Goal: Task Accomplishment & Management: Manage account settings

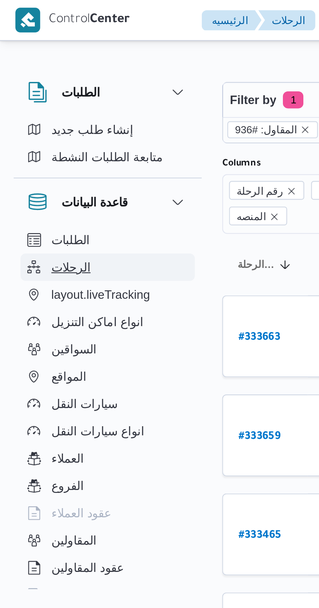
click at [33, 102] on button "الرحلات" at bounding box center [41, 102] width 66 height 10
click at [31, 103] on span "الرحلات" at bounding box center [27, 102] width 15 height 8
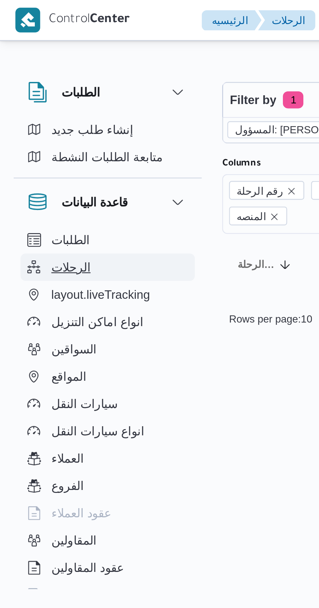
click at [37, 101] on button "الرحلات" at bounding box center [41, 102] width 66 height 10
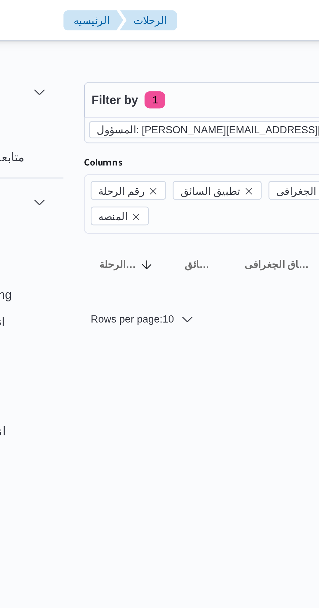
click at [207, 49] on icon "remove selected entity" at bounding box center [208, 49] width 3 height 3
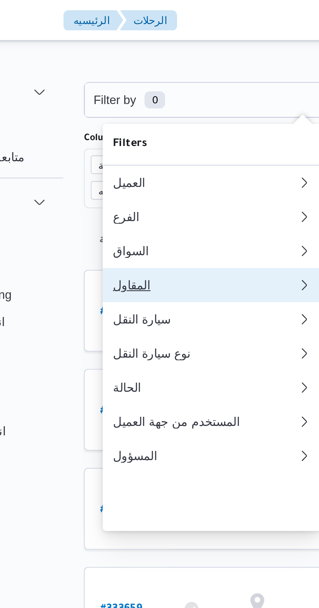
click at [121, 113] on button "المقاول" at bounding box center [133, 108] width 83 height 13
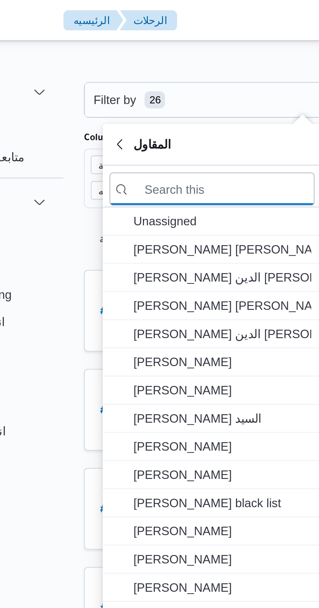
type input "خ"
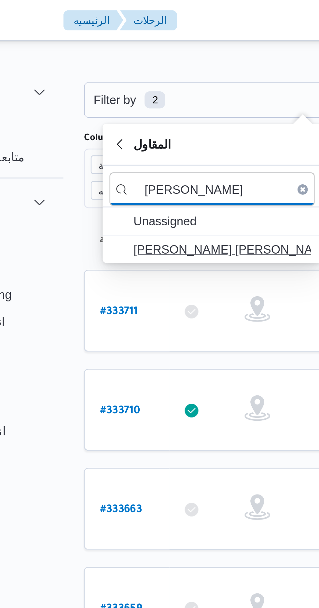
type input "هانى مج"
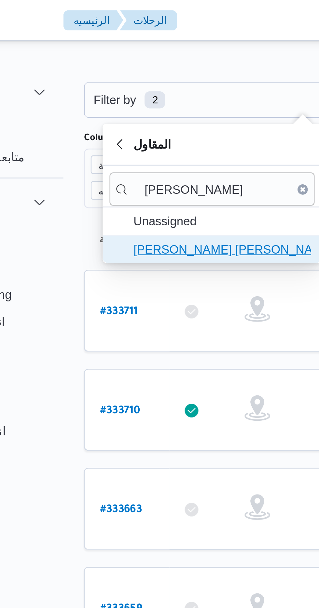
click at [141, 93] on span "هانى مجدى رئيس احمد" at bounding box center [137, 95] width 68 height 8
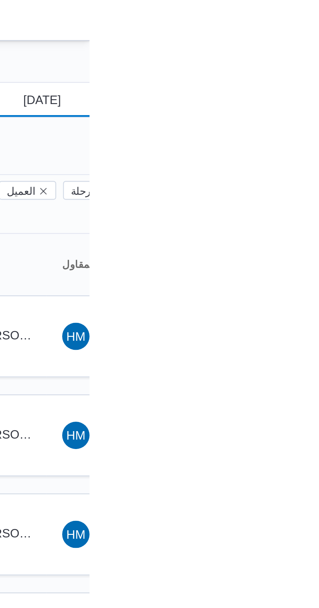
click at [303, 36] on input "19/8/2025" at bounding box center [296, 38] width 74 height 13
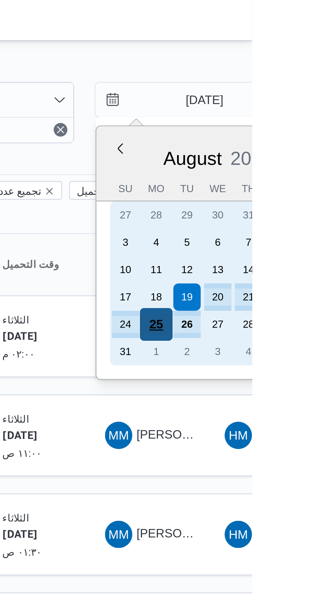
click at [283, 120] on div "25" at bounding box center [282, 123] width 12 height 12
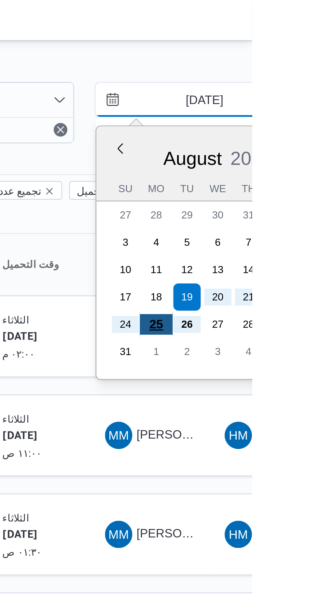
type input "25/8/2025"
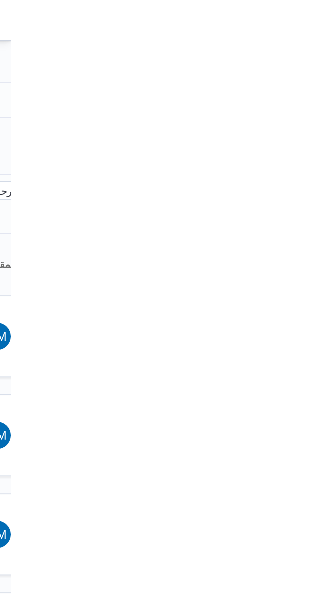
type input "25/8/2025"
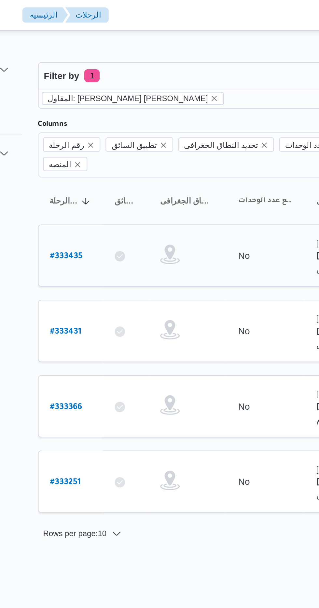
click at [99, 127] on b "# 333435" at bounding box center [99, 129] width 16 height 5
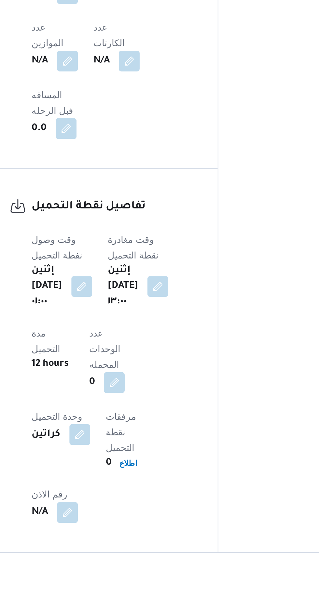
scroll to position [339, 0]
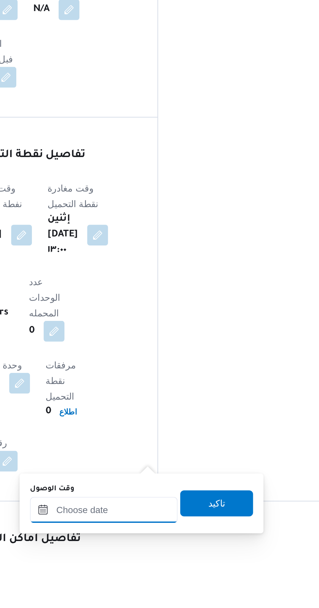
click at [180, 580] on input "وقت الوصول" at bounding box center [177, 581] width 74 height 13
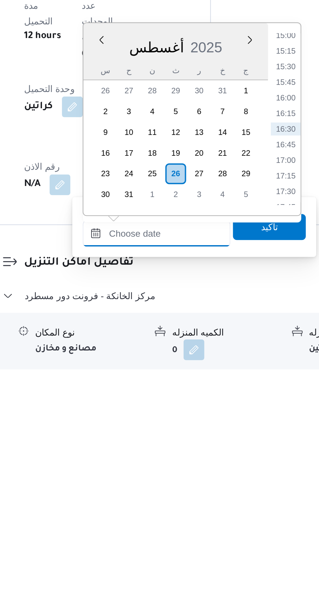
scroll to position [403, 0]
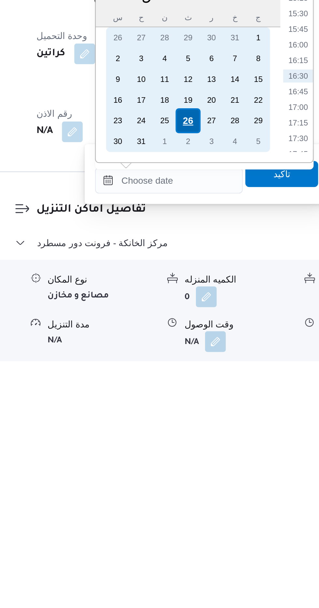
click at [187, 489] on div "26" at bounding box center [186, 488] width 12 height 12
type input "٢٦/٠٨/٢٠٢٥ ٠٠:٠٠"
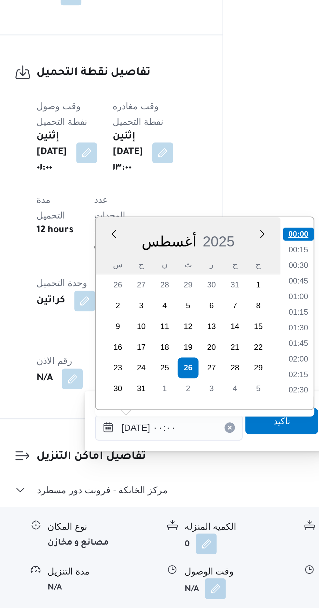
click at [238, 418] on li "00:00" at bounding box center [241, 421] width 15 height 7
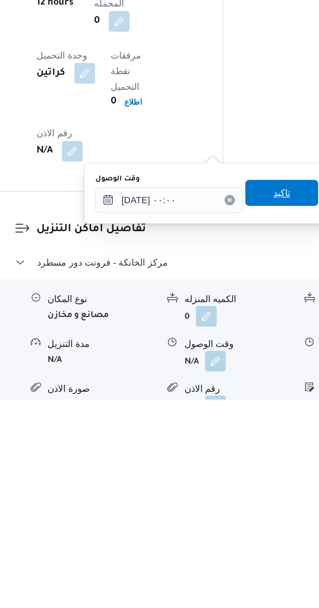
click at [236, 508] on span "تاكيد" at bounding box center [233, 505] width 8 height 8
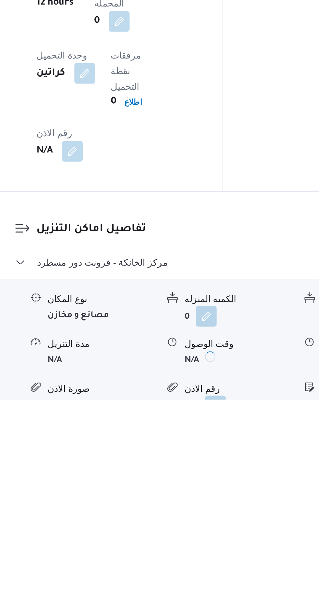
scroll to position [413, 0]
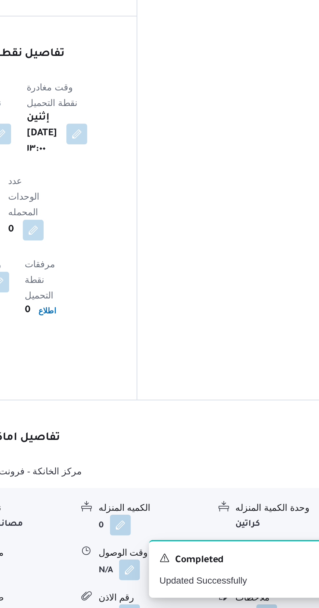
click at [263, 584] on button "button" at bounding box center [268, 589] width 10 height 10
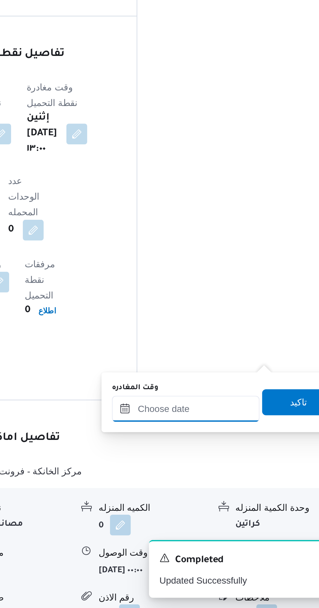
click at [237, 509] on input "وقت المغادره" at bounding box center [228, 508] width 74 height 13
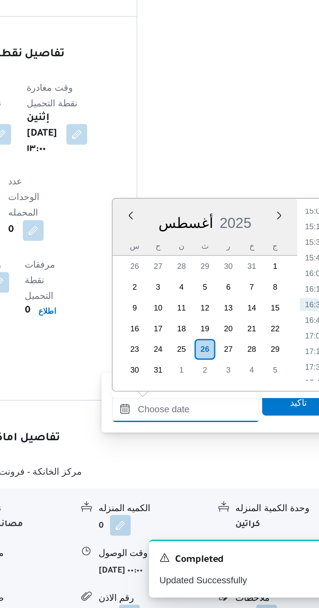
scroll to position [412, 0]
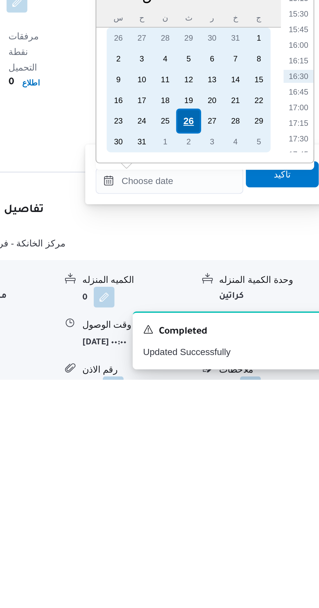
click at [236, 477] on div "26" at bounding box center [237, 479] width 12 height 12
type input "٢٦/٠٨/٢٠٢٥ ٠٠:٠٠"
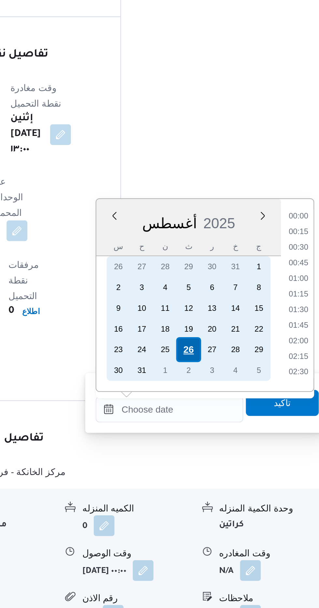
click at [236, 479] on div "26" at bounding box center [237, 479] width 12 height 12
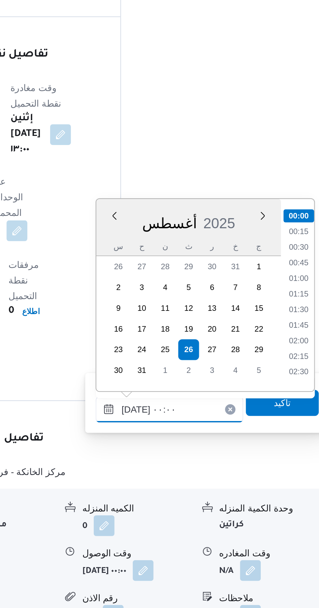
click at [192, 511] on input "٢٦/٠٨/٢٠٢٥ ٠٠:٠٠" at bounding box center [228, 508] width 74 height 13
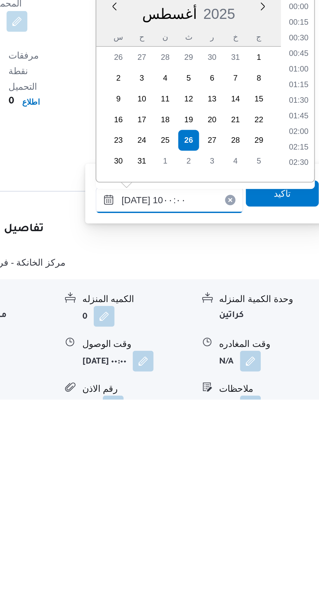
scroll to position [234, 0]
click at [290, 491] on li "10:00" at bounding box center [292, 490] width 15 height 7
type input "٢٦/٠٨/٢٠٢٥ ١٠:٠٠"
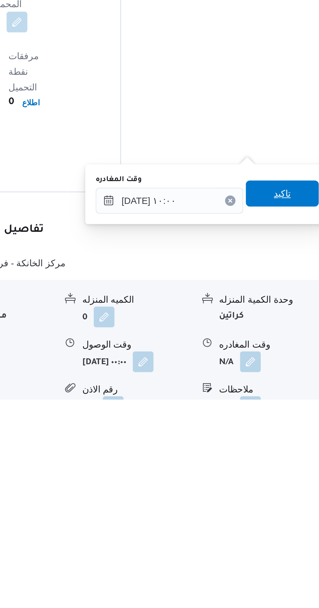
click at [282, 507] on span "تاكيد" at bounding box center [284, 505] width 36 height 13
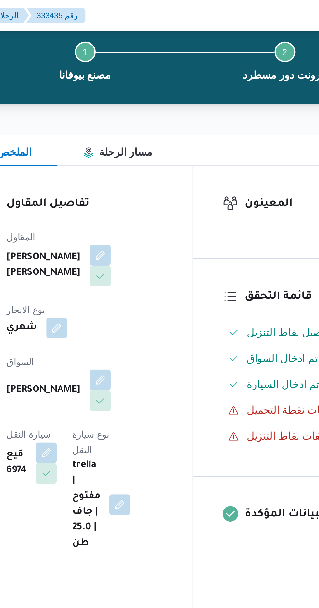
scroll to position [0, 0]
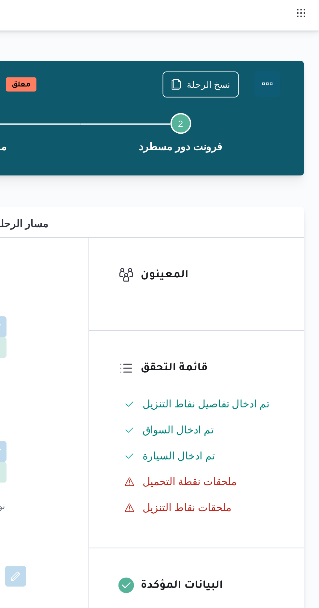
click at [296, 37] on button "Actions" at bounding box center [292, 41] width 13 height 13
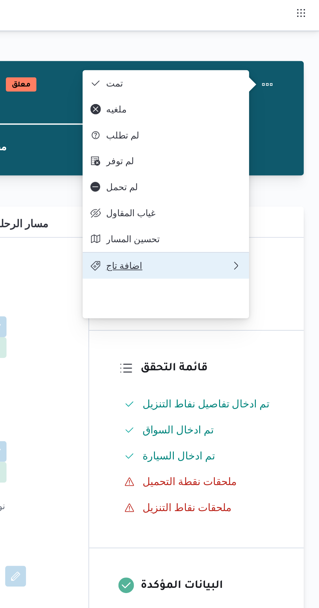
click at [244, 136] on span "اضافة تاج" at bounding box center [243, 132] width 62 height 5
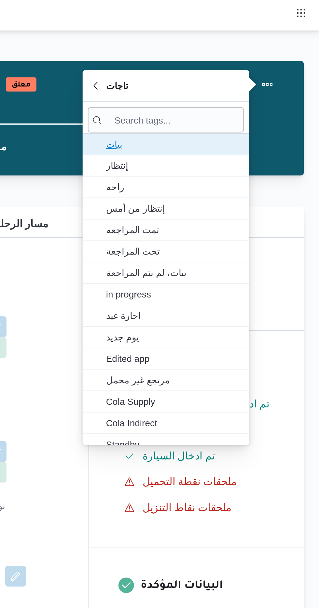
click at [245, 72] on span "بيات" at bounding box center [246, 72] width 68 height 8
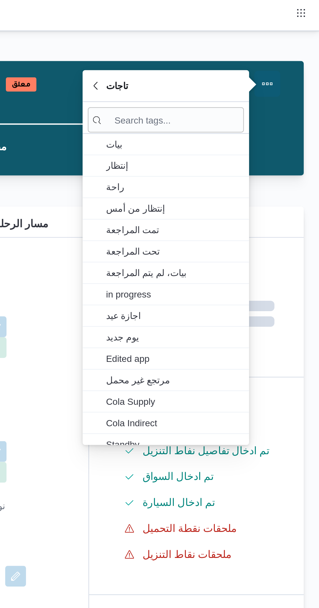
click at [293, 43] on button "Actions" at bounding box center [292, 41] width 13 height 13
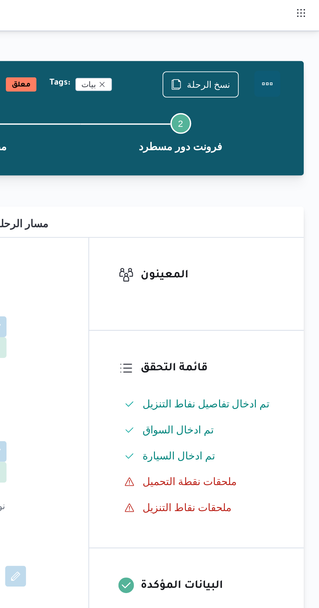
click at [292, 45] on button "Actions" at bounding box center [292, 41] width 13 height 13
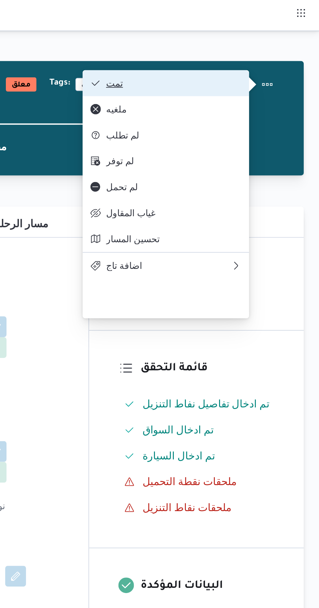
click at [272, 42] on span "تمت" at bounding box center [246, 41] width 68 height 5
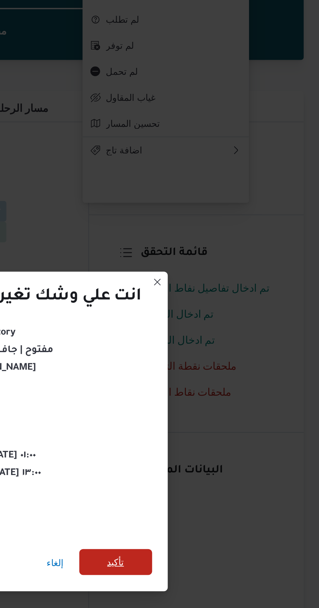
click at [221, 339] on span "تأكيد" at bounding box center [217, 339] width 8 height 8
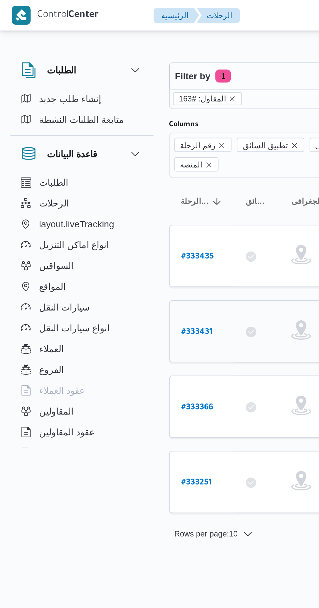
click at [101, 162] on link "# 333431" at bounding box center [99, 166] width 16 height 9
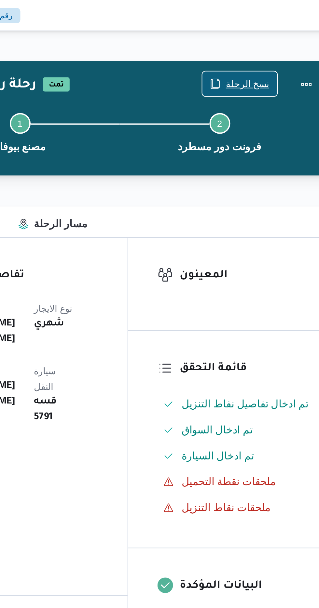
click at [260, 42] on span "نسخ الرحلة" at bounding box center [263, 42] width 22 height 8
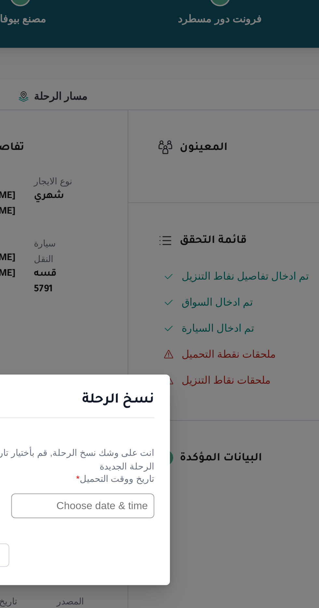
click at [169, 317] on input "text" at bounding box center [181, 317] width 72 height 12
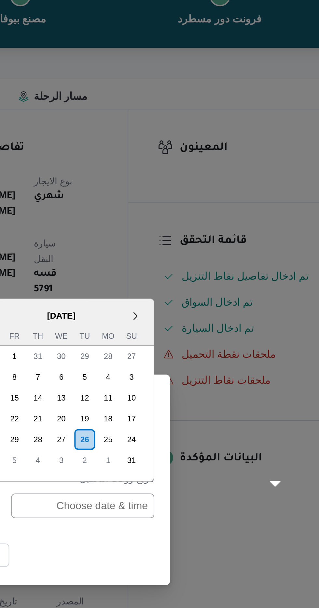
scroll to position [215, 0]
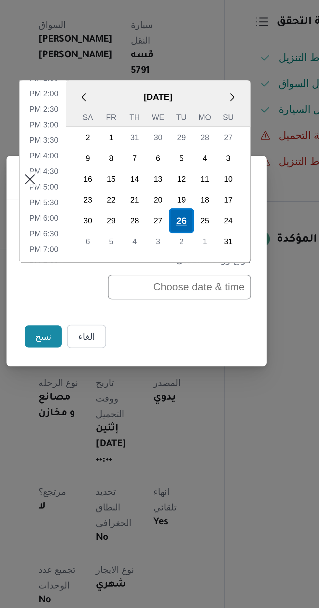
click at [182, 285] on div "26" at bounding box center [182, 284] width 12 height 12
type input "26/08/2025 12:00AM"
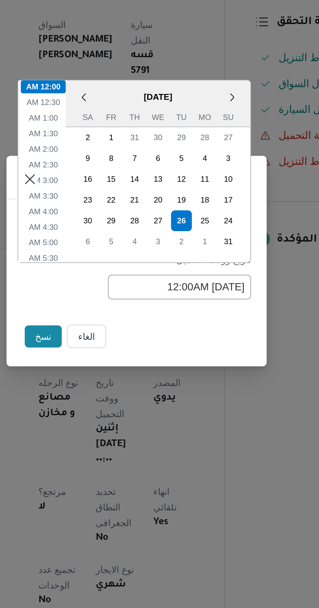
click at [127, 280] on div "< August 2025 > Su Mo Tu We Th Fr Sa 27 28 29 30 31 1 2 3 4 5 6 7 8 9 10 11 12 …" at bounding box center [170, 259] width 92 height 91
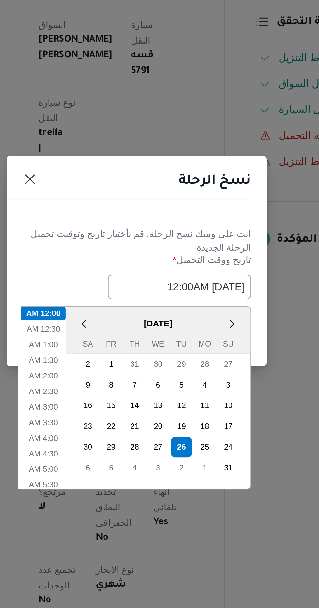
click at [113, 330] on li "12:00 AM" at bounding box center [112, 330] width 22 height 7
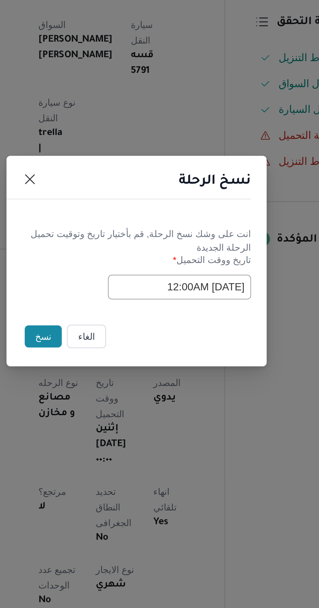
click at [112, 340] on button "نسخ" at bounding box center [112, 341] width 19 height 11
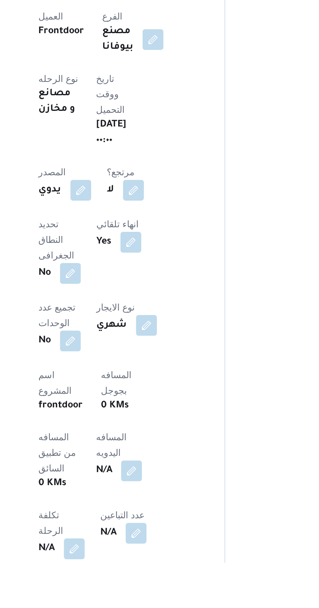
scroll to position [29, 0]
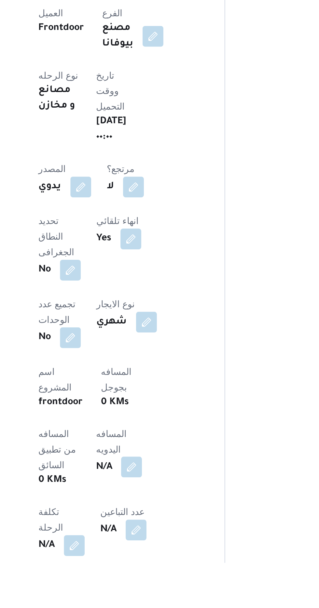
click at [152, 555] on button "button" at bounding box center [157, 560] width 10 height 10
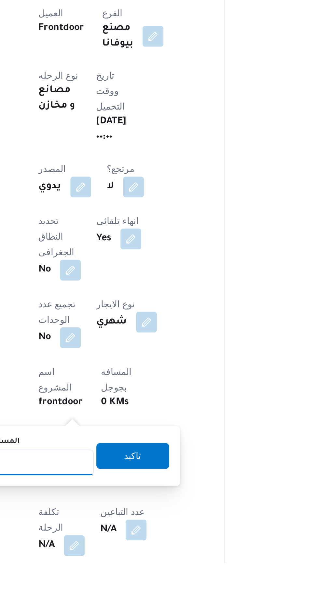
click at [120, 559] on input "المسافه اليدويه" at bounding box center [105, 558] width 65 height 13
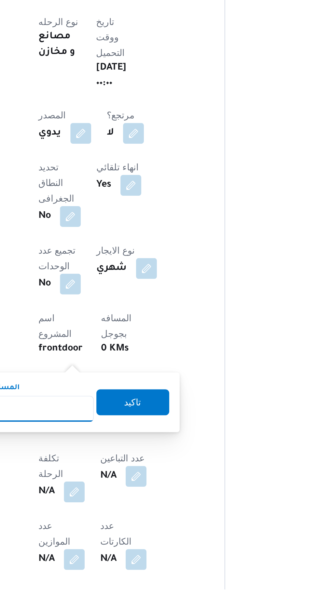
scroll to position [83, 0]
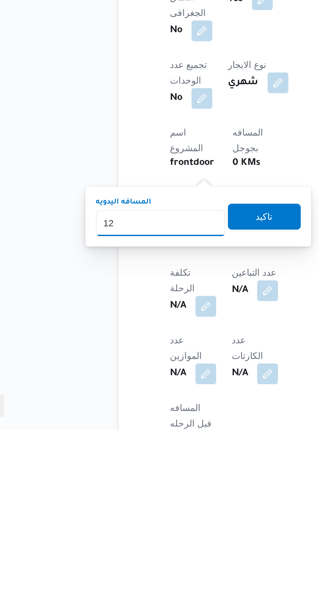
type input "120"
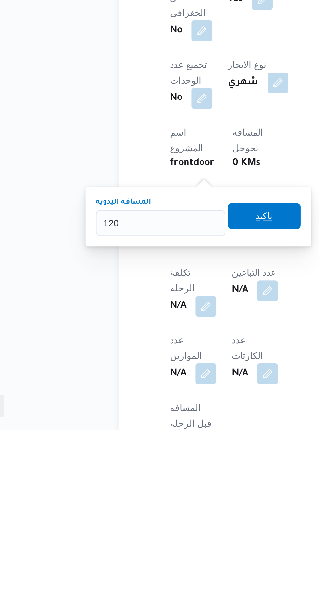
click at [161, 504] on span "تاكيد" at bounding box center [157, 501] width 8 height 8
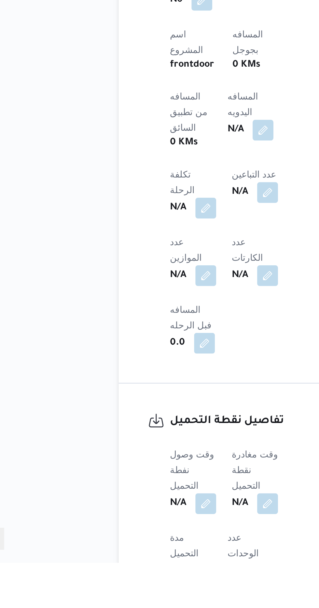
scroll to position [199, 0]
click at [128, 573] on button "button" at bounding box center [128, 578] width 10 height 10
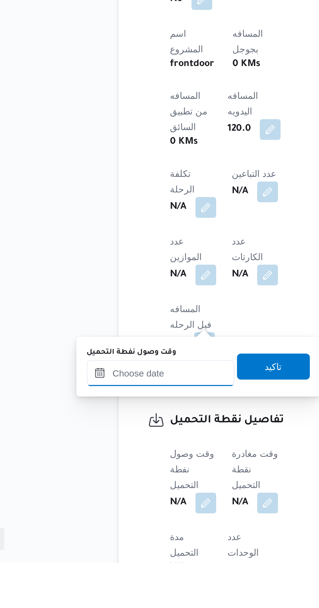
click at [121, 515] on input "وقت وصول نفطة التحميل" at bounding box center [106, 513] width 74 height 13
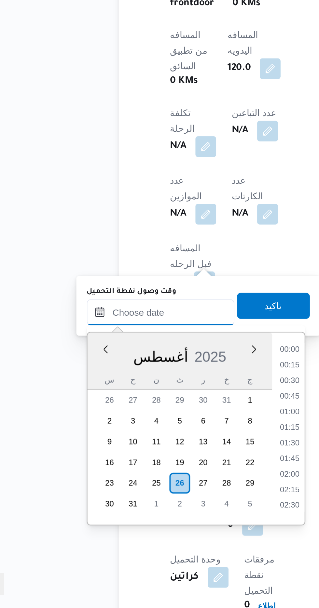
scroll to position [471, 0]
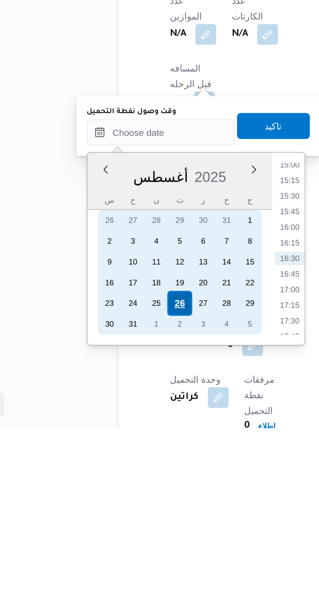
click at [114, 548] on div "26" at bounding box center [115, 546] width 12 height 12
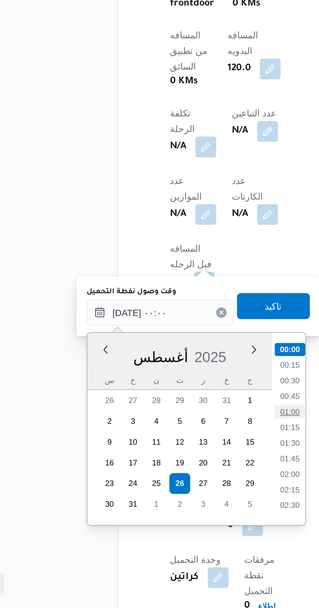
click at [168, 509] on li "01:00" at bounding box center [170, 510] width 15 height 7
type input "٢٦/٠٨/٢٠٢٥ ٠١:٠٠"
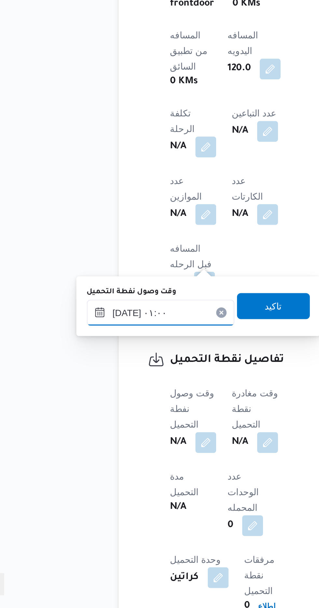
scroll to position [251, 0]
click at [166, 458] on span "تاكيد" at bounding box center [162, 457] width 8 height 8
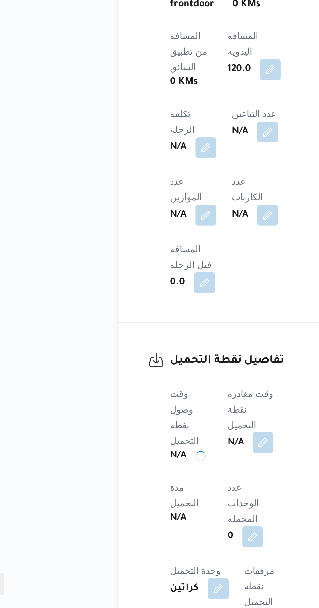
click at [159, 520] on button "button" at bounding box center [157, 525] width 10 height 10
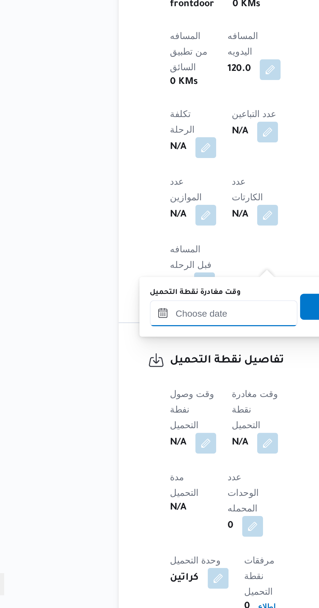
click at [143, 462] on input "وقت مغادرة نقطة التحميل" at bounding box center [137, 460] width 74 height 13
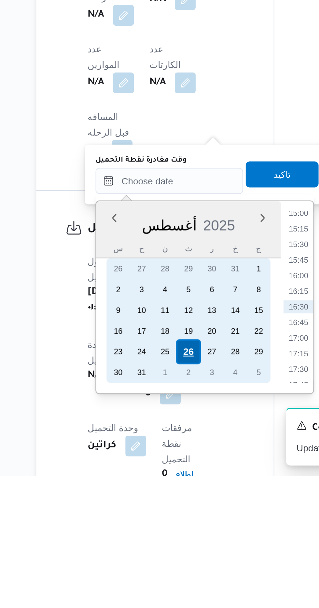
click at [158, 544] on div "26" at bounding box center [161, 546] width 12 height 12
type input "٢٦/٠٨/٢٠٢٥ ٠٠:٠٠"
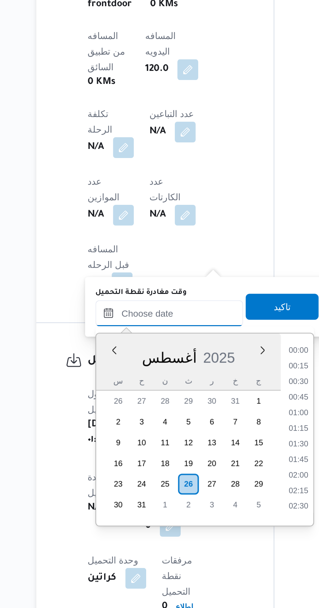
click at [127, 461] on input "وقت مغادرة نقطة التحميل" at bounding box center [151, 460] width 74 height 13
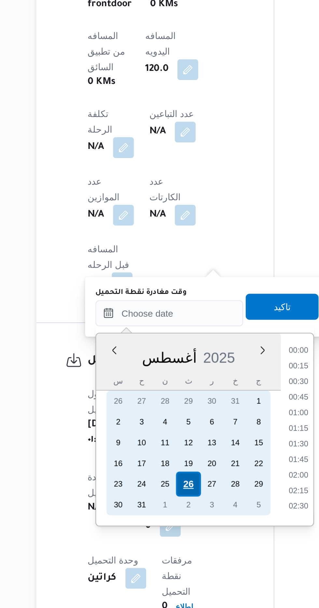
click at [162, 547] on div "26" at bounding box center [161, 546] width 12 height 12
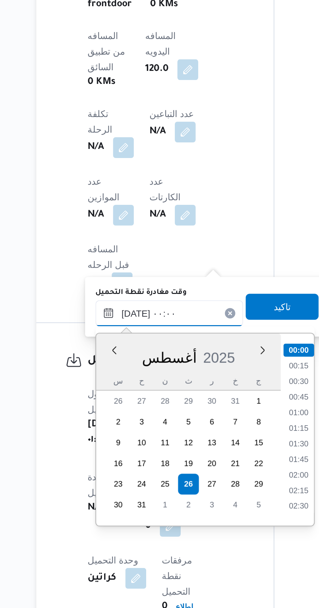
click at [121, 459] on input "٢٦/٠٨/٢٠٢٥ ٠٠:٠٠" at bounding box center [151, 460] width 74 height 13
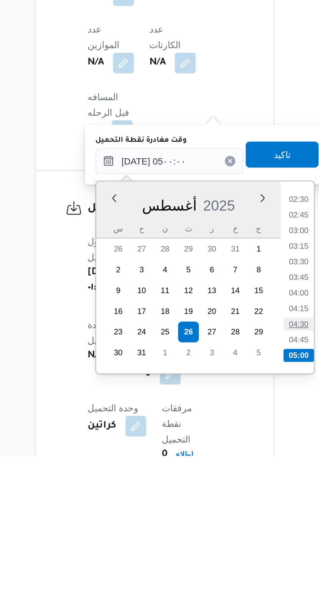
click at [215, 542] on li "04:30" at bounding box center [215, 542] width 15 height 7
type input "٢٦/٠٨/٢٠٢٥ ٠٤:٣٠"
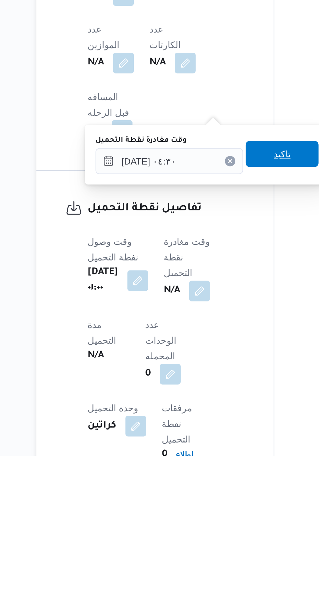
click at [209, 459] on span "تاكيد" at bounding box center [207, 457] width 36 height 13
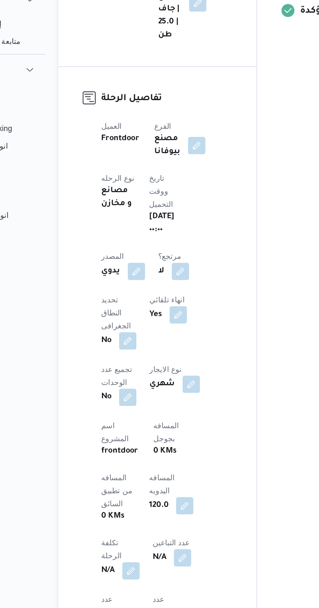
scroll to position [251, 0]
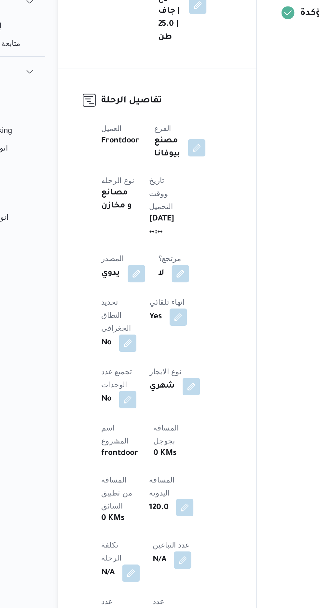
click at [155, 333] on button "button" at bounding box center [160, 338] width 10 height 10
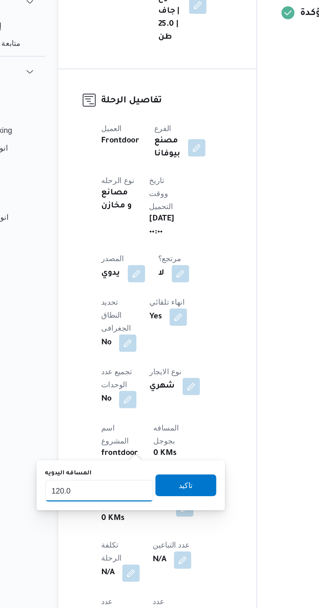
click at [113, 328] on input "120.0" at bounding box center [109, 328] width 65 height 13
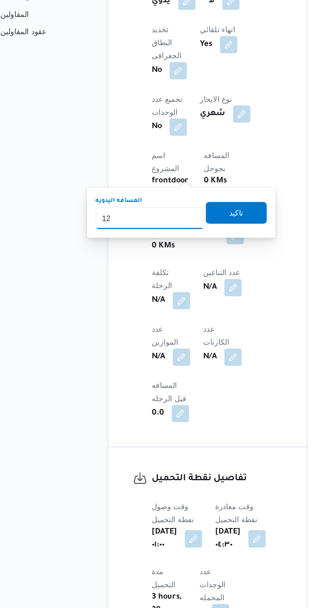
type input "1"
type input "240"
click at [166, 331] on span "تاكيد" at bounding box center [161, 324] width 36 height 13
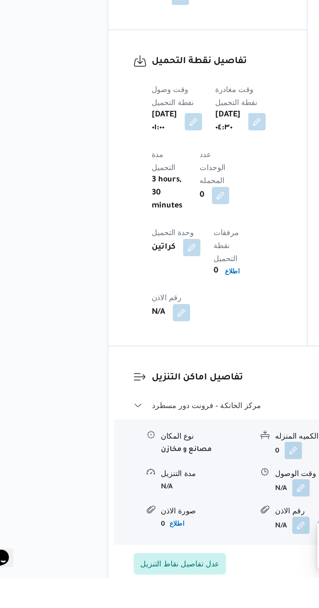
scroll to position [441, 0]
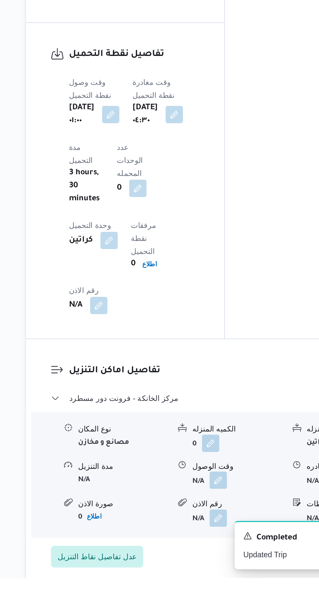
click at [199, 545] on button "button" at bounding box center [200, 550] width 10 height 10
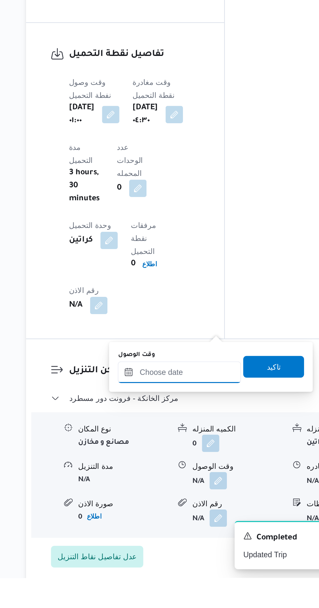
click at [188, 487] on input "وقت الوصول" at bounding box center [177, 484] width 74 height 13
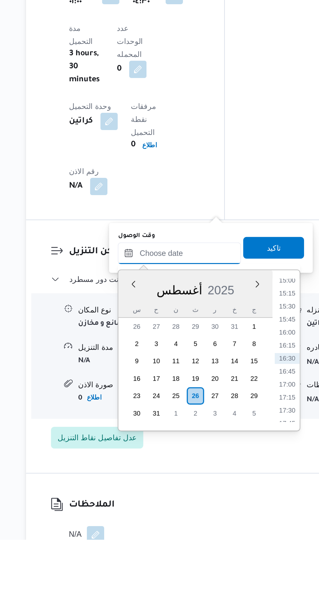
scroll to position [490, 0]
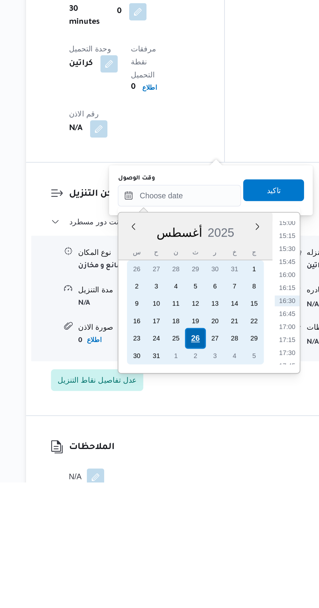
click at [186, 522] on div "26" at bounding box center [186, 522] width 12 height 12
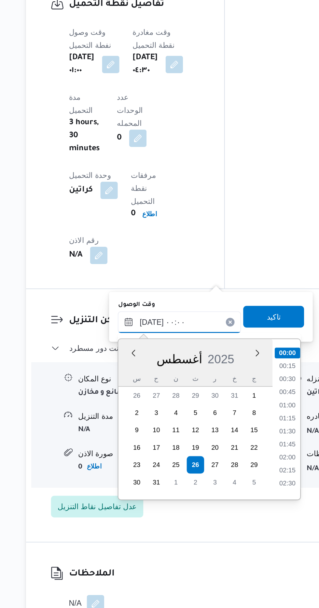
click at [155, 437] on input "٢٦/٠٨/٢٠٢٥ ٠٠:٠٠" at bounding box center [177, 436] width 74 height 13
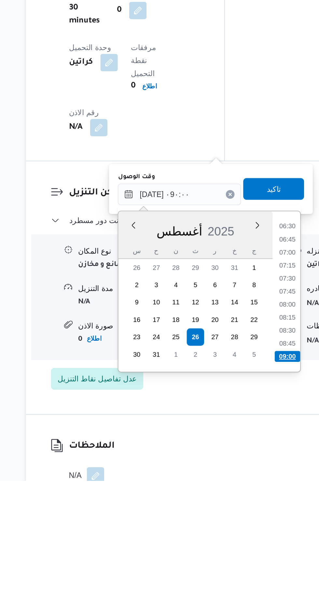
click at [241, 533] on li "09:00" at bounding box center [241, 534] width 15 height 7
type input "٢٦/٠٨/٢٠٢٥ ٠٩:٠٠"
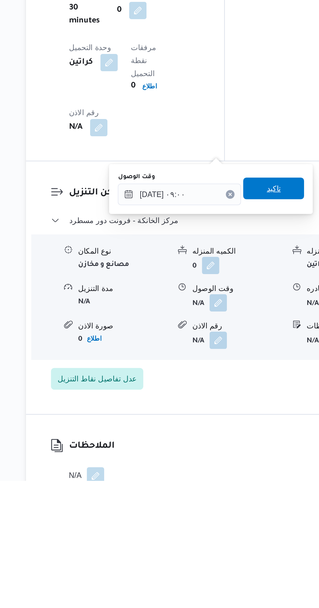
click at [237, 434] on span "تاكيد" at bounding box center [233, 433] width 8 height 8
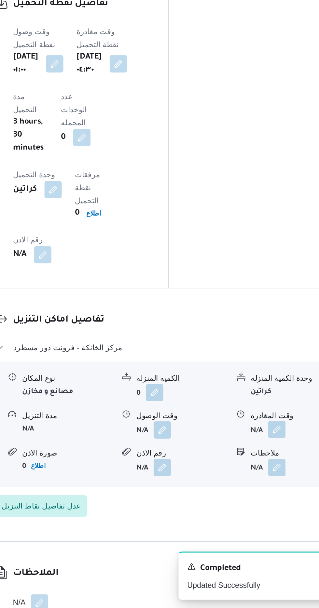
click at [266, 496] on button "button" at bounding box center [268, 501] width 10 height 10
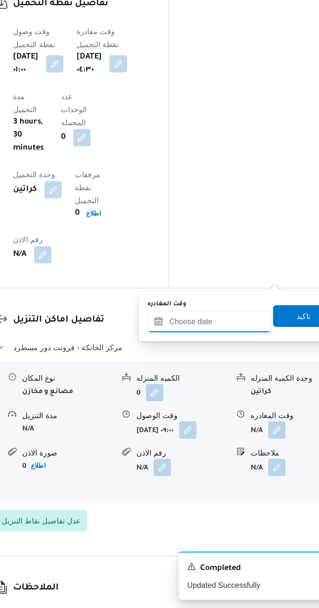
click at [235, 438] on input "وقت المغادره" at bounding box center [228, 436] width 74 height 13
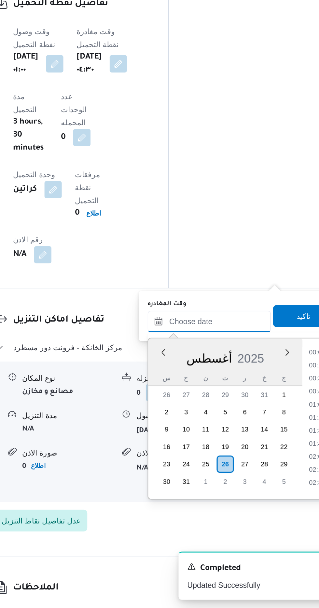
scroll to position [0, 0]
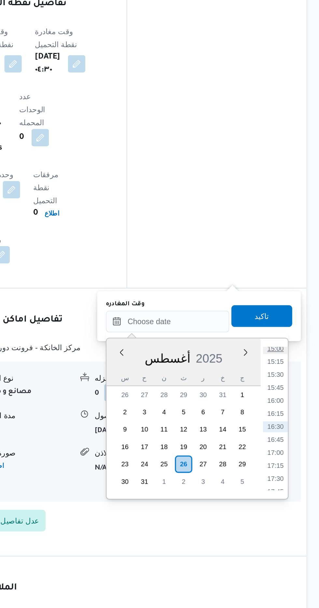
click at [292, 452] on li "15:00" at bounding box center [292, 452] width 15 height 7
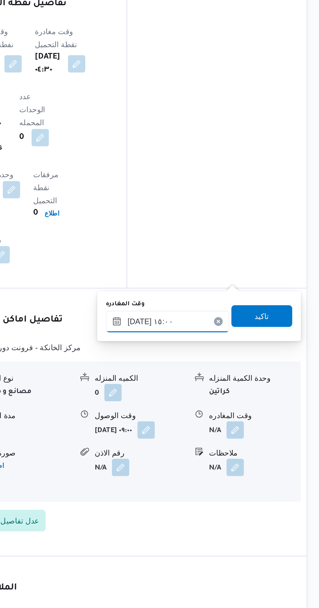
click at [241, 433] on input "٢٦/٠٨/٢٠٢٥ ١٥:٠٠" at bounding box center [228, 436] width 74 height 13
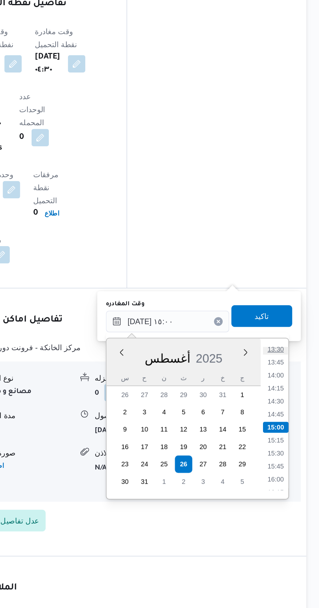
click at [292, 452] on li "13:30" at bounding box center [292, 453] width 15 height 7
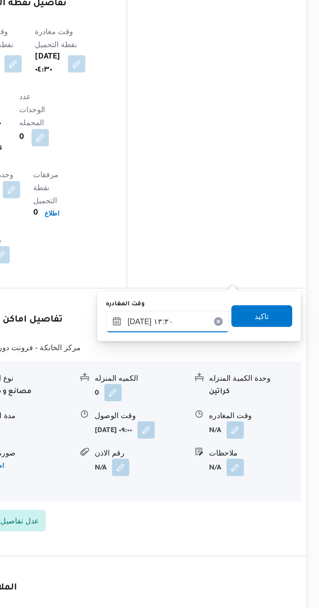
click at [238, 435] on input "٢٦/٠٨/٢٠٢٥ ١٣:٣٠" at bounding box center [228, 436] width 74 height 13
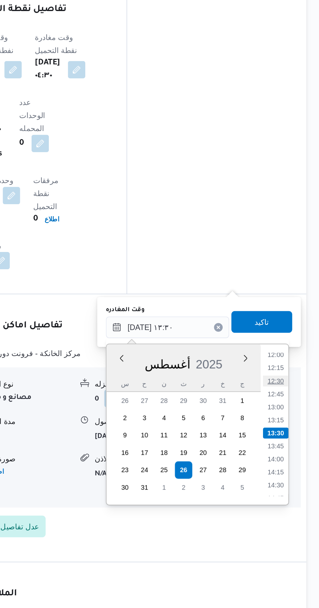
click at [291, 467] on li "12:30" at bounding box center [292, 468] width 15 height 7
type input "٢٦/٠٨/٢٠٢٥ ١٢:٣٠"
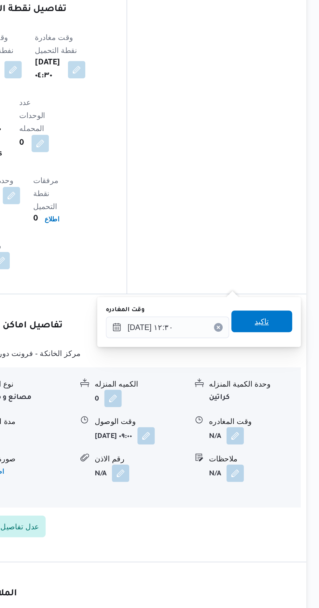
click at [289, 434] on span "تاكيد" at bounding box center [284, 433] width 8 height 8
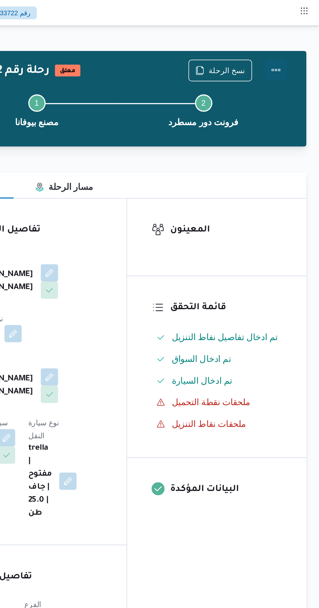
click at [296, 42] on button "Actions" at bounding box center [292, 41] width 13 height 13
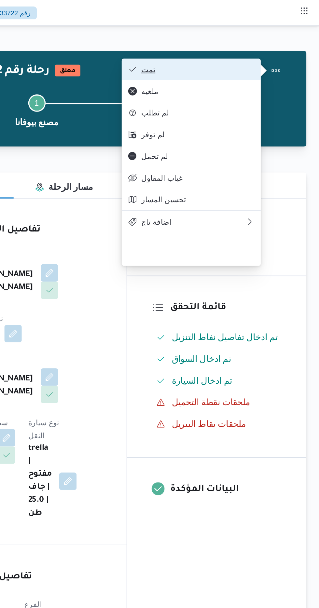
click at [280, 42] on button "تمت" at bounding box center [241, 41] width 83 height 13
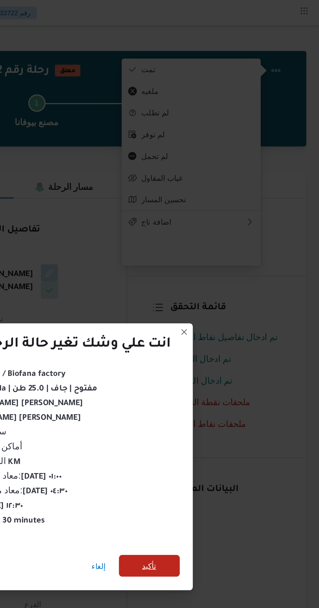
click at [217, 344] on span "تأكيد" at bounding box center [217, 339] width 36 height 13
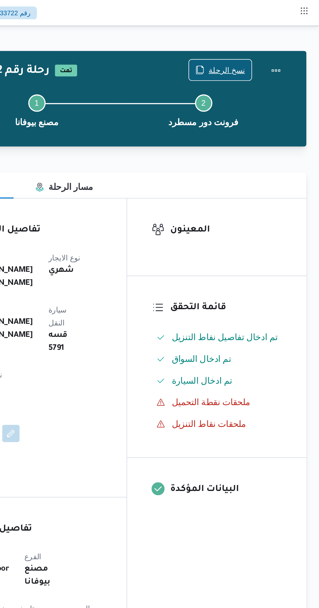
click at [263, 42] on span "نسخ الرحلة" at bounding box center [263, 42] width 22 height 8
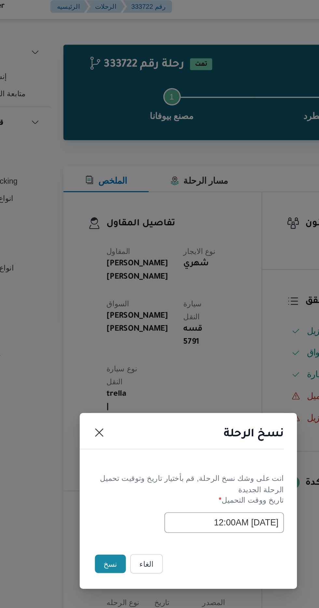
click at [108, 345] on button "نسخ" at bounding box center [112, 341] width 19 height 11
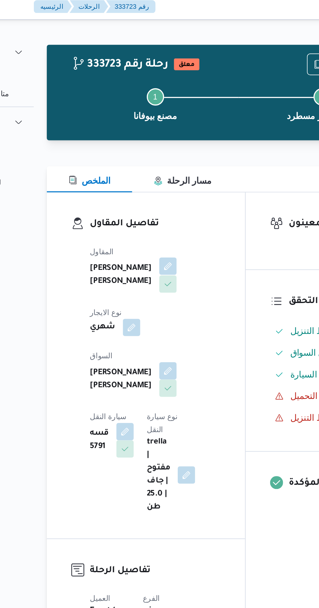
click at [152, 167] on button "button" at bounding box center [157, 163] width 10 height 10
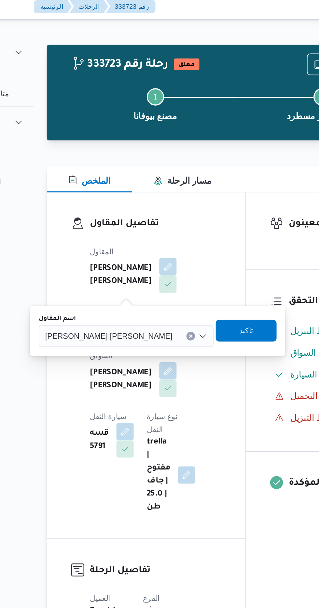
click at [117, 211] on div "هانى مجدى رئيس احمد" at bounding box center [132, 205] width 105 height 13
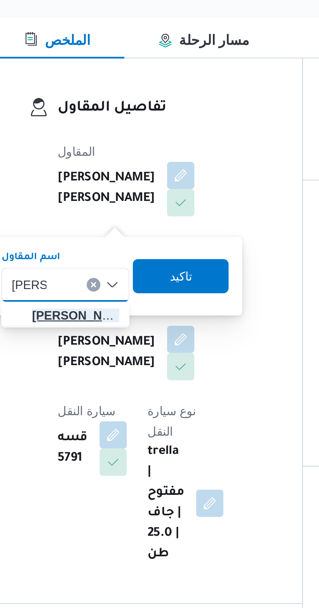
type input "خالد مم"
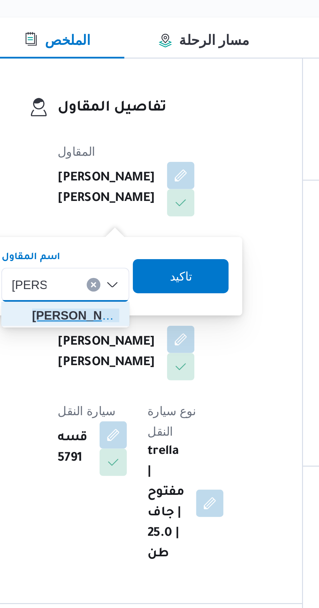
click at [118, 218] on span "خالد مم دوح حسن محمد العبس" at bounding box center [117, 217] width 33 height 8
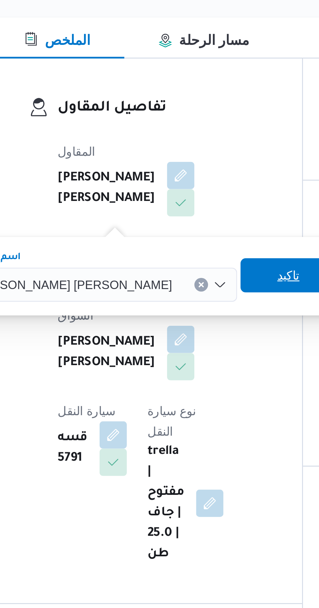
click at [180, 204] on span "تاكيد" at bounding box center [198, 201] width 36 height 13
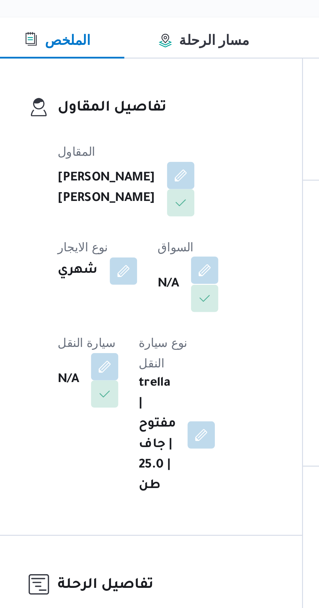
click at [161, 205] on button "button" at bounding box center [166, 200] width 10 height 10
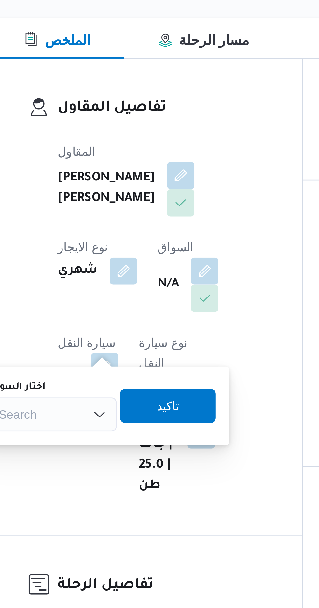
click at [118, 250] on div "Search" at bounding box center [108, 254] width 49 height 13
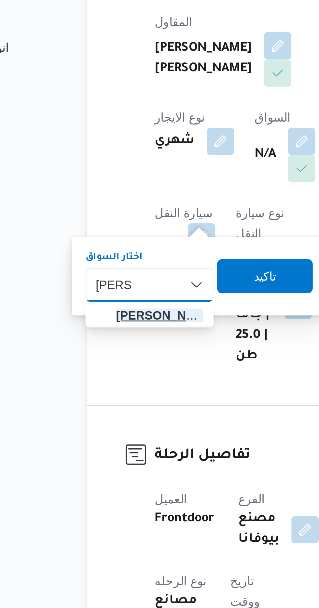
type input "عبدالنب"
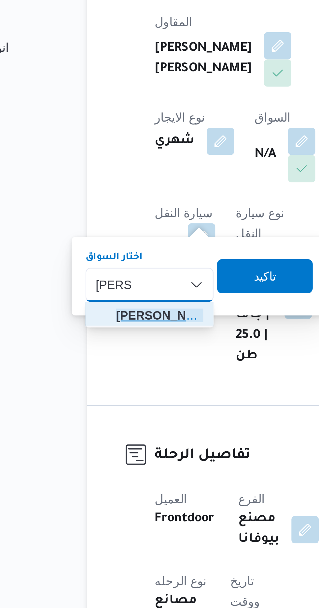
click at [115, 267] on span "عبدالنب ي كمال هاشم سليمان" at bounding box center [112, 267] width 33 height 8
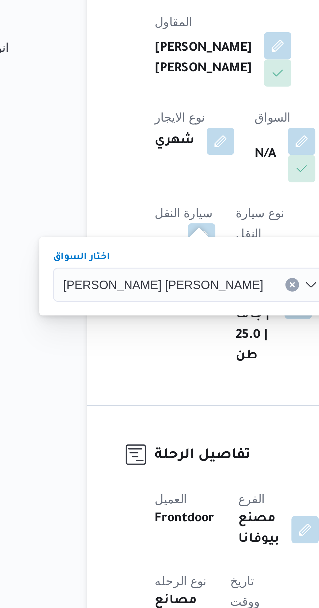
click at [178, 251] on span "تاكيد" at bounding box center [196, 251] width 36 height 13
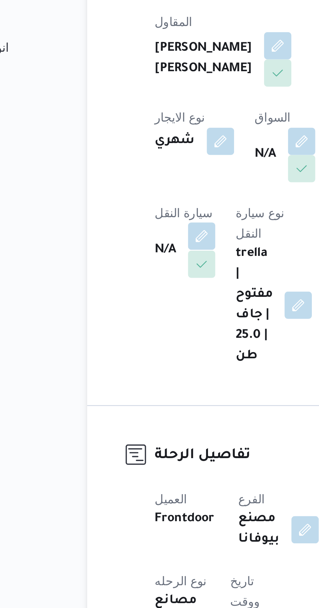
click at [133, 231] on button "button" at bounding box center [128, 236] width 10 height 10
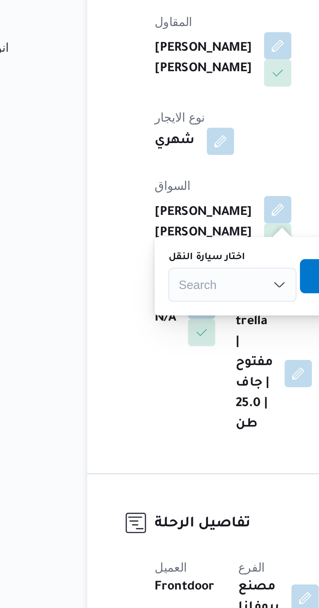
click at [142, 252] on div "Search" at bounding box center [139, 254] width 49 height 13
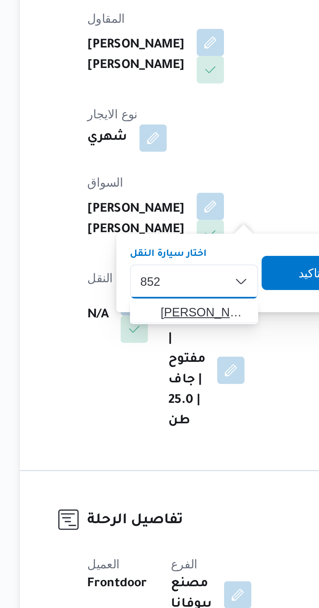
type input "852"
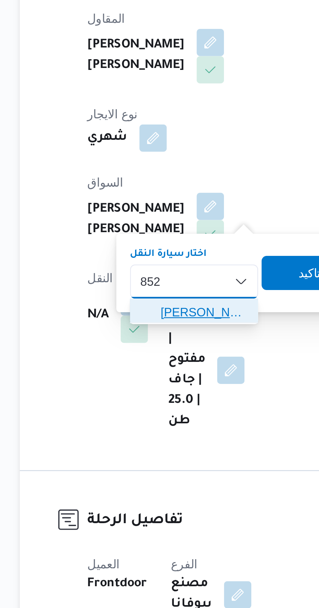
click at [151, 268] on span "قجا 852 4 | null" at bounding box center [154, 267] width 33 height 8
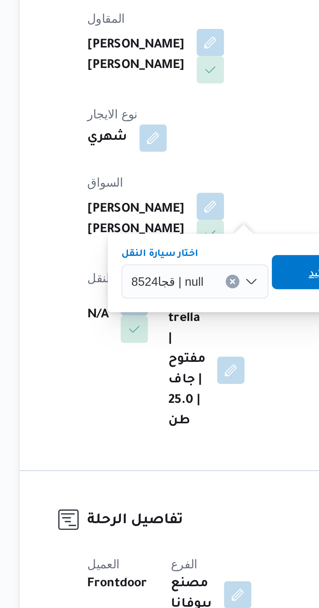
click at [191, 253] on span "تاكيد" at bounding box center [199, 251] width 36 height 13
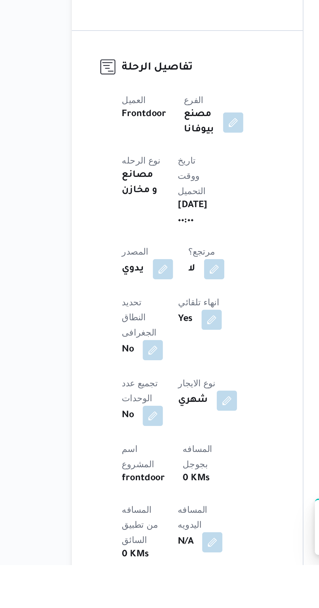
scroll to position [30, 0]
click at [152, 591] on button "button" at bounding box center [157, 596] width 10 height 10
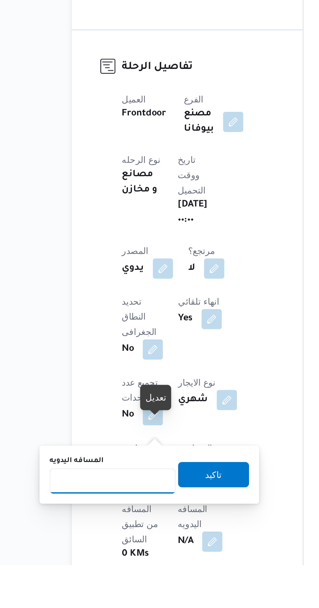
click at [123, 563] on input "المسافه اليدويه" at bounding box center [105, 565] width 65 height 13
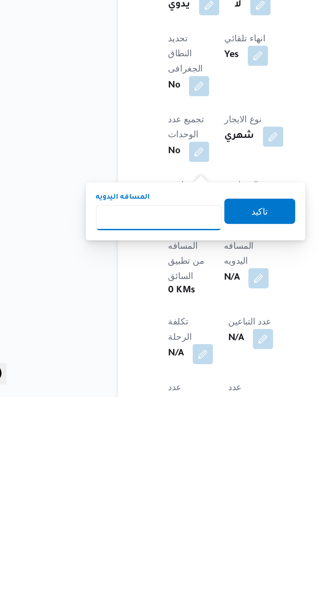
scroll to position [89, 0]
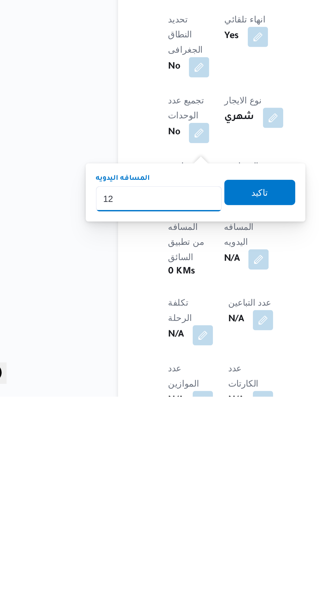
type input "120"
click at [163, 508] on span "تاكيد" at bounding box center [157, 502] width 36 height 13
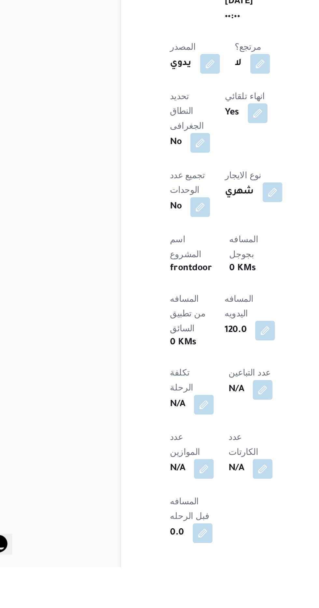
scroll to position [151, 0]
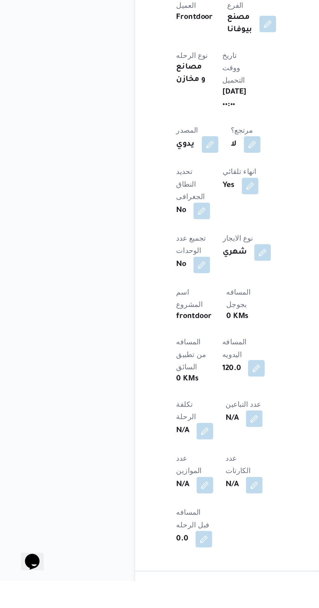
click at [155, 470] on button "button" at bounding box center [160, 475] width 10 height 10
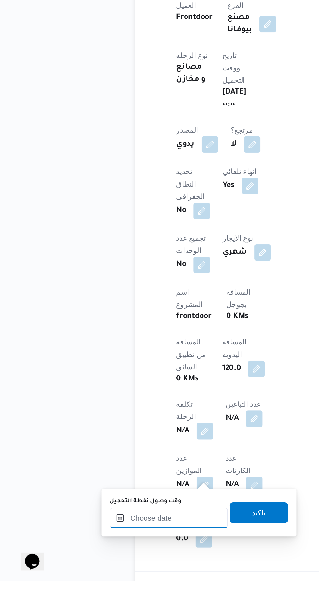
click at [116, 569] on input "وقت وصول نفطة التحميل" at bounding box center [106, 568] width 74 height 13
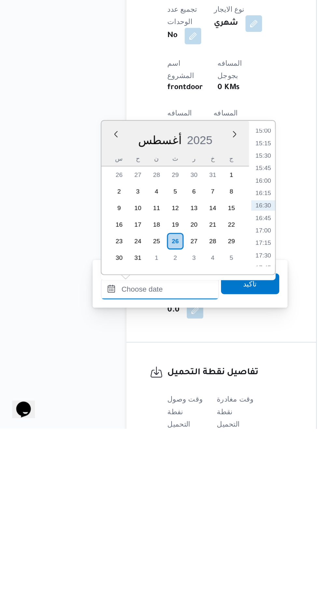
scroll to position [224, 0]
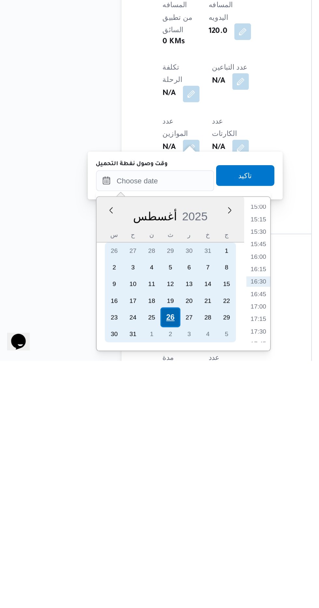
click at [115, 580] on div "26" at bounding box center [115, 581] width 12 height 12
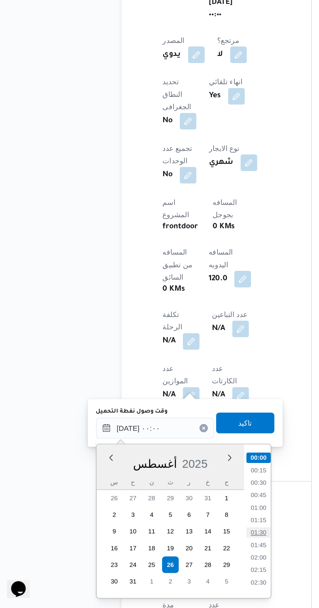
click at [170, 560] on li "01:30" at bounding box center [170, 561] width 15 height 7
type input "٢٦/٠٨/٢٠٢٥ ٠١:٣٠"
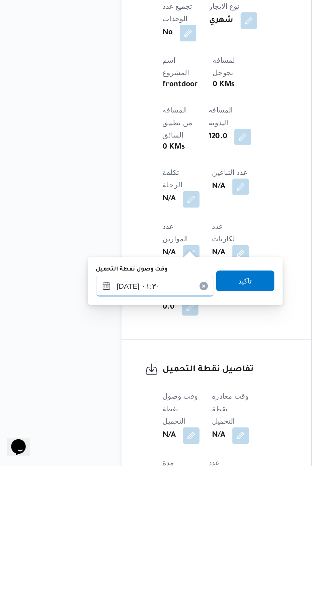
scroll to position [236, 0]
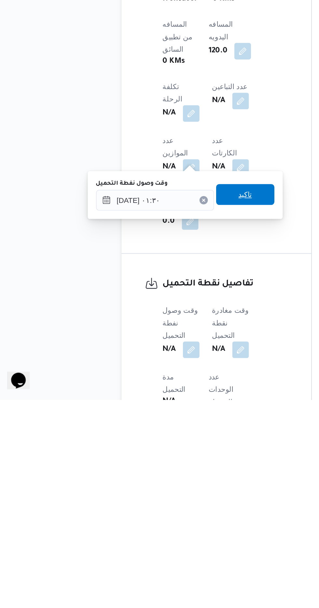
click at [166, 480] on span "تاكيد" at bounding box center [162, 480] width 8 height 8
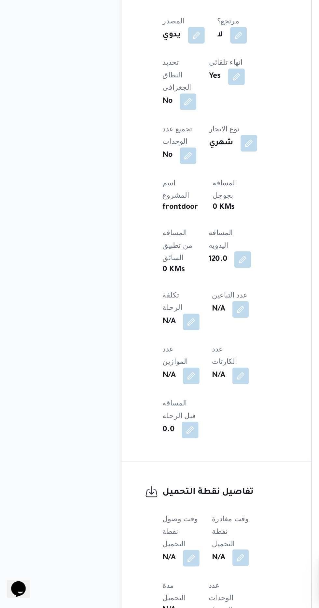
click at [159, 572] on button "button" at bounding box center [159, 577] width 10 height 10
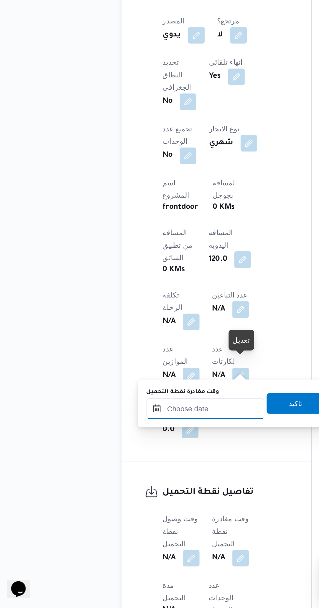
click at [145, 485] on input "وقت مغادرة نقطة التحميل" at bounding box center [137, 483] width 74 height 13
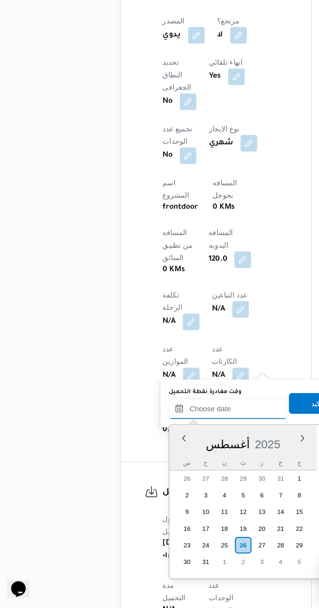
scroll to position [471, 0]
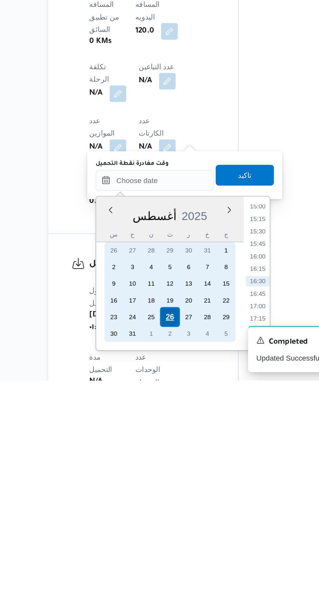
click at [161, 568] on div "26" at bounding box center [161, 568] width 12 height 12
type input "٢٦/٠٨/٢٠٢٥ ٠٠:٠٠"
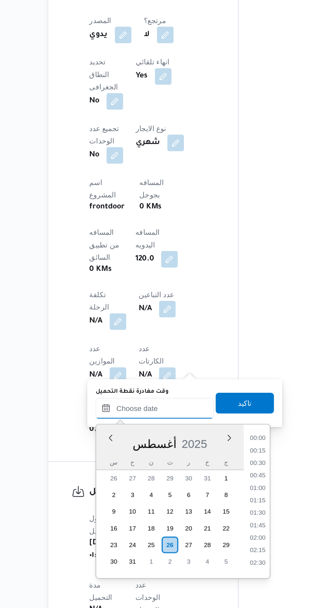
click at [115, 487] on input "وقت مغادرة نقطة التحميل" at bounding box center [151, 483] width 74 height 13
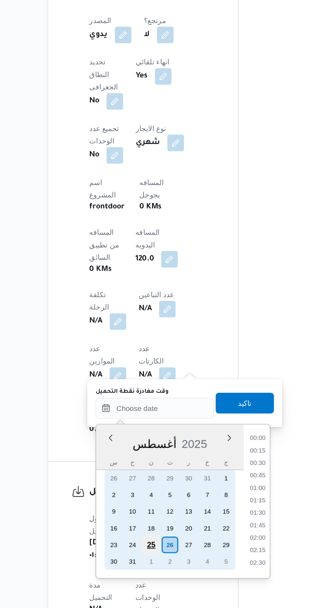
click at [152, 570] on div "25" at bounding box center [149, 568] width 12 height 12
click at [160, 573] on div "26" at bounding box center [161, 568] width 12 height 12
click at [161, 572] on div "26" at bounding box center [161, 568] width 12 height 12
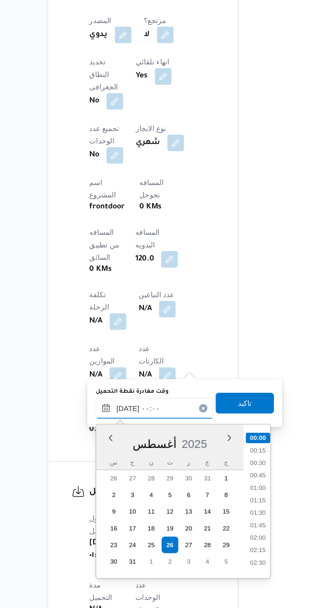
click at [118, 487] on input "٢٦/٠٨/٢٠٢٥ ٠٠:٠٠" at bounding box center [151, 483] width 74 height 13
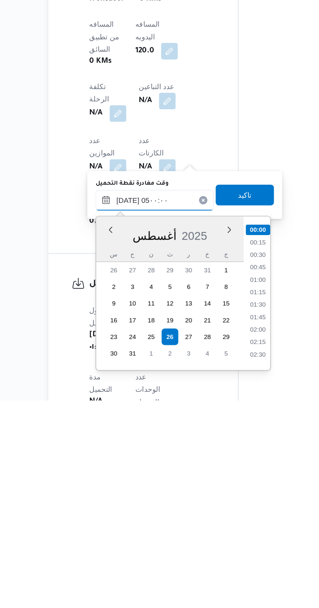
scroll to position [77, 0]
click at [212, 579] on li "05:00" at bounding box center [215, 580] width 15 height 7
type input "٢٦/٠٨/٢٠٢٥ ٠٥:٠٠"
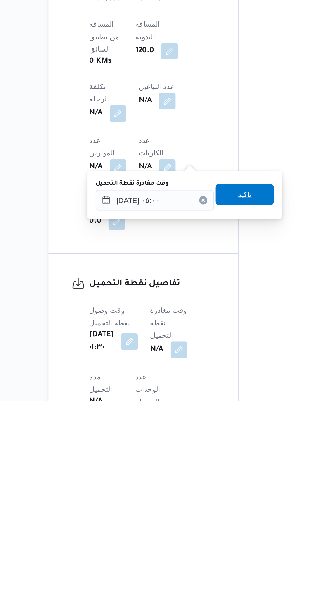
click at [215, 484] on span "تاكيد" at bounding box center [207, 479] width 36 height 13
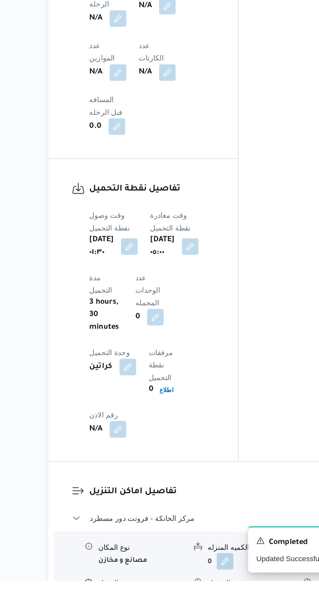
scroll to position [436, 0]
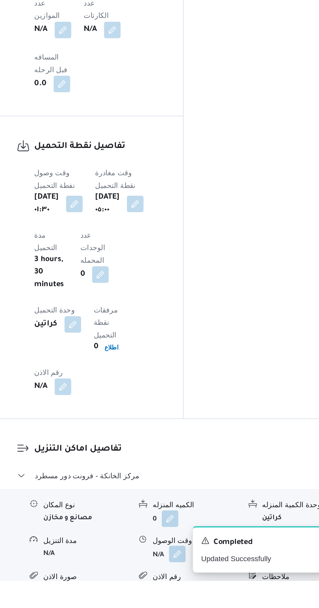
click at [204, 586] on button "button" at bounding box center [200, 591] width 10 height 10
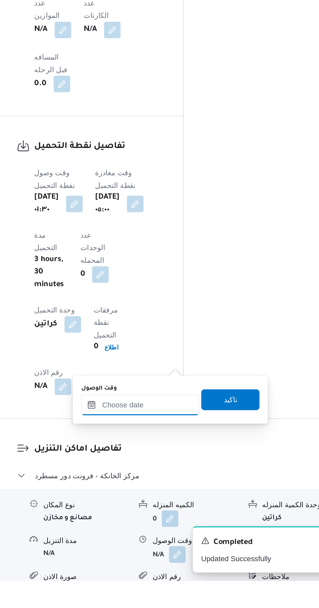
click at [186, 497] on input "وقت الوصول" at bounding box center [177, 498] width 74 height 13
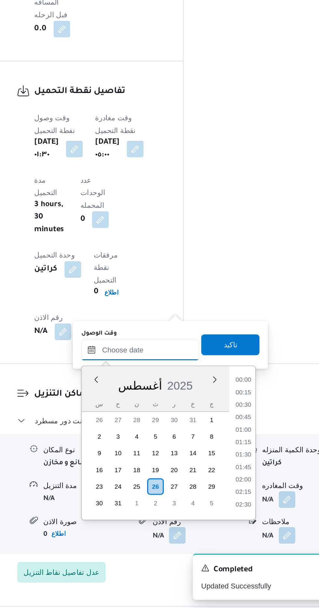
scroll to position [471, 0]
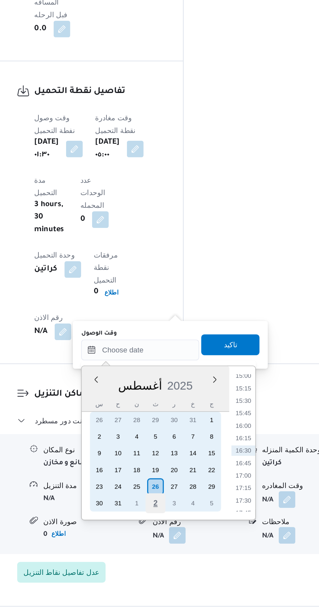
click at [186, 536] on div "2" at bounding box center [186, 542] width 12 height 12
type input "٠٢/٠٩/٢٠٢٥ ٠٠:٠٠"
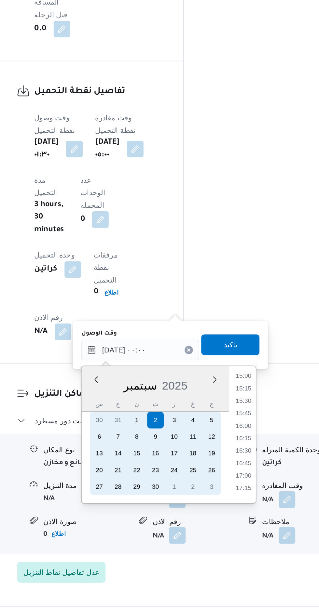
scroll to position [0, 0]
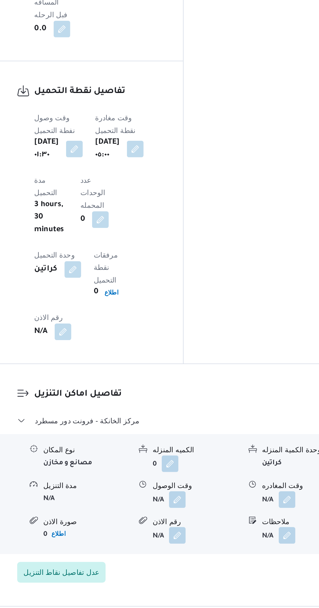
click at [197, 535] on button "button" at bounding box center [200, 540] width 10 height 10
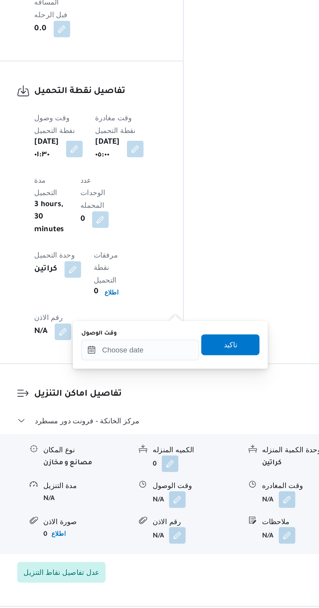
click at [182, 453] on div "You are in a dialog. To close this dialog, hit escape. وقت الوصول تاكيد" at bounding box center [195, 443] width 122 height 30
click at [190, 447] on input "وقت الوصول" at bounding box center [177, 446] width 74 height 13
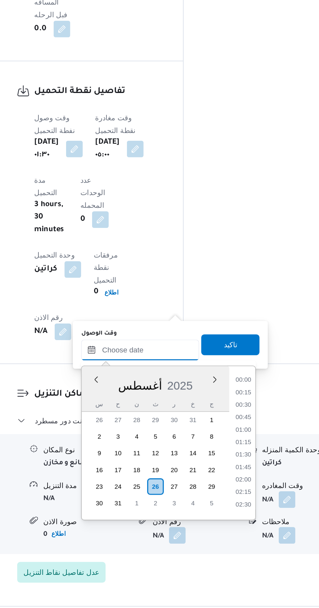
scroll to position [471, 0]
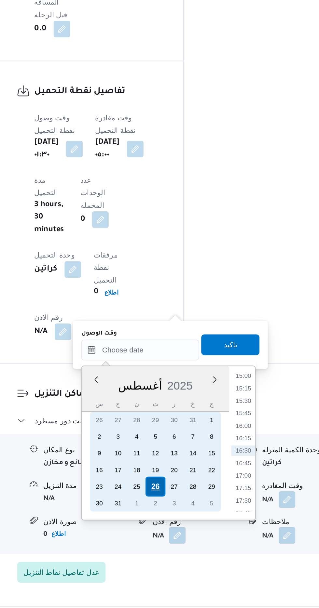
click at [184, 532] on div "26" at bounding box center [186, 532] width 12 height 12
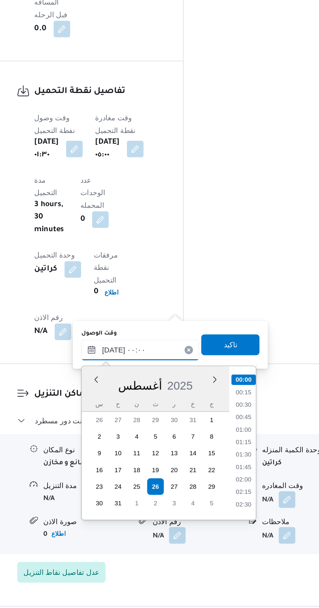
click at [143, 449] on input "٢٦/٠٨/٢٠٢٥ ٠٠:٠٠" at bounding box center [177, 446] width 74 height 13
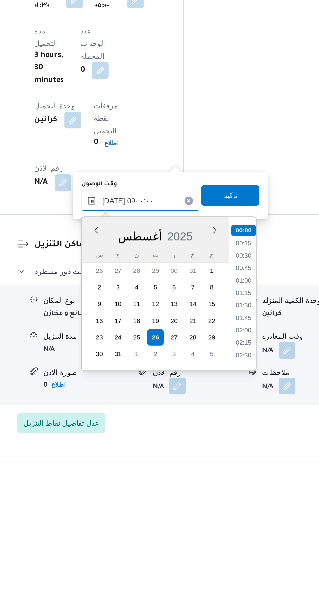
scroll to position [202, 0]
click at [240, 535] on li "08:45" at bounding box center [241, 536] width 15 height 7
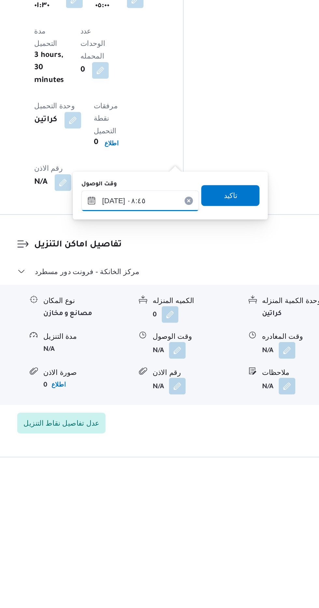
click at [191, 448] on input "٢٦/٠٨/٢٠٢٥ ٠٨:٤٥" at bounding box center [177, 446] width 74 height 13
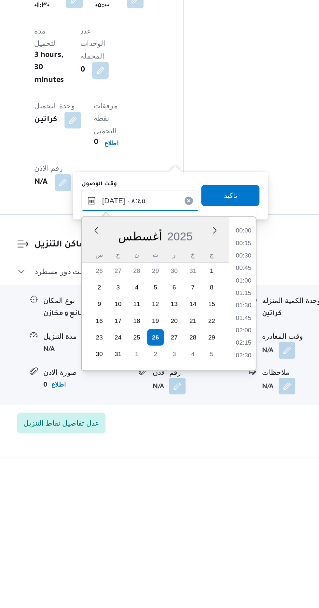
scroll to position [228, 0]
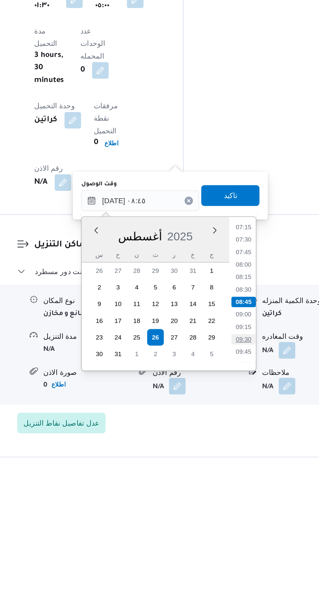
click at [240, 532] on li "09:30" at bounding box center [241, 533] width 15 height 7
type input "٢٦/٠٨/٢٠٢٥ ٠٩:٣٠"
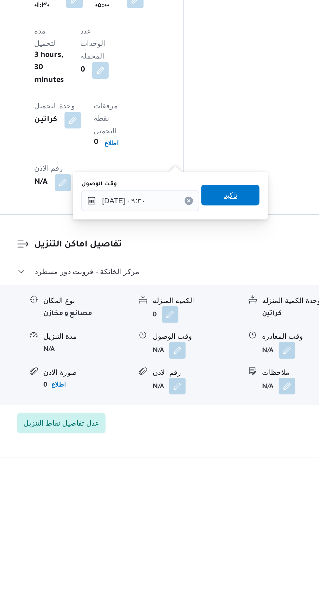
click at [237, 442] on span "تاكيد" at bounding box center [233, 443] width 8 height 8
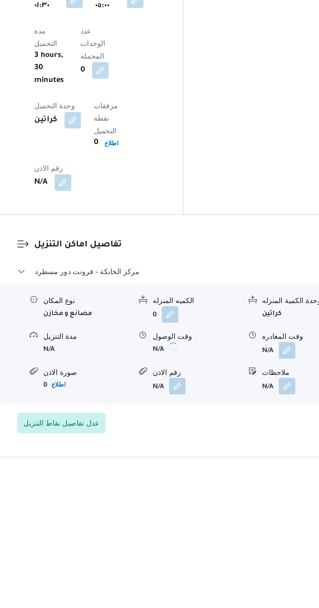
scroll to position [488, 0]
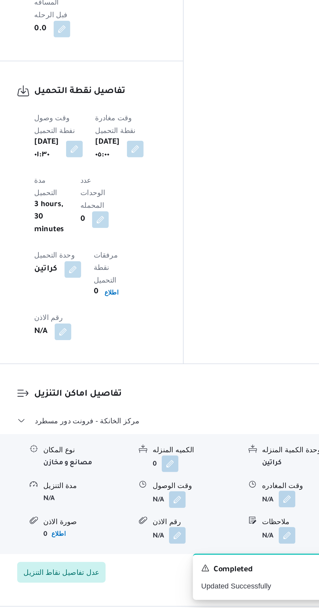
click at [266, 535] on button "button" at bounding box center [268, 540] width 10 height 10
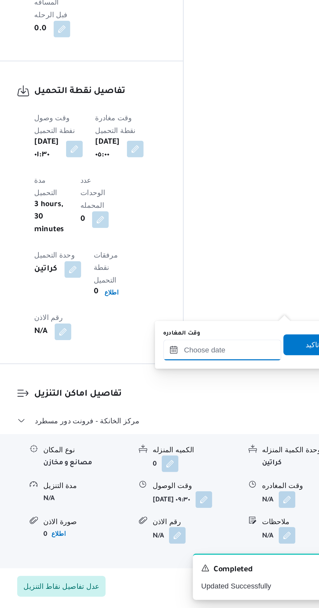
click at [230, 445] on input "وقت المغادره" at bounding box center [228, 446] width 74 height 13
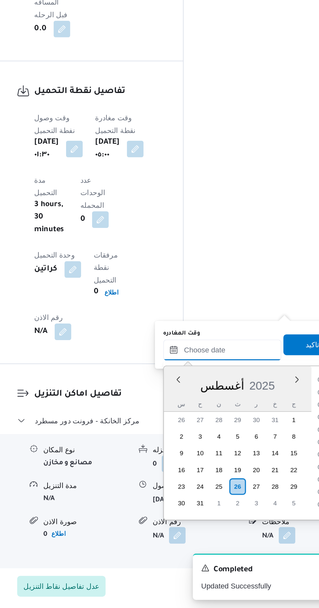
scroll to position [471, 0]
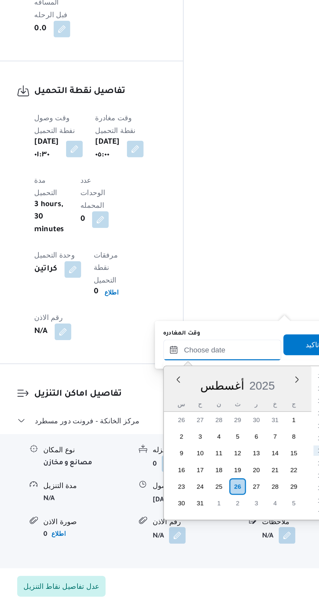
click at [212, 447] on input "وقت المغادره" at bounding box center [228, 446] width 74 height 13
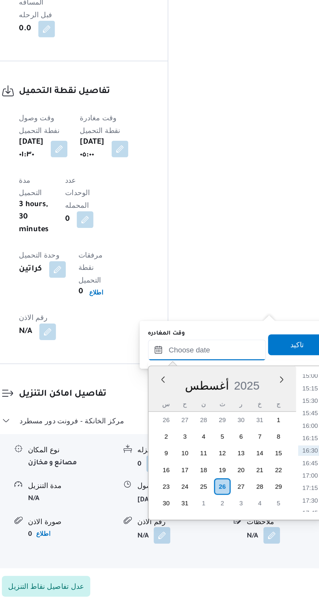
scroll to position [488, 0]
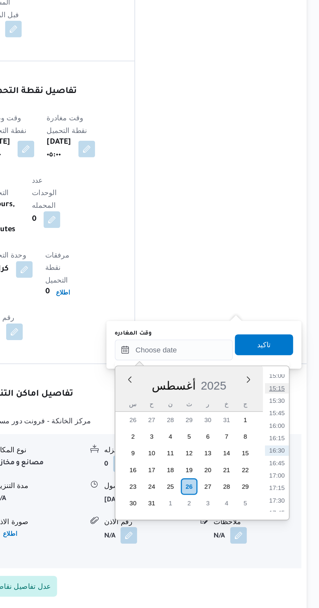
click at [292, 470] on li "15:15" at bounding box center [292, 470] width 15 height 7
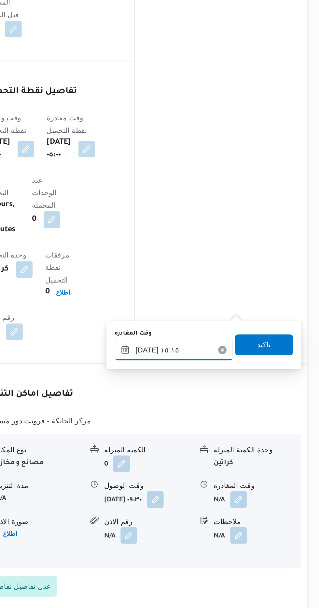
click at [209, 448] on input "٢٦/٠٨/٢٠٢٥ ١٥:١٥" at bounding box center [228, 446] width 74 height 13
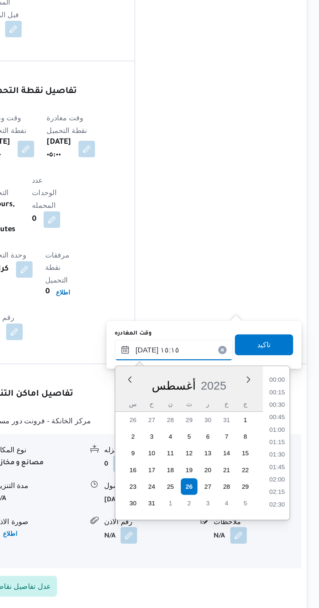
scroll to position [431, 0]
click at [290, 476] on li "14:15" at bounding box center [292, 479] width 15 height 7
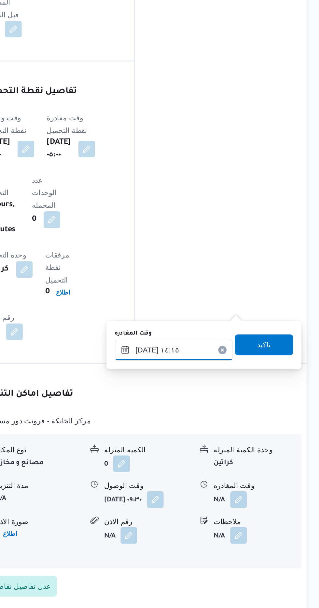
click at [235, 444] on input "٢٦/٠٨/٢٠٢٥ ١٤:١٥" at bounding box center [228, 446] width 74 height 13
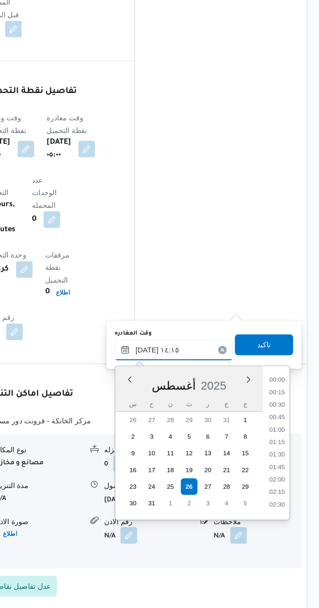
scroll to position [400, 0]
click at [289, 483] on li "13:30" at bounding box center [292, 486] width 15 height 7
type input "٢٦/٠٨/٢٠٢٥ ١٣:٣٠"
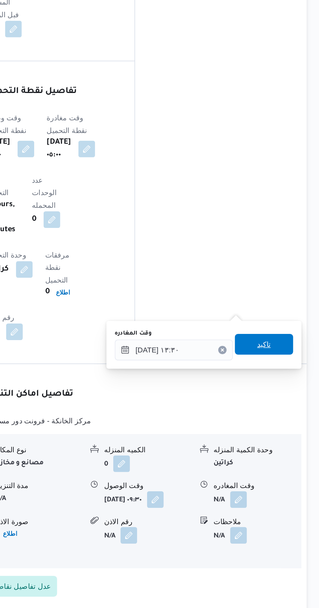
click at [289, 442] on span "تاكيد" at bounding box center [284, 443] width 8 height 8
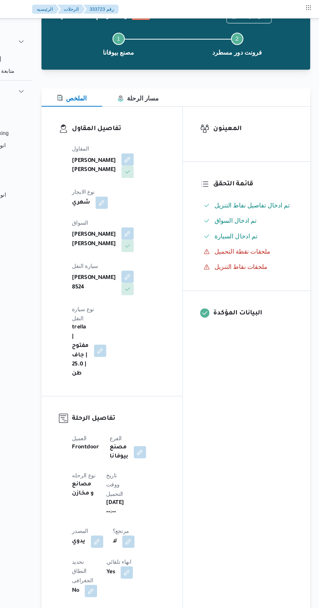
scroll to position [0, 0]
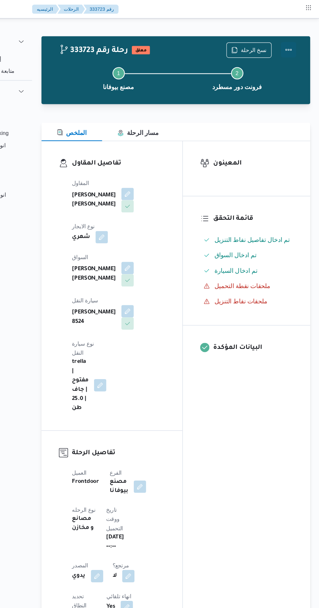
click at [298, 42] on button "Actions" at bounding box center [292, 41] width 13 height 13
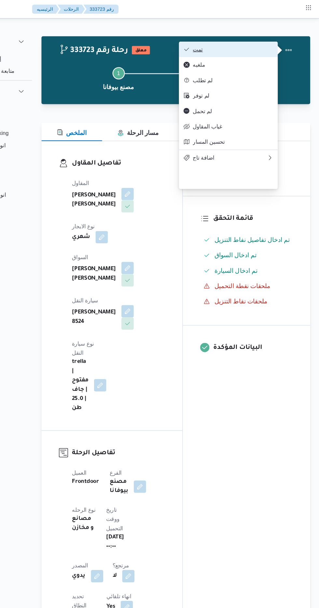
click at [267, 44] on span "تمت" at bounding box center [246, 41] width 68 height 5
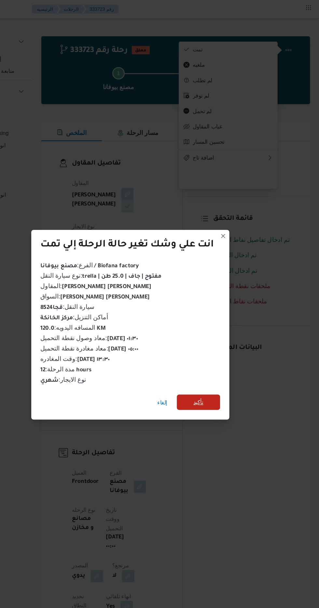
click at [220, 341] on span "تأكيد" at bounding box center [217, 339] width 8 height 8
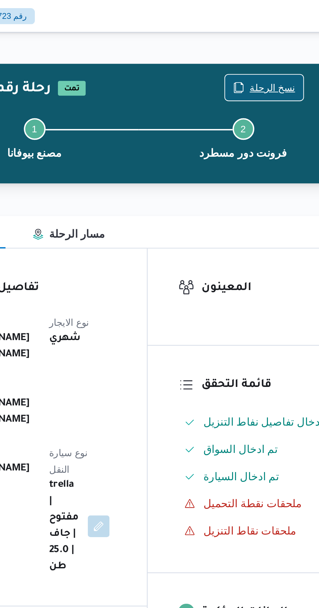
click at [260, 42] on span "نسخ الرحلة" at bounding box center [263, 42] width 22 height 8
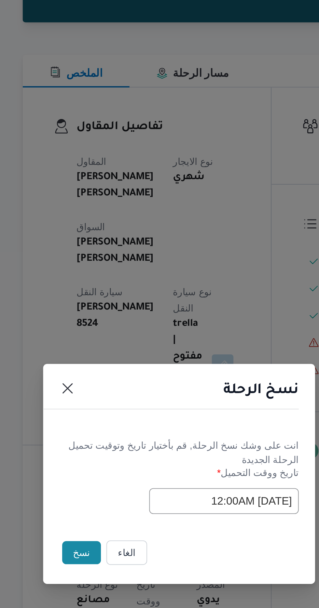
click at [110, 344] on button "نسخ" at bounding box center [112, 341] width 19 height 11
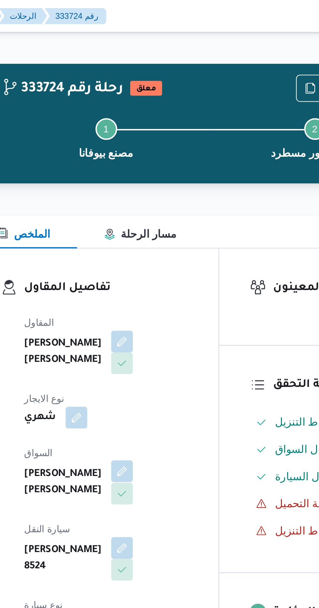
click at [152, 222] on button "button" at bounding box center [157, 226] width 10 height 10
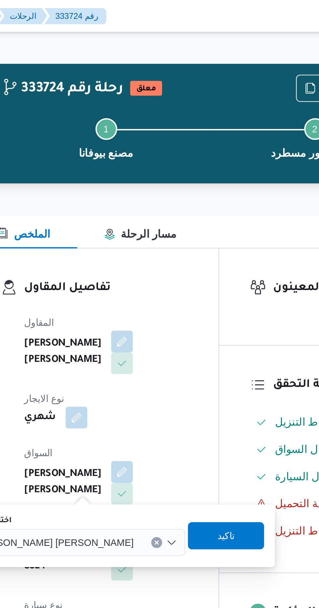
click at [129, 258] on span "عبدالنبي كمال هاشم سليمان" at bounding box center [125, 259] width 76 height 7
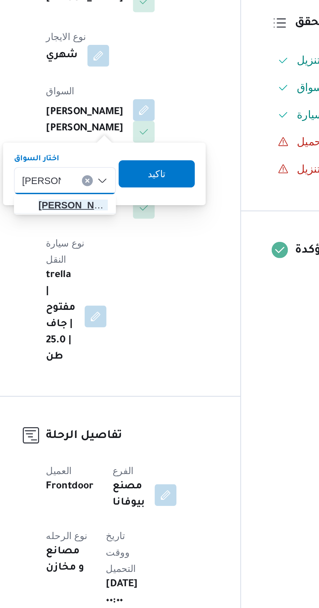
type input "محمود مت"
click at [127, 273] on span "محمود مت ولى حسين عفيفى" at bounding box center [123, 272] width 33 height 8
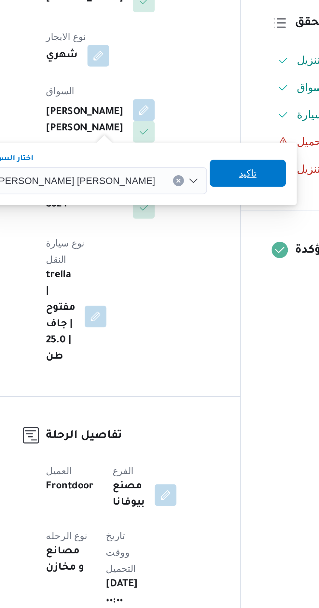
click at [189, 255] on span "تاكيد" at bounding box center [207, 256] width 36 height 13
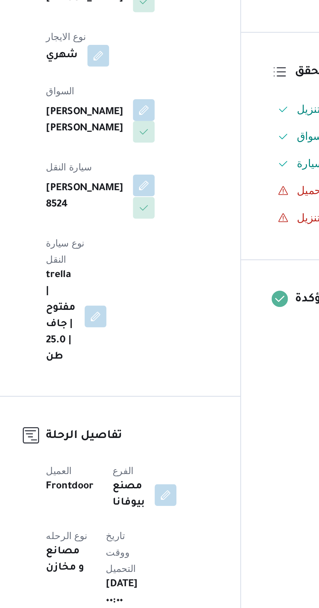
click at [162, 257] on button "button" at bounding box center [157, 262] width 10 height 10
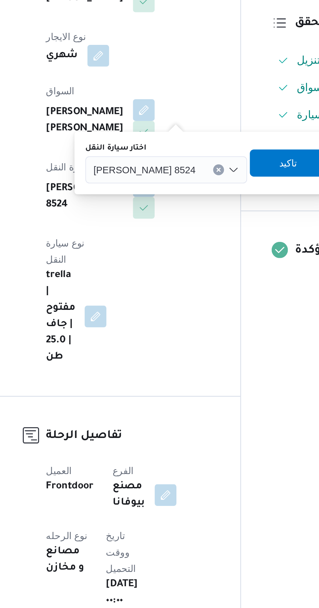
click at [158, 257] on div "قجا 8524" at bounding box center [167, 254] width 77 height 13
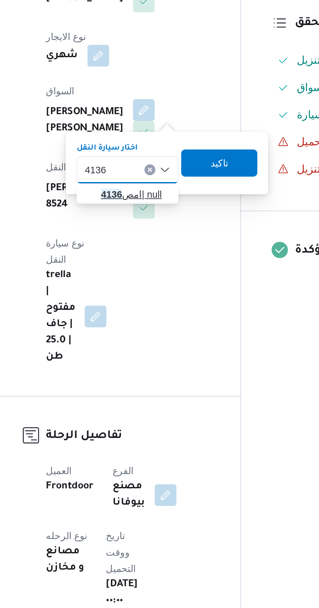
type input "4136"
click at [151, 267] on span "امص 4136 | null" at bounding box center [153, 267] width 33 height 8
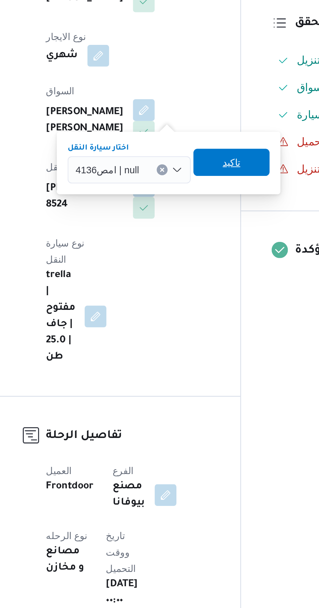
click at [200, 253] on span "تاكيد" at bounding box center [199, 251] width 8 height 8
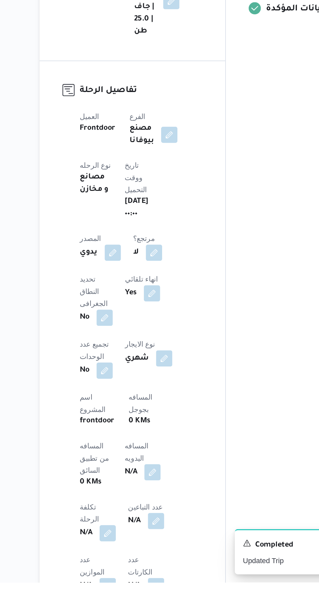
scroll to position [53, 0]
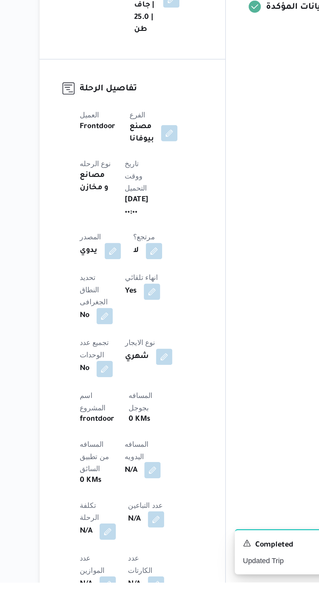
click at [152, 531] on button "button" at bounding box center [157, 536] width 10 height 10
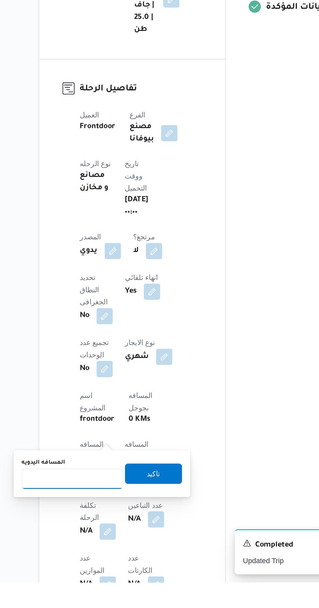
click at [113, 541] on input "المسافه اليدويه" at bounding box center [105, 541] width 65 height 13
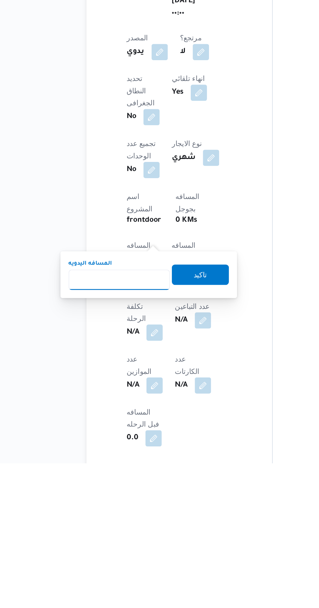
scroll to position [114, 0]
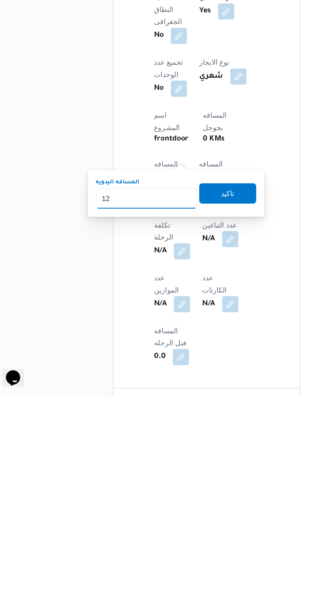
type input "1"
type input "240"
click at [162, 480] on span "تاكيد" at bounding box center [157, 478] width 8 height 8
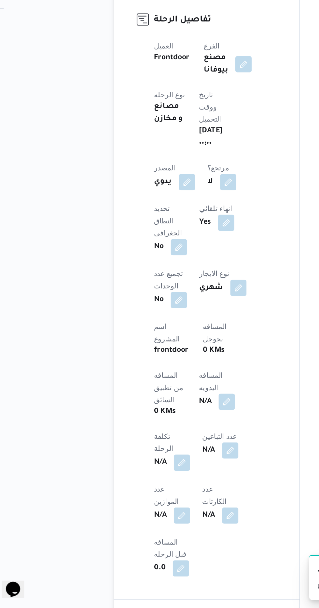
scroll to position [140, 0]
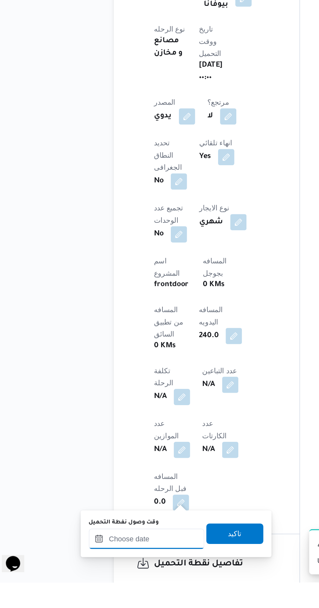
click at [102, 578] on input "وقت وصول نفطة التحميل" at bounding box center [106, 580] width 74 height 13
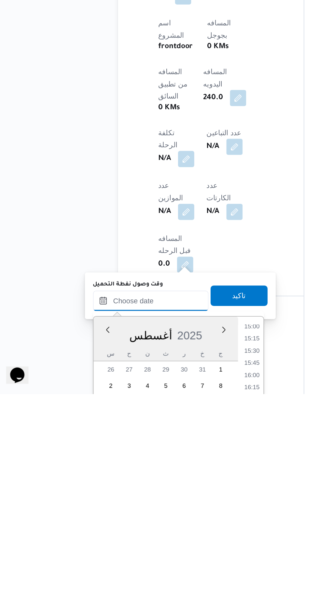
scroll to position [227, 0]
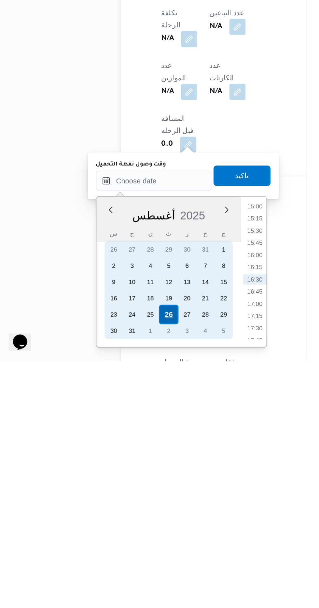
click at [115, 577] on div "26" at bounding box center [115, 579] width 12 height 12
type input "٢٦/٠٨/٢٠٢٥ ٠٠:٠٠"
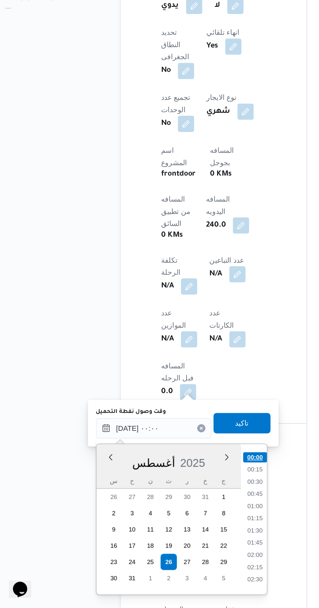
click at [169, 512] on li "00:00" at bounding box center [170, 511] width 15 height 7
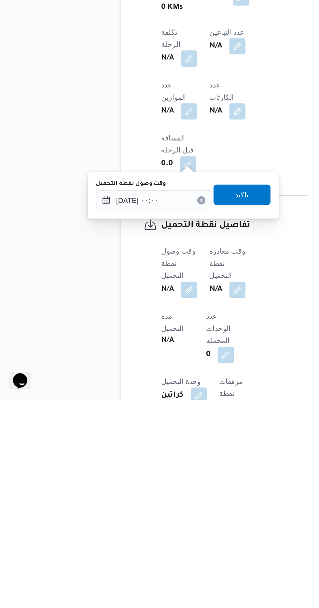
click at [175, 478] on span "تاكيد" at bounding box center [162, 477] width 36 height 13
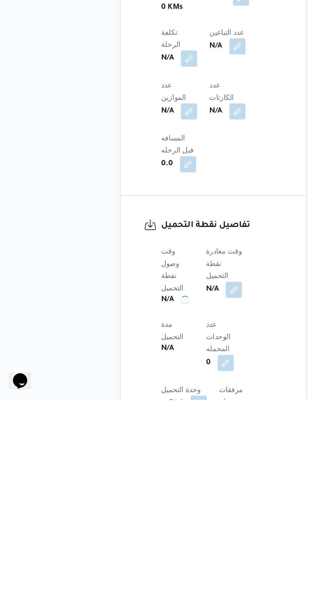
scroll to position [239, 0]
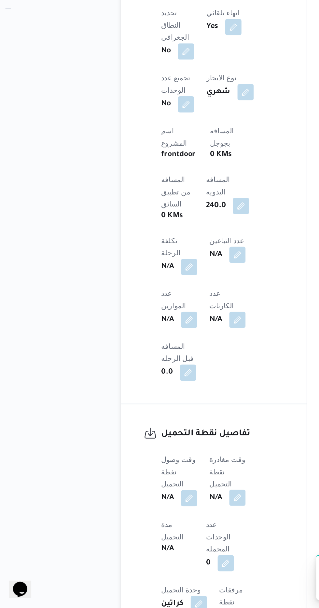
click at [162, 532] on button "button" at bounding box center [159, 537] width 10 height 10
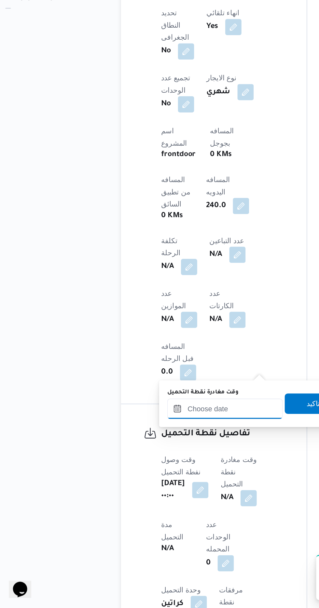
click at [152, 479] on input "وقت مغادرة نقطة التحميل" at bounding box center [151, 480] width 74 height 13
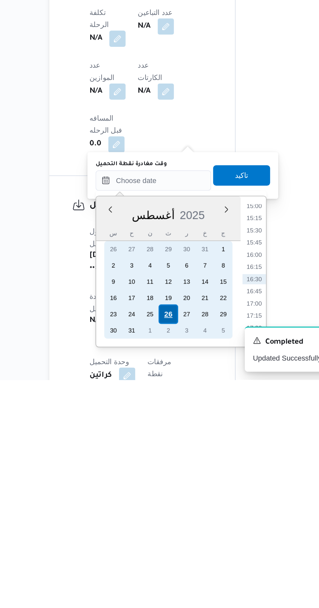
click at [160, 565] on div "26" at bounding box center [161, 566] width 12 height 12
type input "٢٦/٠٨/٢٠٢٥ ٠٠:٠٠"
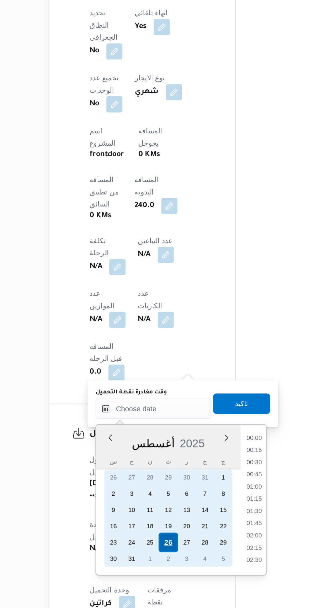
click at [162, 567] on div "26" at bounding box center [161, 566] width 12 height 12
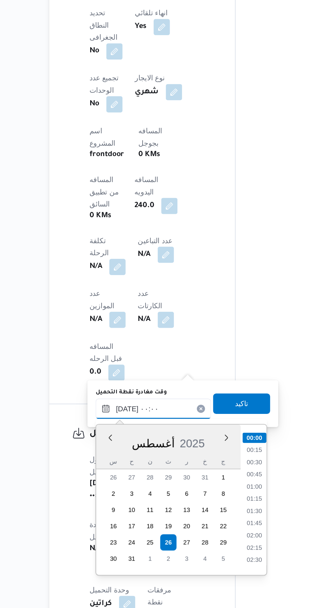
click at [115, 481] on input "٢٦/٠٨/٢٠٢٥ ٠٠:٠٠" at bounding box center [151, 480] width 74 height 13
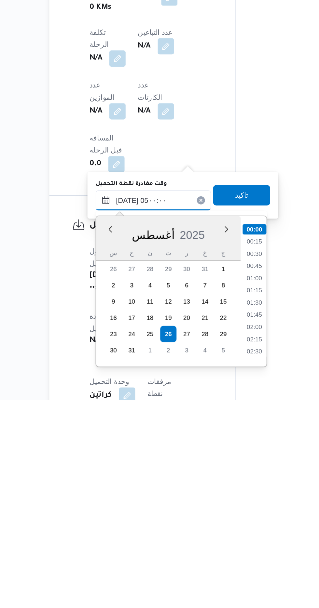
scroll to position [77, 0]
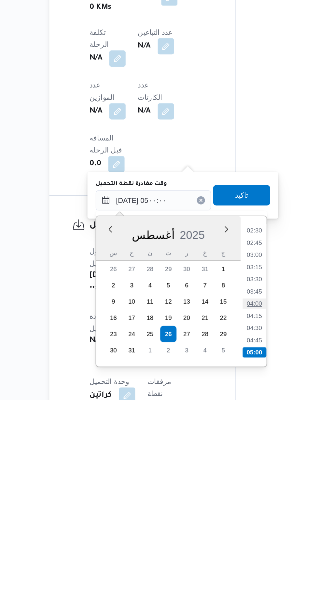
click at [216, 548] on li "04:00" at bounding box center [215, 547] width 15 height 7
type input "٢٦/٠٨/٢٠٢٥ ٠٤:٠٠"
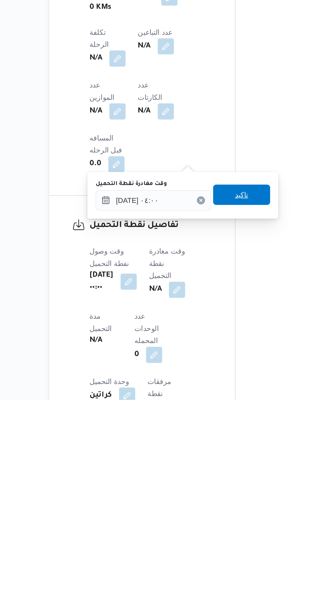
click at [212, 474] on span "تاكيد" at bounding box center [207, 477] width 8 height 8
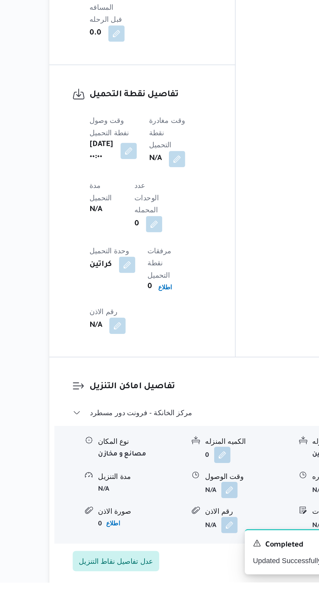
scroll to position [468, 0]
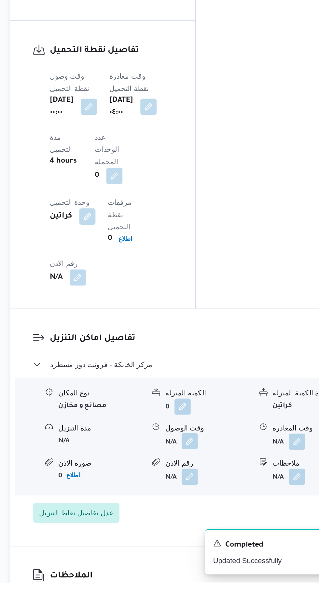
click at [203, 513] on button "button" at bounding box center [200, 518] width 10 height 10
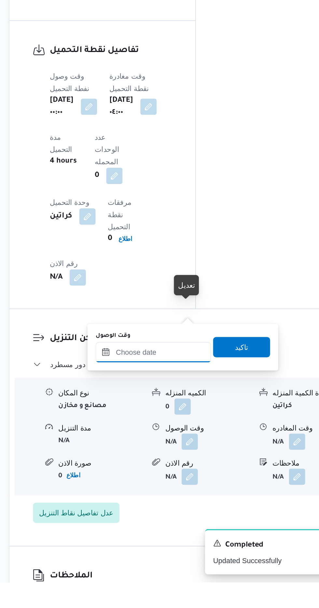
click at [197, 461] on input "وقت الوصول" at bounding box center [177, 460] width 74 height 13
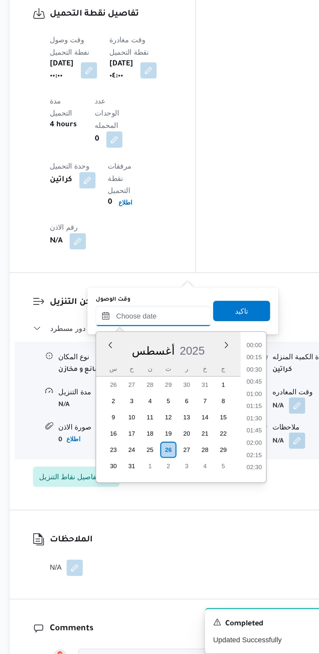
scroll to position [471, 0]
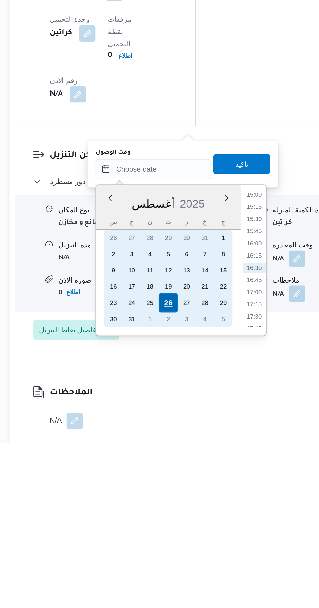
click at [186, 518] on div "26" at bounding box center [186, 518] width 12 height 12
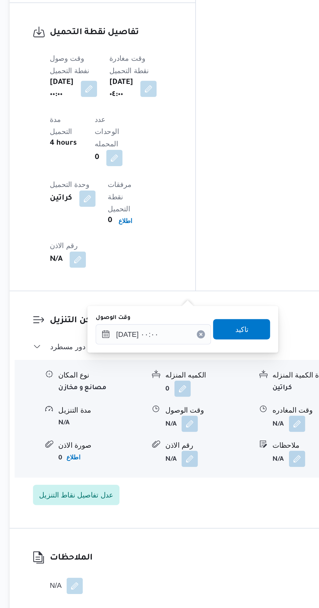
click at [146, 440] on div "You are in a dialog. To close this dialog, hit escape. وقت الوصول ٢٦/٠٨/٢٠٢٥ ٠٠…" at bounding box center [195, 430] width 122 height 30
click at [141, 437] on input "٢٦/٠٨/٢٠٢٥ ٠٠:٠٠" at bounding box center [177, 432] width 74 height 13
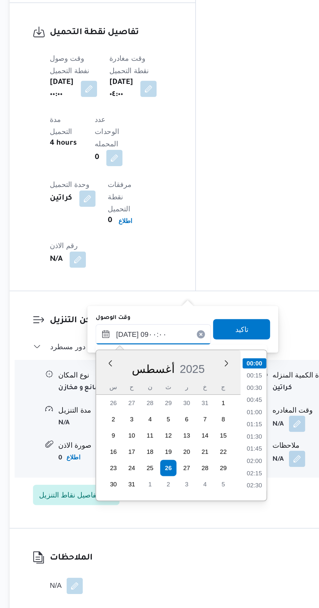
scroll to position [202, 0]
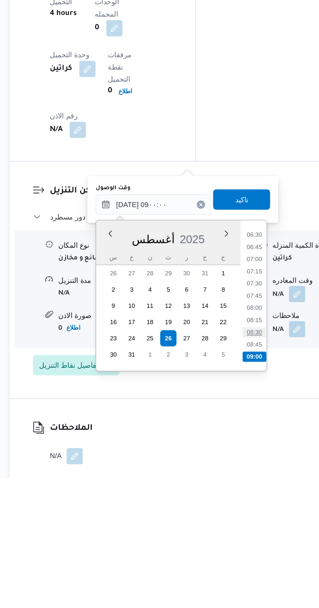
click at [243, 512] on li "08:30" at bounding box center [241, 515] width 15 height 7
type input "٢٦/٠٨/٢٠٢٥ ٠٨:٣٠"
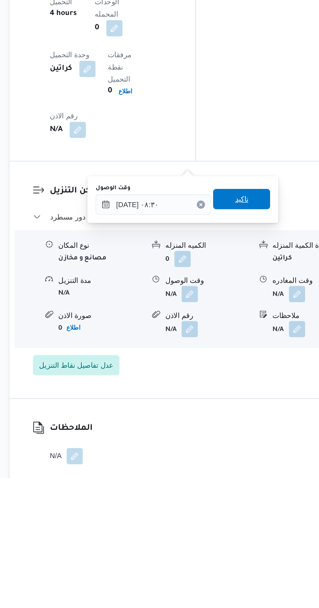
click at [247, 430] on span "تاكيد" at bounding box center [233, 429] width 36 height 13
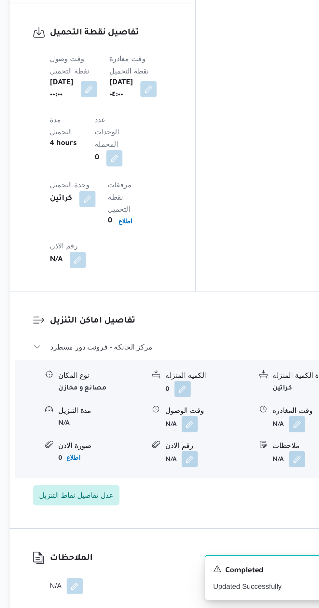
scroll to position [496, 0]
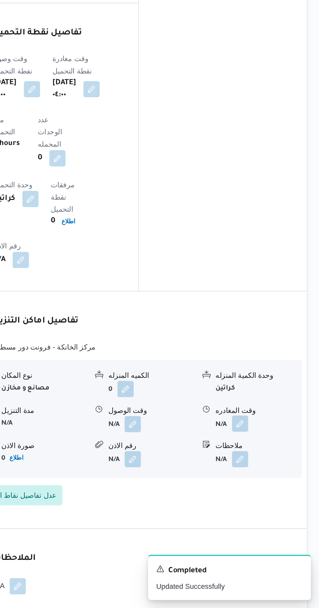
click at [270, 485] on button "button" at bounding box center [268, 490] width 10 height 10
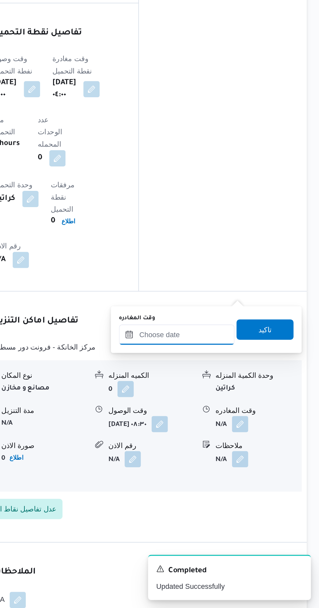
click at [243, 433] on input "وقت المغادره" at bounding box center [228, 433] width 74 height 13
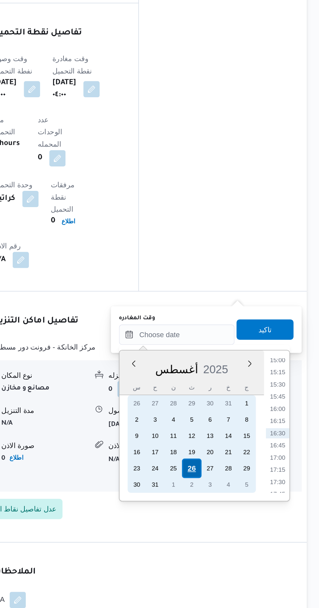
click at [237, 518] on div "26" at bounding box center [237, 519] width 12 height 12
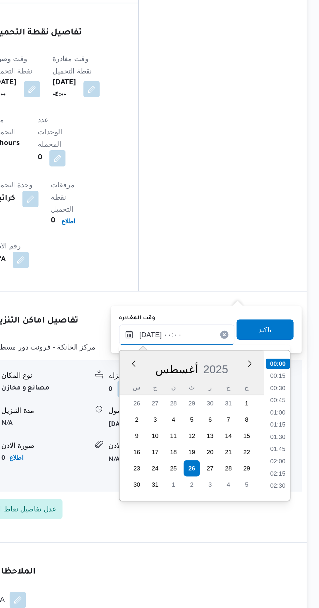
click at [192, 439] on input "٢٦/٠٨/٢٠٢٥ ٠٠:٠٠" at bounding box center [228, 433] width 74 height 13
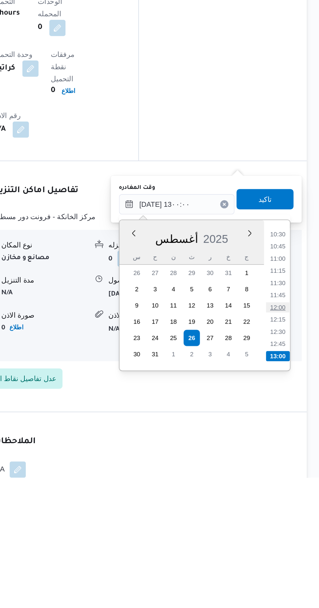
click at [293, 499] on li "12:00" at bounding box center [292, 499] width 15 height 7
type input "٢٦/٠٨/٢٠٢٥ ١٢:٠٠"
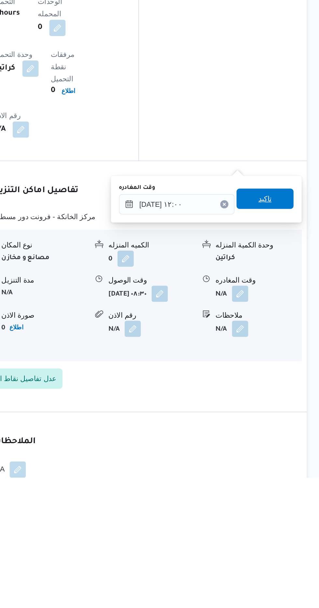
click at [289, 429] on span "تاكيد" at bounding box center [284, 430] width 8 height 8
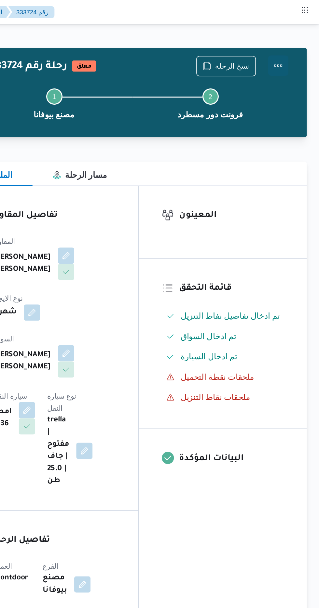
click at [292, 42] on button "Actions" at bounding box center [292, 41] width 13 height 13
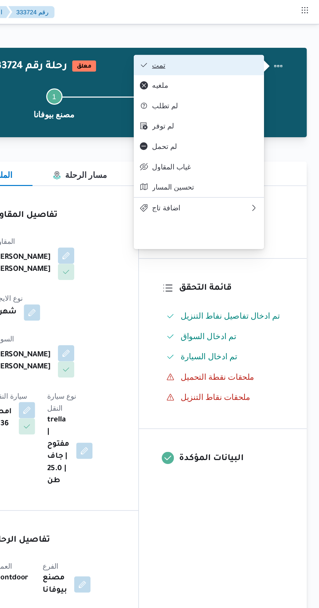
click at [275, 40] on span "تمت" at bounding box center [246, 41] width 68 height 5
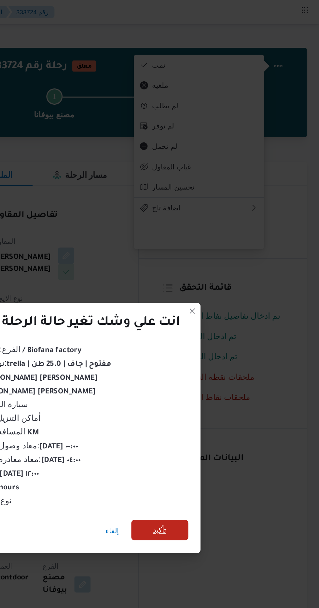
click at [218, 338] on span "تأكيد" at bounding box center [217, 339] width 8 height 8
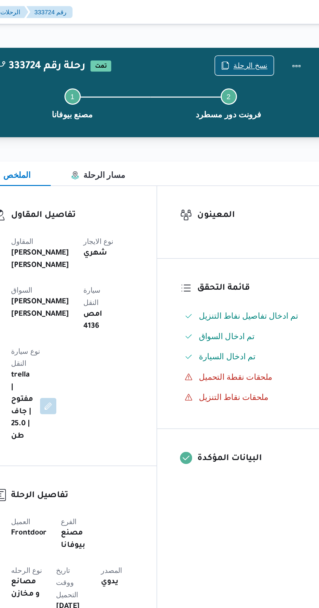
click at [258, 38] on span "نسخ الرحلة" at bounding box center [259, 42] width 37 height 12
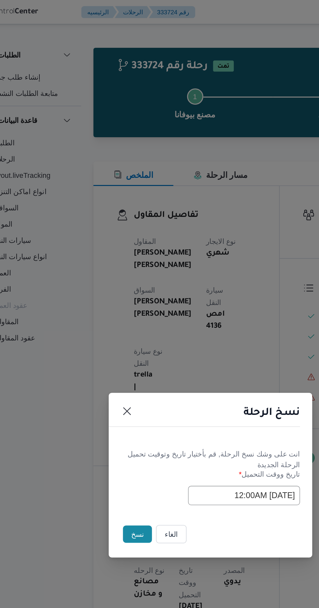
click at [111, 342] on button "نسخ" at bounding box center [112, 341] width 19 height 11
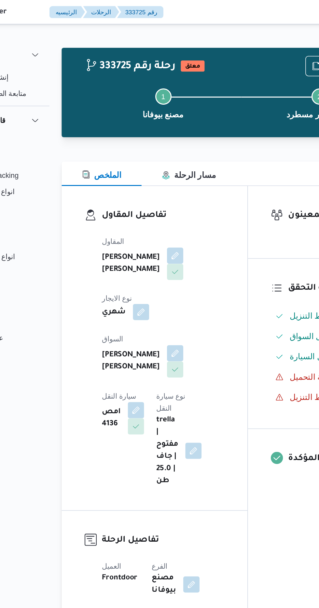
click at [141, 195] on button "button" at bounding box center [135, 200] width 10 height 10
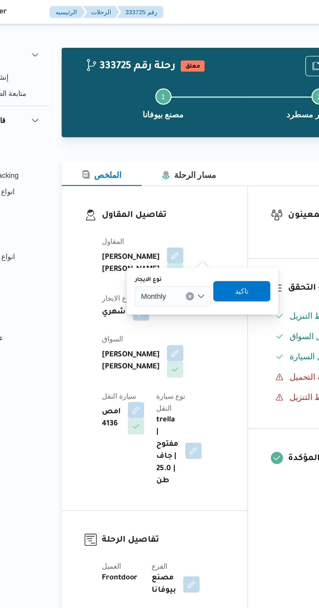
click at [154, 189] on input "نوع الايجار" at bounding box center [154, 190] width 1 height 8
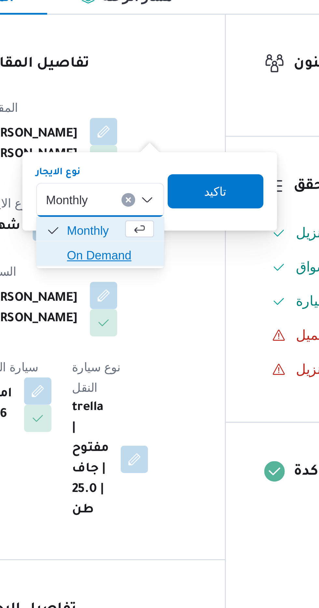
click at [156, 211] on span "On Demand" at bounding box center [159, 211] width 33 height 8
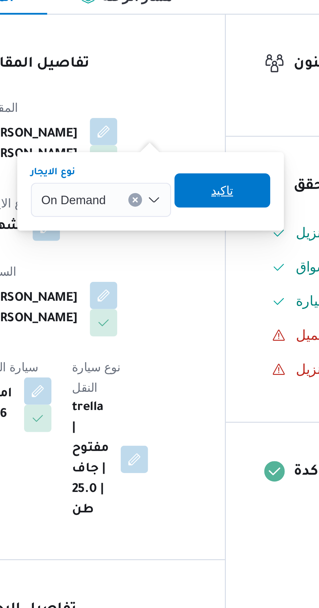
click at [205, 187] on span "تاكيد" at bounding box center [202, 186] width 8 height 8
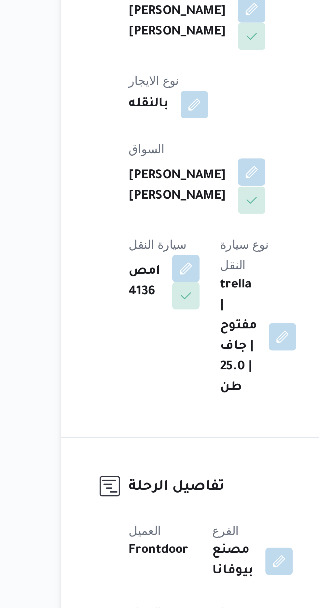
click at [152, 221] on button "button" at bounding box center [157, 226] width 10 height 10
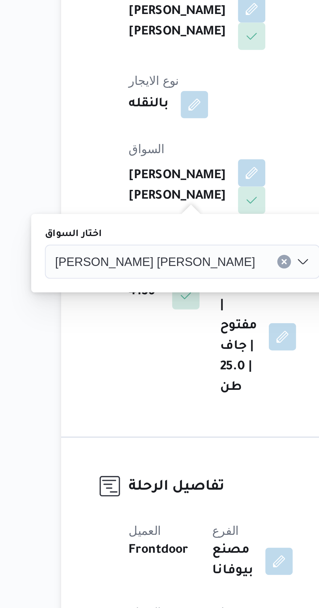
click at [123, 260] on span "محمود متولى حسين عفيفى" at bounding box center [120, 259] width 76 height 7
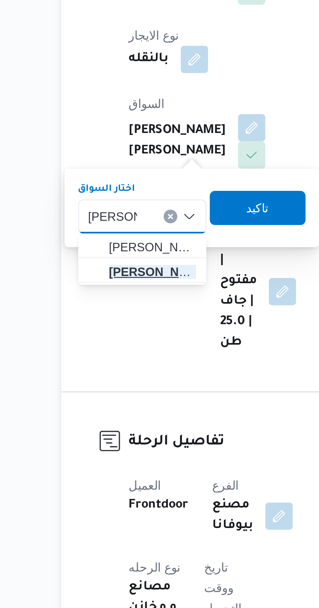
type input "تامر عبدالل"
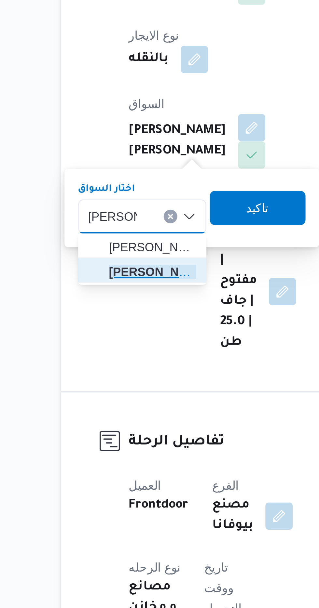
click at [128, 282] on mark "تامر عبدالل" at bounding box center [122, 280] width 38 height 5
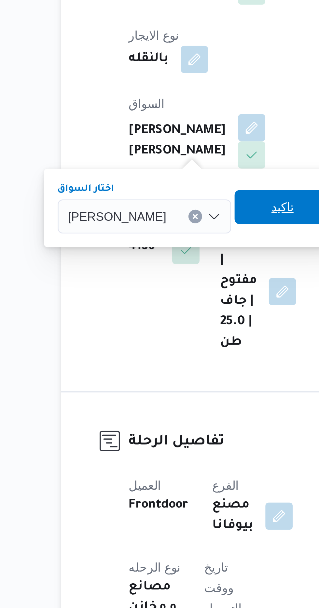
click at [169, 257] on span "تاكيد" at bounding box center [169, 256] width 8 height 8
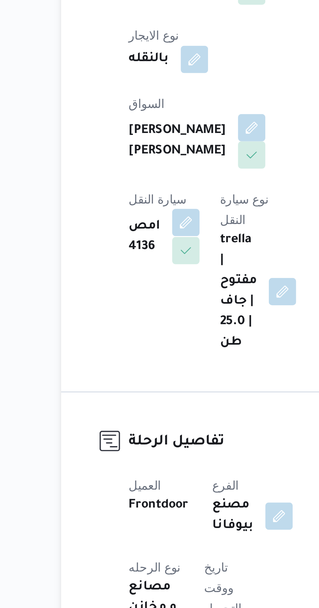
click at [137, 257] on button "button" at bounding box center [132, 262] width 10 height 10
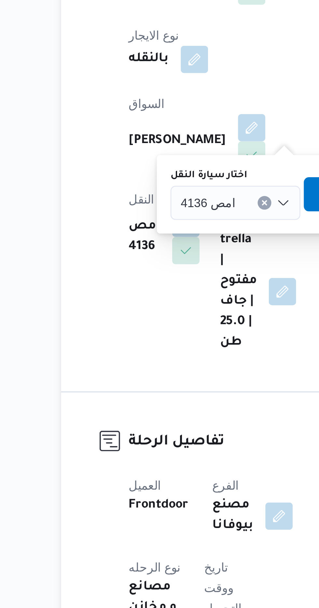
click at [149, 254] on span "امص 4136" at bounding box center [140, 254] width 21 height 7
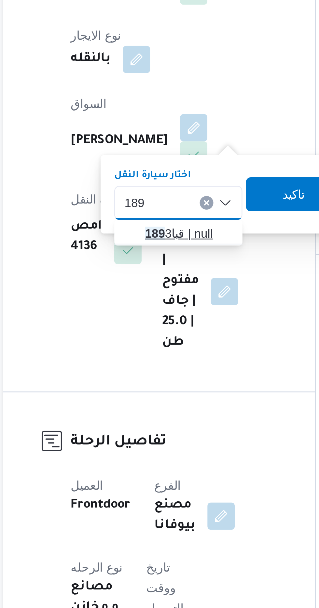
type input "189"
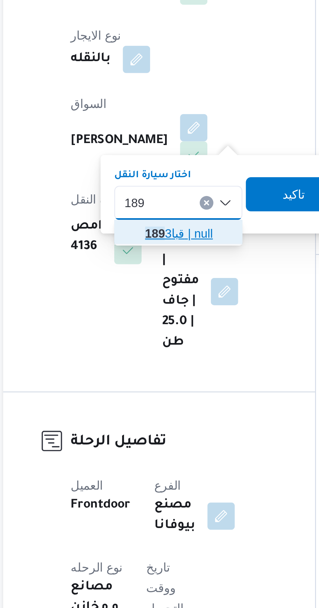
click at [156, 265] on span "قبا 189 3 | null" at bounding box center [155, 267] width 33 height 8
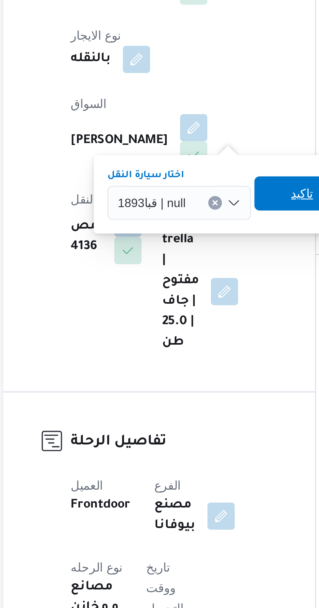
click at [194, 251] on span "تاكيد" at bounding box center [198, 251] width 8 height 8
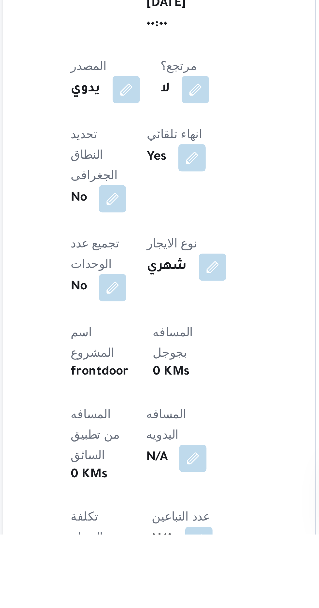
scroll to position [12, 0]
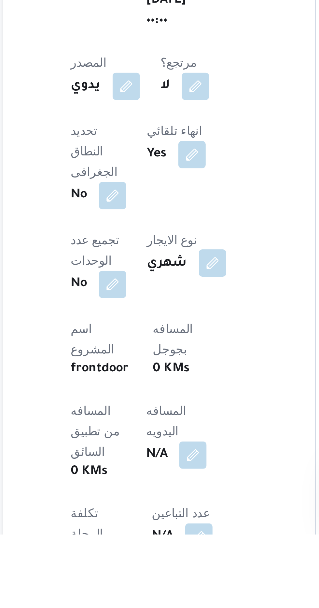
click at [159, 500] on button "button" at bounding box center [164, 505] width 10 height 10
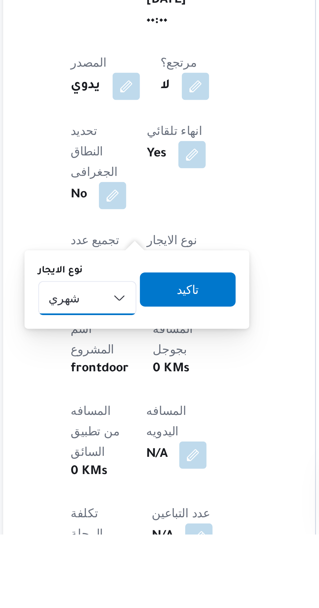
click at [126, 517] on select "شهري بالنقله إيجار يومي" at bounding box center [116, 518] width 37 height 13
select select "on_demand"
click at [98, 512] on select "شهري بالنقله إيجار يومي" at bounding box center [116, 518] width 37 height 13
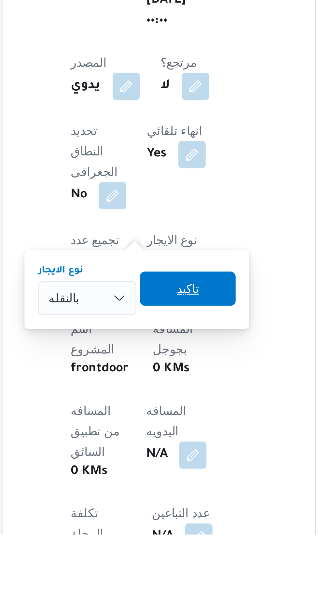
click at [158, 518] on span "تاكيد" at bounding box center [155, 514] width 36 height 13
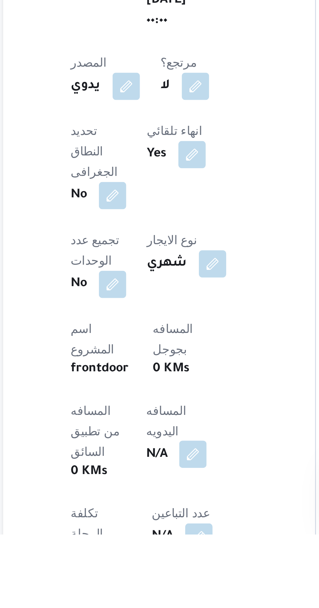
click at [152, 573] on button "button" at bounding box center [157, 578] width 10 height 10
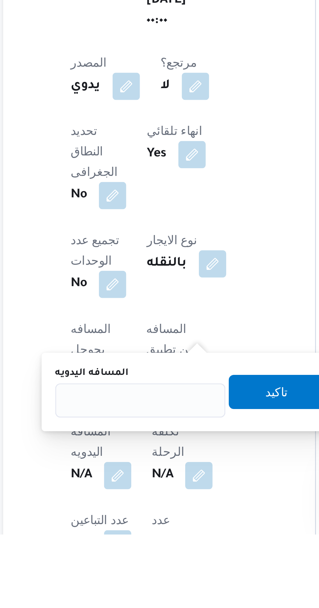
click at [154, 608] on button "button" at bounding box center [159, 619] width 10 height 10
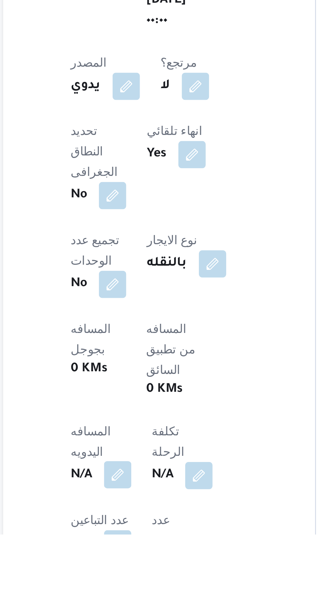
click at [133, 580] on button "button" at bounding box center [128, 585] width 10 height 10
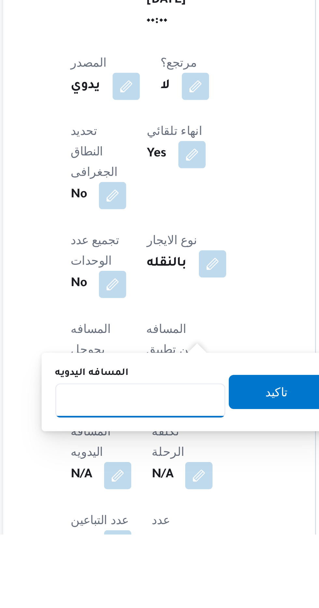
click at [141, 559] on input "المسافه اليدويه" at bounding box center [136, 557] width 65 height 13
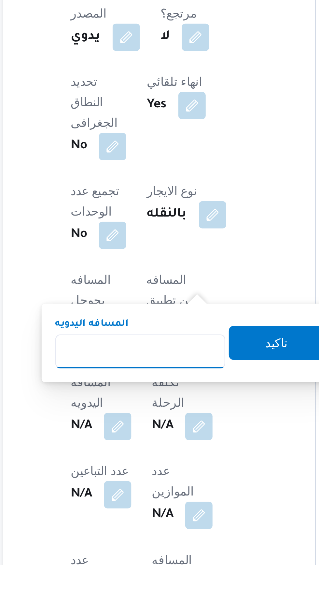
scroll to position [76, 0]
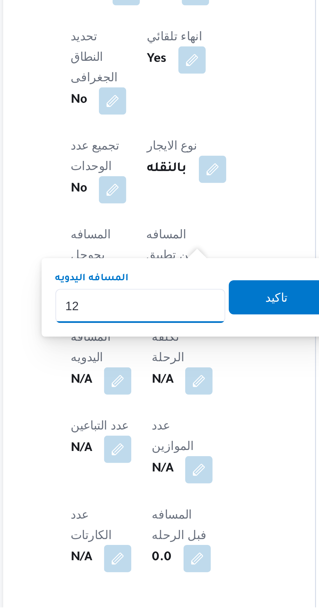
type input "120"
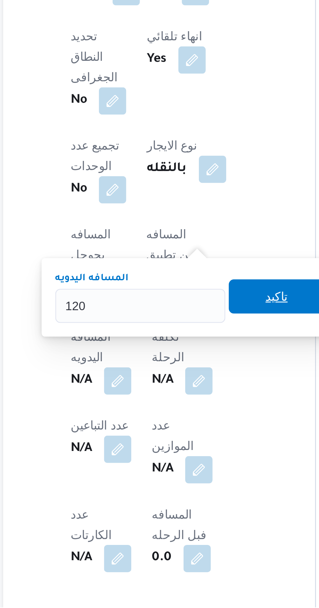
click at [191, 493] on span "تاكيد" at bounding box center [188, 490] width 8 height 8
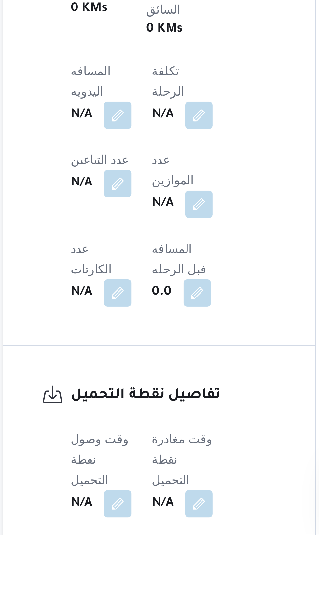
scroll to position [150, 0]
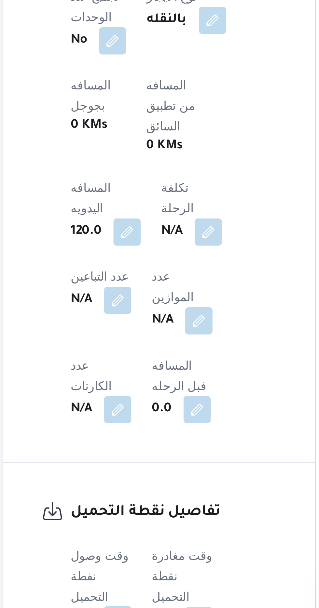
click at [130, 590] on button "button" at bounding box center [128, 595] width 10 height 10
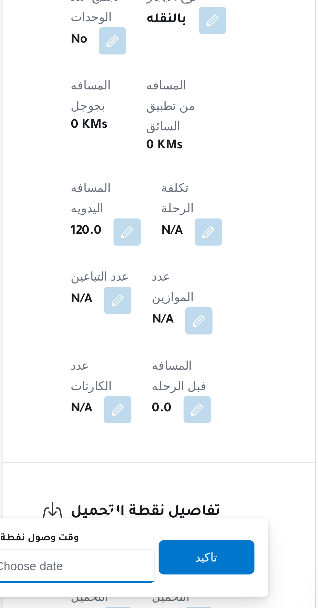
click at [125, 569] on div at bounding box center [106, 575] width 74 height 13
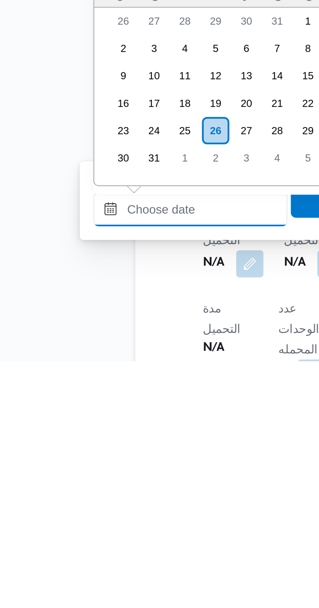
scroll to position [177, 0]
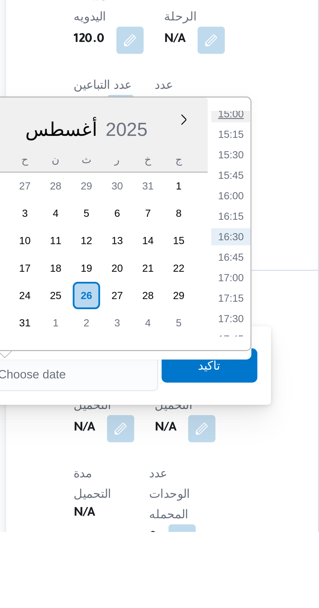
click at [172, 450] on li "15:00" at bounding box center [170, 449] width 15 height 7
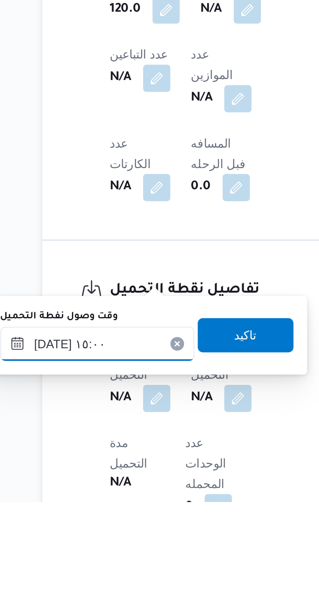
click at [123, 546] on input "٢٦/٠٨/٢٠٢٥ ١٥:٠٠" at bounding box center [106, 548] width 74 height 13
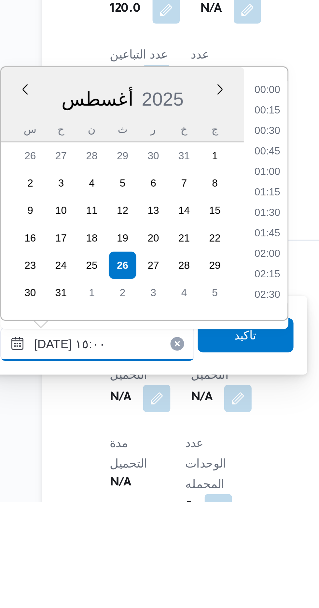
scroll to position [424, 0]
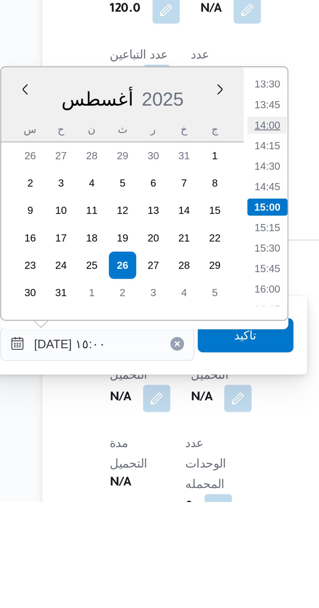
click at [169, 466] on li "14:00" at bounding box center [170, 465] width 15 height 7
type input "٢٦/٠٨/٢٠٢٥ ١٤:٠٠"
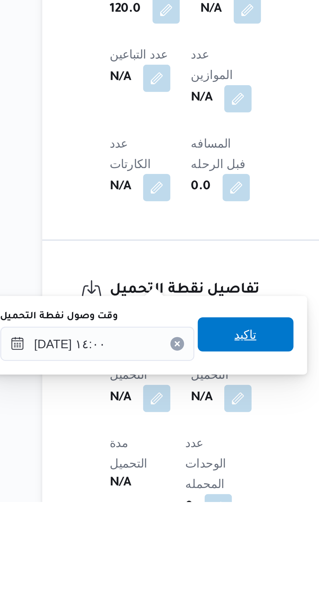
click at [166, 545] on span "تاكيد" at bounding box center [162, 545] width 8 height 8
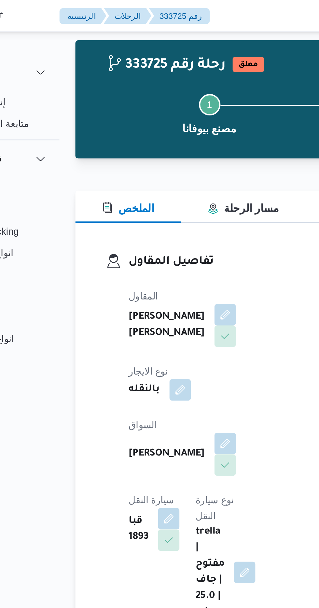
scroll to position [0, 0]
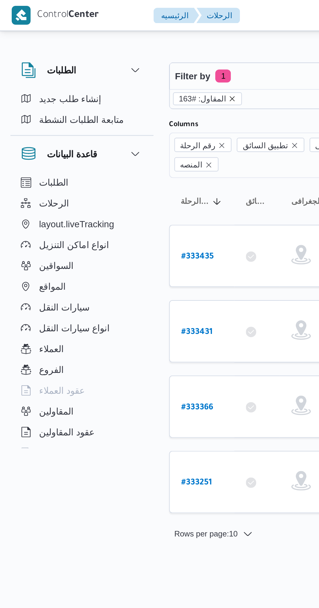
click at [114, 50] on icon "remove selected entity" at bounding box center [116, 49] width 4 height 4
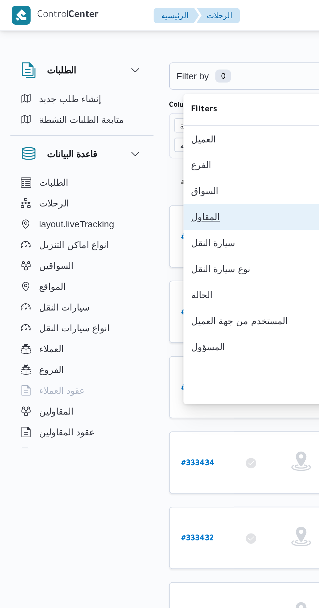
click at [116, 111] on div "المقاول" at bounding box center [130, 108] width 68 height 5
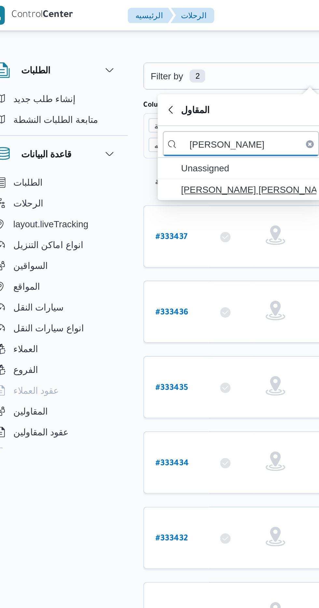
type input "خالد ممد"
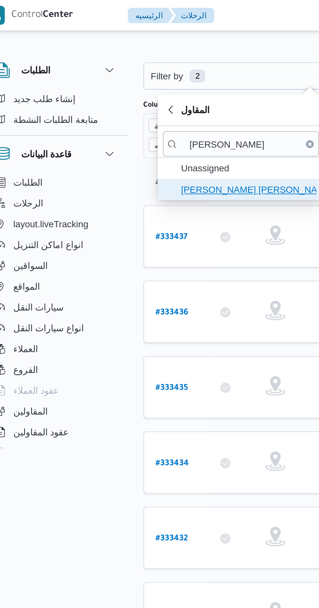
click at [139, 95] on span "خالد ممدوح حسن محمد العبس" at bounding box center [137, 95] width 68 height 8
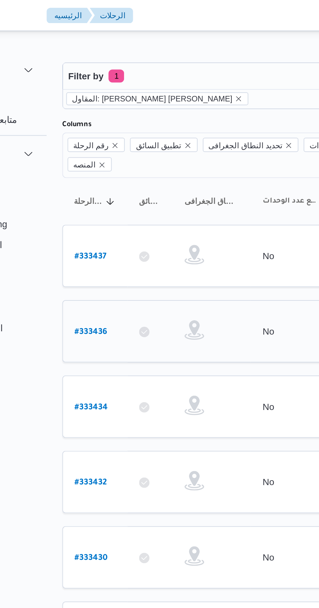
click at [96, 164] on b "# 333436" at bounding box center [99, 166] width 16 height 5
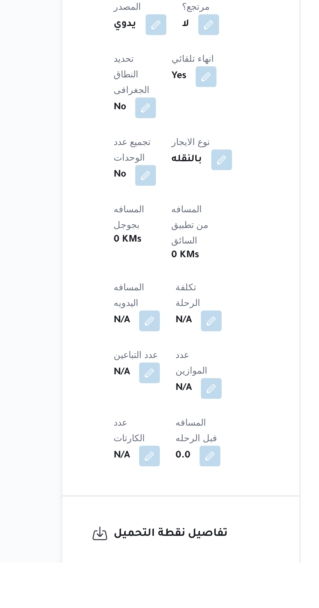
scroll to position [152, 0]
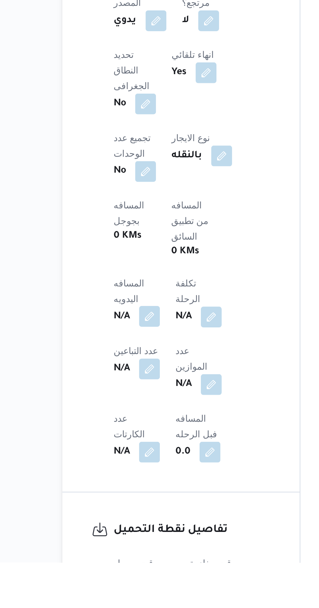
click at [133, 480] on button "button" at bounding box center [128, 485] width 10 height 10
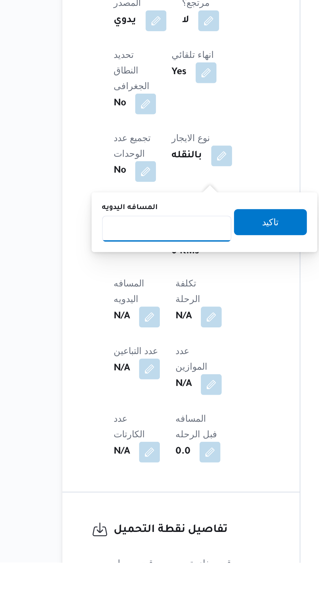
click at [147, 441] on input "المسافه اليدويه" at bounding box center [136, 441] width 65 height 13
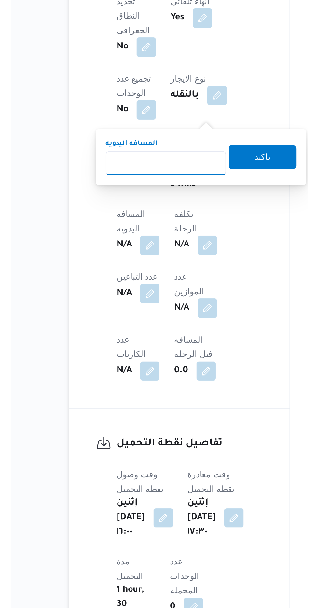
scroll to position [199, 0]
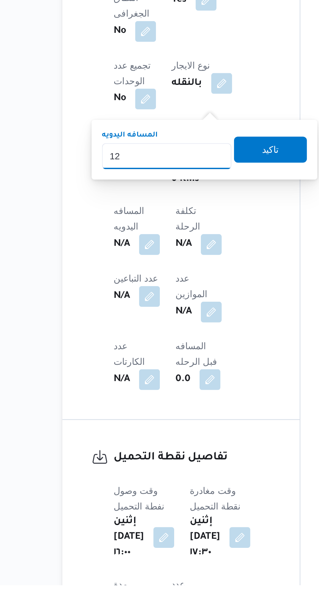
type input "120"
click at [198, 394] on span "تاكيد" at bounding box center [188, 390] width 36 height 13
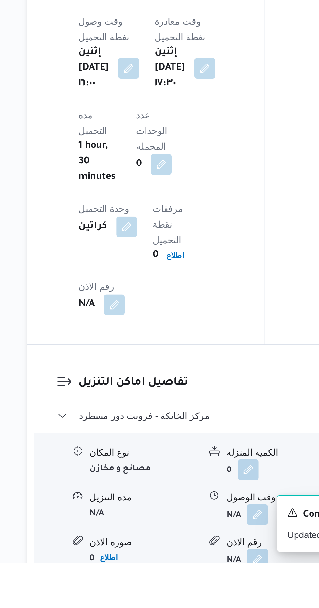
scroll to position [423, 0]
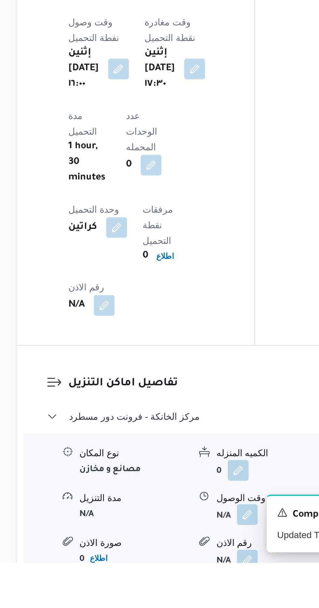
click at [202, 579] on button "button" at bounding box center [200, 584] width 10 height 10
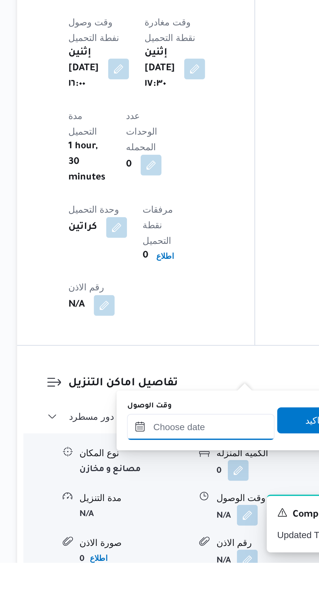
click at [189, 542] on input "وقت الوصول" at bounding box center [177, 540] width 74 height 13
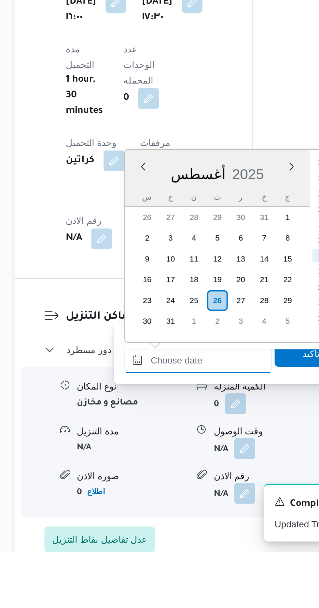
scroll to position [451, 0]
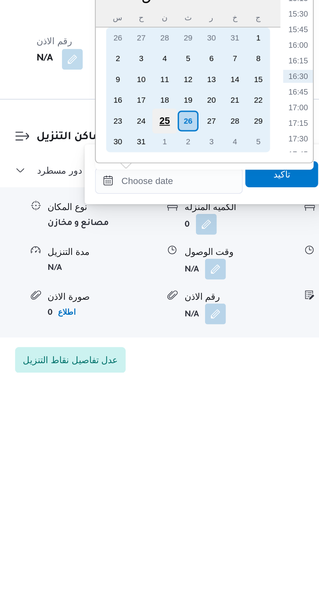
click at [174, 482] on div "25" at bounding box center [174, 482] width 12 height 12
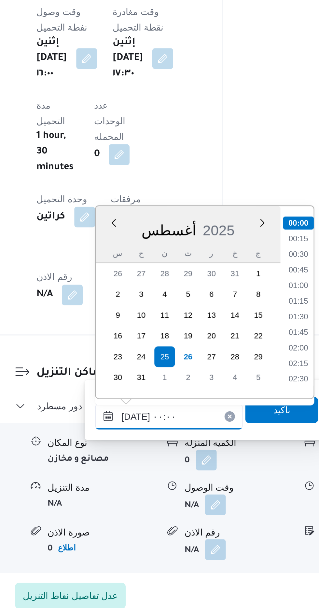
click at [142, 511] on input "٢٥/٠٨/٢٠٢٥ ٠٠:٠٠" at bounding box center [177, 512] width 74 height 13
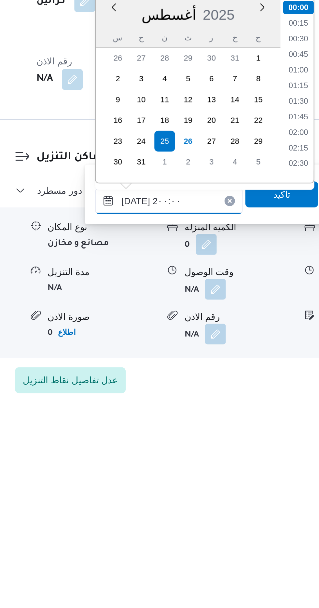
scroll to position [546, 0]
click at [241, 491] on li "20:00" at bounding box center [241, 490] width 15 height 7
type input "٢٥/٠٨/٢٠٢٥ ٢٠:٠٠"
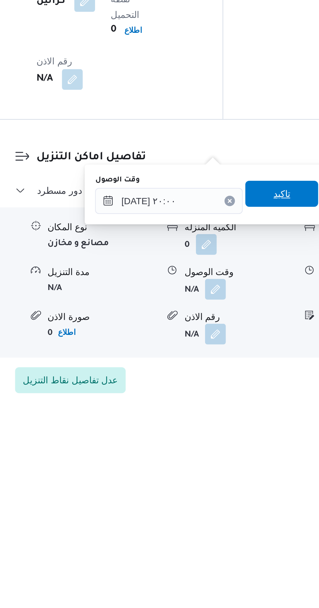
click at [237, 506] on span "تاكيد" at bounding box center [233, 505] width 8 height 8
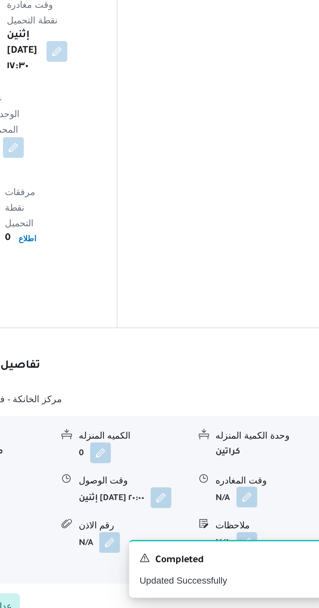
click at [272, 547] on button "button" at bounding box center [268, 552] width 10 height 10
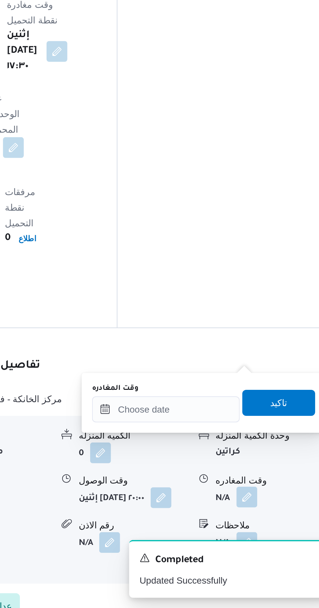
click at [273, 547] on button "button" at bounding box center [268, 552] width 10 height 10
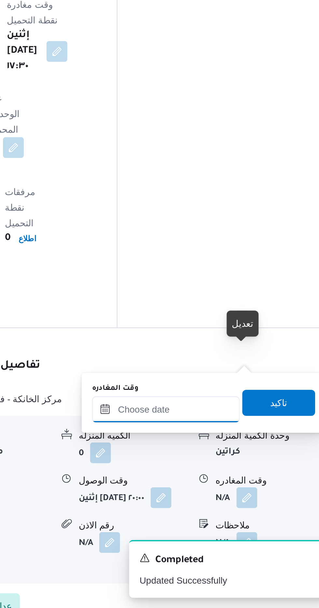
click at [252, 507] on input "وقت المغادره" at bounding box center [228, 508] width 74 height 13
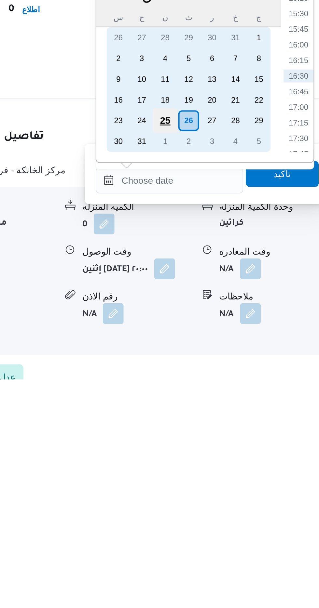
click at [226, 478] on div "25" at bounding box center [226, 479] width 12 height 12
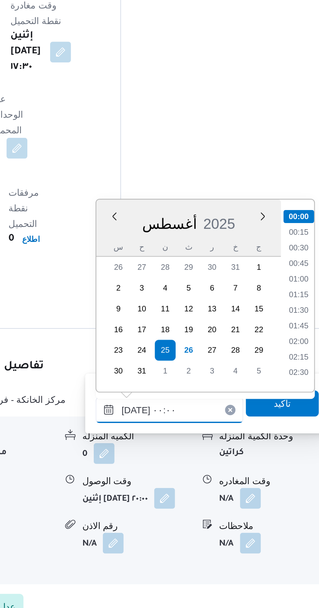
click at [193, 510] on input "٢٥/٠٨/٢٠٢٥ ٠٠:٠٠" at bounding box center [228, 509] width 74 height 13
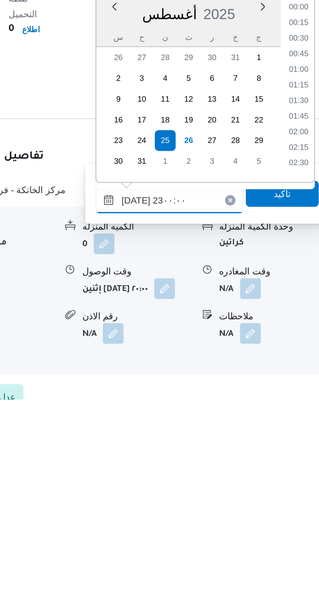
scroll to position [640, 0]
click at [290, 475] on li "22:30" at bounding box center [292, 474] width 15 height 7
type input "٢٥/٠٨/٢٠٢٥ ٢٢:٣٠"
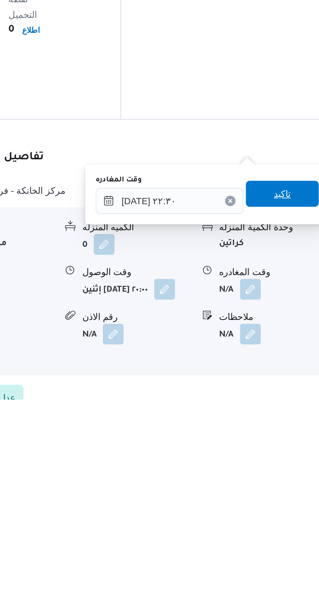
click at [286, 507] on span "تاكيد" at bounding box center [284, 505] width 8 height 8
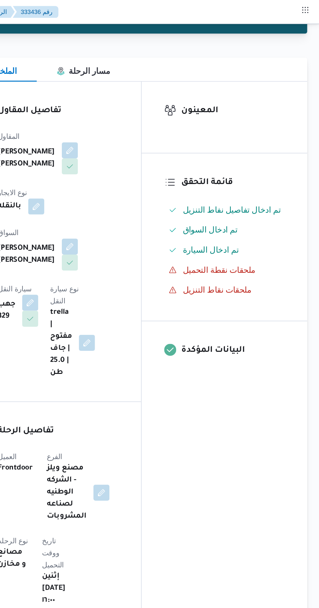
scroll to position [0, 0]
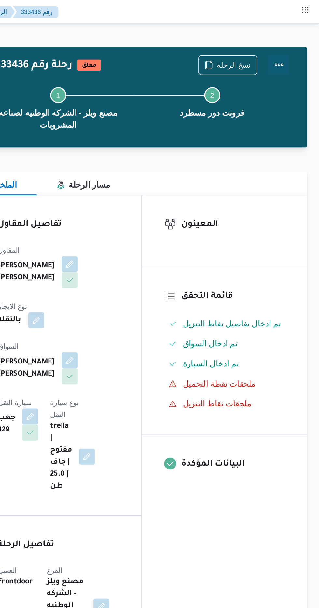
click at [299, 45] on button "Actions" at bounding box center [292, 41] width 13 height 13
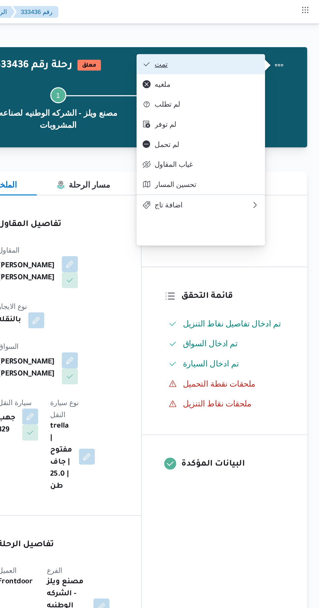
click at [278, 40] on span "تمت" at bounding box center [246, 41] width 68 height 5
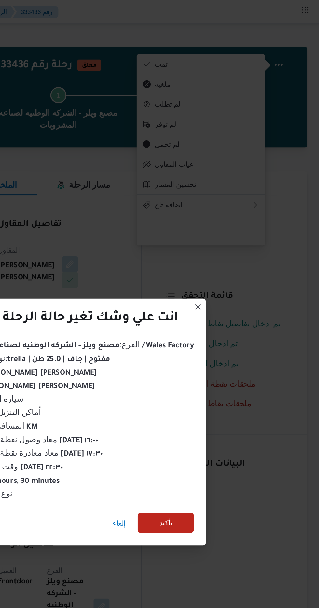
click at [220, 335] on span "تأكيد" at bounding box center [219, 339] width 8 height 8
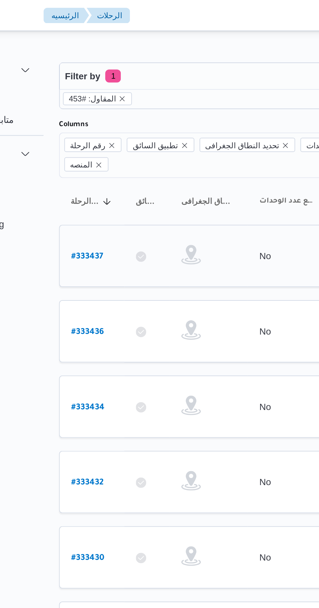
click at [100, 124] on link "# 333437" at bounding box center [99, 128] width 16 height 9
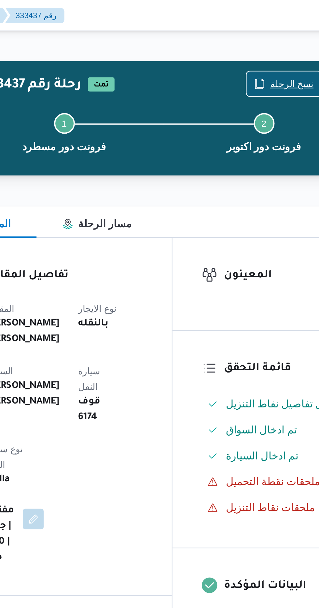
click at [257, 36] on span "نسخ الرحلة" at bounding box center [259, 42] width 37 height 12
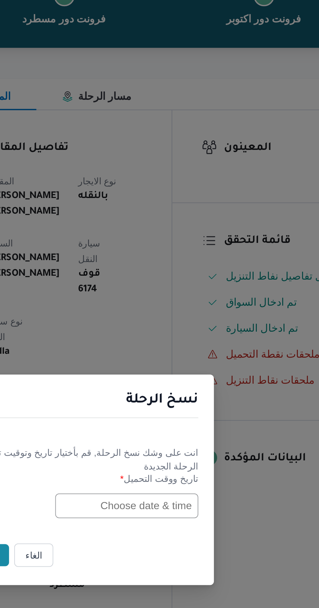
click at [168, 318] on input "text" at bounding box center [181, 317] width 72 height 12
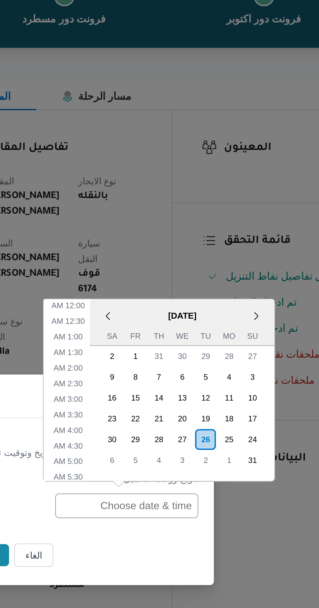
scroll to position [215, 0]
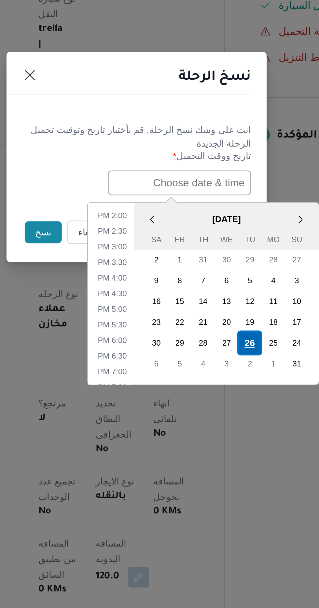
click at [218, 396] on div "26" at bounding box center [216, 397] width 12 height 12
type input "26/08/2025 12:00AM"
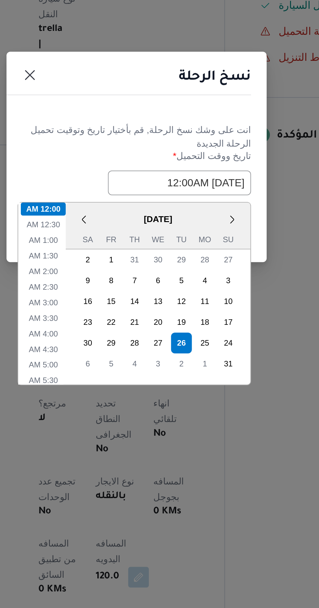
click at [195, 261] on h1 "نسخ الرحلة" at bounding box center [199, 264] width 36 height 10
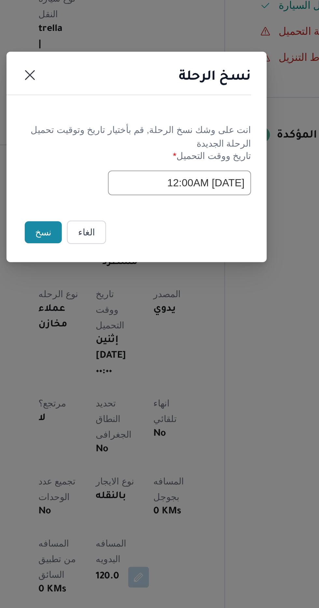
click at [113, 342] on button "نسخ" at bounding box center [112, 341] width 19 height 11
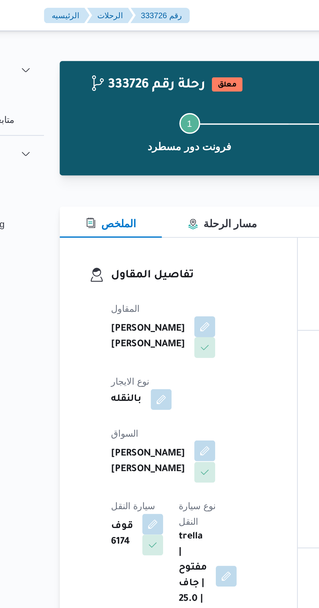
click at [152, 224] on button "button" at bounding box center [157, 226] width 10 height 10
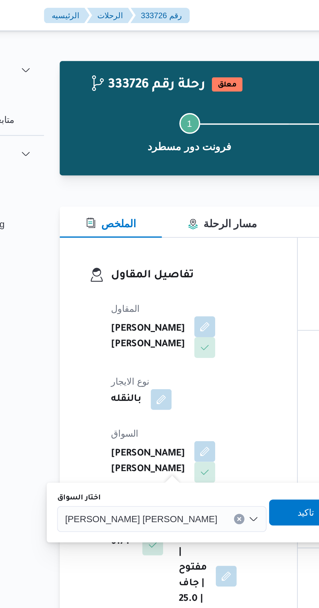
click at [117, 264] on div "عبدالعزيز سيد عبدالعزيز حسن" at bounding box center [135, 259] width 105 height 13
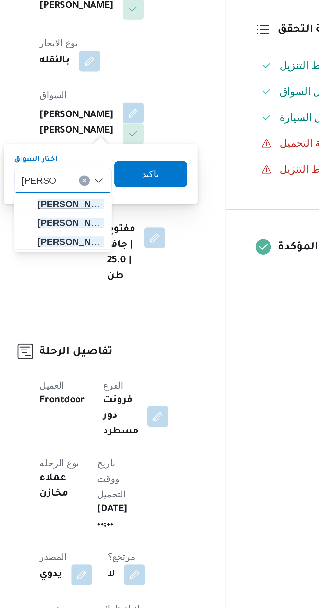
type input "احمد السع"
click at [131, 273] on span "احمد السع يد السعيد الحفناوي" at bounding box center [125, 272] width 33 height 8
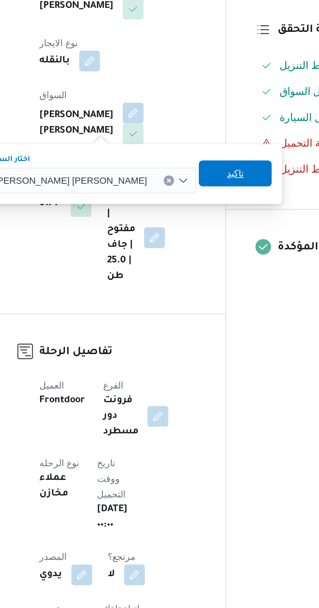
click at [204, 258] on span "تاكيد" at bounding box center [208, 256] width 8 height 8
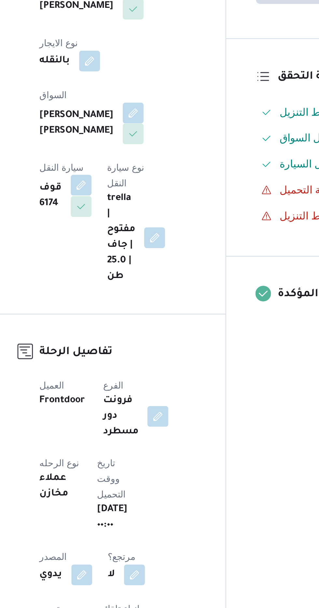
click at [136, 257] on button "button" at bounding box center [131, 262] width 10 height 10
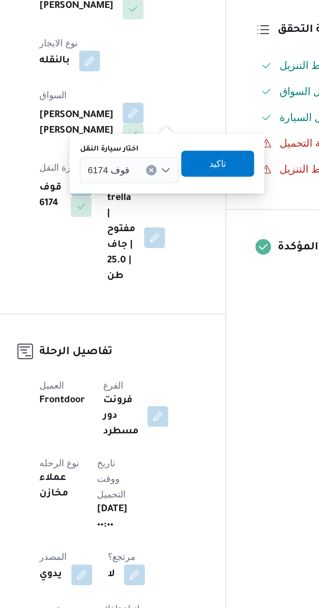
click at [158, 254] on input "اختار سيارة النقل" at bounding box center [158, 255] width 1 height 8
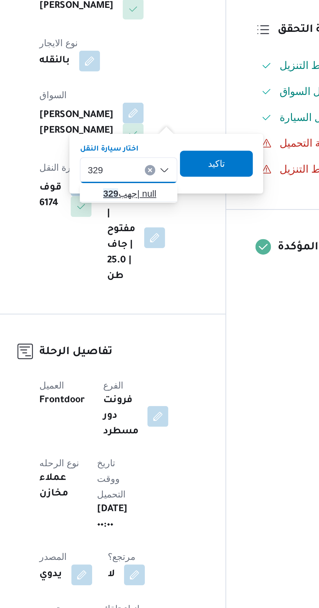
type input "329"
click at [157, 267] on span "جهب 329 | null" at bounding box center [158, 267] width 33 height 8
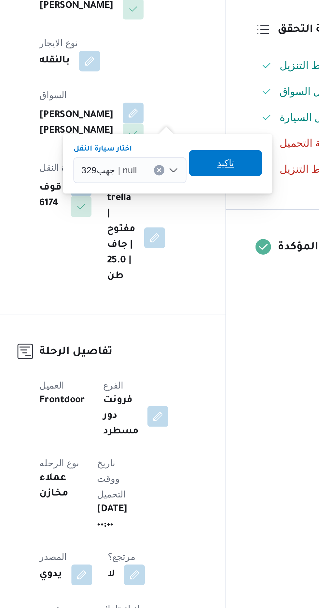
click at [206, 250] on span "تاكيد" at bounding box center [203, 251] width 8 height 8
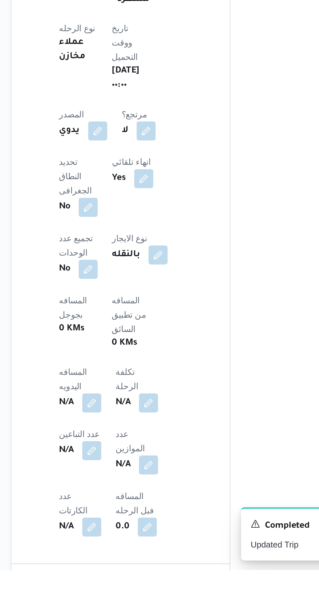
scroll to position [88, 0]
click at [133, 512] on button "button" at bounding box center [128, 517] width 10 height 10
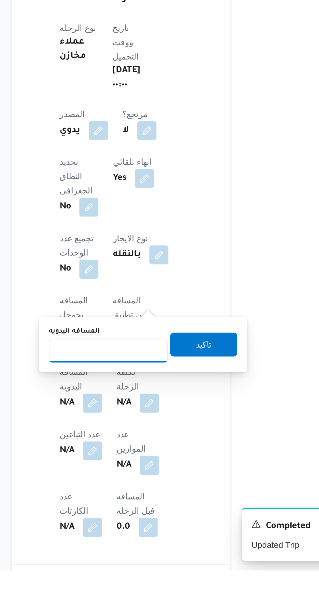
click at [155, 489] on input "المسافه اليدويه" at bounding box center [136, 488] width 65 height 13
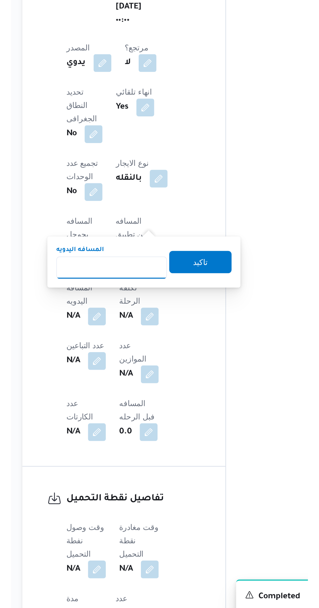
scroll to position [147, 0]
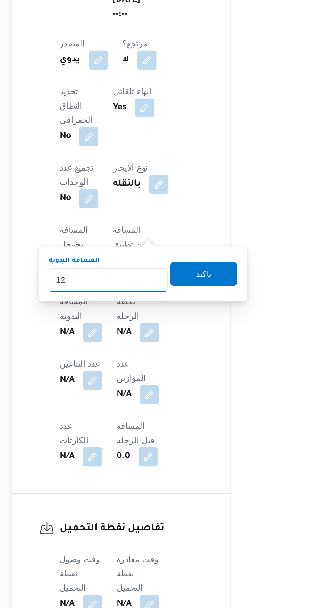
type input "120"
click at [204, 426] on span "تاكيد" at bounding box center [188, 426] width 36 height 13
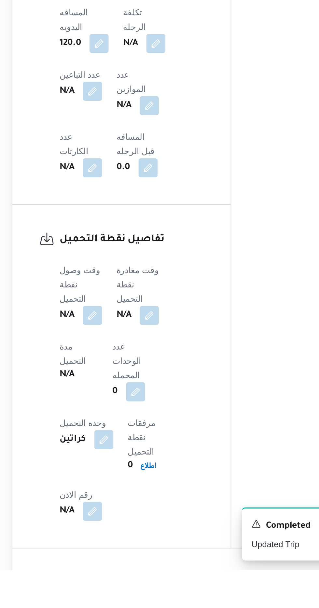
scroll to position [297, 0]
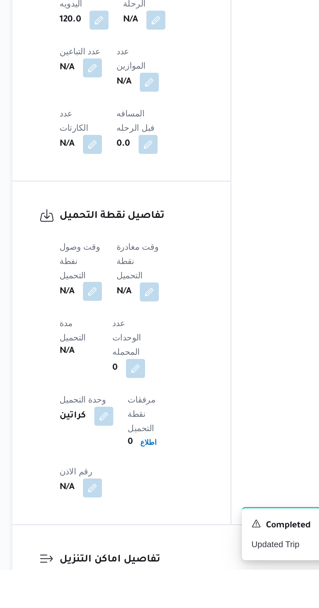
click at [129, 451] on button "button" at bounding box center [128, 456] width 10 height 10
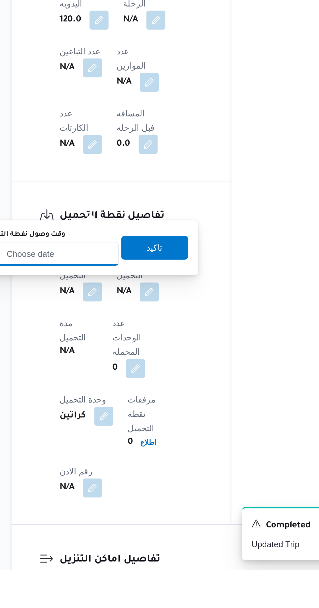
click at [126, 437] on input "وقت وصول نفطة التحميل" at bounding box center [106, 436] width 74 height 13
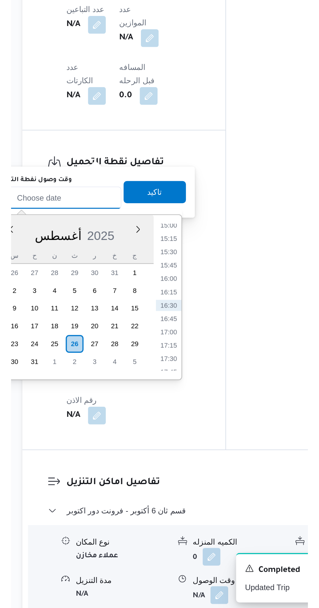
scroll to position [323, 0]
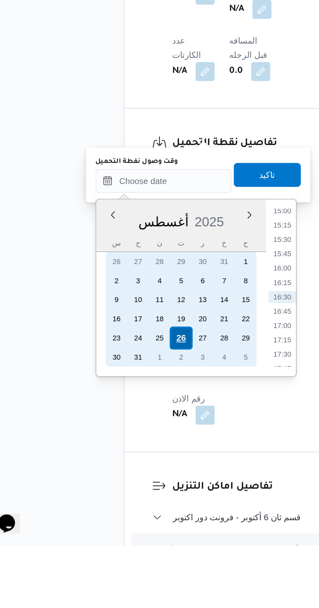
click at [114, 498] on div "26" at bounding box center [115, 495] width 12 height 12
type input "٢٦/٠٨/٢٠٢٥ ٠٠:٠٠"
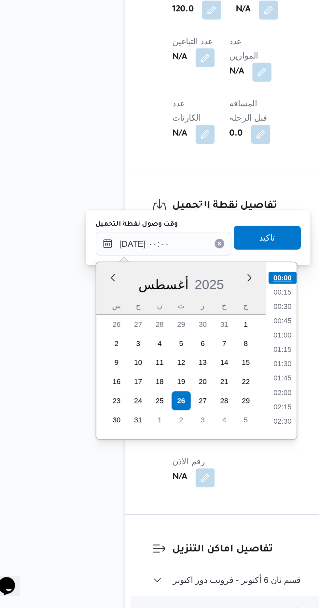
click at [171, 429] on li "00:00" at bounding box center [170, 428] width 15 height 7
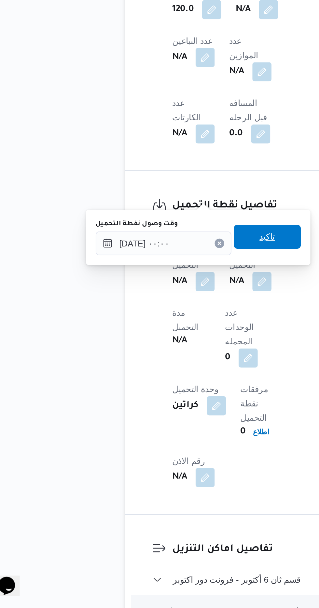
click at [166, 408] on span "تاكيد" at bounding box center [162, 406] width 8 height 8
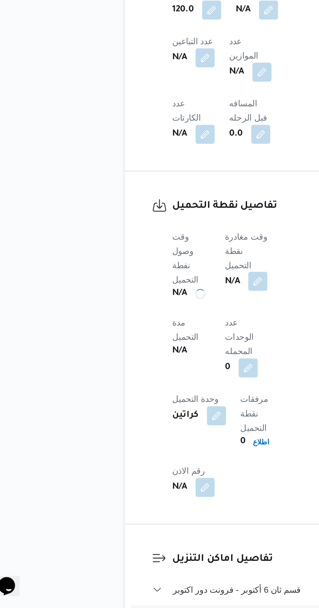
click at [161, 425] on button "button" at bounding box center [157, 430] width 10 height 10
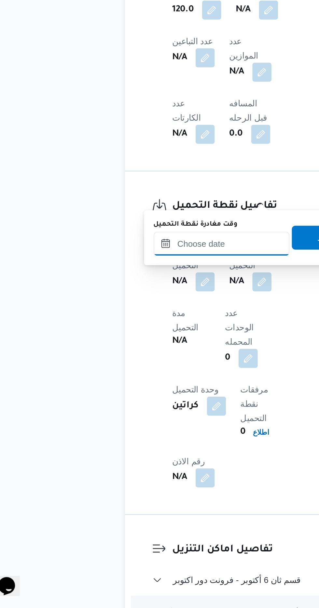
click at [149, 410] on input "وقت مغادرة نقطة التحميل" at bounding box center [137, 409] width 74 height 13
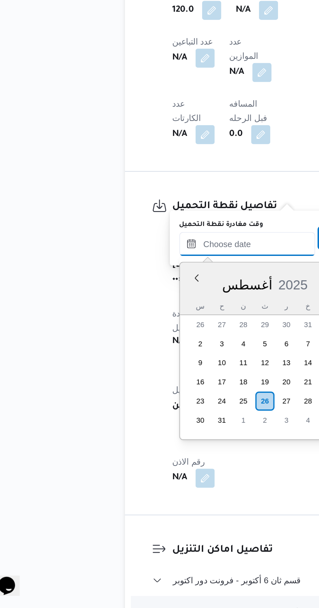
scroll to position [323, 0]
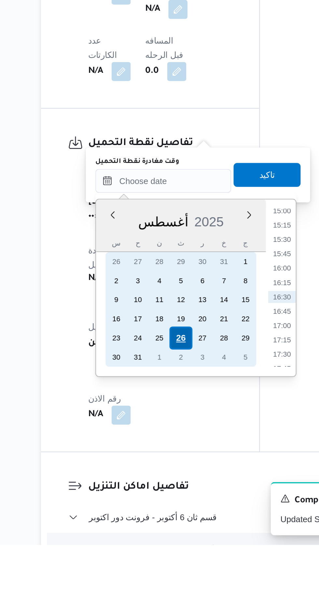
click at [161, 495] on div "26" at bounding box center [161, 496] width 12 height 12
type input "٢٦/٠٨/٢٠٢٥ ٠٠:٠٠"
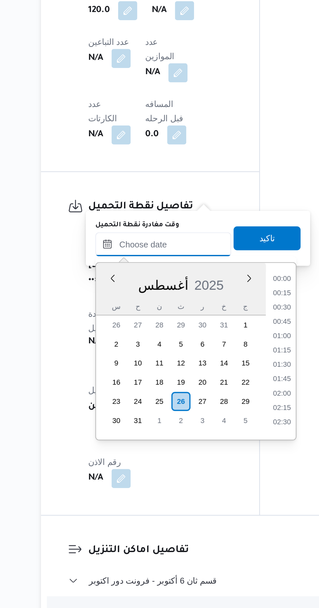
click at [119, 414] on input "وقت مغادرة نقطة التحميل" at bounding box center [151, 410] width 74 height 13
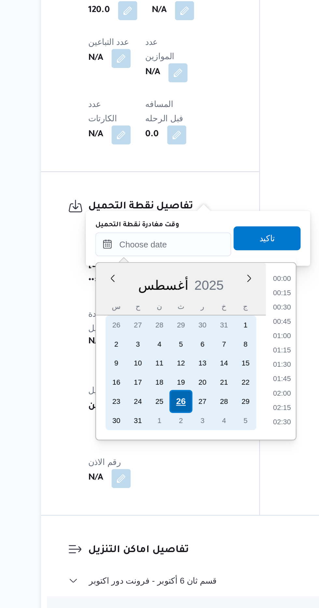
click at [160, 494] on div "26" at bounding box center [161, 496] width 12 height 12
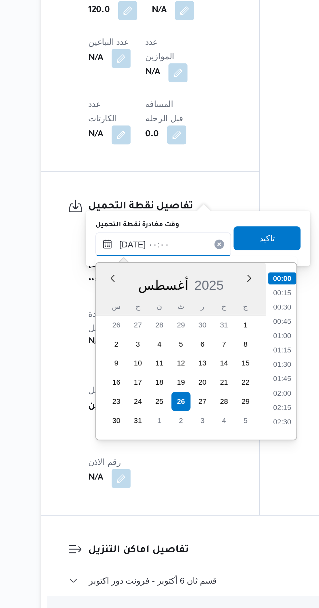
click at [116, 415] on input "٢٦/٠٨/٢٠٢٥ ٠٠:٠٠" at bounding box center [151, 410] width 74 height 13
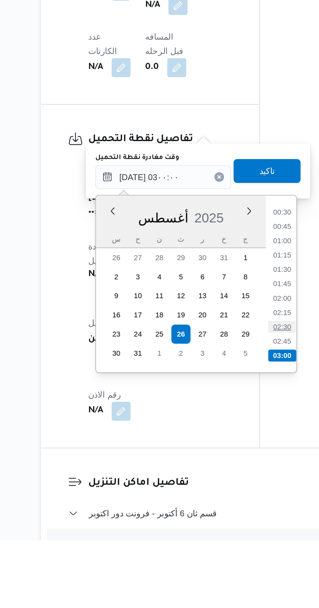
click at [215, 491] on li "02:30" at bounding box center [215, 492] width 15 height 7
type input "٢٦/٠٨/٢٠٢٥ ٠٢:٣٠"
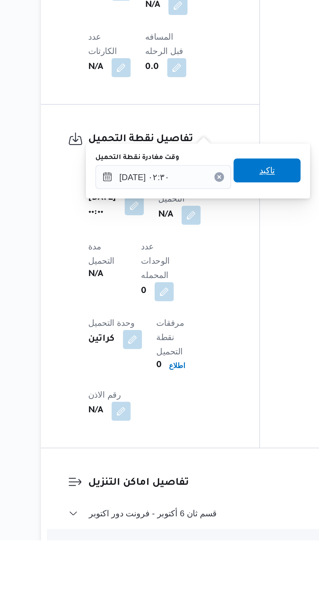
click at [212, 409] on span "تاكيد" at bounding box center [207, 407] width 8 height 8
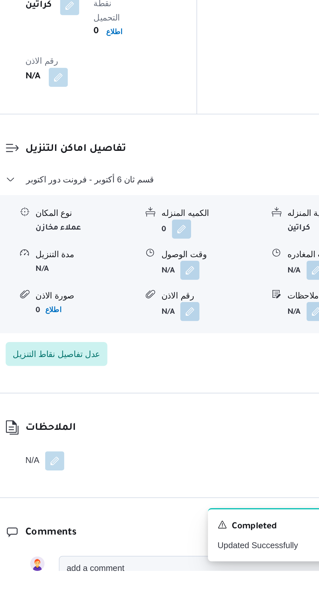
scroll to position [521, 0]
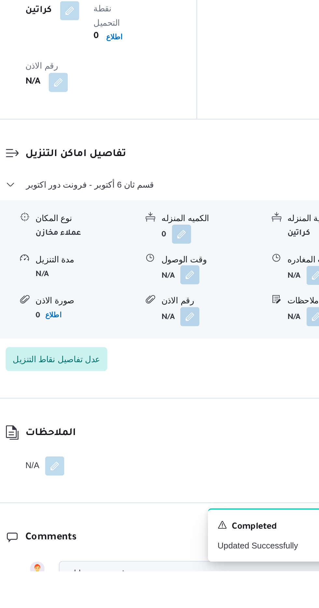
click at [204, 442] on button "button" at bounding box center [200, 447] width 10 height 10
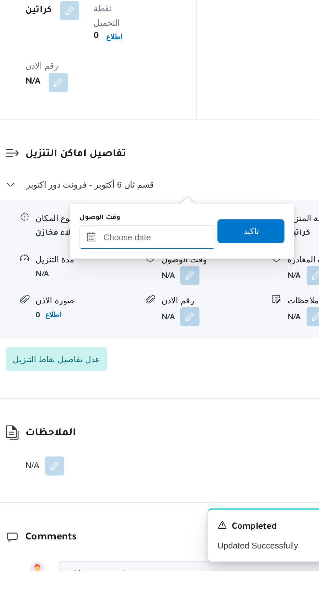
click at [191, 425] on input "وقت الوصول" at bounding box center [177, 426] width 74 height 13
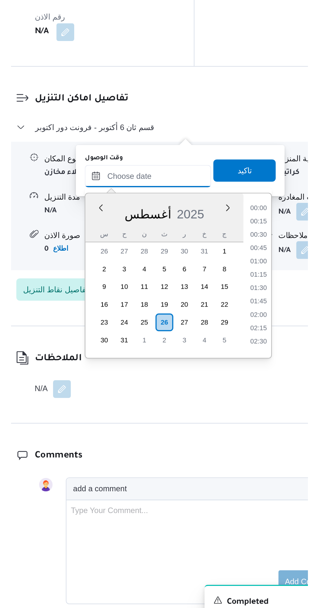
scroll to position [471, 0]
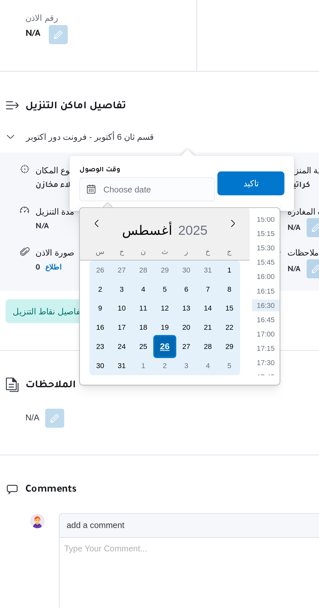
click at [186, 466] on div "26" at bounding box center [186, 466] width 12 height 12
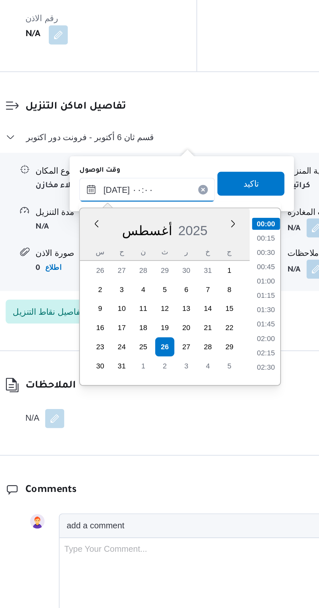
click at [145, 383] on input "٢٦/٠٨/٢٠٢٥ ٠٠:٠٠" at bounding box center [177, 380] width 74 height 13
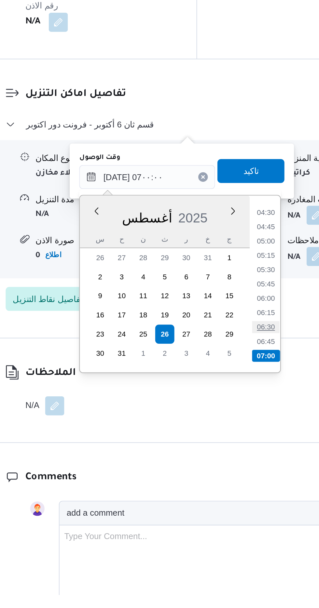
click at [239, 461] on li "06:30" at bounding box center [241, 462] width 15 height 7
type input "٢٦/٠٨/٢٠٢٥ ٠٦:٣٠"
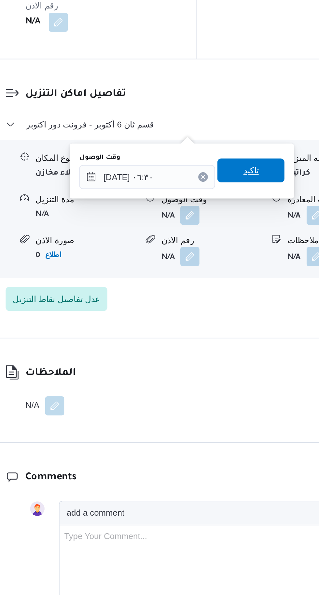
click at [237, 377] on span "تاكيد" at bounding box center [233, 377] width 8 height 8
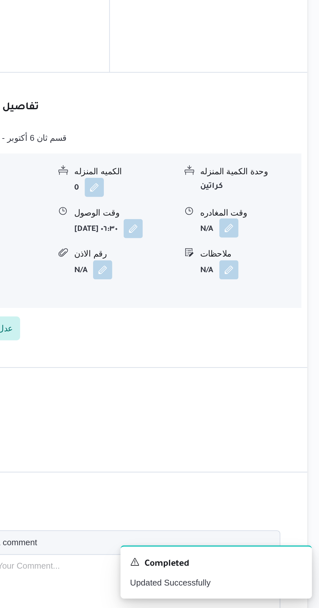
click at [270, 396] on button "button" at bounding box center [268, 401] width 10 height 10
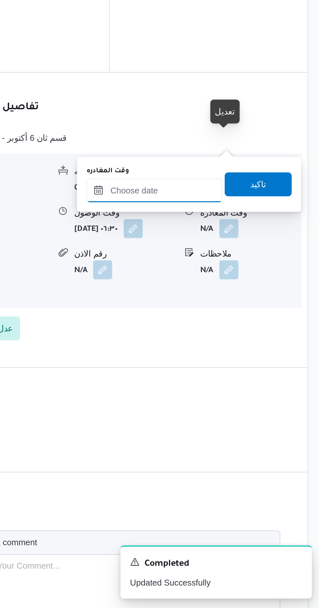
click at [255, 380] on input "وقت المغادره" at bounding box center [228, 380] width 74 height 13
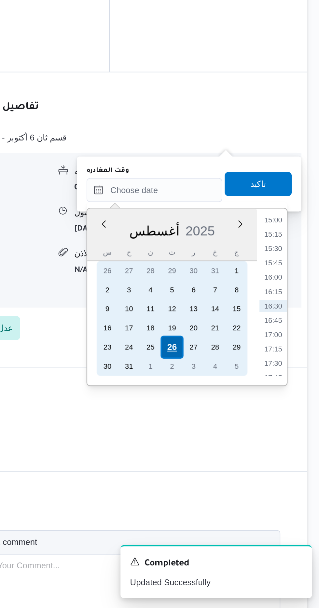
click at [236, 465] on div "26" at bounding box center [237, 466] width 12 height 12
type input "٢٦/٠٨/٢٠٢٥ ٠٠:٠٠"
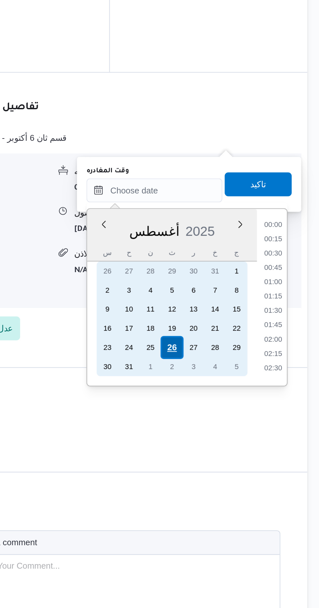
click at [238, 468] on div "26" at bounding box center [237, 466] width 12 height 12
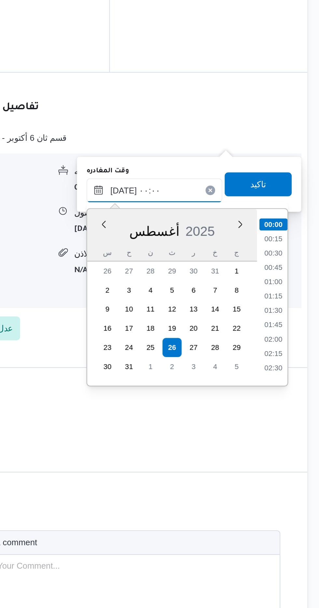
click at [204, 381] on input "٢٦/٠٨/٢٠٢٥ ٠٠:٠٠" at bounding box center [228, 380] width 74 height 13
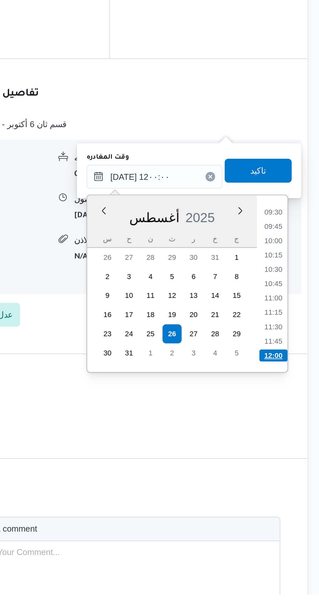
click at [294, 476] on li "12:00" at bounding box center [292, 478] width 15 height 7
type input "٢٦/٠٨/٢٠٢٥ ١٢:٠٠"
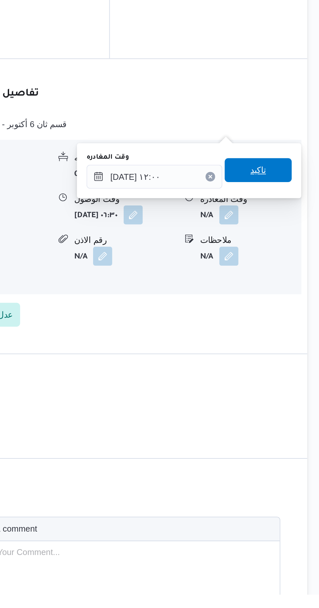
click at [294, 383] on span "تاكيد" at bounding box center [284, 377] width 36 height 13
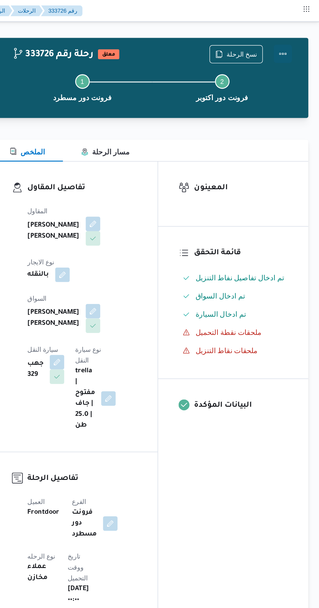
click at [290, 41] on button "Actions" at bounding box center [292, 38] width 13 height 13
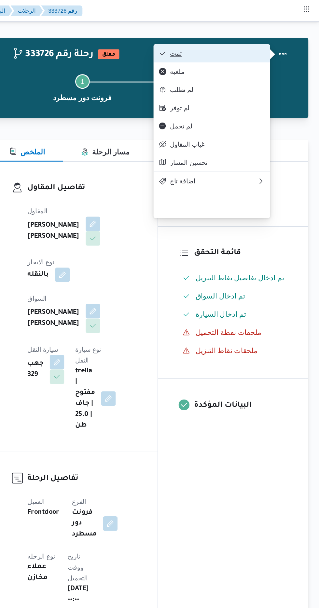
click at [273, 45] on button "تمت" at bounding box center [241, 38] width 83 height 13
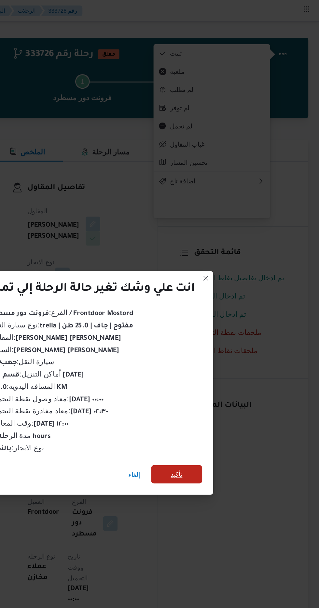
click at [220, 343] on span "تأكيد" at bounding box center [217, 339] width 36 height 13
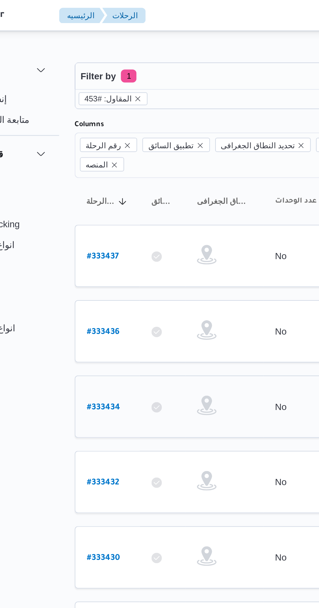
click at [98, 202] on b "# 333434" at bounding box center [99, 204] width 17 height 5
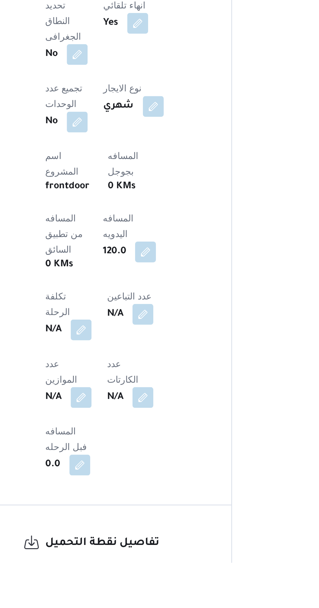
scroll to position [190, 0]
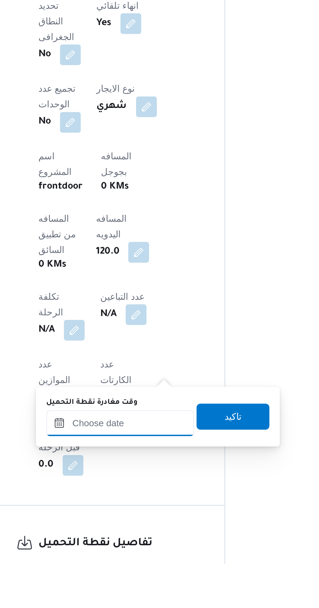
click at [145, 539] on input "وقت مغادرة نقطة التحميل" at bounding box center [151, 538] width 74 height 13
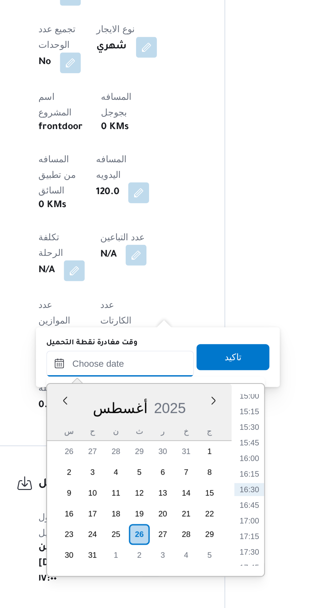
scroll to position [242, 0]
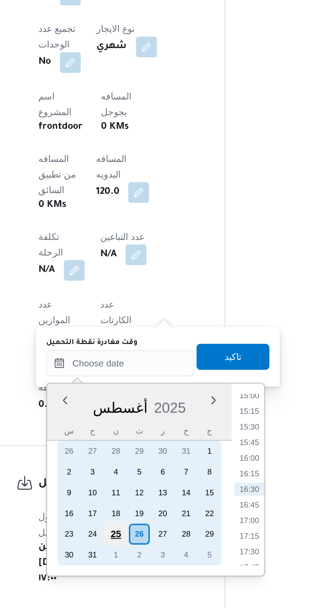
click at [149, 573] on div "25" at bounding box center [149, 571] width 12 height 12
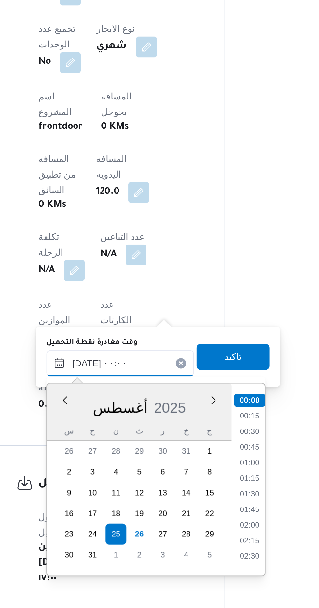
click at [120, 489] on input "٢٥/٠٨/٢٠٢٥ ٠٠:٠٠" at bounding box center [151, 485] width 74 height 13
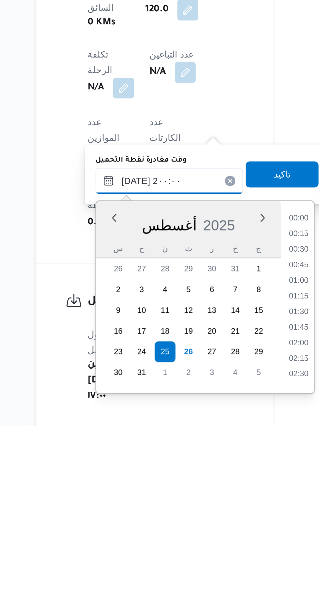
scroll to position [546, 0]
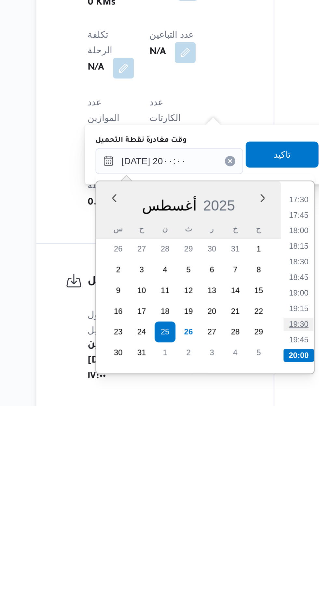
click at [216, 565] on li "19:30" at bounding box center [215, 567] width 15 height 7
type input "٢٥/٠٨/٢٠٢٥ ١٩:٣٠"
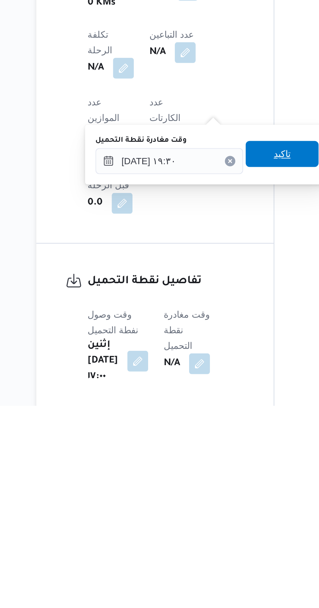
click at [210, 484] on span "تاكيد" at bounding box center [207, 482] width 8 height 8
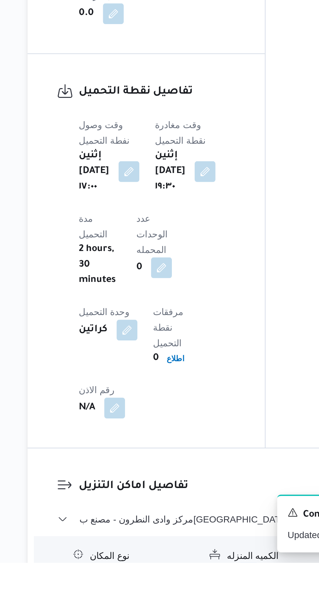
scroll to position [421, 0]
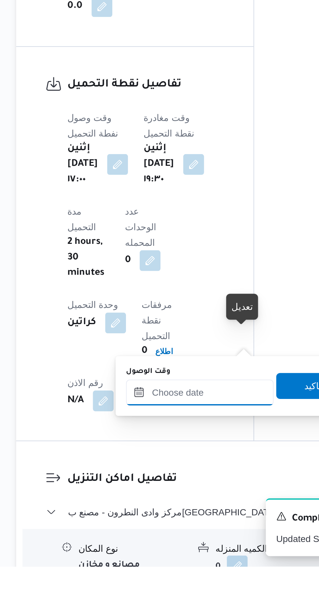
click at [181, 519] on input "وقت الوصول" at bounding box center [177, 521] width 74 height 13
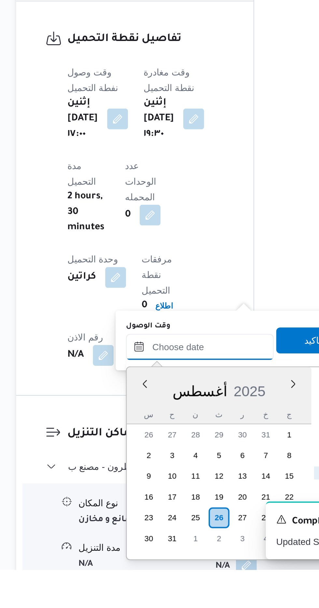
scroll to position [445, 0]
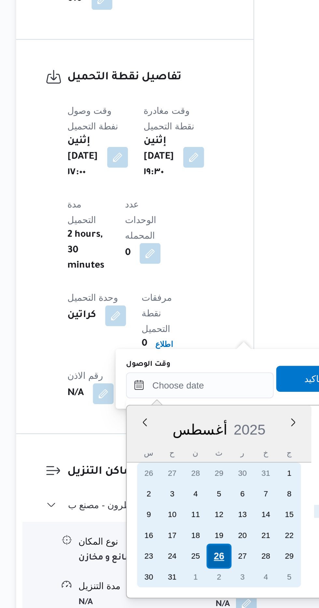
click at [185, 579] on div "26" at bounding box center [186, 582] width 12 height 12
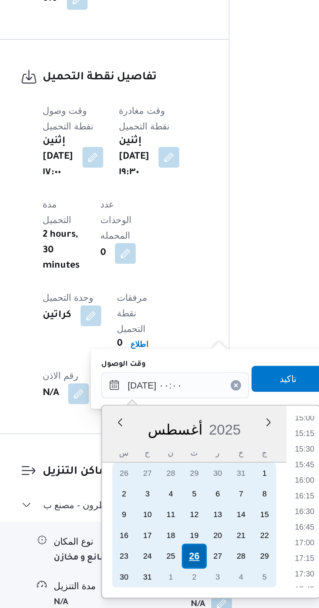
scroll to position [0, 0]
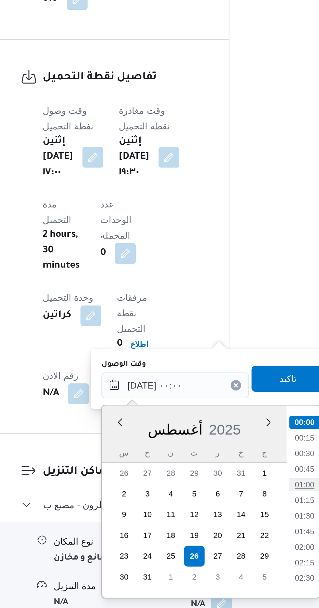
click at [244, 544] on li "01:00" at bounding box center [241, 546] width 15 height 7
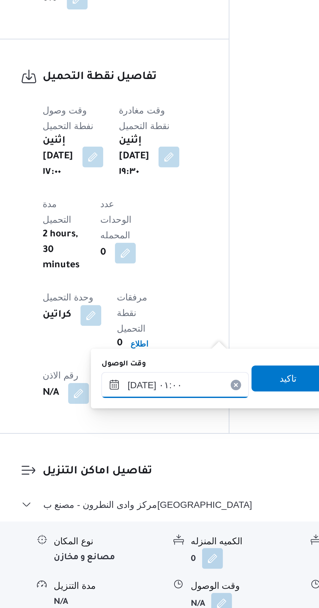
scroll to position [445, 0]
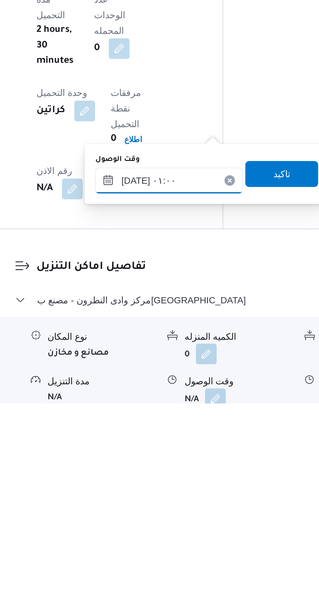
click at [194, 494] on input "٢٦/٠٨/٢٠٢٥ ٠١:٠٠" at bounding box center [177, 496] width 74 height 13
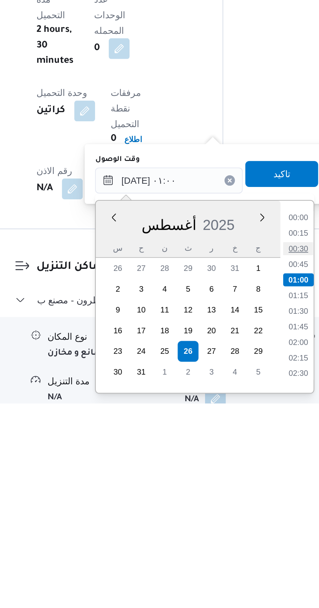
click at [244, 533] on li "00:30" at bounding box center [241, 531] width 15 height 7
type input "٢٦/٠٨/٢٠٢٥ ٠٠:٣٠"
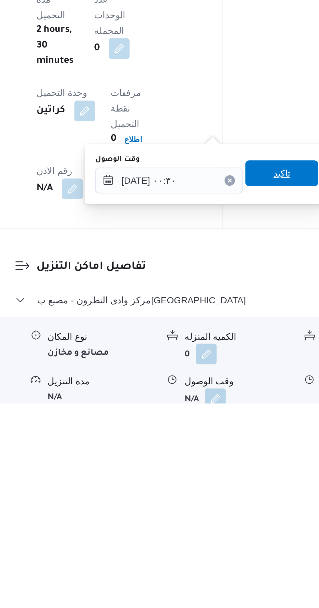
click at [236, 496] on span "تاكيد" at bounding box center [233, 493] width 8 height 8
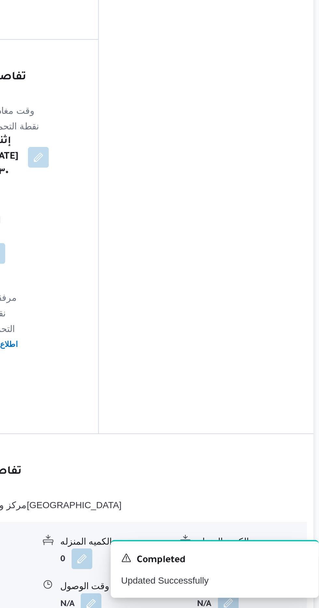
click at [270, 600] on button "button" at bounding box center [268, 605] width 10 height 10
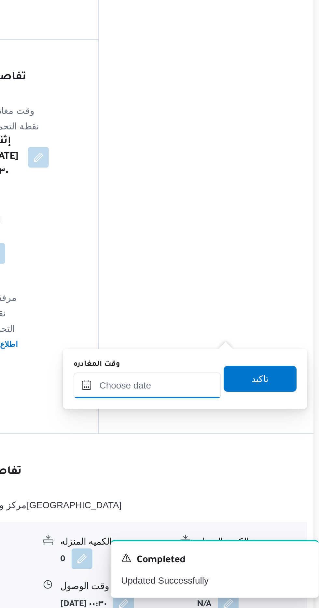
click at [241, 496] on input "وقت المغادره" at bounding box center [228, 496] width 74 height 13
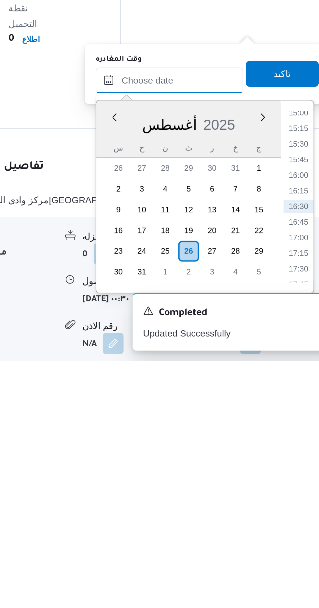
scroll to position [478, 0]
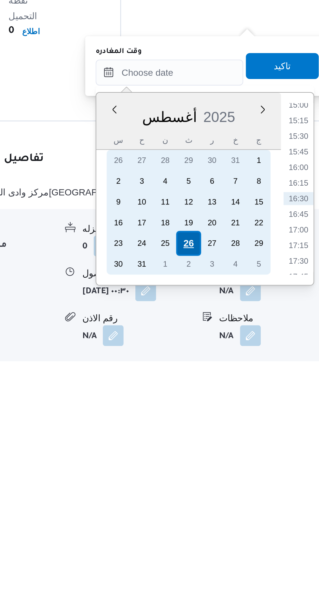
click at [238, 550] on div "26" at bounding box center [237, 549] width 12 height 12
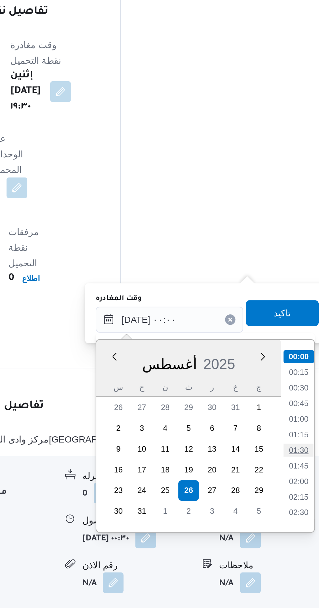
click at [295, 529] on li "01:30" at bounding box center [292, 529] width 15 height 7
type input "٢٦/٠٨/٢٠٢٥ ٠١:٣٠"
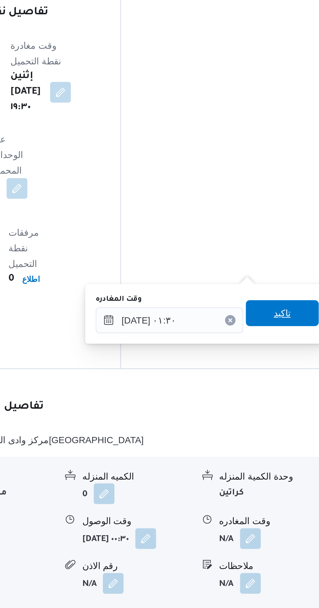
click at [289, 461] on span "تاكيد" at bounding box center [284, 461] width 8 height 8
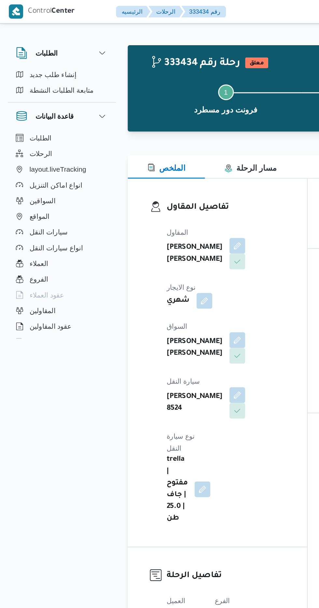
scroll to position [0, 0]
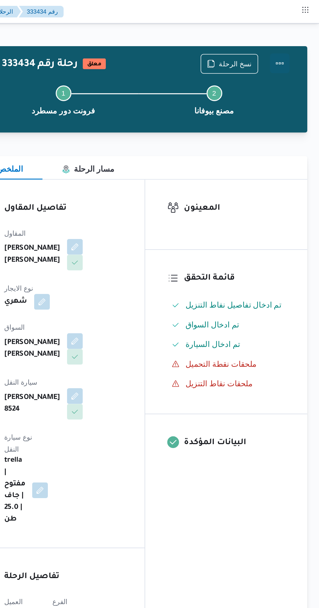
click at [294, 47] on button "Actions" at bounding box center [292, 41] width 13 height 13
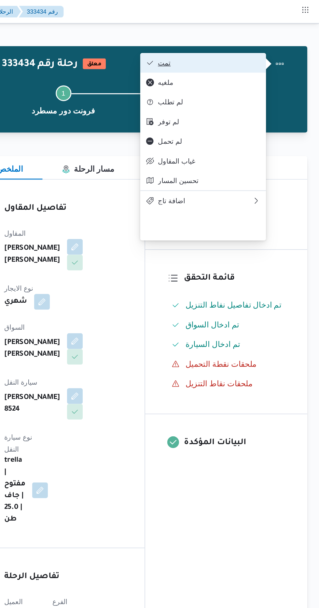
click at [274, 44] on span "تمت" at bounding box center [246, 41] width 68 height 5
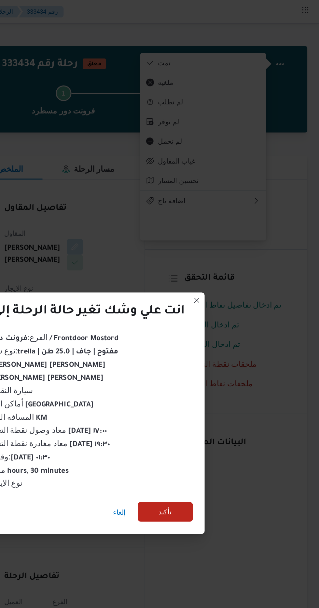
click at [222, 342] on span "تأكيد" at bounding box center [217, 339] width 36 height 13
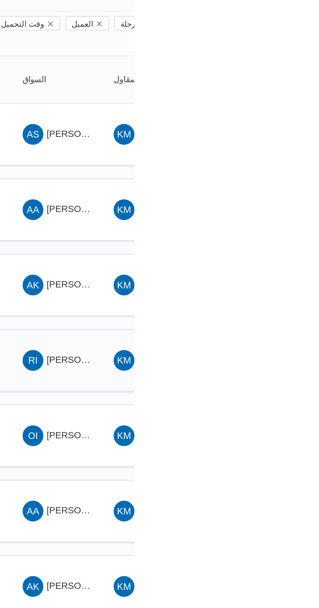
click at [282, 238] on span "رضا ابراهيم ابراهيم ابراهيم سلطان" at bounding box center [313, 240] width 76 height 5
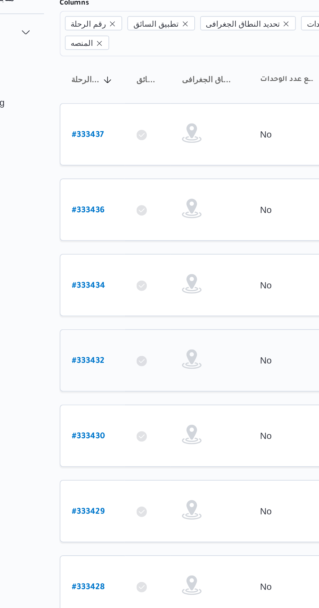
click at [99, 240] on b "# 333432" at bounding box center [99, 242] width 16 height 5
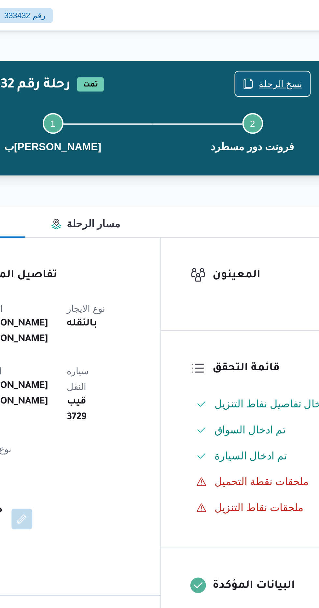
click at [258, 37] on span "نسخ الرحلة" at bounding box center [259, 42] width 37 height 12
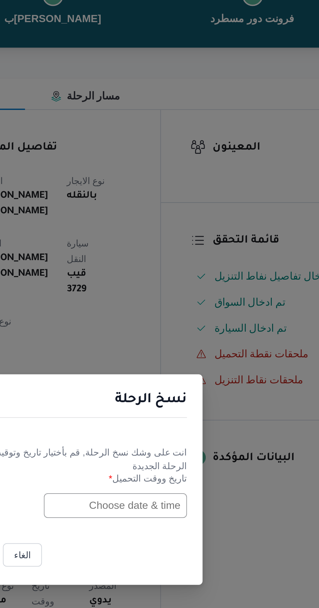
click at [178, 323] on input "text" at bounding box center [181, 317] width 72 height 12
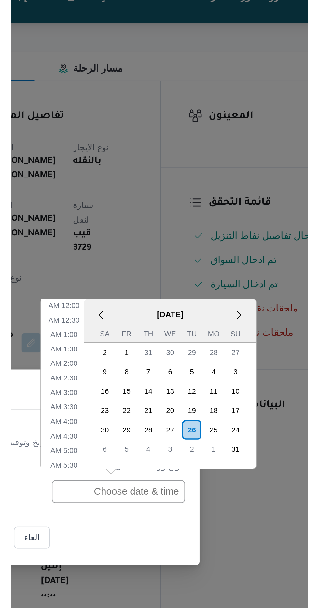
scroll to position [215, 0]
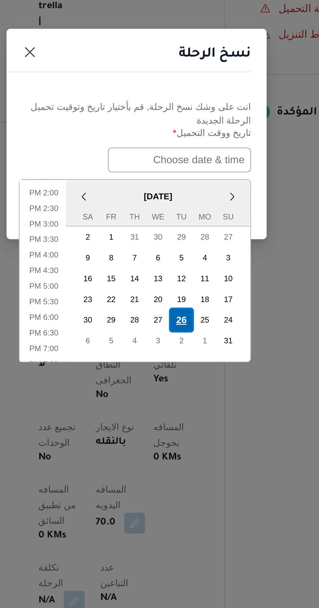
click at [182, 396] on div "26" at bounding box center [182, 397] width 12 height 12
type input "26/08/2025 12:00AM"
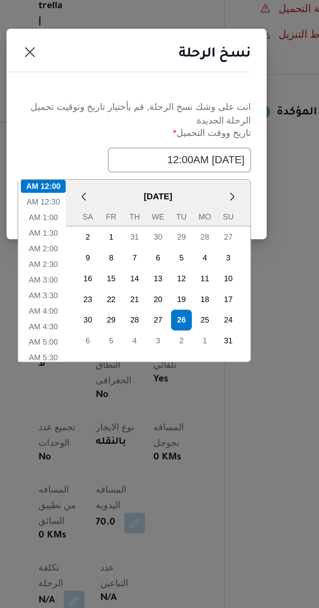
click at [185, 274] on div "نسخ الرحلة" at bounding box center [159, 266] width 130 height 30
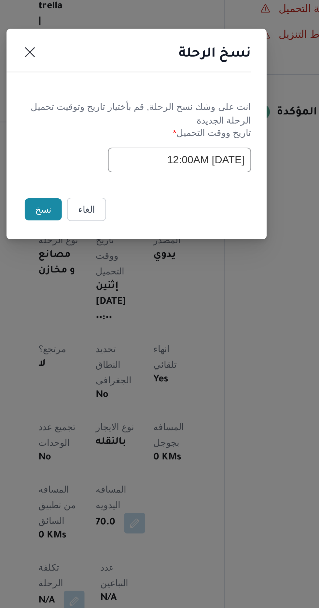
click at [114, 342] on button "نسخ" at bounding box center [112, 341] width 19 height 11
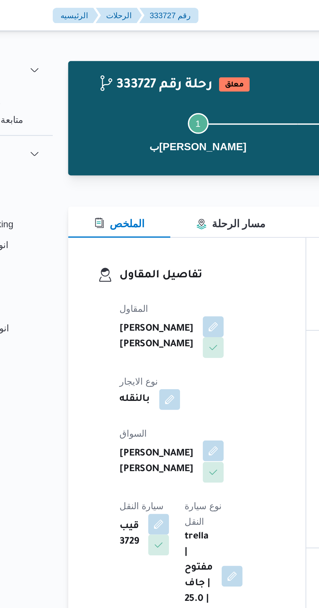
click at [152, 228] on button "button" at bounding box center [157, 226] width 10 height 10
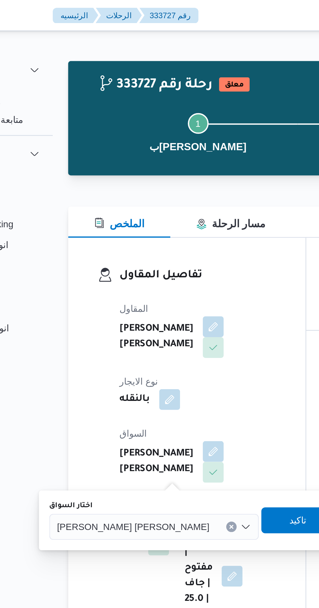
click at [116, 264] on span "رضا ابراهيم ابراهيم ابراهيم سلطان" at bounding box center [117, 263] width 76 height 7
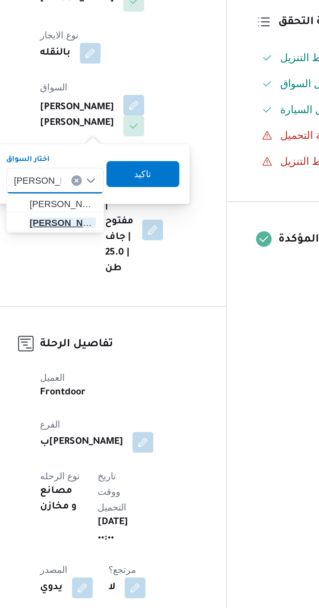
type input "سيد عبدالعزيز"
click at [125, 285] on span "سيد عبدالعزيز حسن ابو النصر" at bounding box center [121, 285] width 33 height 8
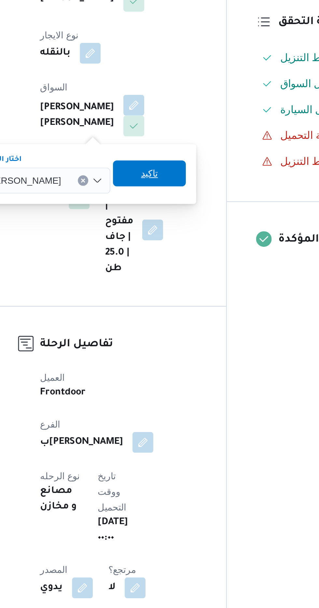
click at [183, 260] on span "تاكيد" at bounding box center [165, 260] width 36 height 13
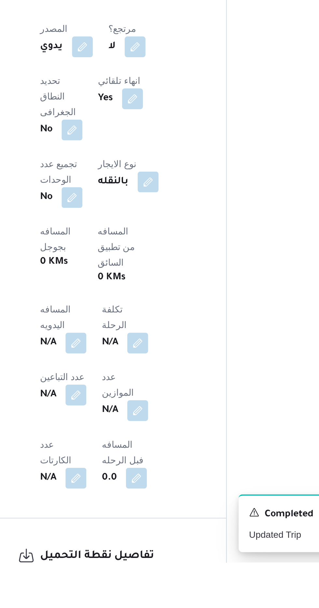
scroll to position [119, 0]
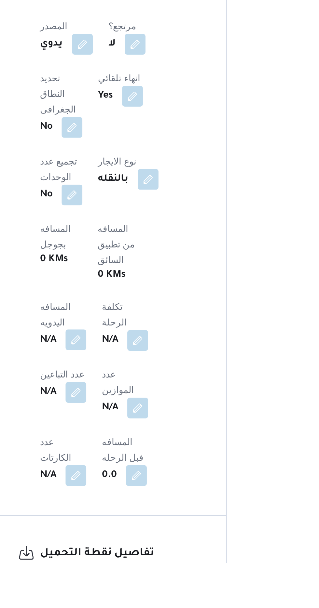
click at [133, 492] on button "button" at bounding box center [128, 497] width 10 height 10
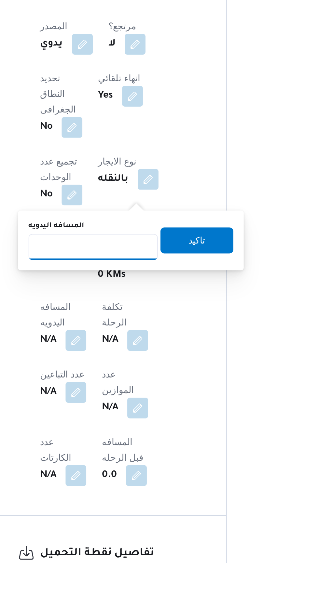
click at [154, 448] on input "المسافه اليدويه" at bounding box center [136, 450] width 65 height 13
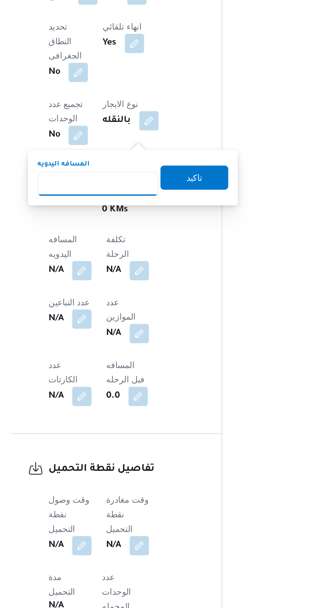
scroll to position [165, 0]
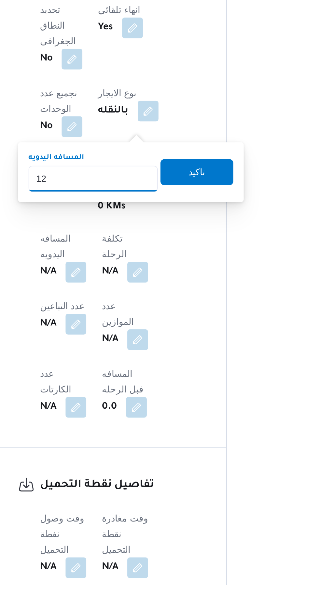
type input "120"
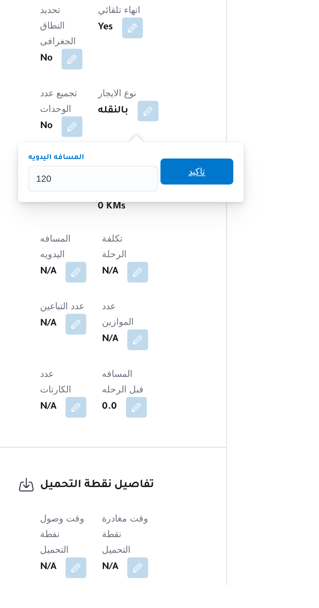
click at [199, 401] on span "تاكيد" at bounding box center [188, 401] width 36 height 13
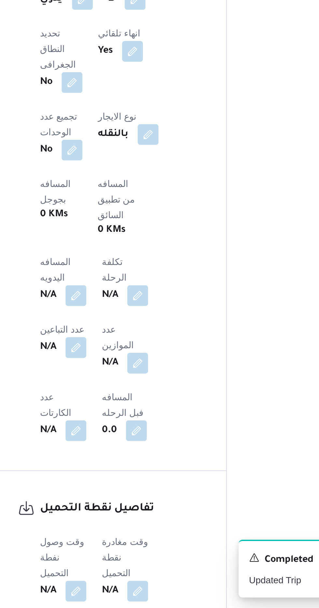
scroll to position [208, 0]
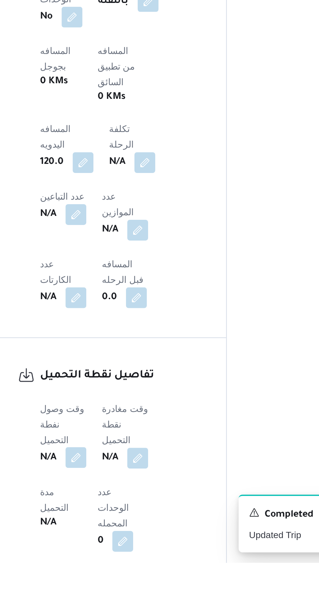
click at [125, 550] on button "button" at bounding box center [128, 555] width 10 height 10
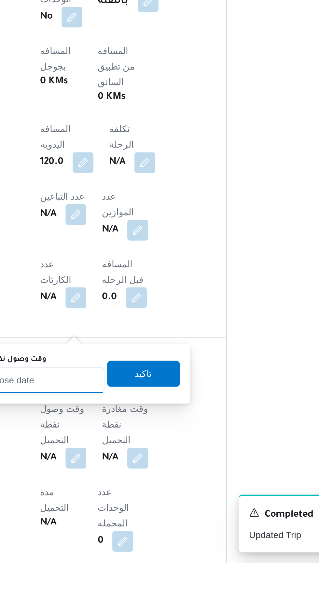
click at [122, 517] on input "وقت وصول نفطة التحميل" at bounding box center [106, 516] width 74 height 13
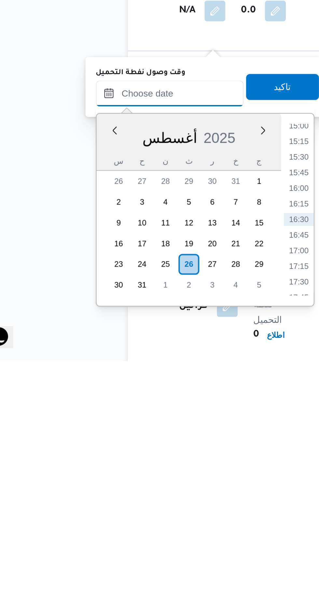
scroll to position [252, 0]
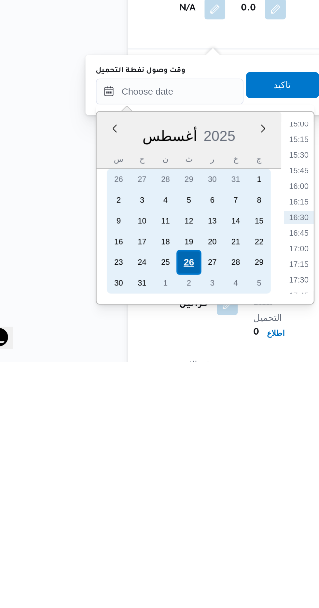
click at [113, 561] on div "26" at bounding box center [115, 558] width 12 height 12
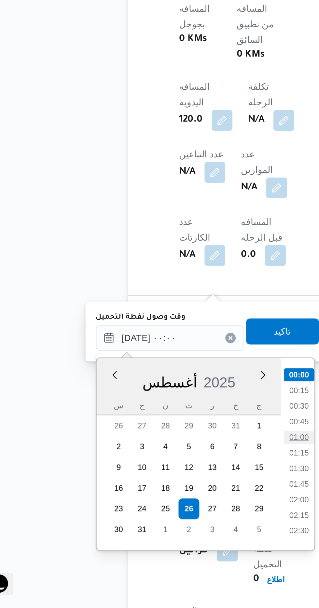
click at [172, 525] on li "01:00" at bounding box center [170, 522] width 15 height 7
type input "٢٦/٠٨/٢٠٢٥ ٠١:٠٠"
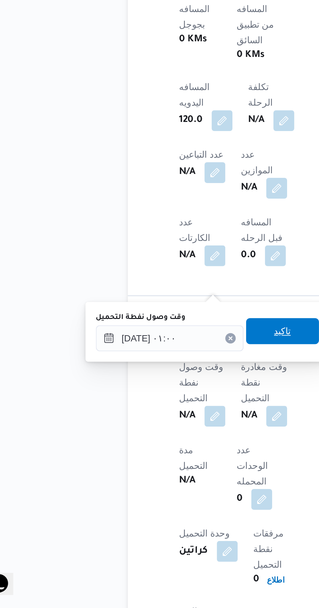
click at [166, 470] on span "تاكيد" at bounding box center [162, 470] width 8 height 8
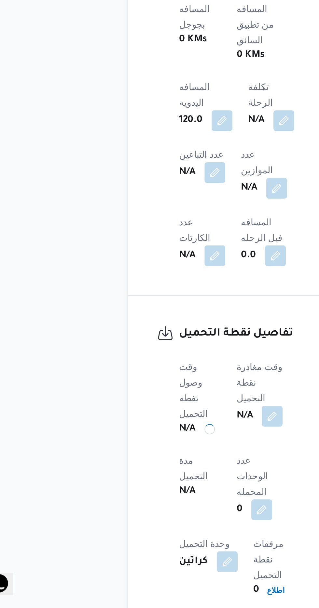
scroll to position [252, 0]
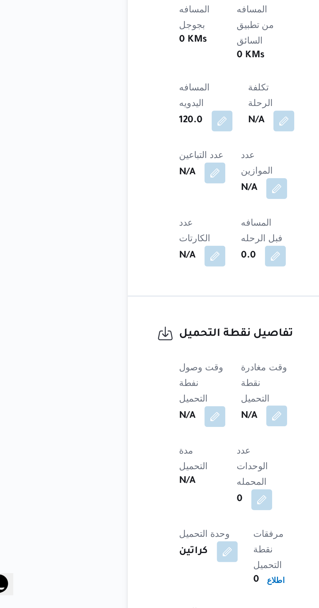
click at [162, 507] on button "button" at bounding box center [159, 512] width 10 height 10
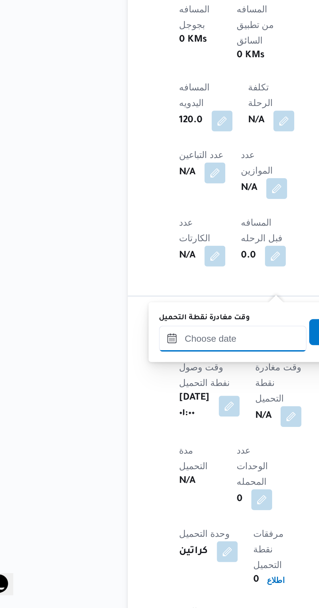
click at [141, 475] on input "وقت مغادرة نقطة التحميل" at bounding box center [137, 473] width 74 height 13
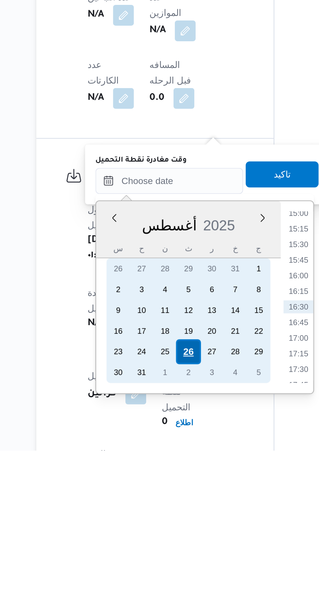
click at [162, 558] on div "26" at bounding box center [161, 559] width 12 height 12
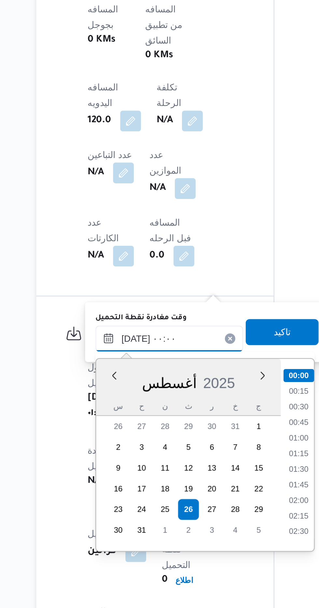
click at [123, 476] on input "٢٦/٠٨/٢٠٢٥ ٠٠:٠٠" at bounding box center [151, 473] width 74 height 13
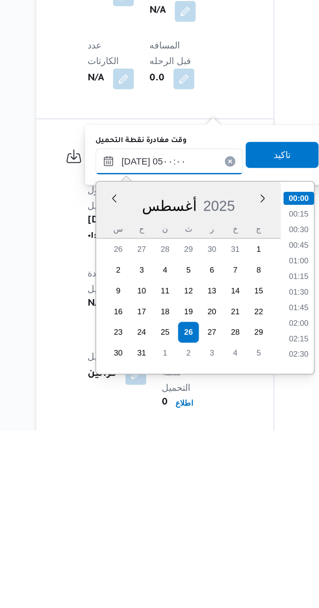
scroll to position [77, 0]
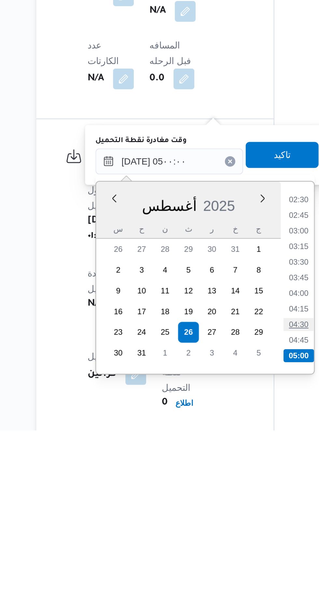
click at [215, 554] on li "04:30" at bounding box center [215, 555] width 15 height 7
type input "٢٦/٠٨/٢٠٢٥ ٠٤:٣٠"
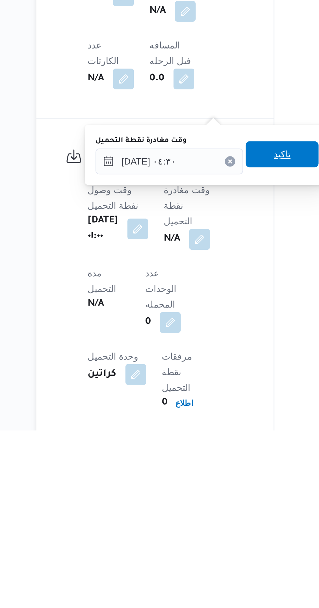
click at [210, 470] on span "تاكيد" at bounding box center [207, 470] width 8 height 8
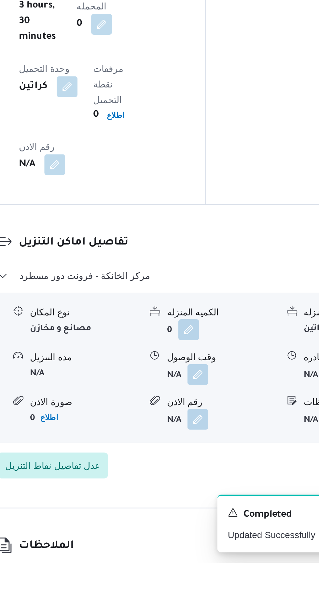
scroll to position [465, 0]
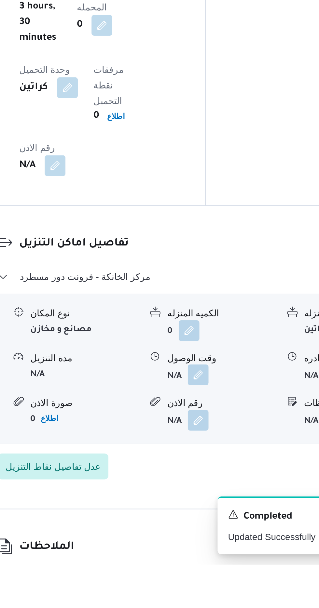
click at [203, 508] on button "button" at bounding box center [200, 513] width 10 height 10
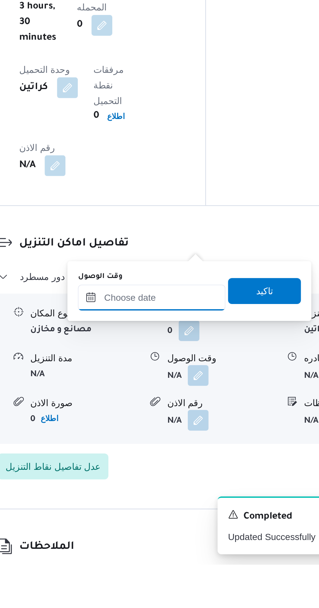
click at [191, 475] on input "وقت الوصول" at bounding box center [177, 474] width 74 height 13
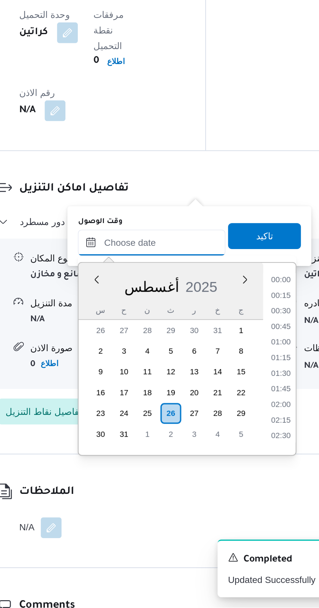
scroll to position [471, 0]
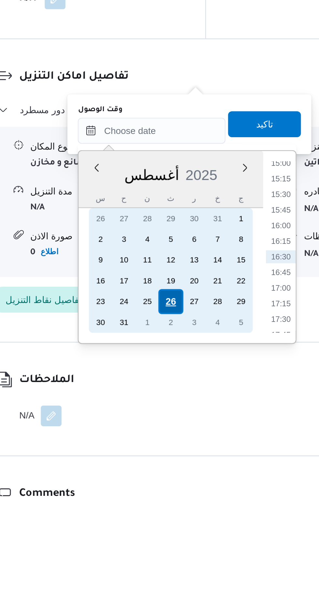
click at [186, 510] on div "26" at bounding box center [186, 511] width 12 height 12
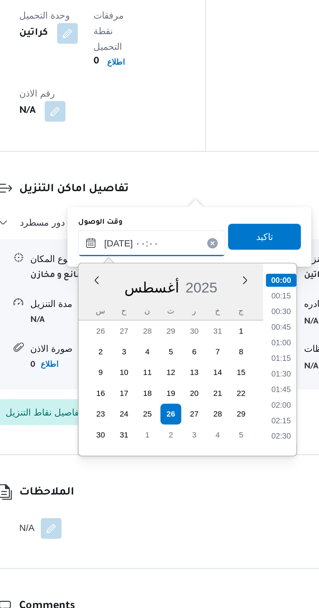
click at [147, 427] on input "٢٦/٠٨/٢٠٢٥ ٠٠:٠٠" at bounding box center [177, 425] width 74 height 13
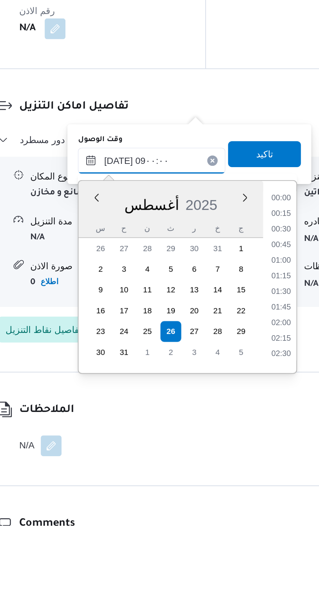
scroll to position [202, 0]
click at [243, 506] on li "08:30" at bounding box center [241, 507] width 15 height 7
type input "٢٦/٠٨/٢٠٢٥ ٠٨:٣٠"
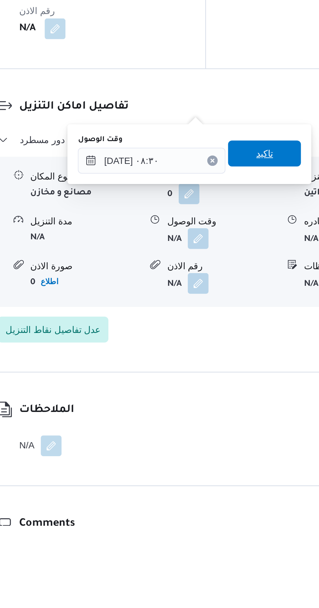
click at [237, 423] on span "تاكيد" at bounding box center [233, 422] width 8 height 8
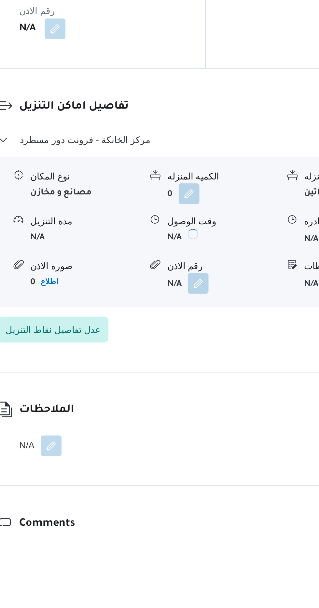
scroll to position [514, 0]
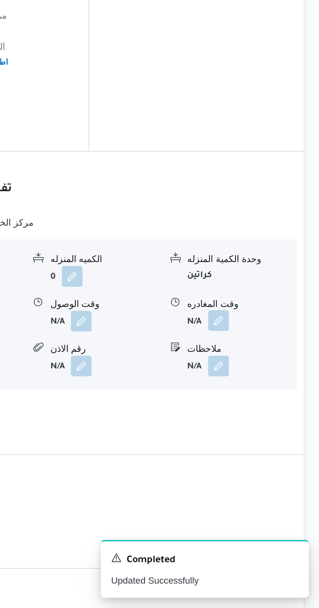
click at [273, 459] on button "button" at bounding box center [268, 464] width 10 height 10
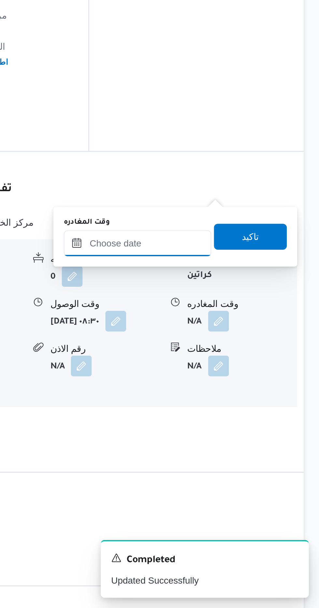
click at [255, 424] on input "وقت المغادره" at bounding box center [228, 425] width 74 height 13
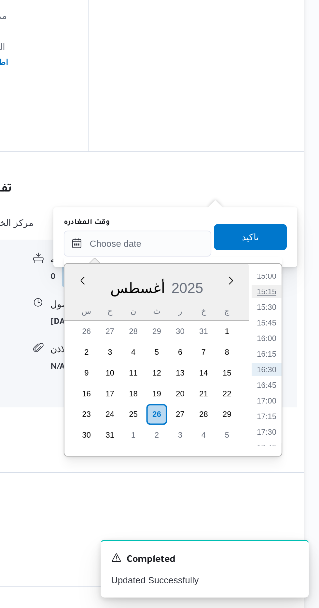
click at [293, 451] on li "15:15" at bounding box center [292, 450] width 15 height 7
type input "٢٦/٠٨/٢٠٢٥ ١٥:١٥"
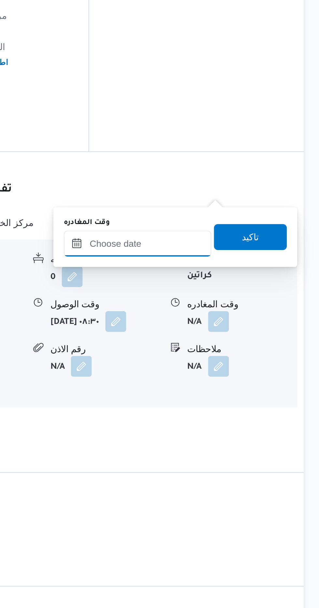
click at [249, 426] on input "وقت المغادره" at bounding box center [228, 425] width 74 height 13
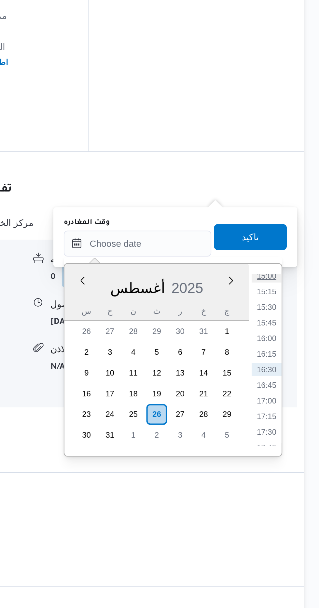
click at [293, 443] on li "15:00" at bounding box center [292, 442] width 15 height 7
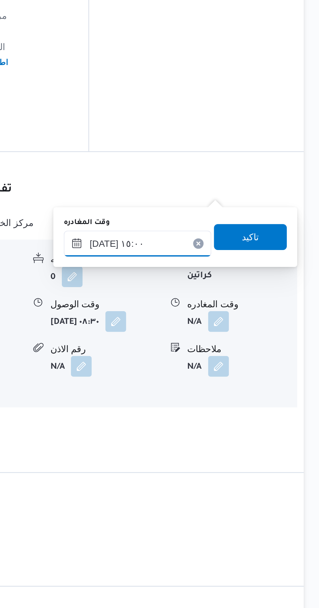
click at [248, 422] on input "٢٦/٠٨/٢٠٢٥ ١٥:٠٠" at bounding box center [228, 425] width 74 height 13
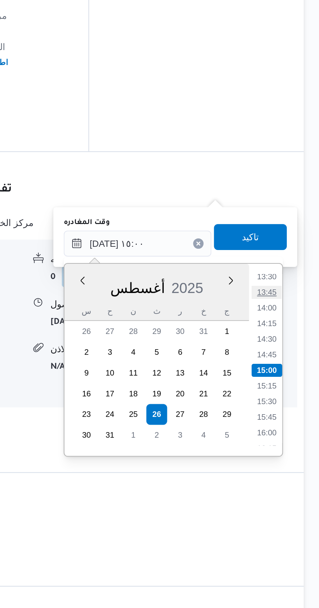
click at [296, 448] on li "13:45" at bounding box center [292, 450] width 15 height 7
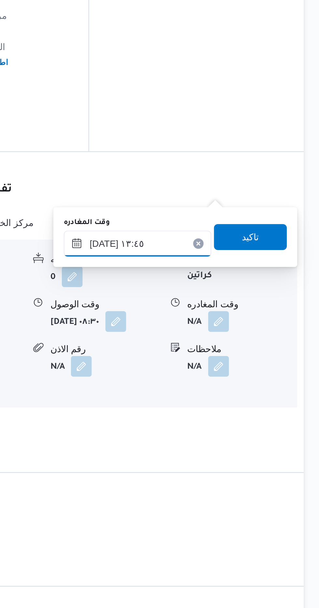
click at [249, 425] on input "٢٦/٠٨/٢٠٢٥ ١٣:٤٥" at bounding box center [228, 425] width 74 height 13
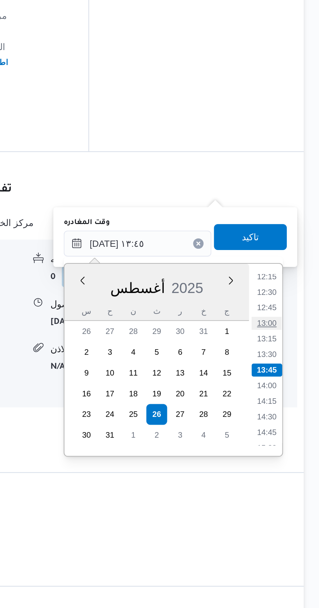
click at [296, 465] on li "13:00" at bounding box center [292, 466] width 15 height 7
type input "٢٦/٠٨/٢٠٢٥ ١٣:٠٠"
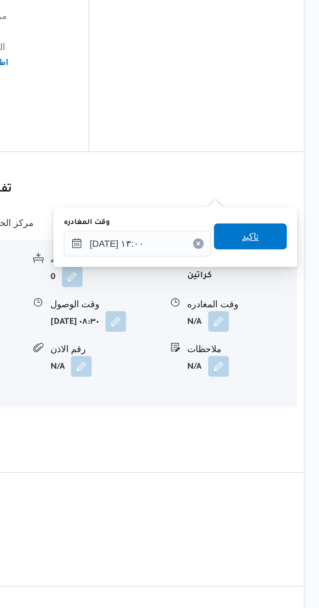
click at [289, 421] on span "تاكيد" at bounding box center [284, 422] width 8 height 8
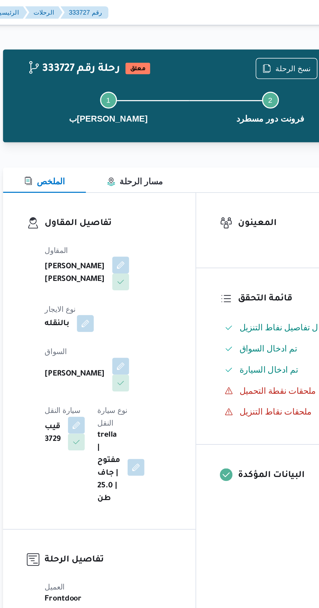
click at [141, 195] on button "button" at bounding box center [135, 200] width 10 height 10
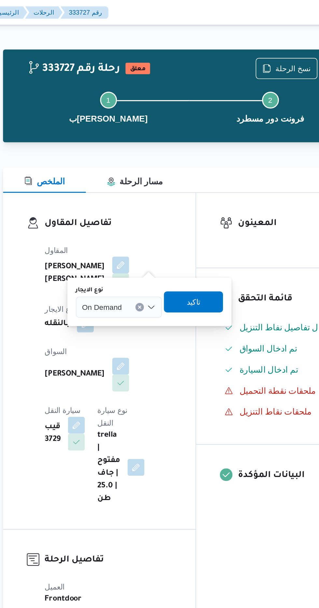
click at [160, 189] on input "نوع الايجار" at bounding box center [160, 190] width 1 height 8
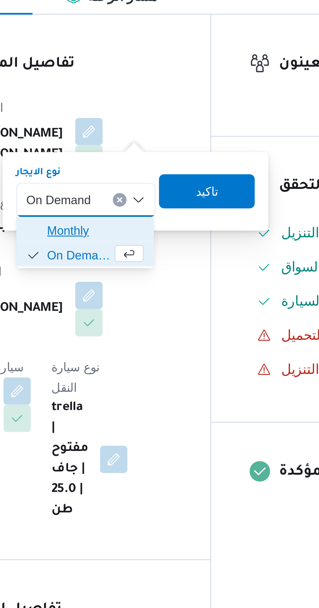
click at [163, 201] on span "Monthly" at bounding box center [159, 201] width 37 height 8
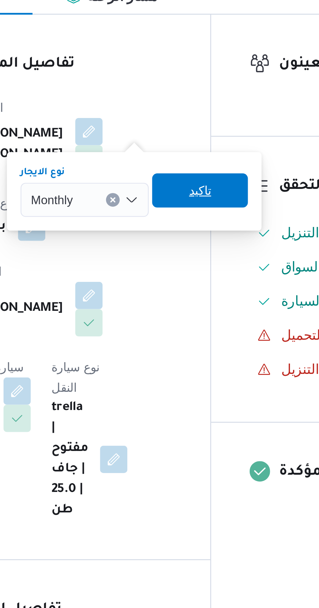
click at [200, 186] on span "تاكيد" at bounding box center [199, 186] width 8 height 8
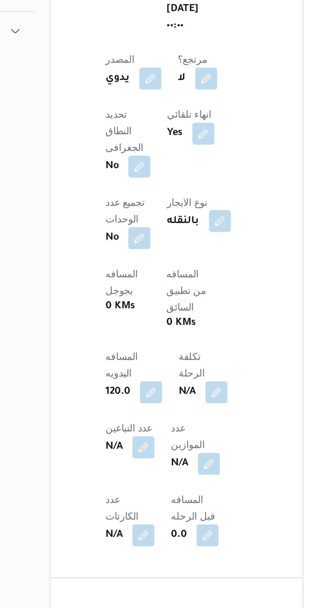
click at [159, 162] on button "button" at bounding box center [164, 167] width 10 height 10
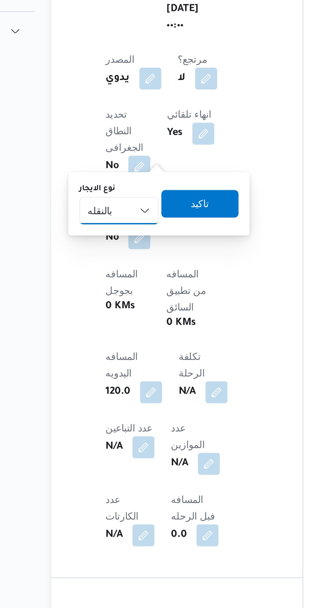
click at [119, 164] on select "شهري بالنقله إيجار يومي" at bounding box center [116, 161] width 37 height 13
select select "monthly"
click at [98, 155] on select "شهري بالنقله إيجار يومي" at bounding box center [116, 161] width 37 height 13
click at [157, 157] on span "تاكيد" at bounding box center [155, 159] width 8 height 8
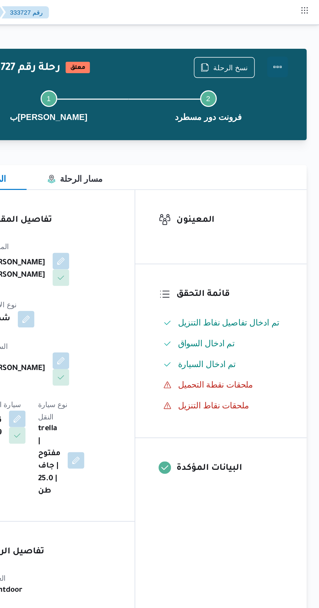
click at [291, 44] on button "Actions" at bounding box center [292, 41] width 13 height 13
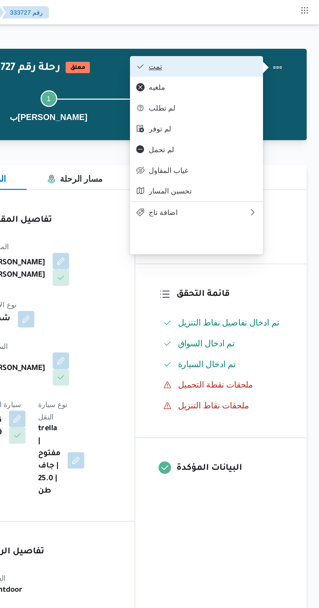
click at [266, 41] on span "تمت" at bounding box center [246, 41] width 68 height 5
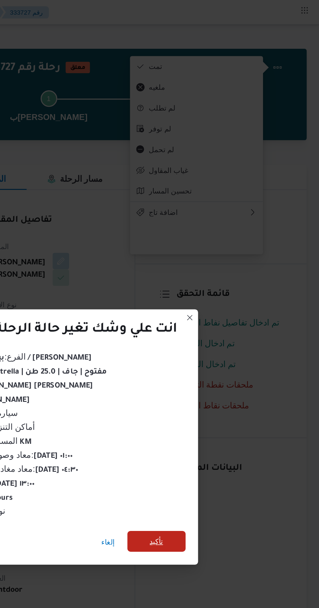
click at [221, 339] on span "تأكيد" at bounding box center [217, 339] width 8 height 8
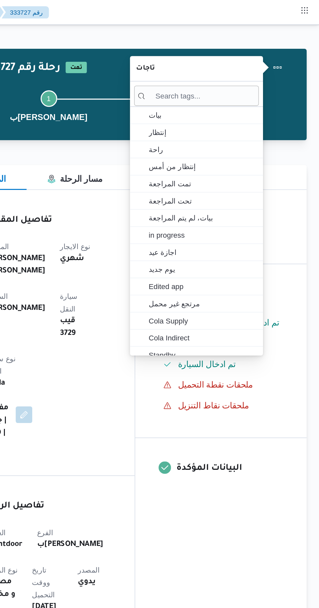
scroll to position [0, 0]
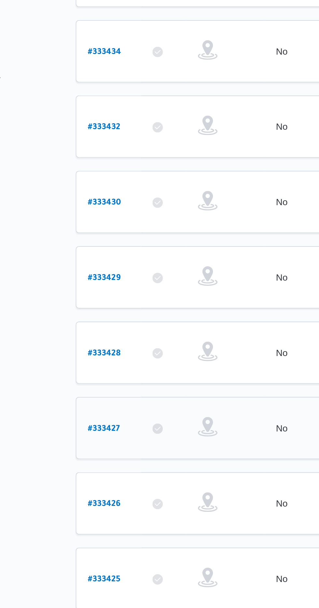
click at [95, 388] on link "# 333427" at bounding box center [99, 392] width 16 height 9
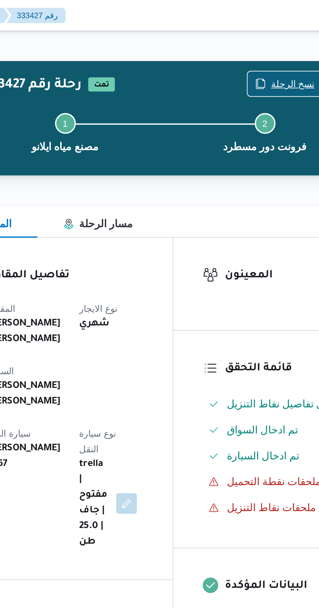
click at [252, 41] on span "نسخ الرحلة" at bounding box center [259, 42] width 37 height 12
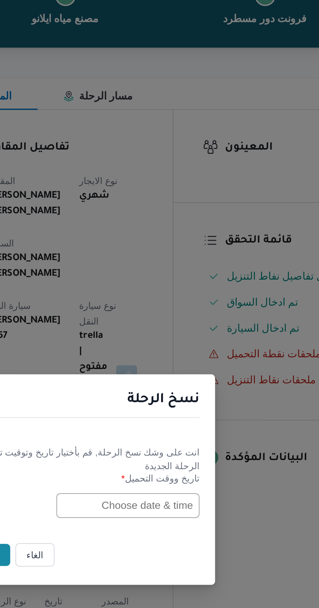
click at [176, 323] on input "text" at bounding box center [181, 317] width 72 height 12
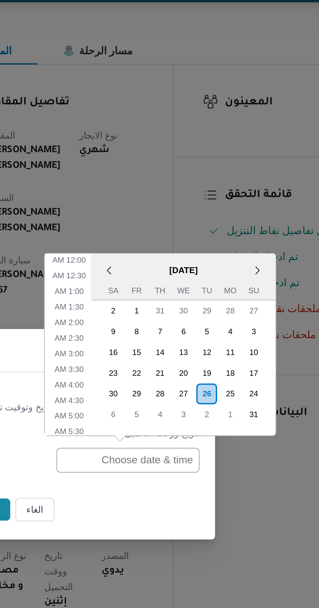
scroll to position [215, 0]
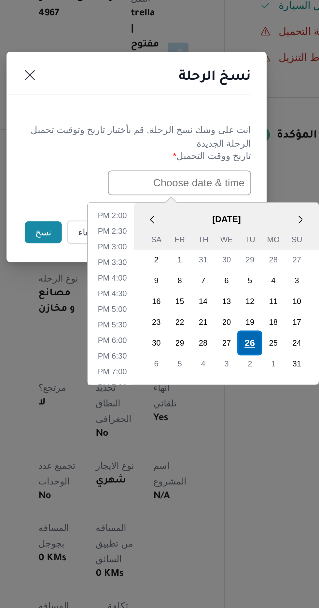
click at [215, 396] on div "26" at bounding box center [216, 397] width 12 height 12
type input "26/08/2025 12:00AM"
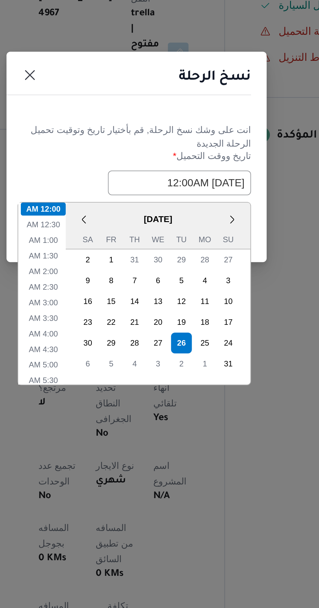
click at [191, 267] on h1 "نسخ الرحلة" at bounding box center [199, 264] width 36 height 10
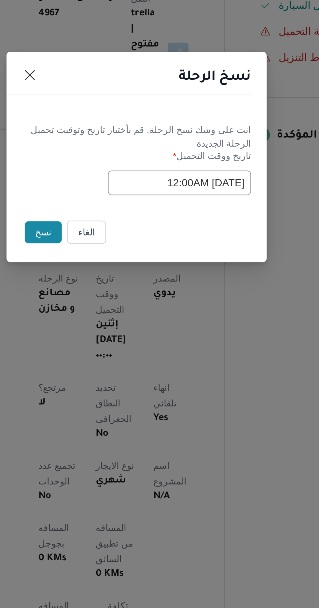
click at [107, 344] on button "نسخ" at bounding box center [112, 341] width 19 height 11
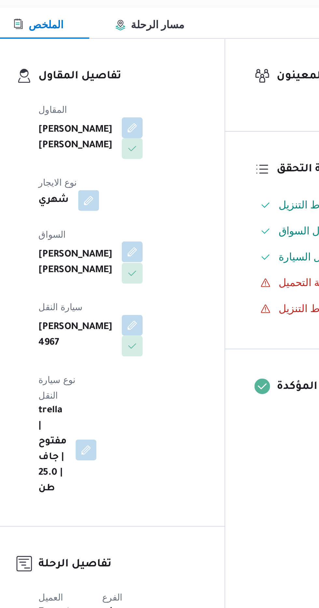
click at [152, 223] on button "button" at bounding box center [157, 226] width 10 height 10
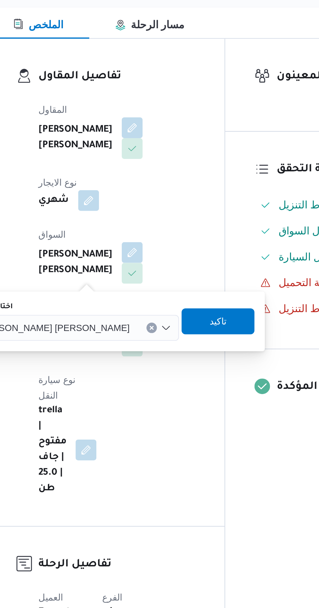
click at [128, 262] on span "حسام حسن احمد محمد رضوان" at bounding box center [118, 263] width 76 height 7
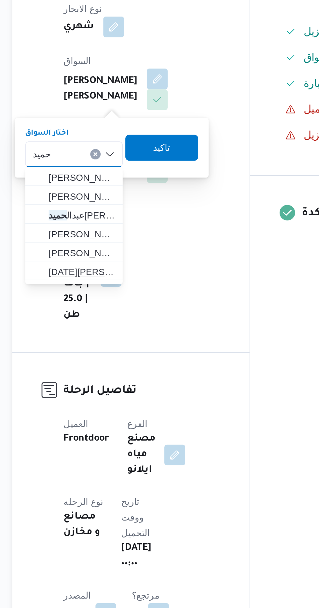
type input "حميد"
click at [124, 322] on span "رمضان عبدال حميد عيد حسن ابراهيم" at bounding box center [119, 323] width 33 height 8
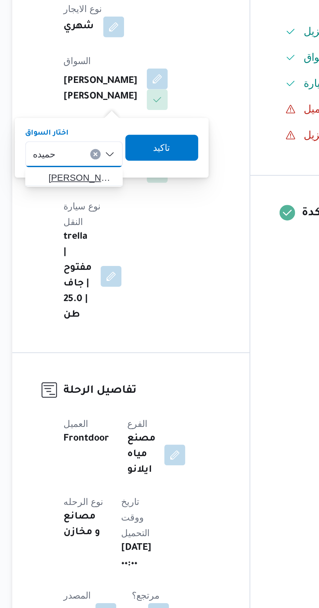
type input "حميده"
click at [124, 274] on span "خالد محمد حسن حميده" at bounding box center [119, 276] width 33 height 8
type input "حميد"
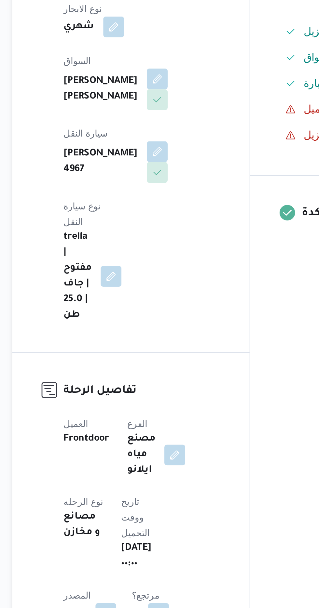
click at [160, 298] on div "المقاول خالد ممدوح حسن محمد العبس نوع الايجار شهري السواق حسام حسن احمد محمد رض…" at bounding box center [149, 250] width 86 height 206
click at [152, 227] on button "button" at bounding box center [157, 226] width 10 height 10
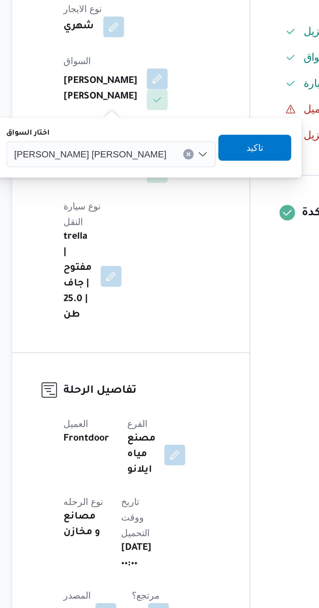
click at [122, 262] on span "خالد محمد حسن حميده" at bounding box center [124, 263] width 76 height 7
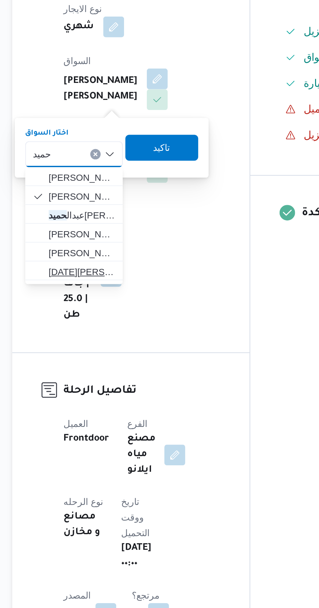
type input "حميد"
click at [126, 321] on span "رمضان عبدال حميد عيد حسن ابراهيم" at bounding box center [119, 323] width 33 height 8
type input "حميد"
click at [140, 315] on mark "حميد" at bounding box center [144, 313] width 9 height 5
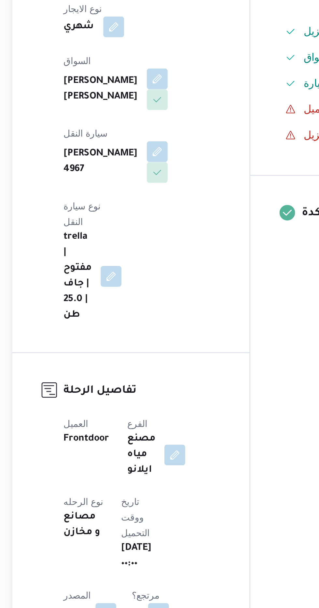
click at [195, 363] on div "تفاصيل الرحلة العميل Frontdoor الفرع مصنع مياه ايلانو نوع الرحله مصانع و مخازن …" at bounding box center [144, 546] width 119 height 366
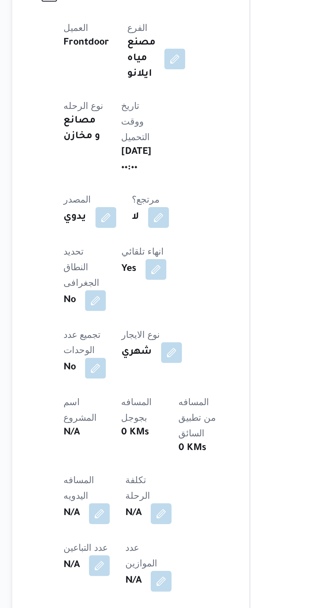
scroll to position [334, 0]
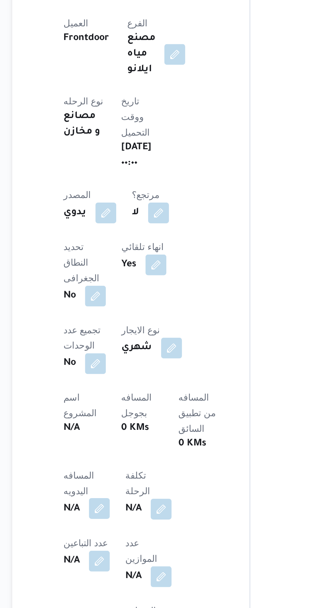
click at [126, 303] on button "button" at bounding box center [128, 308] width 10 height 10
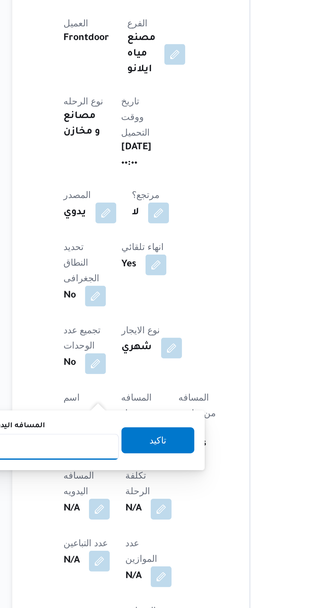
click at [108, 276] on input "المسافه اليدويه" at bounding box center [105, 277] width 65 height 13
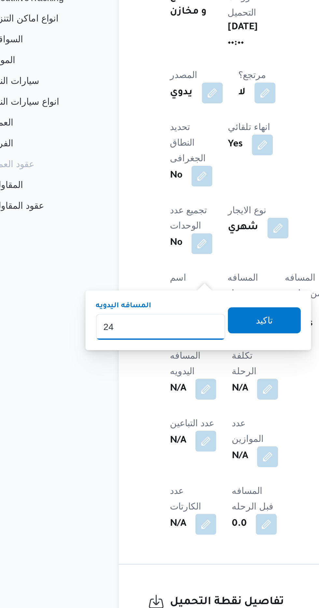
type input "240"
click at [165, 280] on span "تاكيد" at bounding box center [157, 273] width 36 height 13
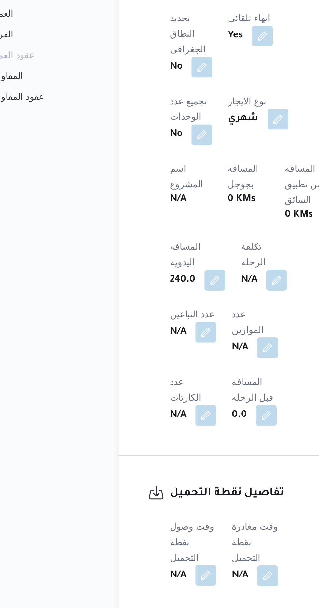
click at [131, 451] on button "button" at bounding box center [128, 456] width 10 height 10
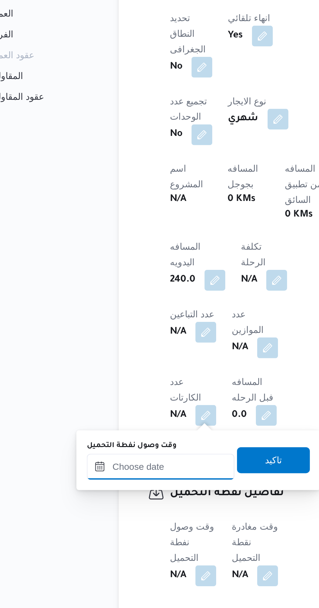
click at [124, 401] on input "وقت وصول نفطة التحميل" at bounding box center [106, 401] width 74 height 13
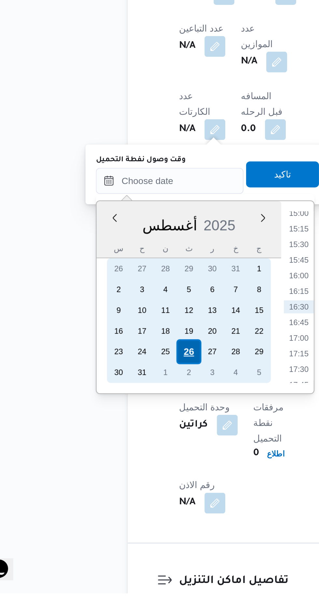
click at [118, 486] on div "26" at bounding box center [115, 487] width 12 height 12
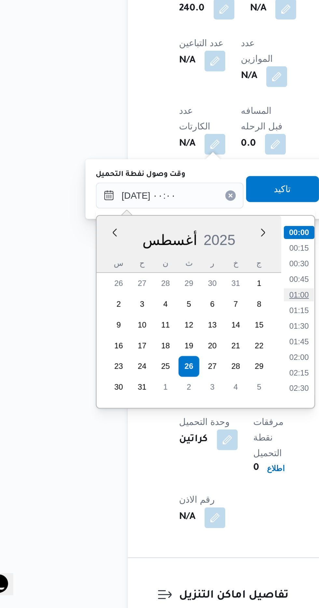
click at [174, 453] on li "01:00" at bounding box center [170, 451] width 15 height 7
type input "٢٦/٠٨/٢٠٢٥ ٠١:٠٠"
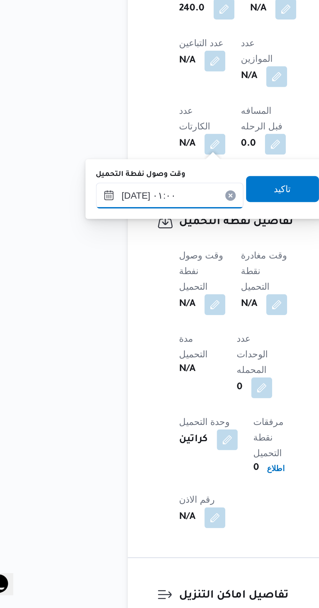
scroll to position [333, 0]
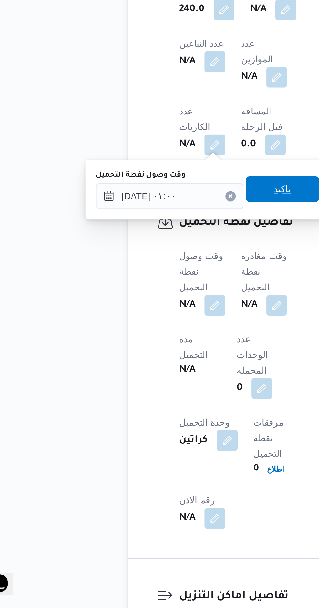
click at [166, 399] on span "تاكيد" at bounding box center [162, 399] width 8 height 8
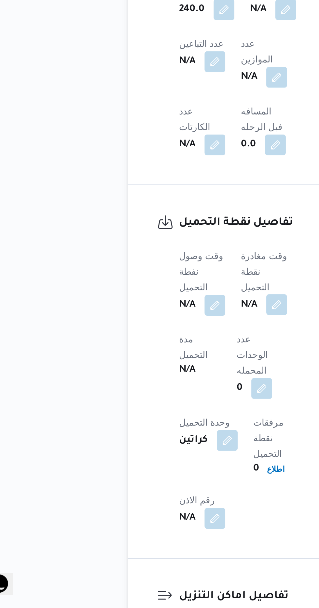
click at [157, 451] on button "button" at bounding box center [159, 456] width 10 height 10
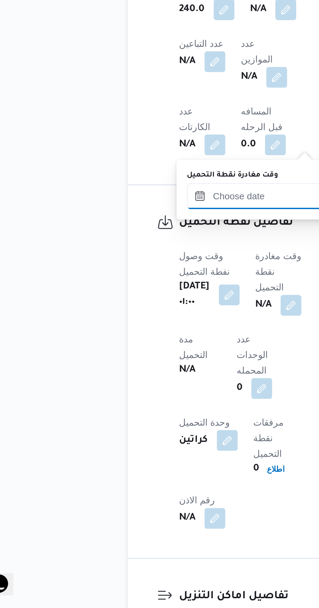
click at [147, 402] on input "وقت مغادرة نقطة التحميل" at bounding box center [151, 402] width 74 height 13
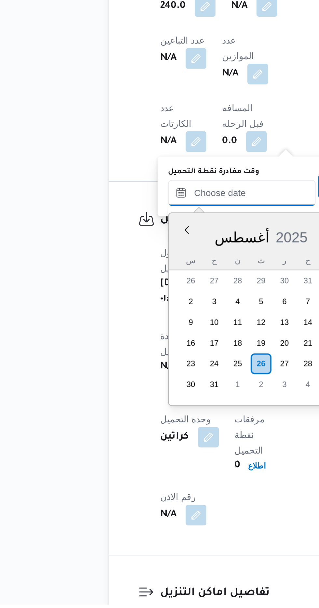
scroll to position [471, 0]
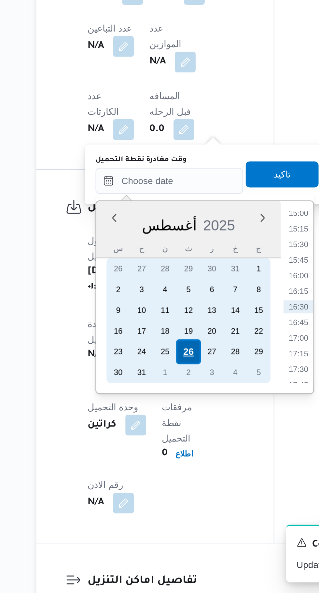
click at [161, 486] on div "26" at bounding box center [161, 487] width 12 height 12
type input "٢٦/٠٨/٢٠٢٥ ٠٠:٠٠"
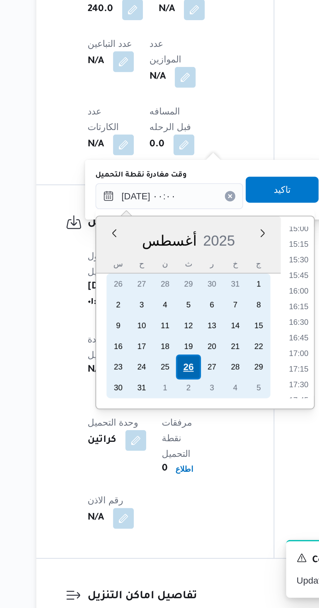
scroll to position [0, 0]
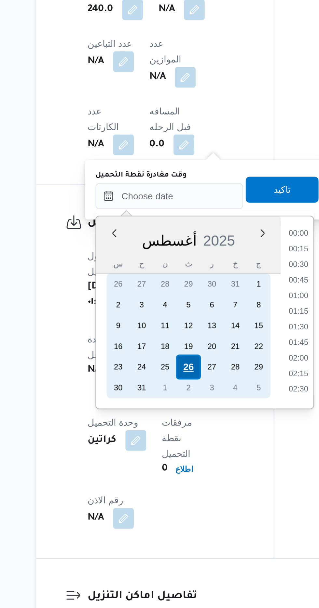
click at [161, 486] on div "26" at bounding box center [161, 487] width 12 height 12
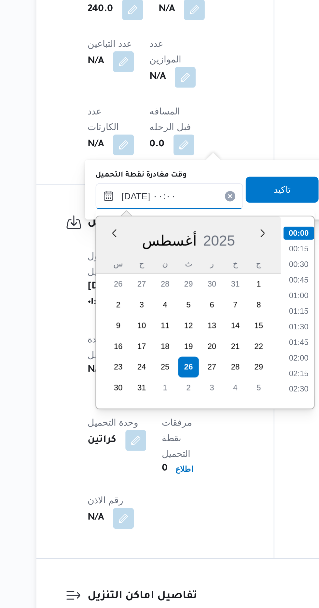
click at [122, 405] on input "٢٦/٠٨/٢٠٢٥ ٠٠:٠٠" at bounding box center [151, 402] width 74 height 13
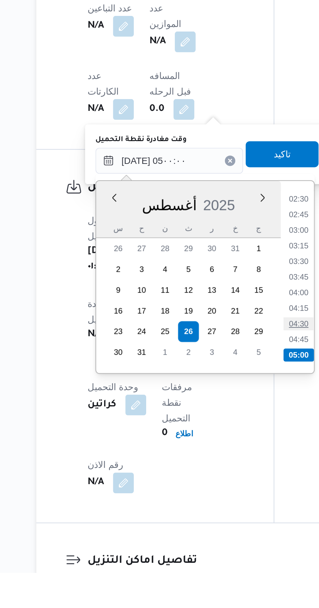
click at [216, 481] on li "04:30" at bounding box center [215, 483] width 15 height 7
type input "٢٦/٠٨/٢٠٢٥ ٠٤:٣٠"
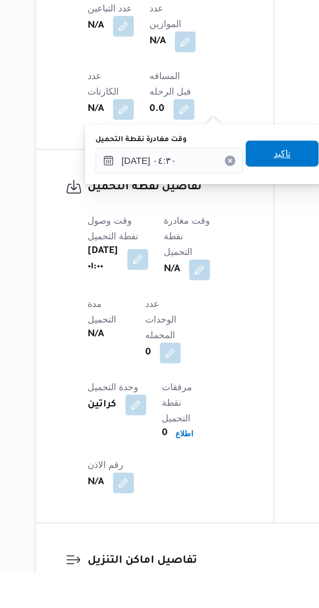
click at [209, 400] on span "تاكيد" at bounding box center [207, 398] width 36 height 13
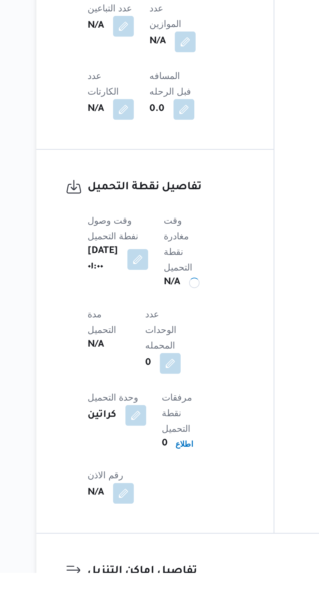
scroll to position [333, 0]
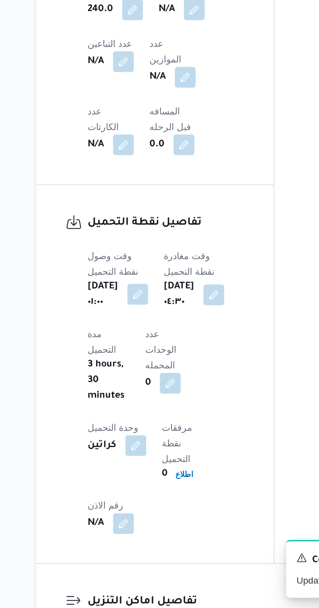
click at [140, 446] on button "button" at bounding box center [135, 451] width 10 height 10
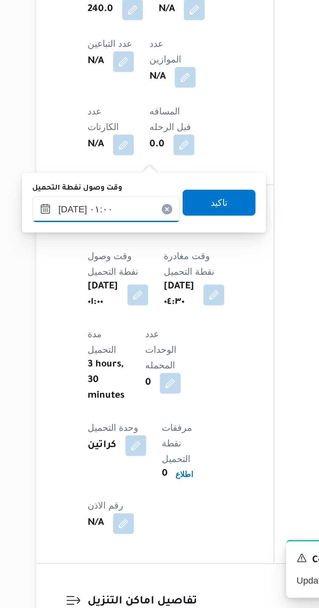
click at [126, 406] on input "٢٦/٠٨/٢٠٢٥ ٠١:٠٠" at bounding box center [120, 408] width 74 height 13
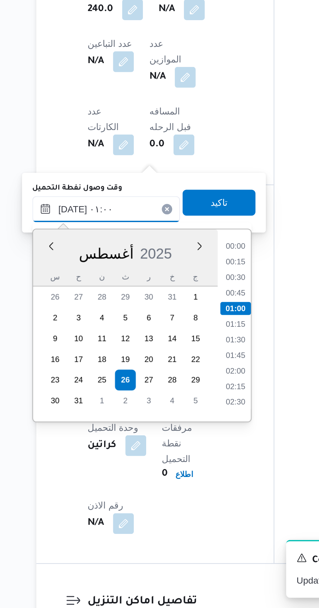
scroll to position [333, 0]
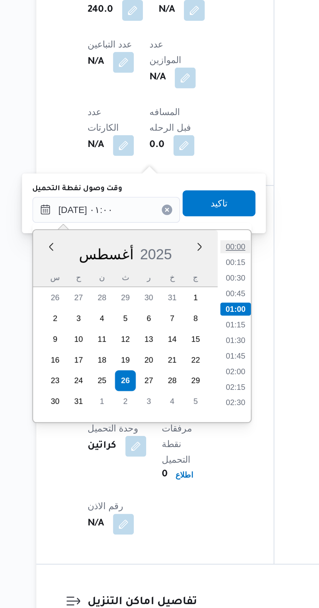
click at [182, 427] on li "00:00" at bounding box center [184, 427] width 15 height 7
type input "٢٦/٠٨/٢٠٢٥ ٠١:٠٠"
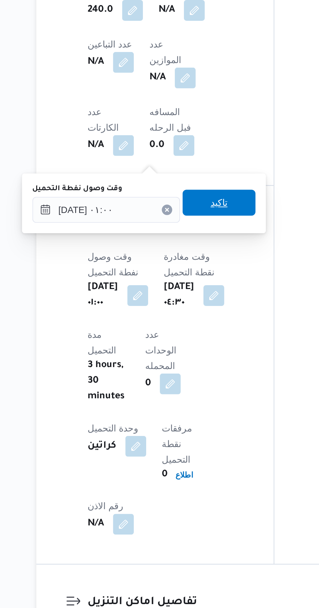
click at [187, 408] on span "تاكيد" at bounding box center [176, 405] width 36 height 13
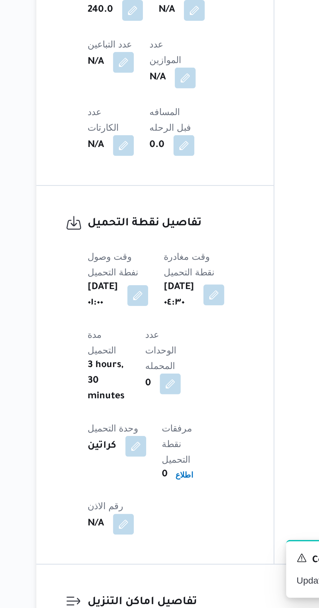
click at [179, 446] on button "button" at bounding box center [173, 451] width 10 height 10
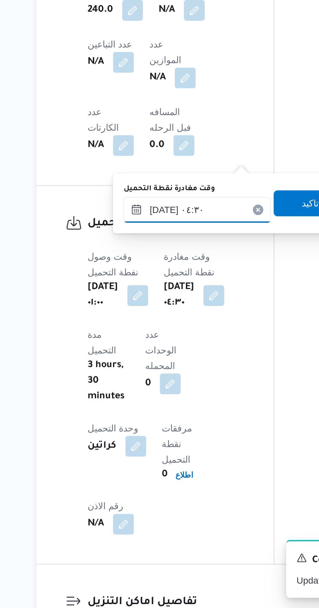
click at [165, 412] on input "٢٦/٠٨/٢٠٢٥ ٠٤:٣٠" at bounding box center [165, 408] width 74 height 13
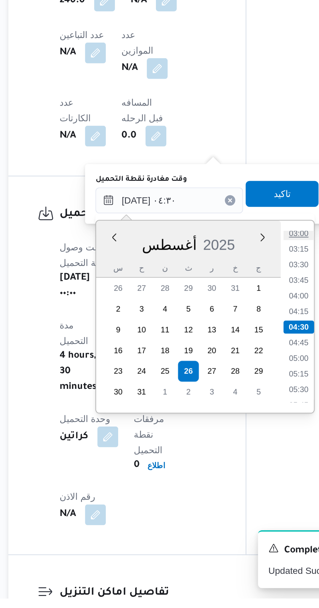
click at [227, 427] on li "03:00" at bounding box center [229, 425] width 15 height 7
type input "٢٦/٠٨/٢٠٢٥ ٠٤:٣٠"
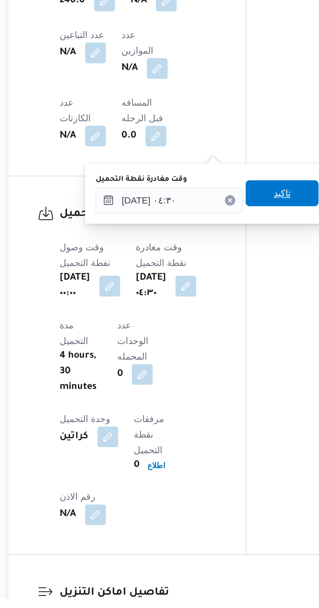
click at [226, 409] on span "تاكيد" at bounding box center [221, 405] width 36 height 13
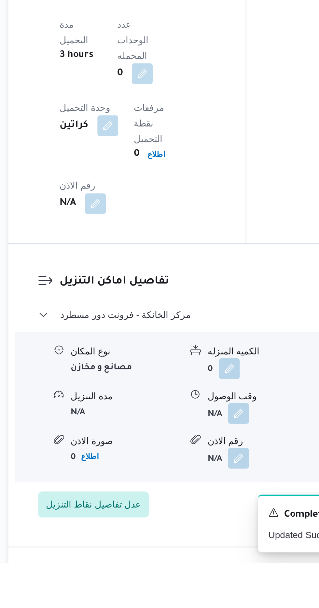
scroll to position [472, 0]
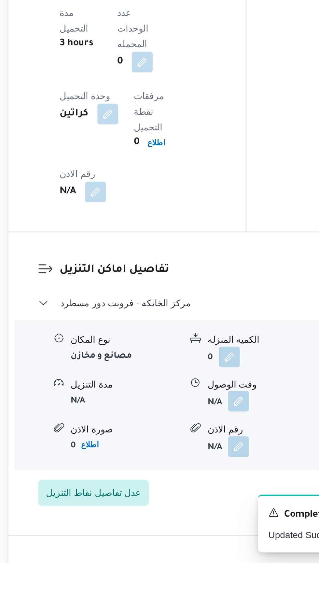
click at [201, 522] on button "button" at bounding box center [200, 527] width 10 height 10
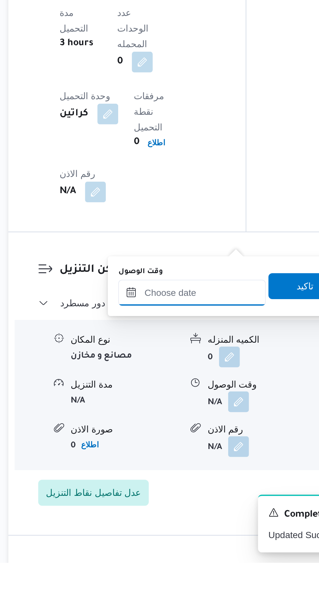
click at [190, 473] on input "وقت الوصول" at bounding box center [177, 472] width 74 height 13
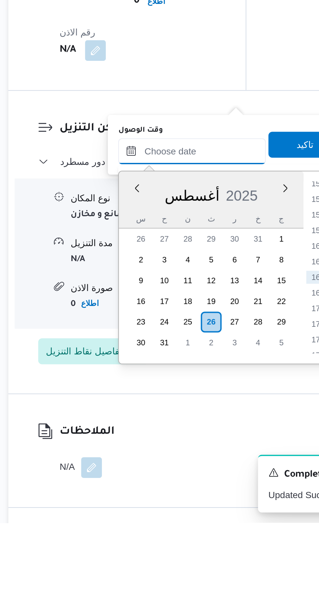
scroll to position [522, 0]
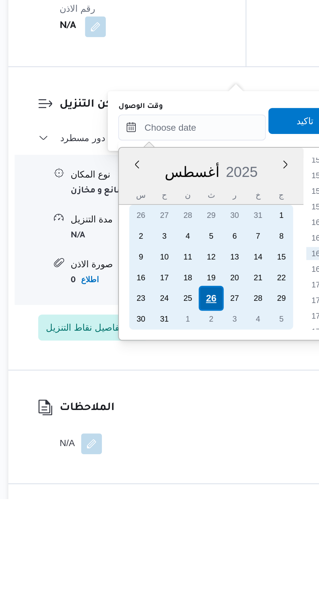
click at [186, 506] on div "26" at bounding box center [186, 508] width 12 height 12
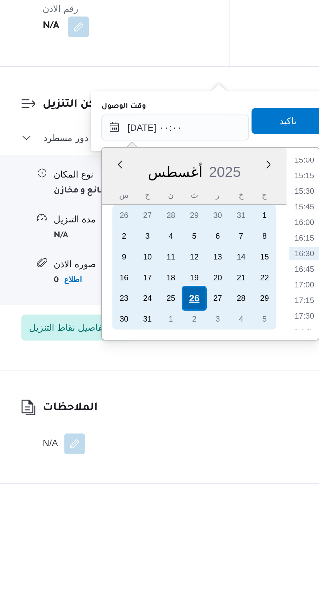
scroll to position [0, 0]
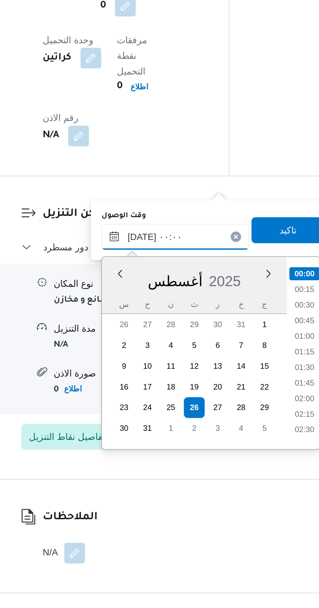
click at [146, 421] on input "٢٦/٠٨/٢٠٢٥ ٠٠:٠٠" at bounding box center [177, 422] width 74 height 13
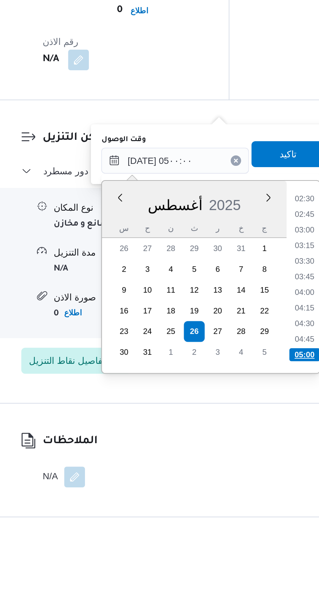
click at [244, 517] on li "05:00" at bounding box center [241, 519] width 15 height 7
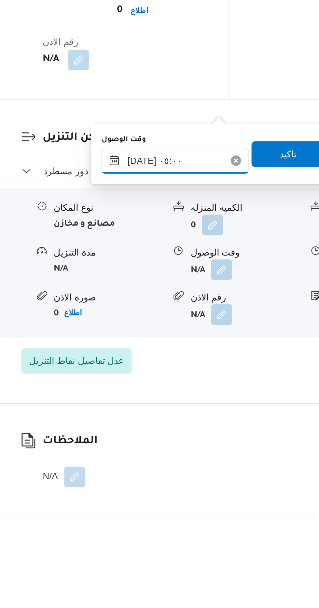
click at [195, 421] on input "٢٦/٠٨/٢٠٢٥ ٠٥:٠٠" at bounding box center [177, 422] width 74 height 13
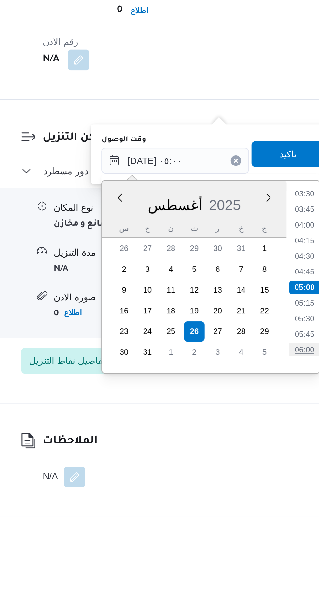
click at [243, 516] on li "06:00" at bounding box center [241, 517] width 15 height 7
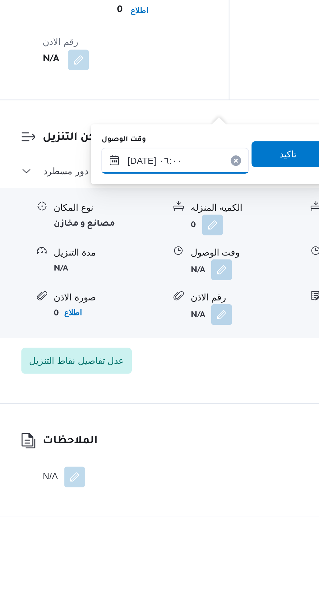
click at [199, 423] on input "٢٦/٠٨/٢٠٢٥ ٠٦:٠٠" at bounding box center [177, 422] width 74 height 13
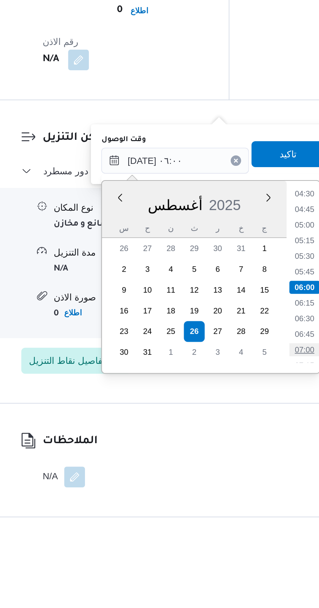
click at [241, 517] on li "07:00" at bounding box center [241, 517] width 15 height 7
type input "٢٦/٠٨/٢٠٢٥ ٠٧:٠٠"
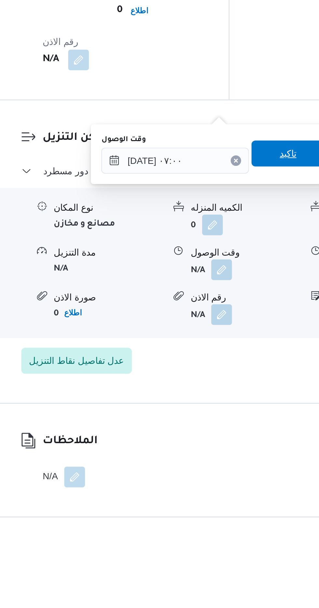
click at [232, 418] on span "تاكيد" at bounding box center [233, 418] width 36 height 13
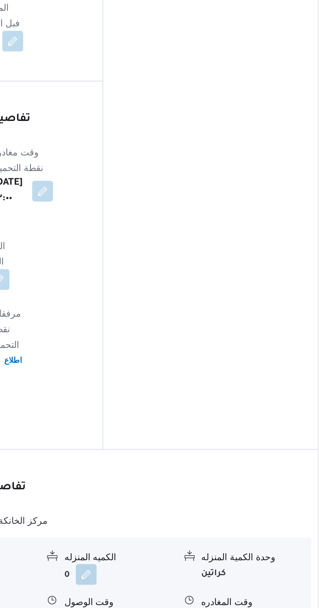
click at [271, 472] on button "button" at bounding box center [268, 477] width 10 height 10
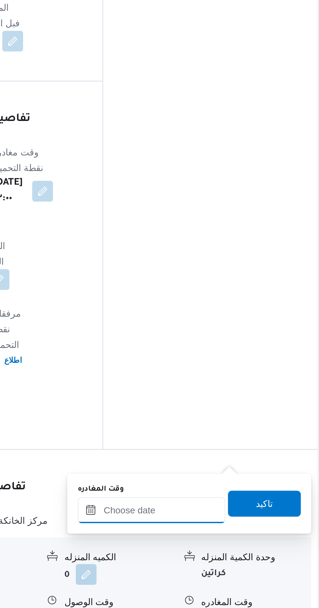
click at [245, 417] on input "وقت المغادره" at bounding box center [228, 422] width 74 height 13
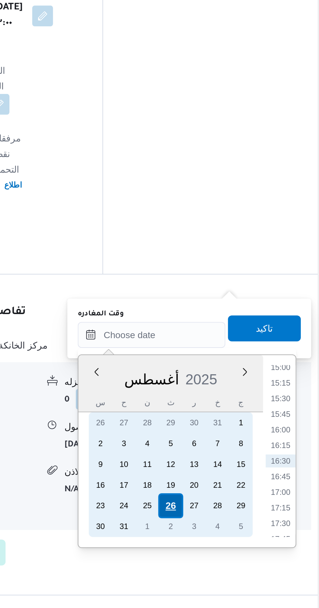
click at [238, 510] on div "26" at bounding box center [237, 508] width 12 height 12
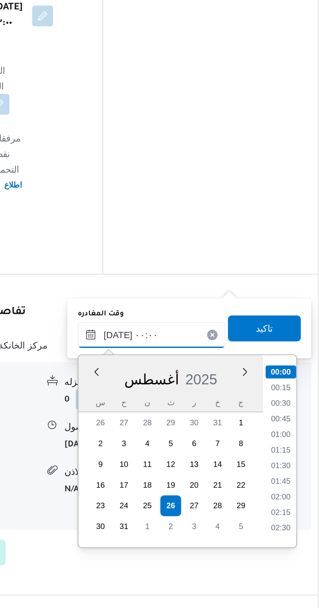
click at [196, 422] on input "٢٦/٠٨/٢٠٢٥ ٠٠:٠٠" at bounding box center [228, 422] width 74 height 13
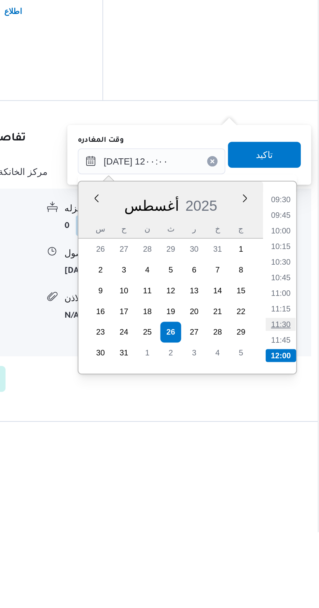
click at [293, 504] on li "11:30" at bounding box center [292, 504] width 15 height 7
type input "٢٦/٠٨/٢٠٢٥ ١١:٣٠"
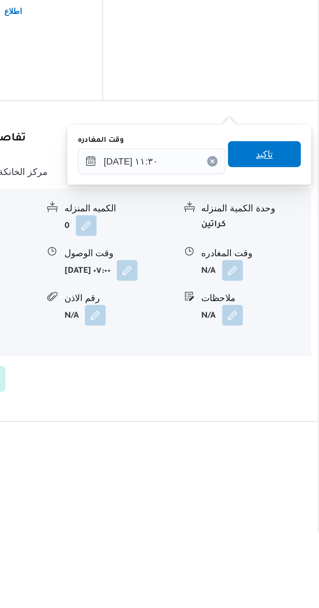
click at [289, 421] on span "تاكيد" at bounding box center [284, 419] width 8 height 8
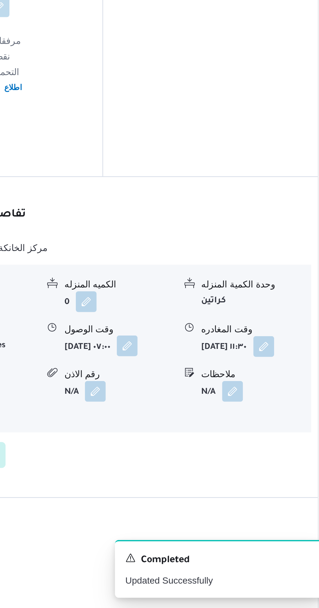
click at [210, 472] on button "button" at bounding box center [215, 477] width 10 height 10
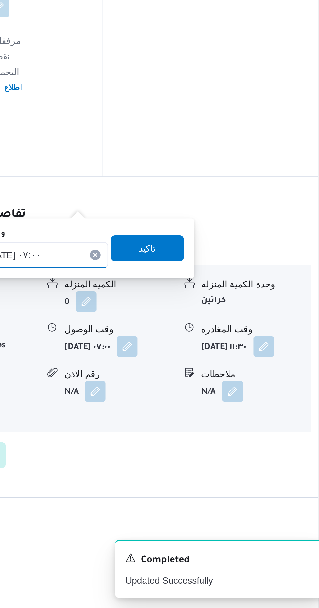
click at [195, 428] on input "٢٦/٠٨/٢٠٢٥ ٠٧:٠٠" at bounding box center [169, 431] width 74 height 13
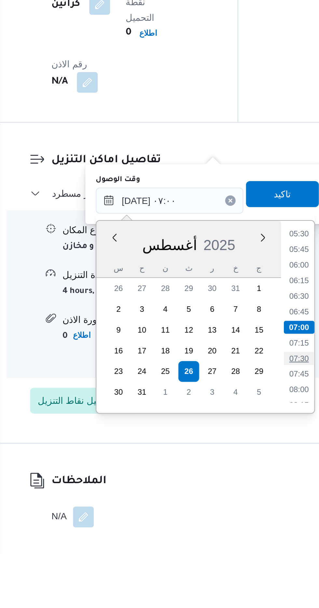
click at [235, 509] on li "07:30" at bounding box center [233, 510] width 15 height 7
type input "٢٦/٠٨/٢٠٢٥ ٠٧:٣٠"
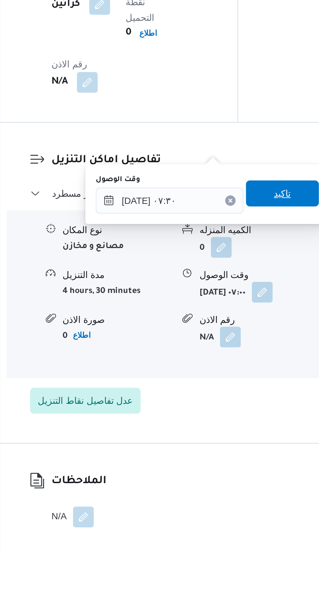
click at [230, 426] on span "تاكيد" at bounding box center [226, 428] width 8 height 8
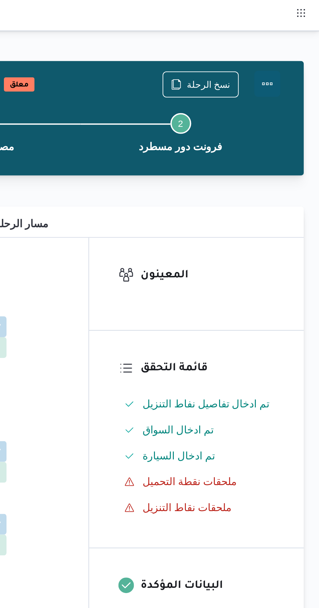
click at [295, 39] on button "Actions" at bounding box center [292, 41] width 13 height 13
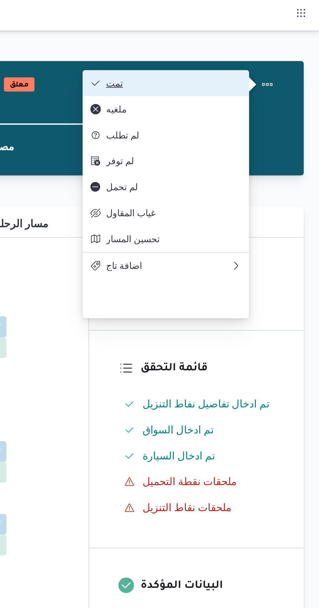
click at [277, 38] on button "تمت" at bounding box center [241, 41] width 83 height 13
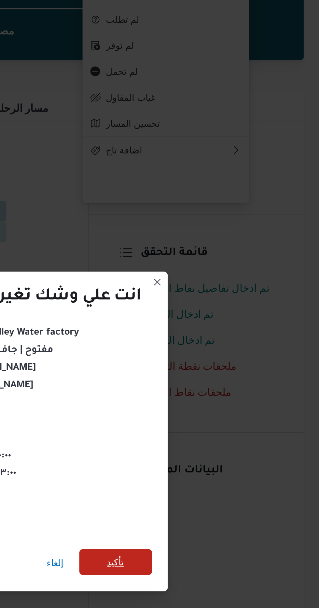
click at [226, 340] on span "تأكيد" at bounding box center [217, 339] width 36 height 13
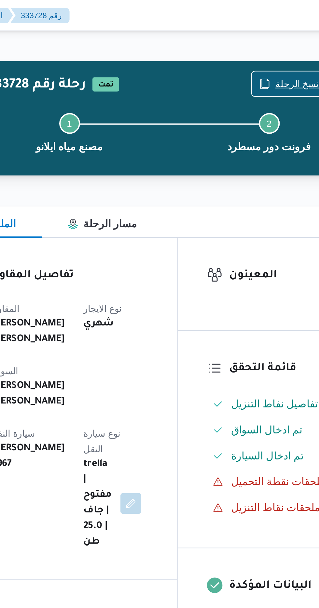
click at [258, 42] on span "نسخ الرحلة" at bounding box center [263, 42] width 22 height 8
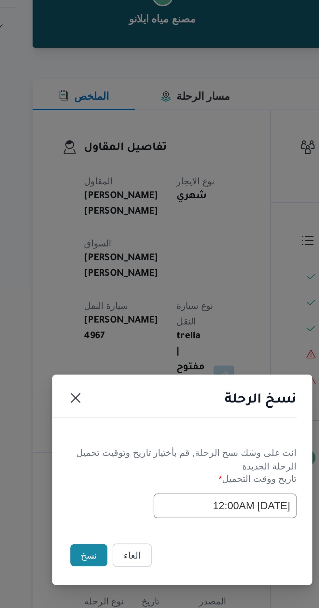
click at [110, 344] on button "نسخ" at bounding box center [112, 341] width 19 height 11
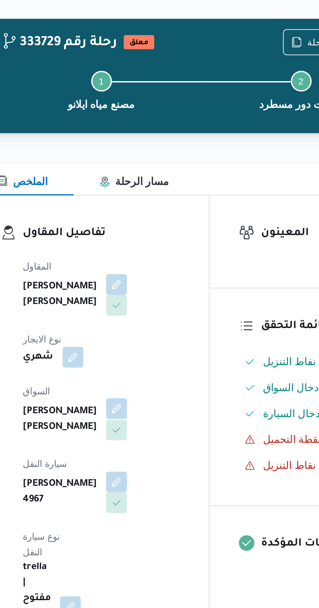
click at [152, 228] on button "button" at bounding box center [157, 226] width 10 height 10
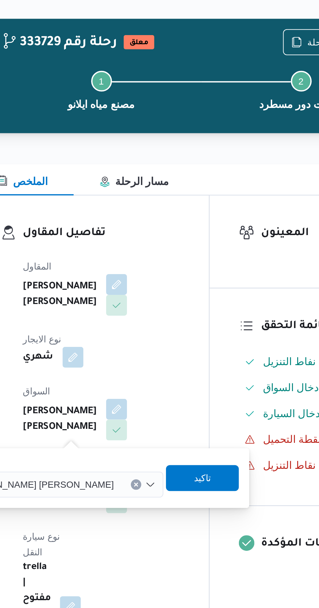
click at [158, 264] on input "اختار السواق" at bounding box center [158, 264] width 1 height 8
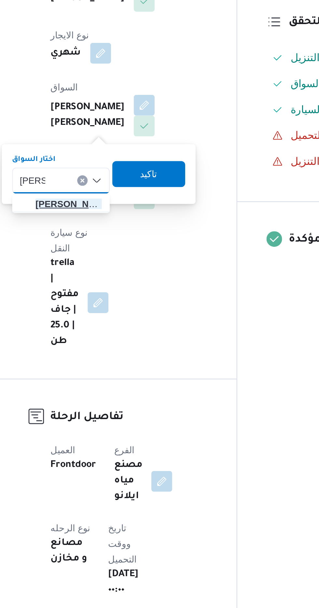
type input "احمد اد"
click at [123, 278] on span "احمد اد هم محمد محمد" at bounding box center [119, 276] width 33 height 8
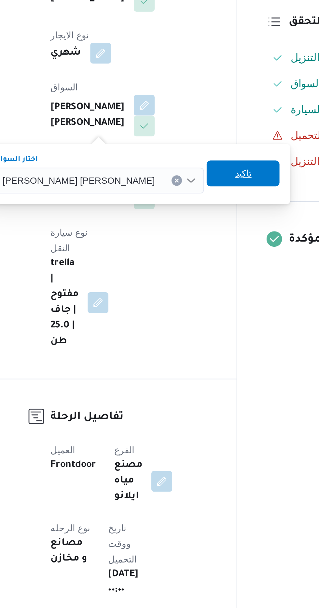
click at [202, 262] on span "تاكيد" at bounding box center [206, 260] width 8 height 8
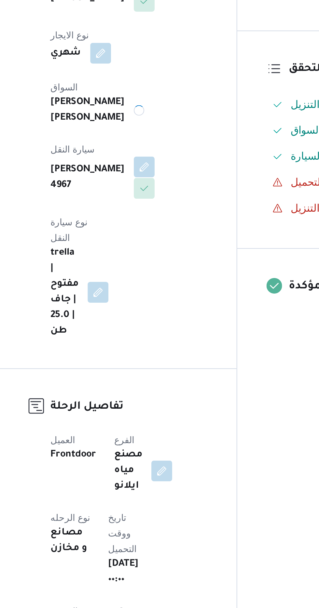
click at [162, 252] on button "button" at bounding box center [157, 257] width 10 height 10
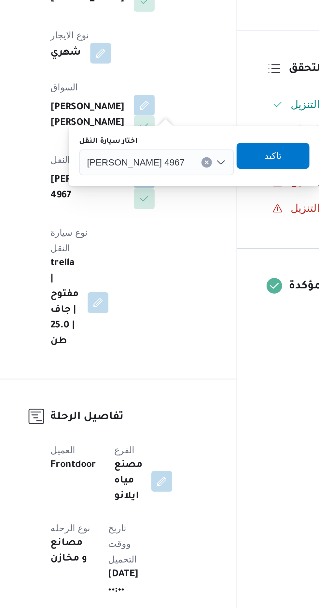
click at [149, 252] on div "قجا 4967" at bounding box center [163, 254] width 77 height 13
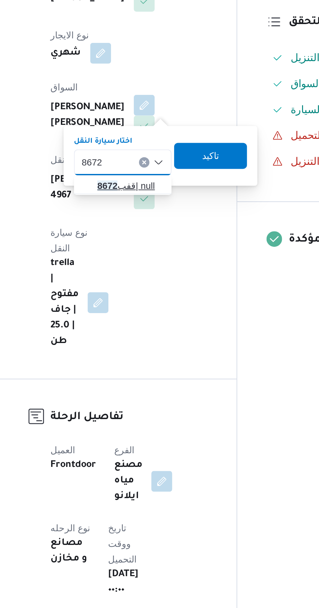
type input "8672"
click at [145, 267] on span "قفب 8672 | null" at bounding box center [150, 267] width 33 height 8
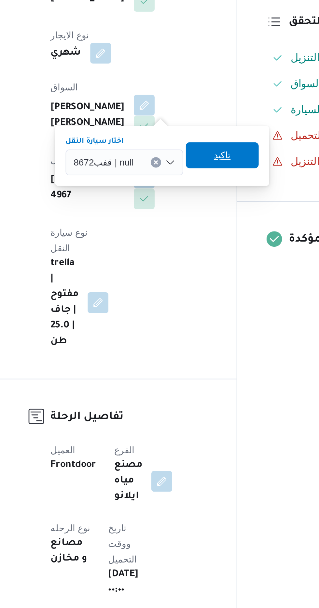
click at [197, 250] on span "تاكيد" at bounding box center [196, 251] width 8 height 8
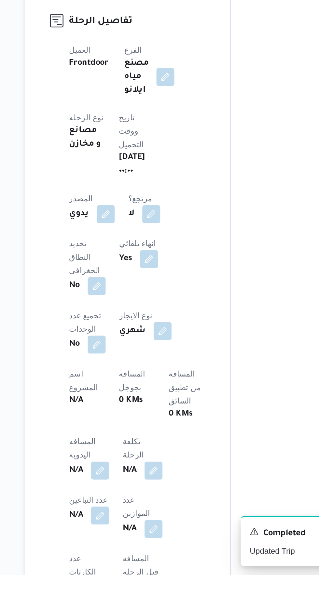
scroll to position [58, 0]
click at [125, 542] on button "button" at bounding box center [128, 547] width 10 height 10
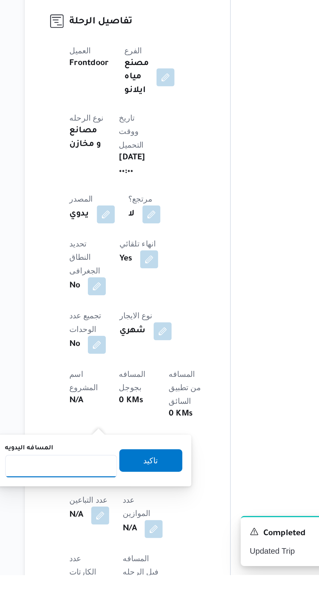
click at [111, 543] on input "المسافه اليدويه" at bounding box center [105, 545] width 65 height 13
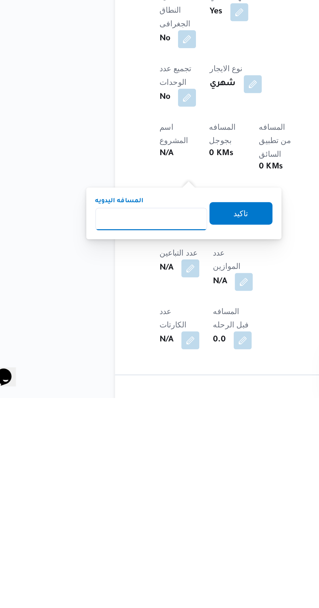
scroll to position [109, 0]
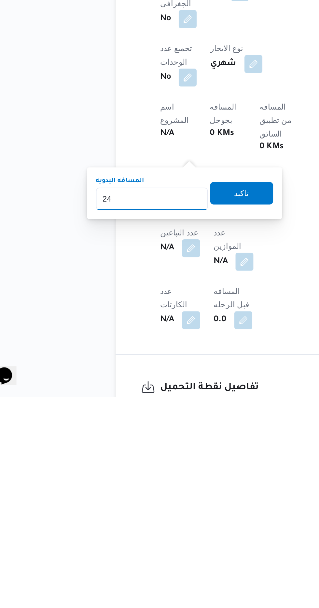
type input "240"
click at [167, 495] on span "تاكيد" at bounding box center [157, 490] width 36 height 13
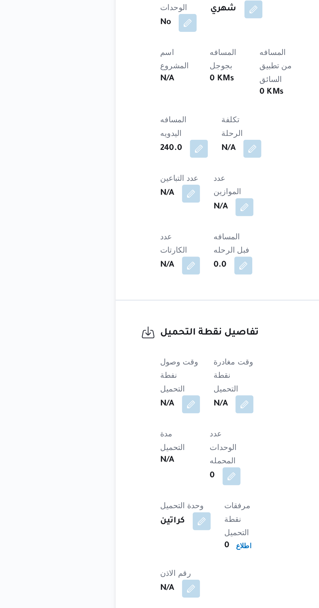
scroll to position [290, 0]
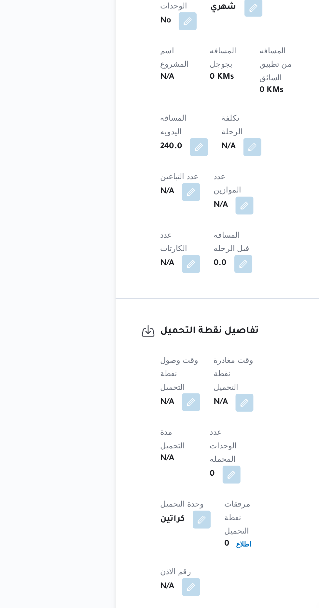
click at [129, 458] on button "button" at bounding box center [128, 463] width 10 height 10
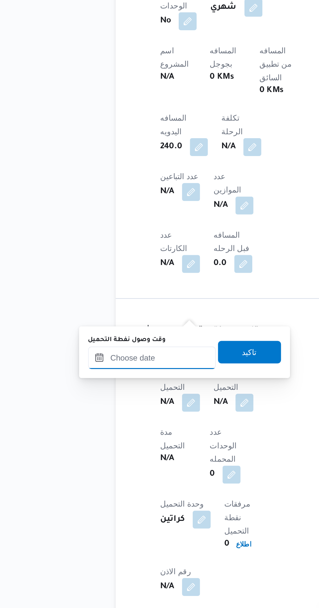
click at [119, 438] on input "وقت وصول نفطة التحميل" at bounding box center [106, 437] width 74 height 13
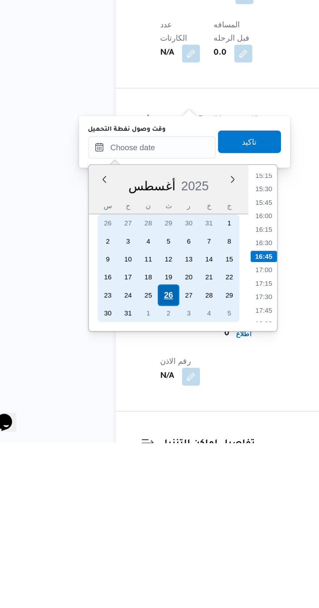
click at [115, 522] on div "26" at bounding box center [115, 523] width 12 height 12
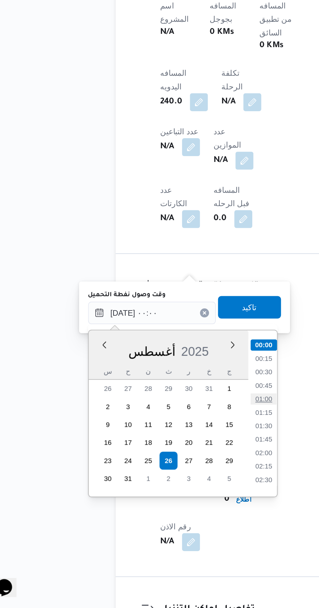
click at [170, 487] on li "01:00" at bounding box center [170, 487] width 15 height 7
type input "٢٦/٠٨/٢٠٢٥ ٠١:٠٠"
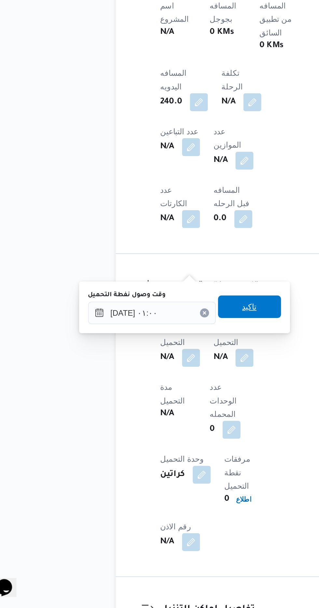
click at [172, 435] on span "تاكيد" at bounding box center [162, 433] width 36 height 13
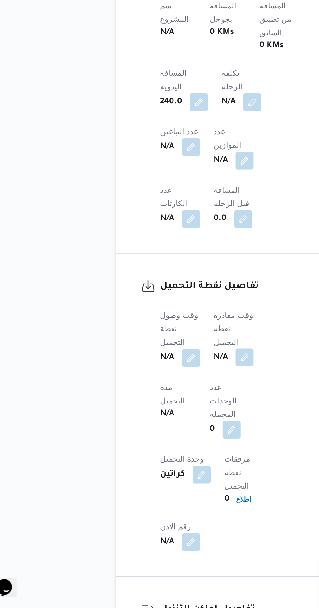
click at [162, 458] on button "button" at bounding box center [159, 463] width 10 height 10
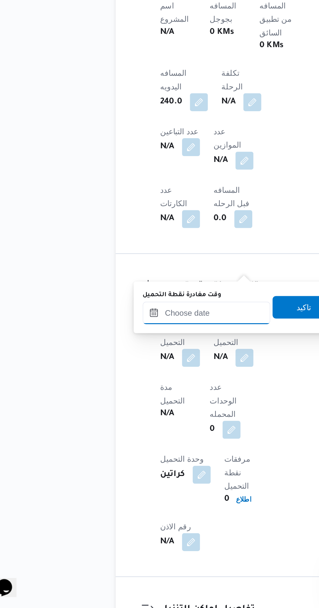
click at [151, 439] on input "وقت مغادرة نقطة التحميل" at bounding box center [137, 437] width 74 height 13
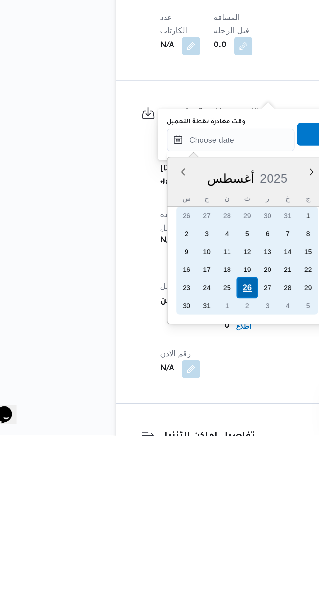
click at [160, 522] on div "26" at bounding box center [161, 523] width 12 height 12
type input "٢٦/٠٨/٢٠٢٥ ٠٠:٠٠"
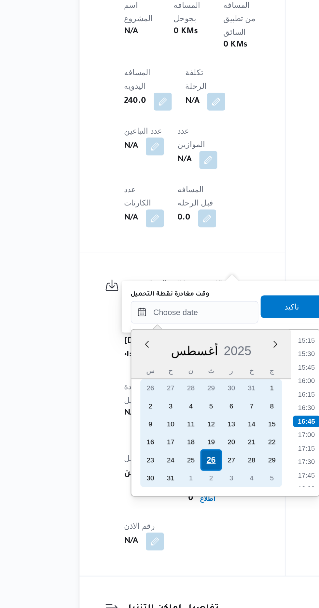
scroll to position [0, 0]
click at [161, 526] on div "26" at bounding box center [161, 522] width 12 height 12
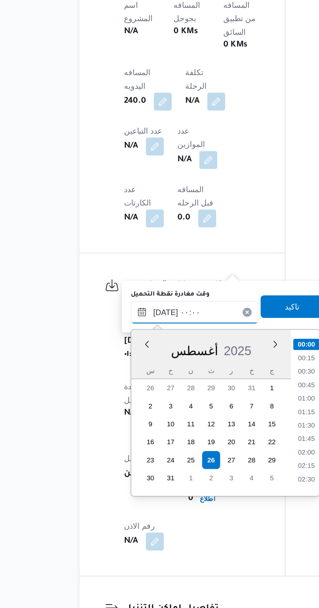
click at [121, 439] on input "٢٦/٠٨/٢٠٢٥ ٠٠:٠٠" at bounding box center [151, 436] width 74 height 13
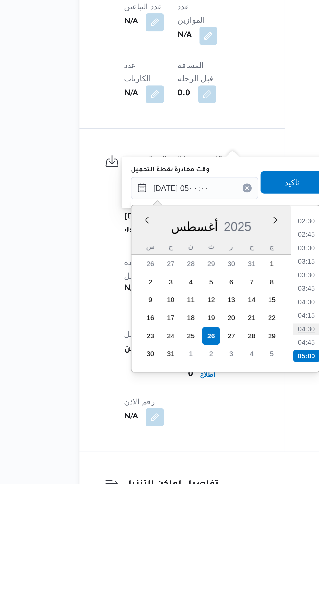
click at [217, 520] on li "04:30" at bounding box center [215, 518] width 15 height 7
type input "٢٦/٠٨/٢٠٢٥ ٠٤:٣٠"
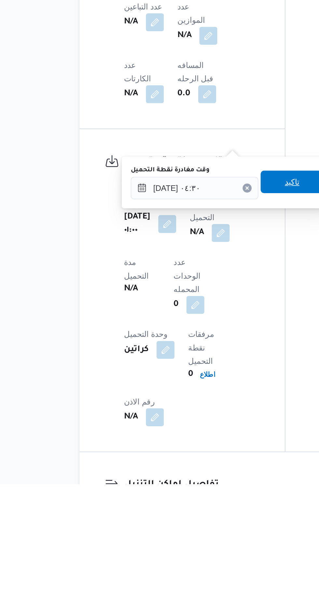
click at [210, 434] on span "تاكيد" at bounding box center [207, 433] width 8 height 8
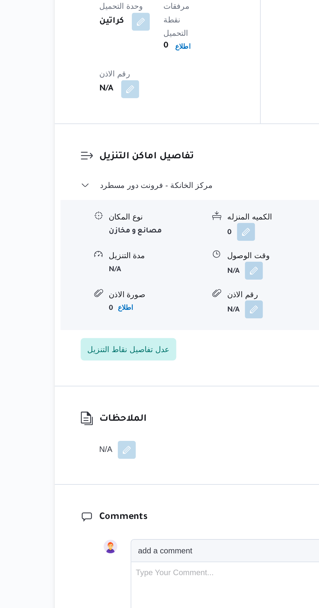
scroll to position [621, 0]
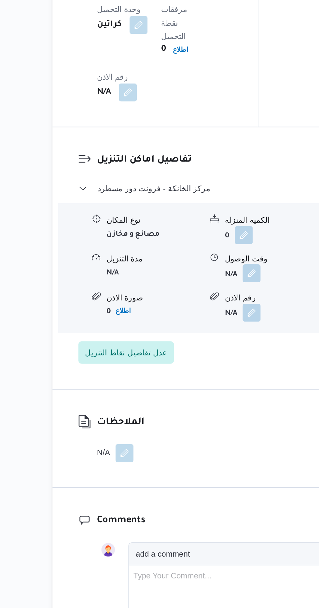
click at [202, 342] on button "button" at bounding box center [200, 347] width 10 height 10
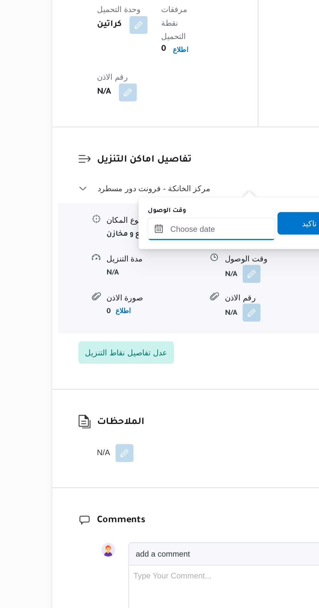
click at [182, 323] on input "وقت الوصول" at bounding box center [177, 321] width 74 height 13
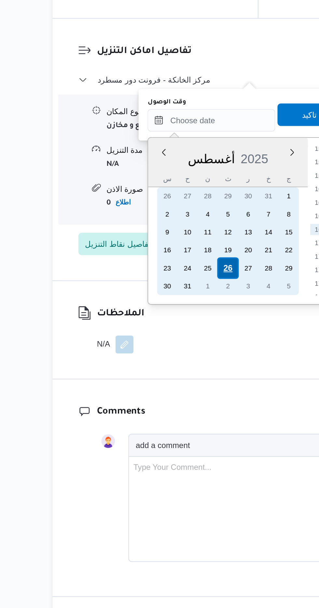
click at [186, 405] on div "26" at bounding box center [186, 406] width 12 height 12
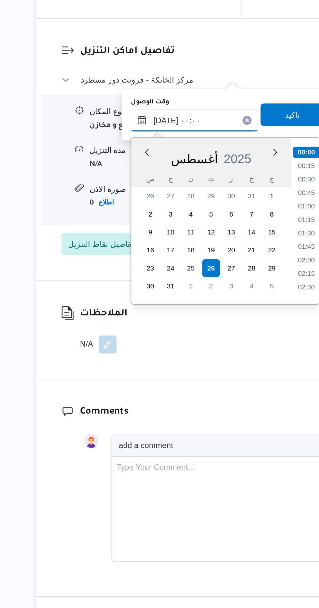
click at [143, 321] on input "٢٦/٠٨/٢٠٢٥ ٠٠:٠٠" at bounding box center [177, 321] width 74 height 13
click at [240, 417] on li "09:00" at bounding box center [241, 418] width 15 height 7
type input "٢٦/٠٨/٢٠٢٥ ٠٩:٠٠"
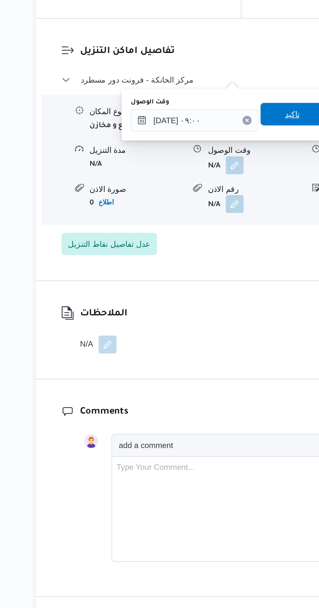
click at [233, 314] on span "تاكيد" at bounding box center [233, 317] width 36 height 13
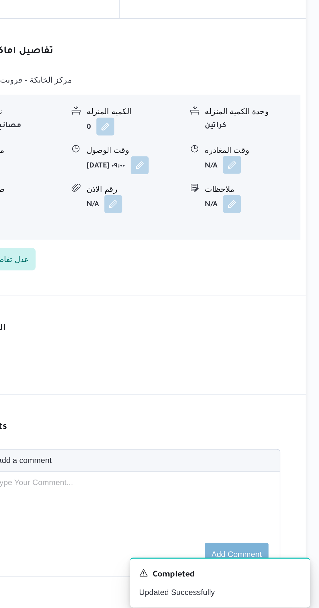
click at [271, 342] on button "button" at bounding box center [268, 347] width 10 height 10
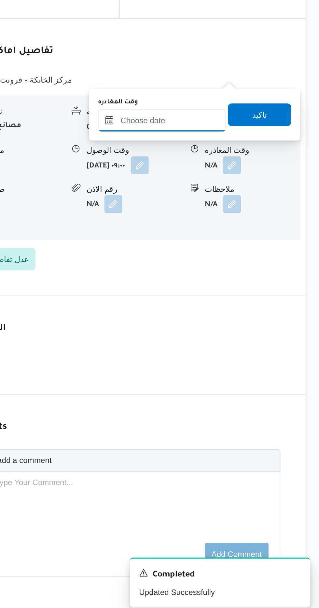
click at [248, 322] on input "وقت المغادره" at bounding box center [228, 321] width 74 height 13
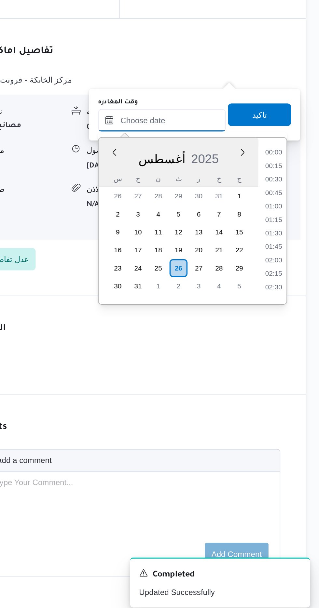
scroll to position [478, 0]
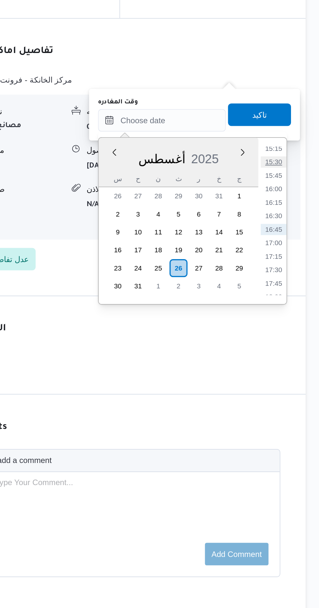
click at [293, 343] on li "15:30" at bounding box center [292, 345] width 15 height 7
type input "٢٦/٠٨/٢٠٢٥ ١٥:٣٠"
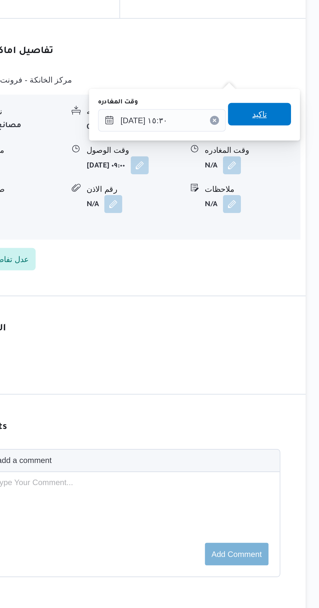
click at [289, 318] on span "تاكيد" at bounding box center [284, 318] width 8 height 8
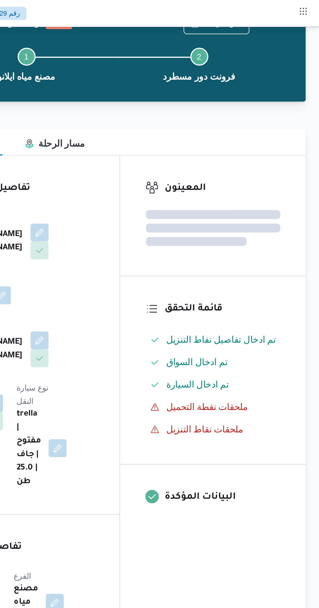
scroll to position [0, 0]
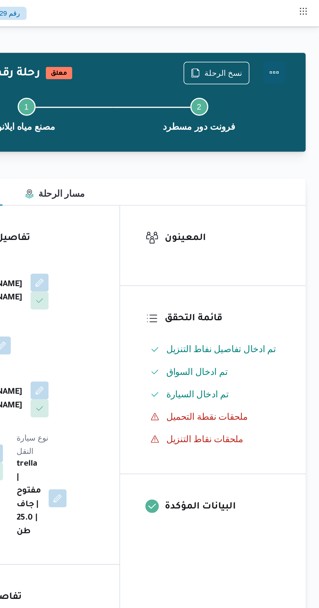
click at [297, 46] on button "Actions" at bounding box center [292, 41] width 13 height 13
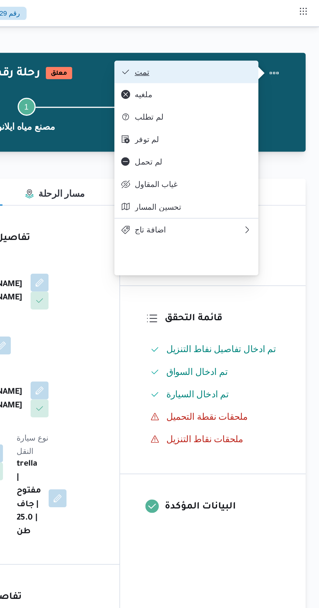
click at [282, 43] on button "تمت" at bounding box center [241, 41] width 83 height 13
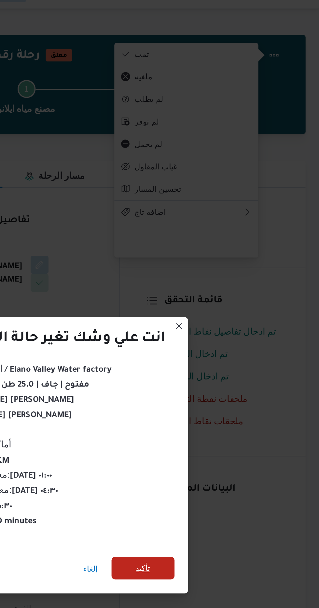
click at [217, 338] on span "تأكيد" at bounding box center [217, 339] width 8 height 8
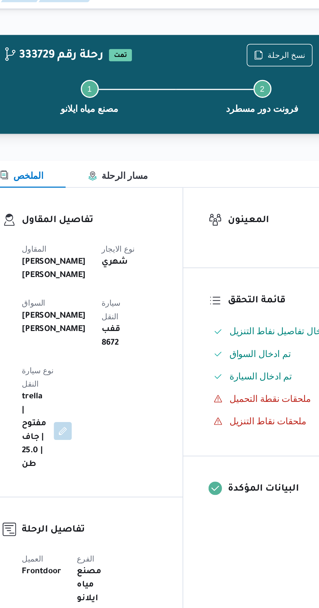
click at [259, 46] on div "Step 1 is incomplete 1 مصنع مياه ايلانو Step 2 is incomplete 2 فرونت دور مسطرد" at bounding box center [200, 66] width 208 height 42
click at [256, 44] on span "نسخ الرحلة" at bounding box center [263, 42] width 22 height 8
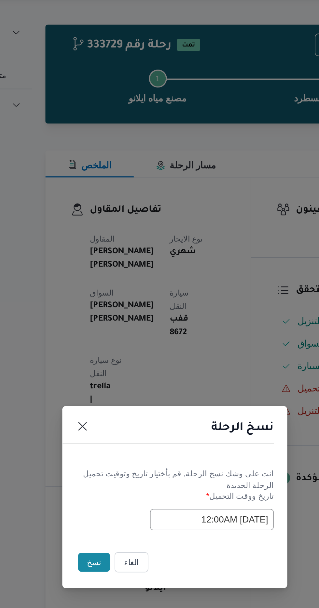
click at [108, 341] on button "نسخ" at bounding box center [112, 341] width 19 height 11
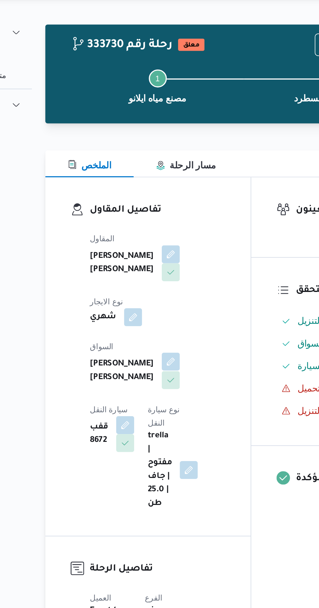
click at [152, 223] on button "button" at bounding box center [157, 226] width 10 height 10
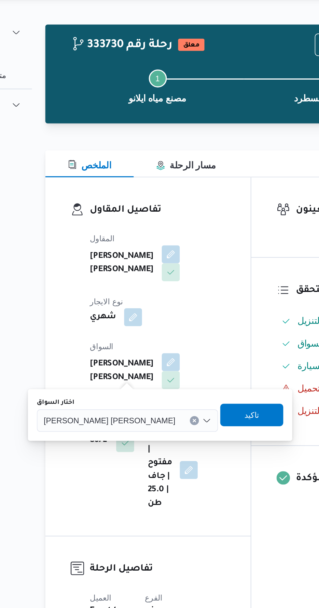
click at [162, 259] on input "اختار السواق" at bounding box center [162, 260] width 1 height 8
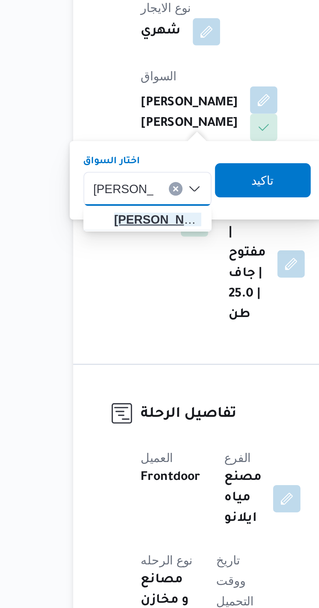
type input "عبدالعزيز سي"
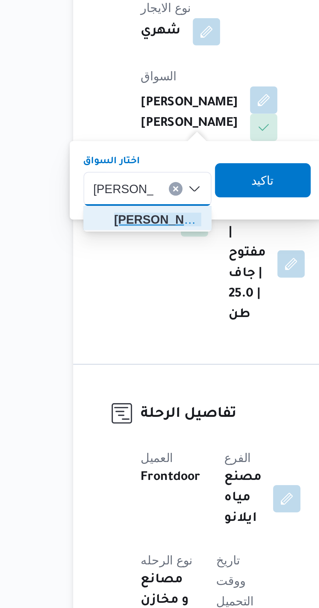
click at [122, 271] on span "عبدالعزيز سي د عبدالعزيز حسن" at bounding box center [116, 272] width 33 height 8
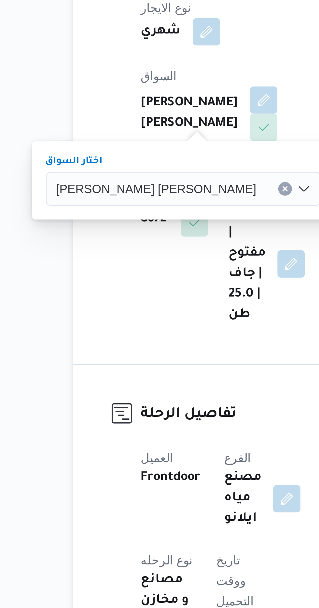
click at [194, 259] on span "تاكيد" at bounding box center [198, 256] width 8 height 8
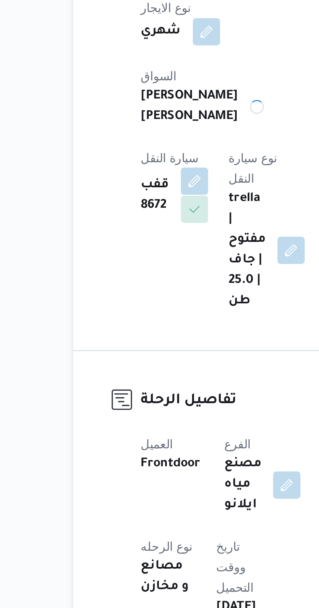
click at [136, 252] on button "button" at bounding box center [131, 257] width 10 height 10
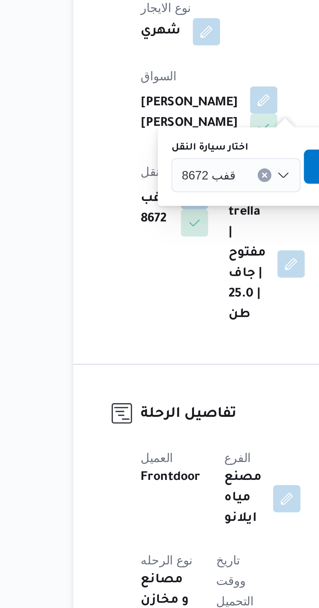
click at [147, 256] on div "قفب 8672" at bounding box center [146, 254] width 49 height 13
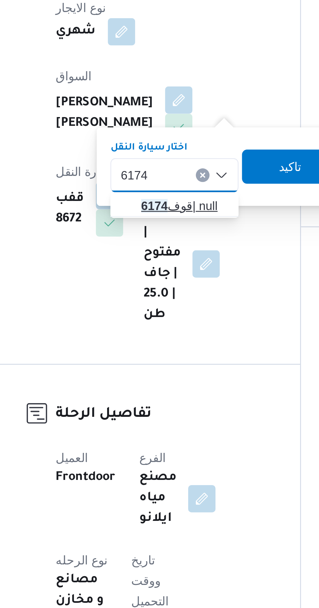
type input "6174"
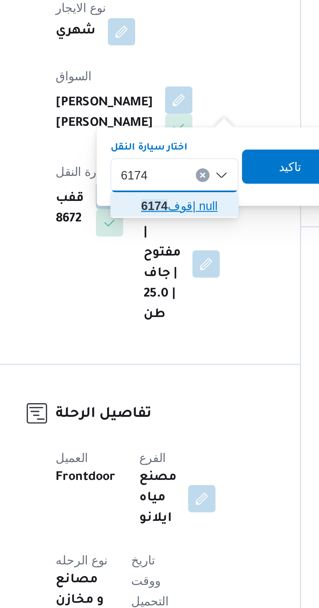
click at [162, 266] on span "قوف 6174 | null" at bounding box center [159, 267] width 33 height 8
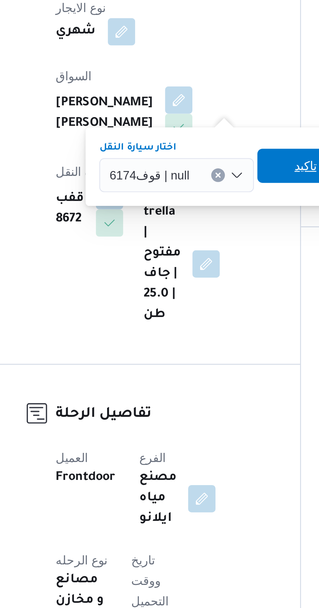
click at [201, 252] on span "تاكيد" at bounding box center [205, 251] width 8 height 8
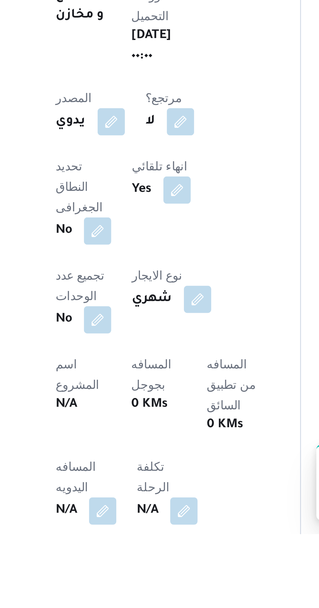
scroll to position [7, 0]
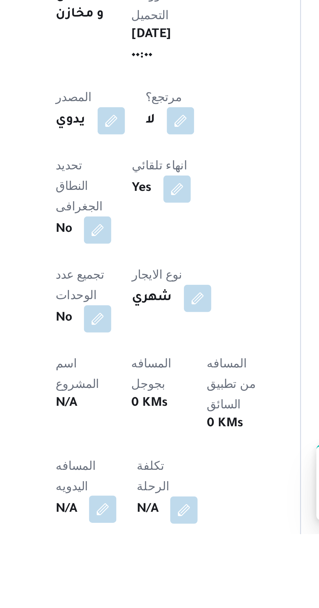
click at [127, 594] on button "button" at bounding box center [128, 599] width 10 height 10
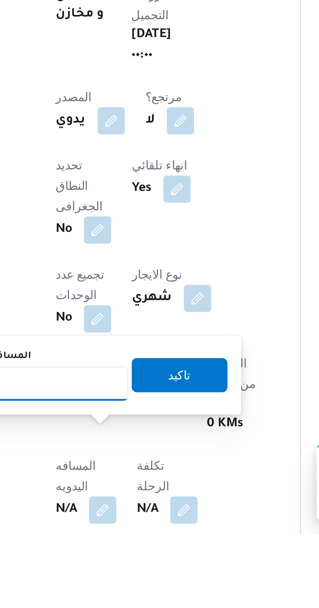
click at [113, 550] on input "المسافه اليدويه" at bounding box center [105, 551] width 65 height 13
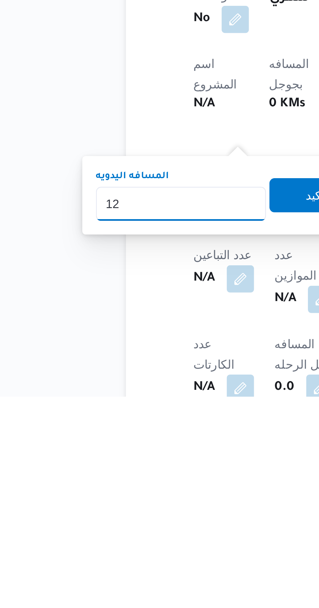
scroll to position [70, 0]
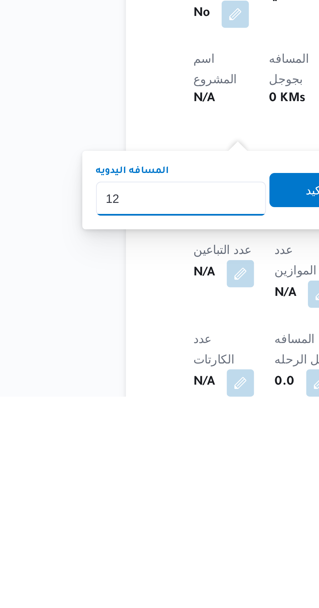
type input "120"
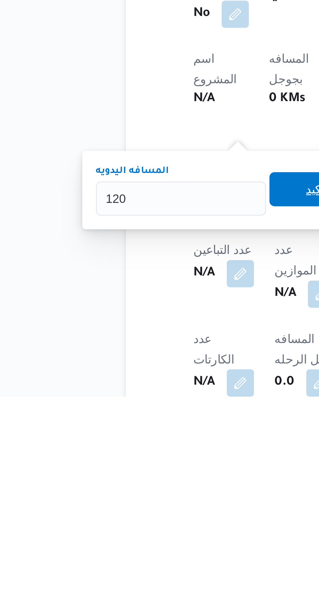
click at [153, 530] on span "تاكيد" at bounding box center [157, 529] width 36 height 13
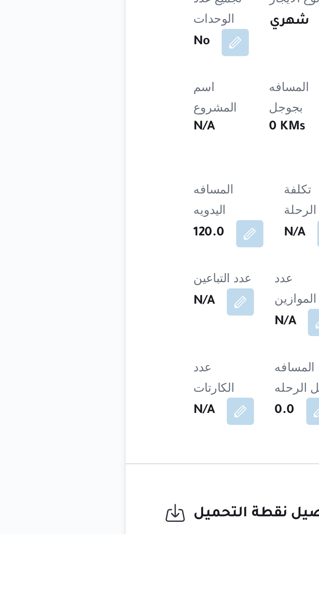
scroll to position [112, 0]
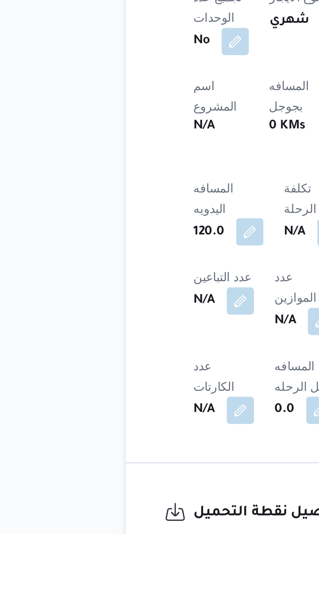
click at [132, 488] on button "button" at bounding box center [132, 493] width 10 height 10
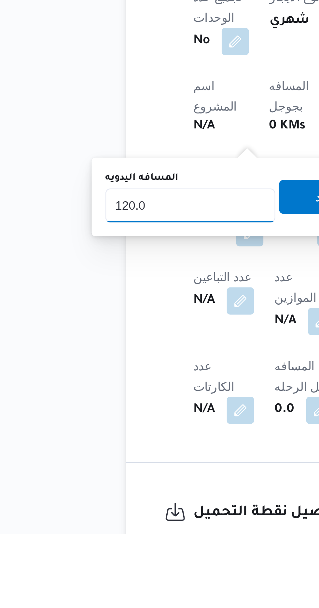
click at [123, 477] on input "120.0" at bounding box center [109, 483] width 65 height 13
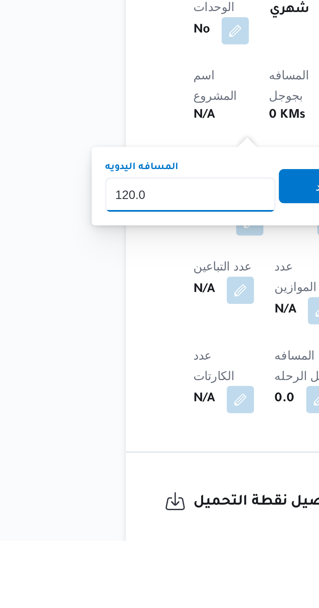
scroll to position [162, 0]
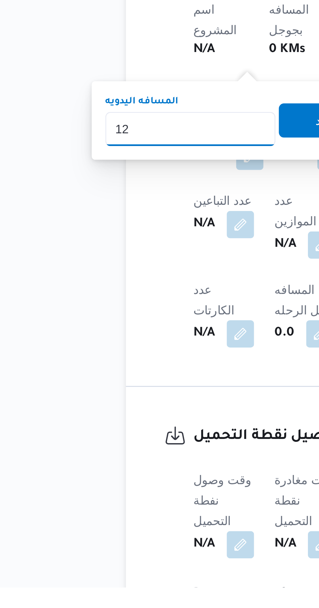
type input "1"
type input "240"
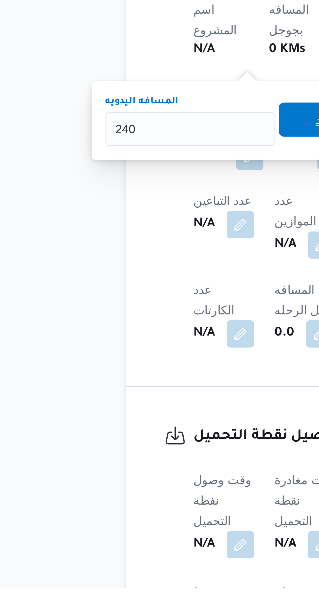
click at [151, 428] on span "تاكيد" at bounding box center [161, 430] width 36 height 13
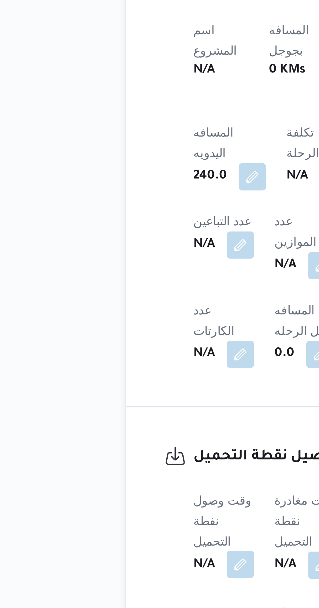
click at [129, 586] on button "button" at bounding box center [128, 591] width 10 height 10
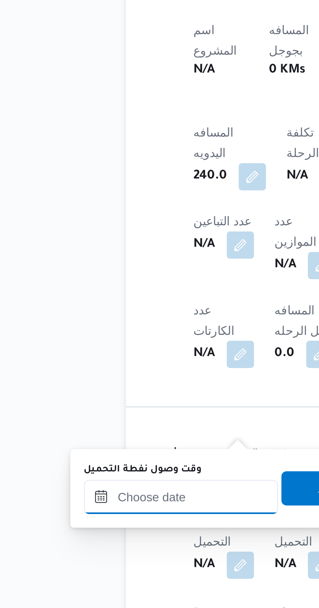
click at [119, 560] on div at bounding box center [106, 565] width 74 height 13
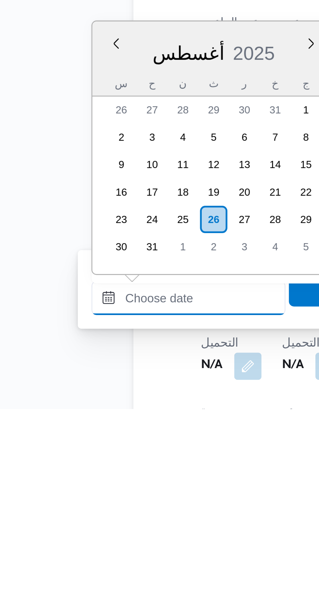
scroll to position [188, 0]
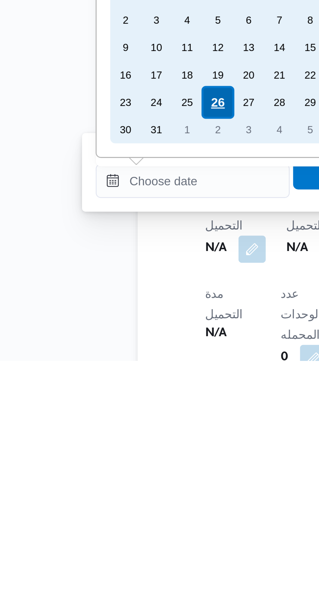
click at [116, 507] on div "26" at bounding box center [115, 510] width 12 height 12
type input "٢٦/٠٨/٢٠٢٥ ٠٠:٠٠"
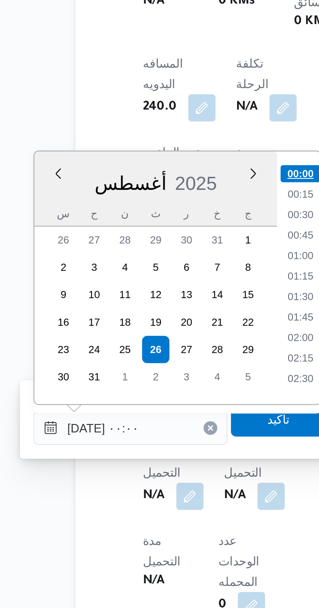
click at [172, 443] on li "00:00" at bounding box center [170, 442] width 15 height 7
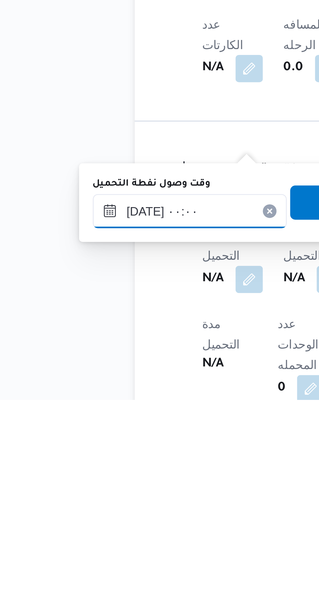
scroll to position [195, 0]
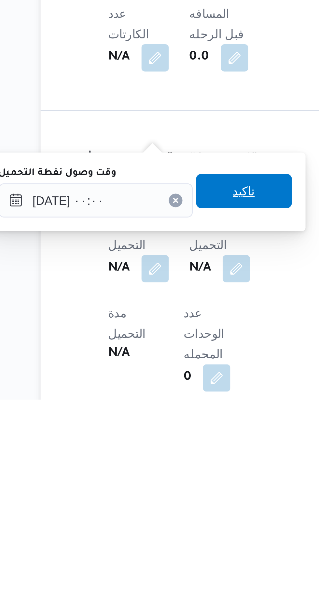
click at [166, 530] on span "تاكيد" at bounding box center [162, 529] width 8 height 8
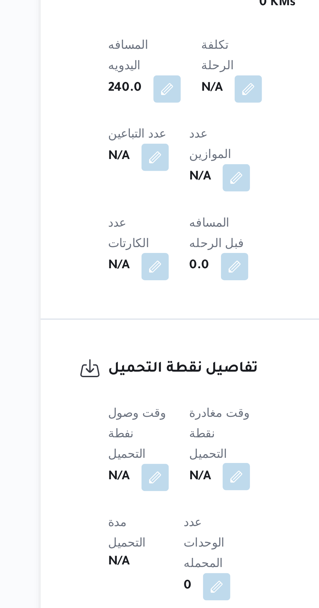
click at [159, 553] on button "button" at bounding box center [159, 558] width 10 height 10
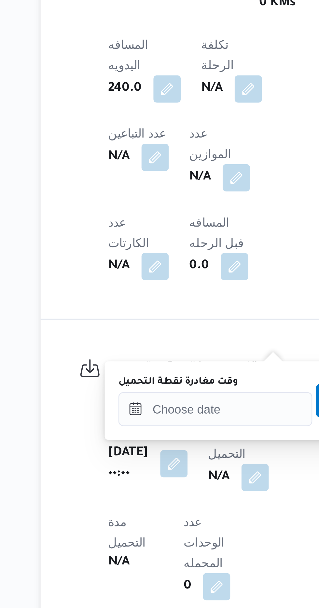
click at [147, 524] on label "وقت مغادرة نقطة التحميل" at bounding box center [137, 521] width 46 height 5
click at [147, 526] on input "وقت مغادرة نقطة التحميل" at bounding box center [151, 532] width 74 height 13
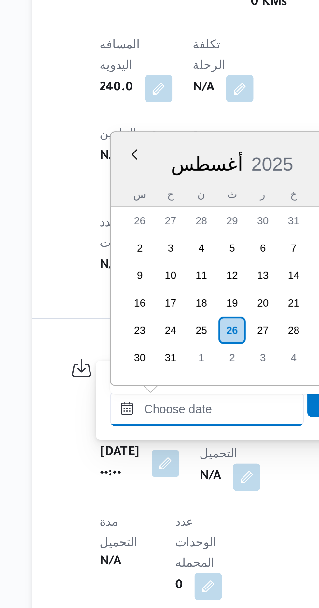
scroll to position [478, 0]
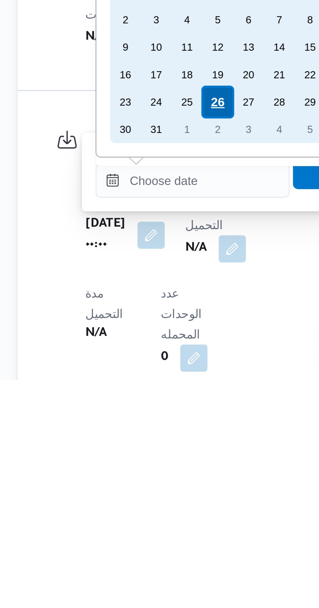
click at [162, 502] on div "26" at bounding box center [161, 502] width 12 height 12
type input "٢٦/٠٨/٢٠٢٥ ٠٠:٠٠"
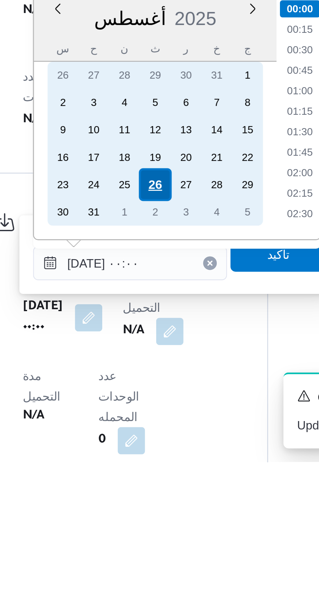
scroll to position [195, 0]
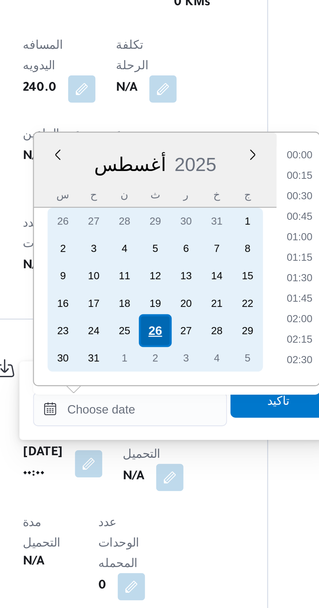
click at [160, 502] on div "26" at bounding box center [161, 502] width 12 height 12
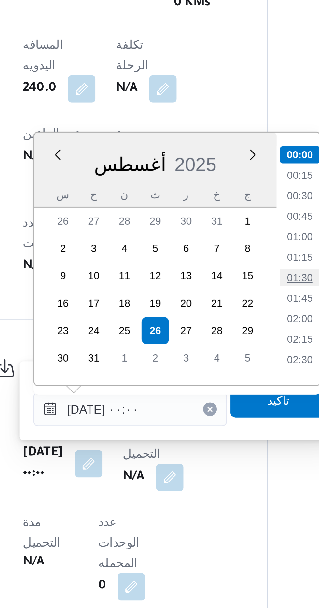
click at [212, 480] on li "01:30" at bounding box center [215, 482] width 15 height 7
type input "٢٦/٠٨/٢٠٢٥ ٠١:٣٠"
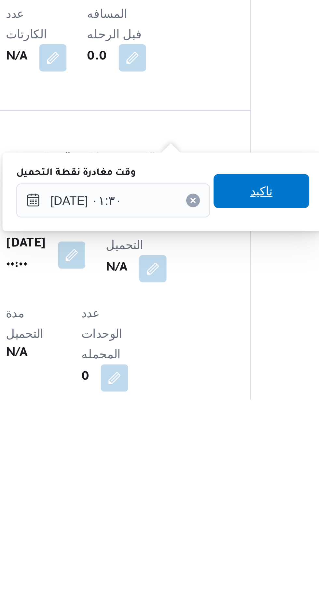
click at [209, 531] on span "تاكيد" at bounding box center [207, 528] width 36 height 13
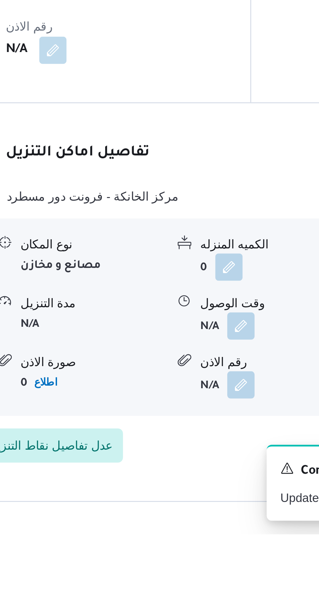
scroll to position [445, 0]
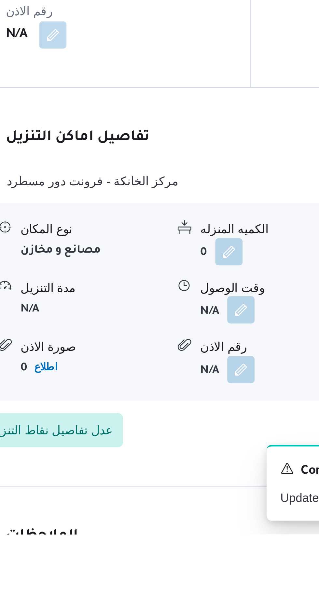
click at [199, 518] on button "button" at bounding box center [200, 523] width 10 height 10
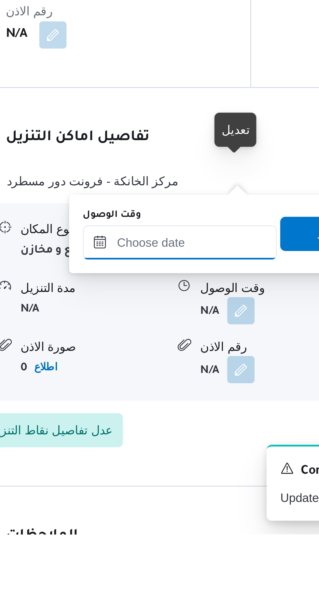
click at [185, 497] on input "وقت الوصول" at bounding box center [177, 497] width 74 height 13
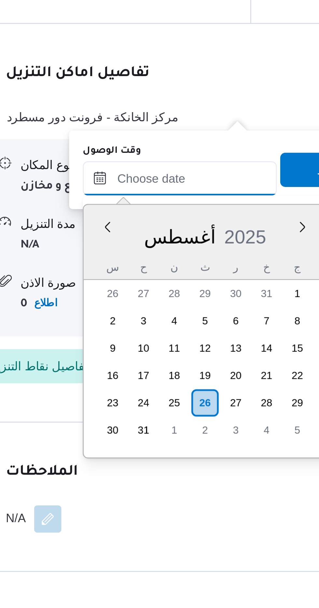
scroll to position [478, 0]
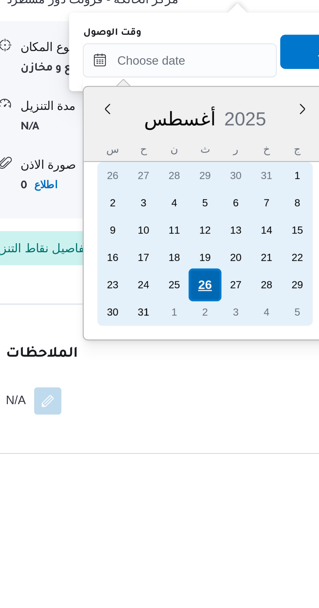
click at [186, 532] on div "26" at bounding box center [186, 530] width 12 height 12
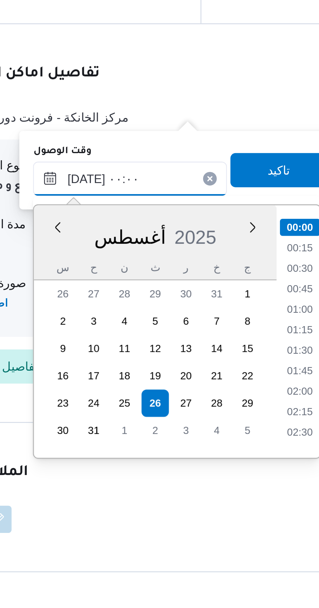
click at [149, 447] on input "٢٦/٠٨/٢٠٢٥ ٠٠:٠٠" at bounding box center [177, 444] width 74 height 13
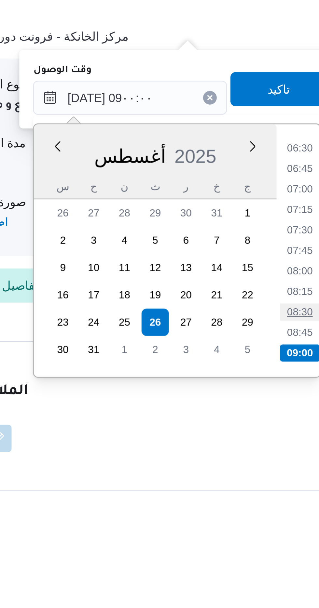
click at [244, 526] on li "08:30" at bounding box center [241, 526] width 15 height 7
type input "٢٦/٠٨/٢٠٢٥ ٠٨:٣٠"
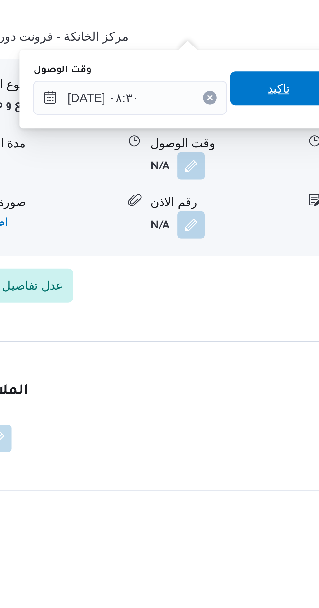
click at [237, 445] on span "تاكيد" at bounding box center [233, 441] width 36 height 13
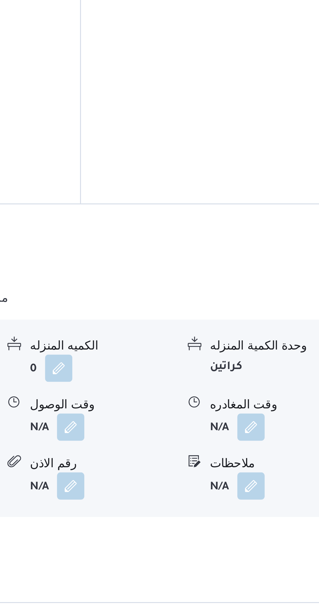
scroll to position [497, 0]
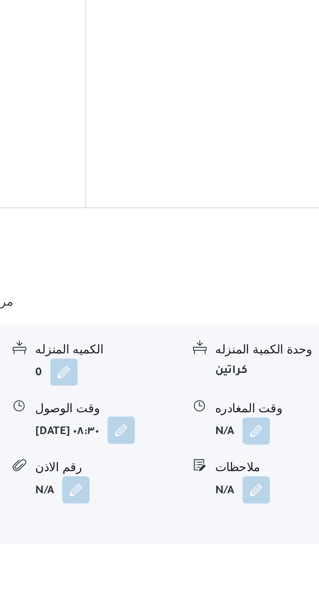
click at [212, 465] on button "button" at bounding box center [217, 470] width 10 height 10
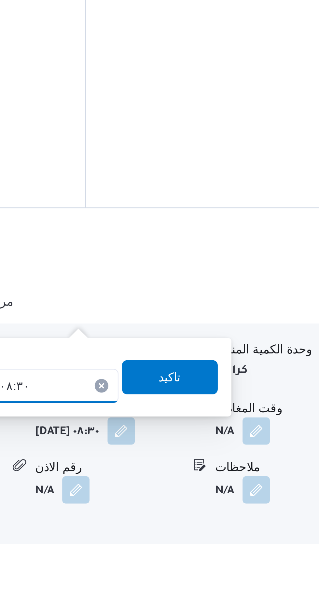
click at [194, 450] on input "٢٦/٠٨/٢٠٢٥ ٠٨:٣٠" at bounding box center [179, 453] width 74 height 13
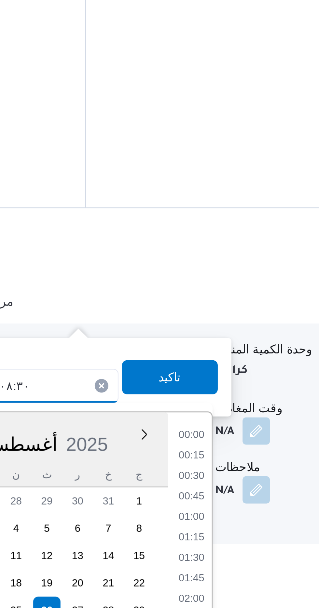
scroll to position [221, 0]
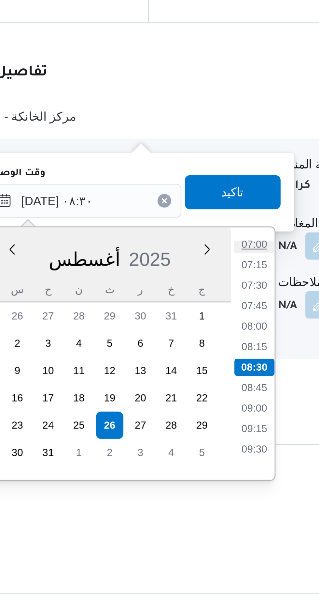
click at [243, 471] on li "07:00" at bounding box center [243, 470] width 15 height 7
type input "٢٦/٠٨/٢٠٢٥ ٠٧:٠٠"
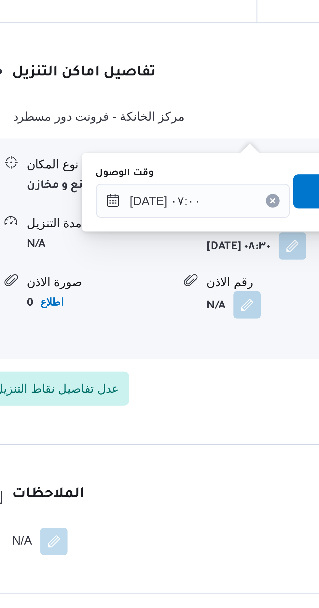
click at [225, 451] on span "تاكيد" at bounding box center [235, 450] width 36 height 13
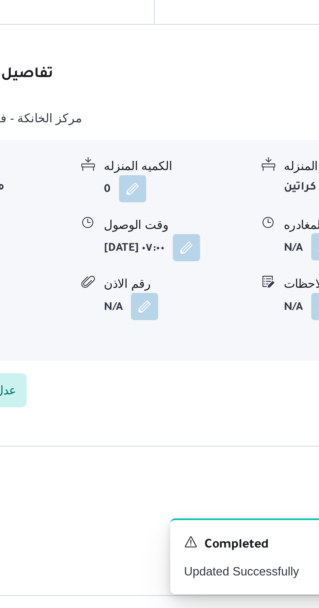
click at [265, 465] on button "button" at bounding box center [268, 470] width 10 height 10
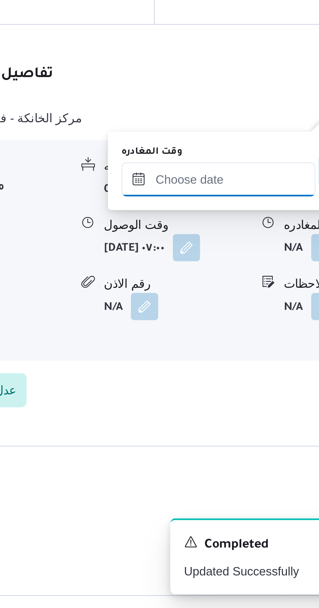
click at [241, 446] on input "وقت المغادره" at bounding box center [228, 444] width 74 height 13
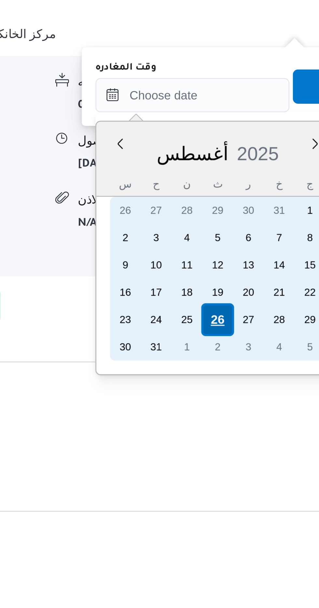
click at [237, 533] on div "26" at bounding box center [237, 530] width 12 height 12
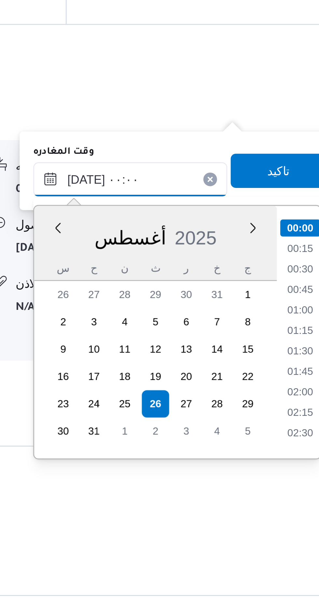
click at [200, 447] on input "٢٦/٠٨/٢٠٢٥ ٠٠:٠٠" at bounding box center [228, 444] width 74 height 13
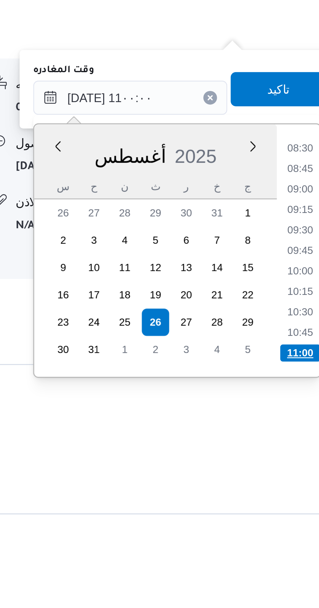
click at [296, 541] on li "11:00" at bounding box center [292, 542] width 15 height 7
type input "٢٦/٠٨/٢٠٢٥ ١١:٠٠"
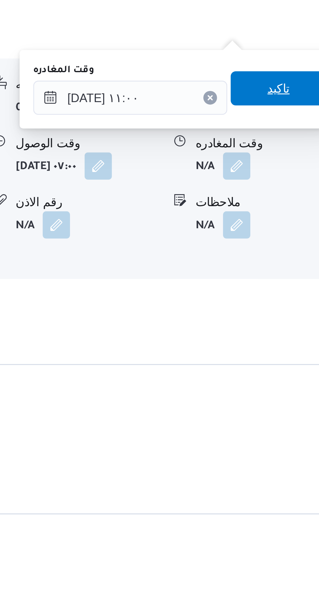
click at [288, 442] on span "تاكيد" at bounding box center [284, 442] width 8 height 8
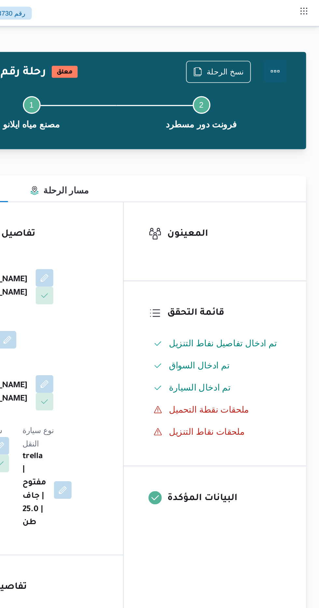
click at [290, 44] on button "Actions" at bounding box center [292, 41] width 13 height 13
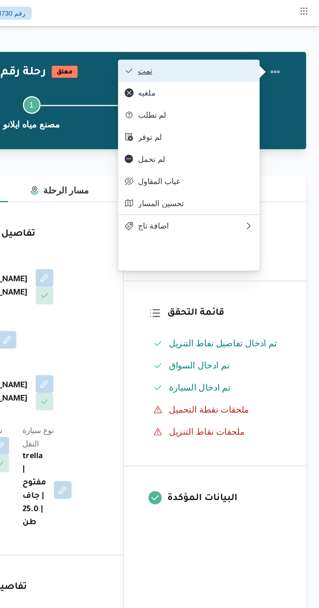
click at [267, 39] on span "تمت" at bounding box center [246, 41] width 68 height 5
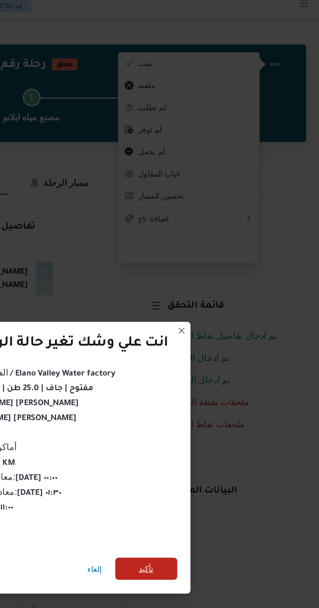
click at [224, 336] on span "تأكيد" at bounding box center [217, 339] width 36 height 13
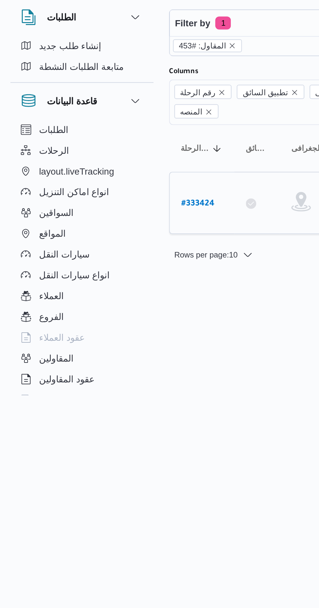
click at [103, 127] on b "# 333424" at bounding box center [99, 129] width 17 height 5
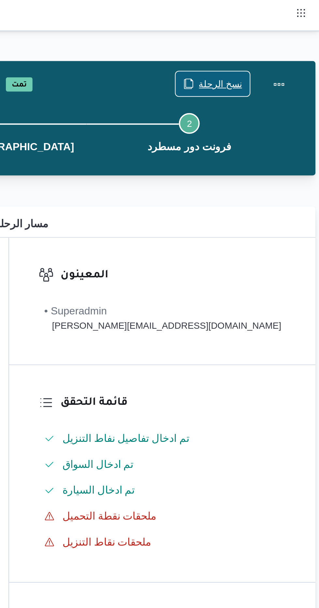
click at [263, 42] on span "نسخ الرحلة" at bounding box center [270, 42] width 22 height 8
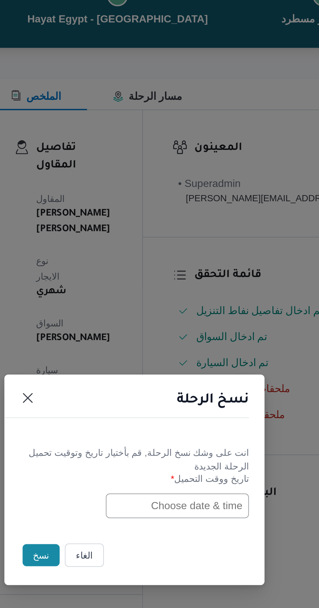
click at [172, 318] on input "text" at bounding box center [181, 317] width 72 height 12
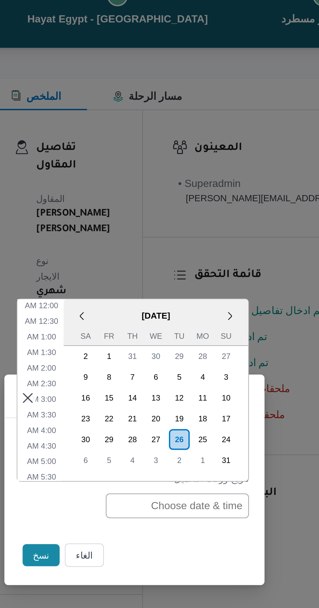
scroll to position [215, 0]
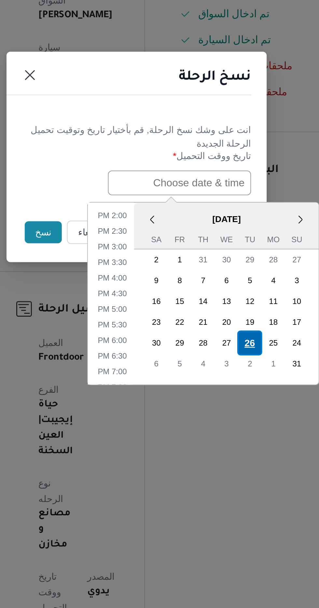
click at [215, 395] on div "26" at bounding box center [216, 397] width 12 height 12
type input "26/08/2025 12:00AM"
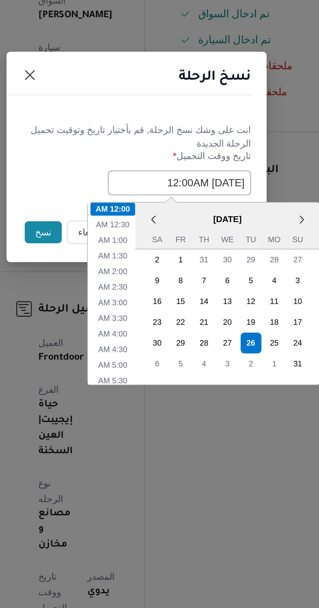
click at [197, 261] on h1 "نسخ الرحلة" at bounding box center [199, 264] width 36 height 10
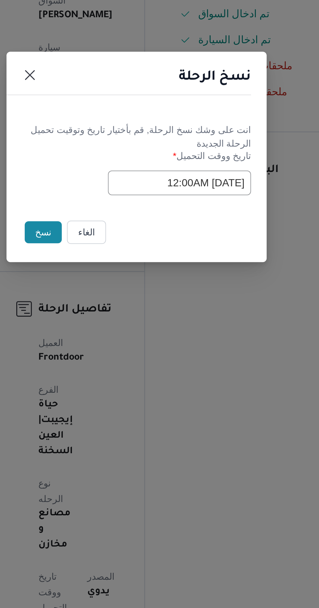
click at [112, 344] on button "نسخ" at bounding box center [112, 341] width 19 height 11
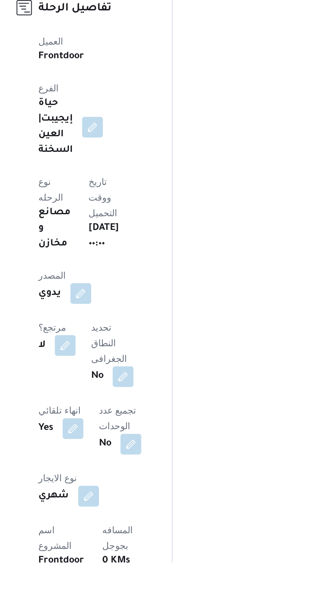
scroll to position [54, 0]
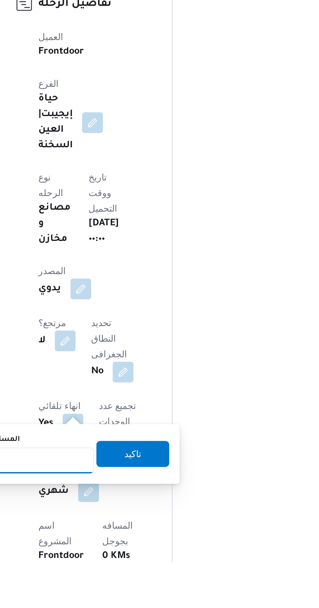
click at [118, 558] on input "المسافه اليدويه" at bounding box center [105, 557] width 65 height 13
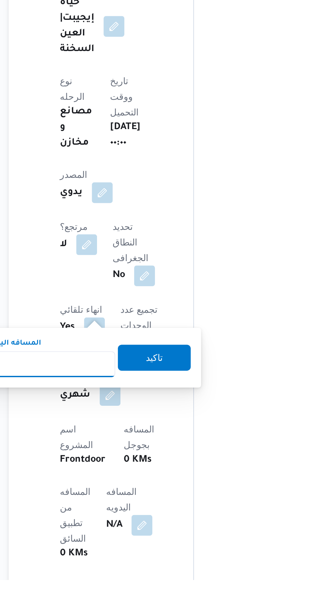
scroll to position [111, 0]
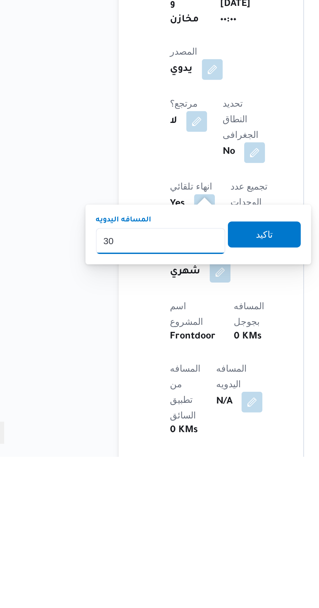
type input "300"
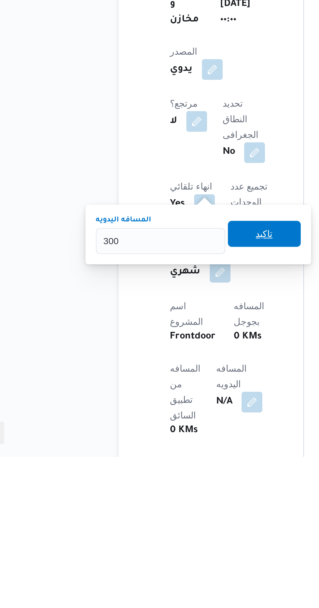
click at [162, 496] on span "تاكيد" at bounding box center [157, 497] width 8 height 8
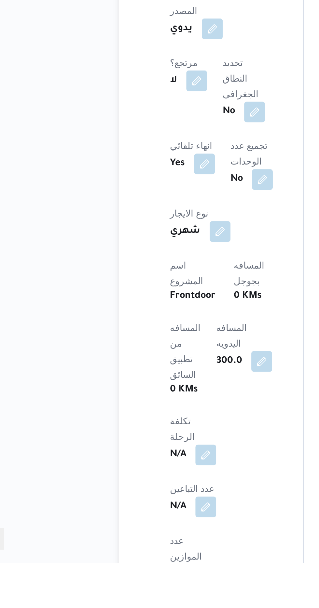
scroll to position [194, 0]
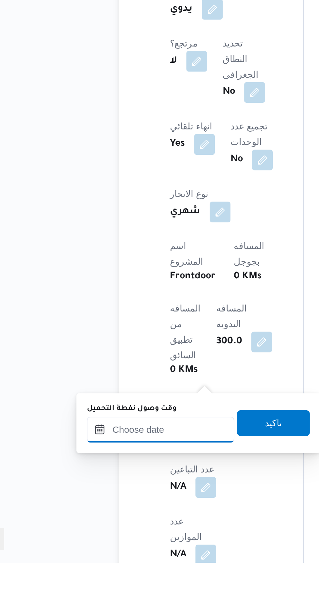
click at [117, 540] on input "وقت وصول نفطة التحميل" at bounding box center [106, 541] width 74 height 13
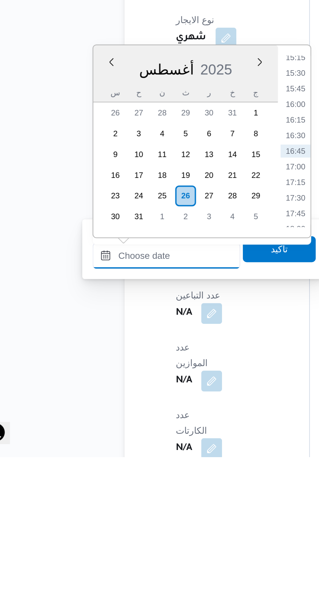
scroll to position [228, 0]
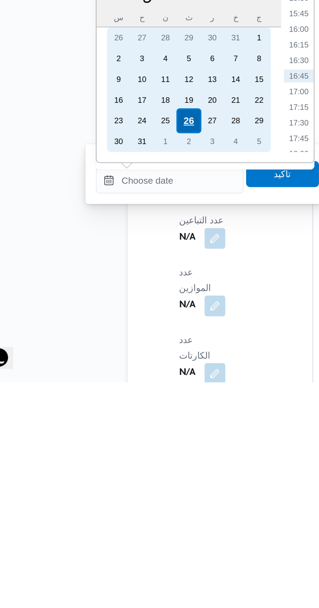
click at [115, 477] on div "26" at bounding box center [115, 477] width 12 height 12
type input "٢٦/٠٨/٢٠٢٥ ٠٠:٠٠"
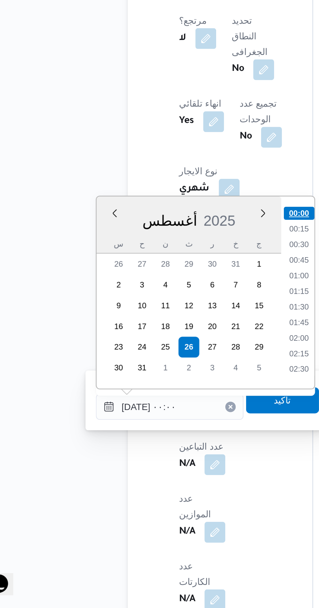
click at [170, 410] on li "00:00" at bounding box center [170, 410] width 15 height 7
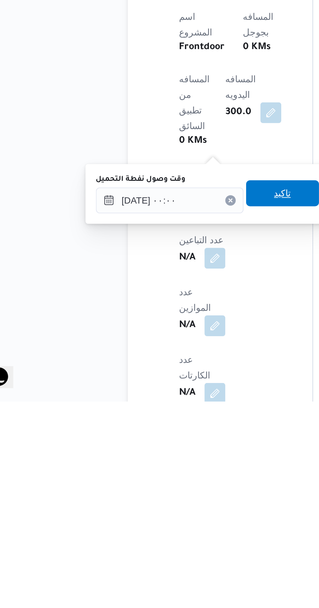
click at [166, 507] on span "تاكيد" at bounding box center [162, 504] width 8 height 8
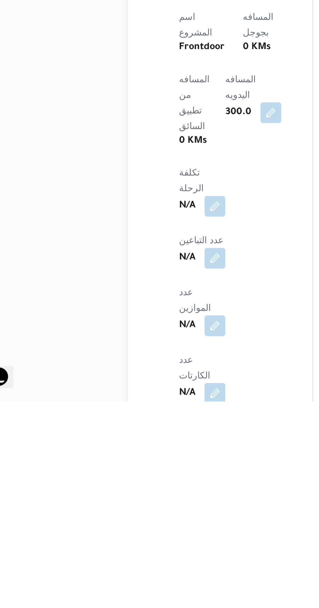
scroll to position [228, 0]
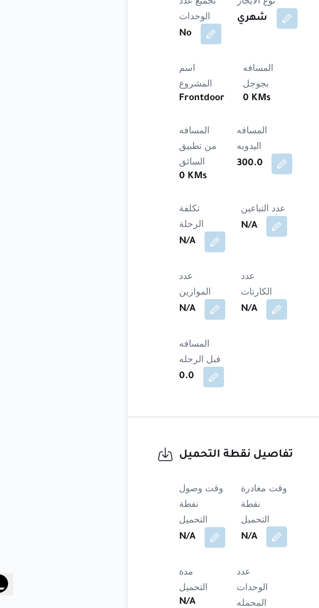
click at [164, 567] on button "button" at bounding box center [159, 572] width 10 height 10
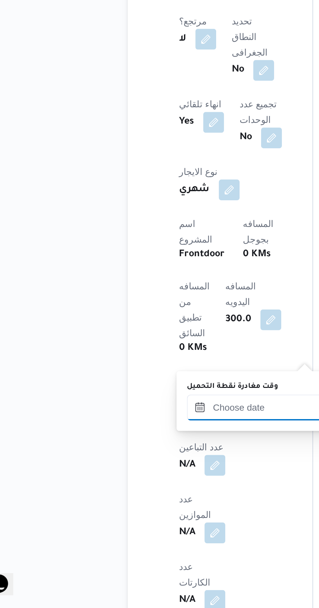
click at [144, 506] on input "وقت مغادرة نقطة التحميل" at bounding box center [151, 507] width 74 height 13
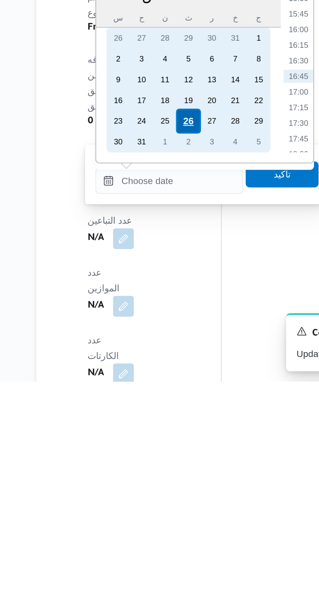
click at [161, 476] on div "26" at bounding box center [161, 478] width 12 height 12
type input "٢٦/٠٨/٢٠٢٥ ٠٠:٠٠"
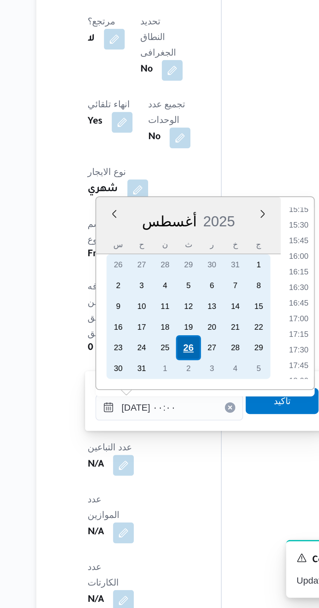
scroll to position [0, 0]
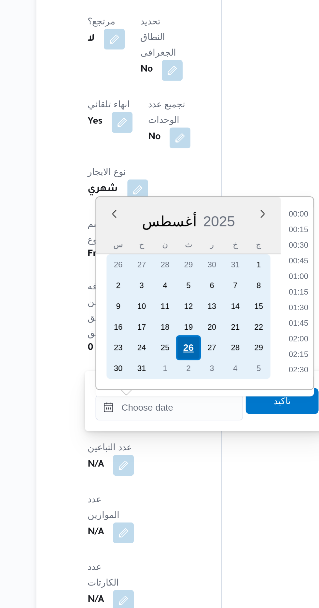
click at [158, 476] on div "26" at bounding box center [161, 478] width 12 height 12
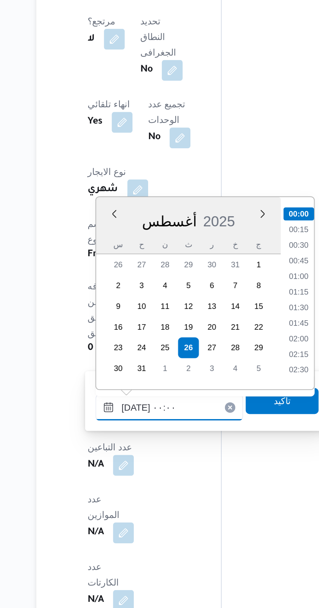
click at [117, 506] on input "٢٦/٠٨/٢٠٢٥ ٠٠:٠٠" at bounding box center [151, 507] width 74 height 13
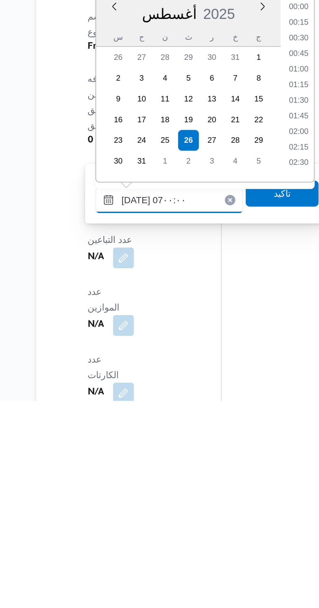
scroll to position [140, 0]
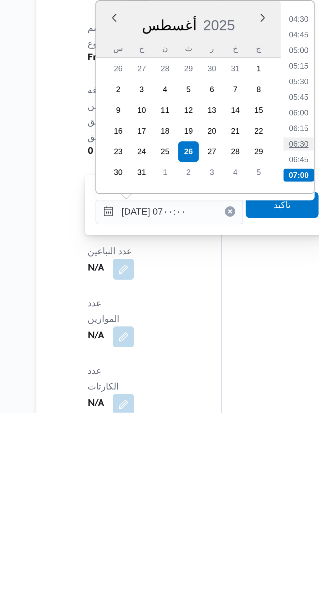
click at [212, 472] on li "06:30" at bounding box center [215, 474] width 15 height 7
type input "٢٦/٠٨/٢٠٢٥ ٠٦:٣٠"
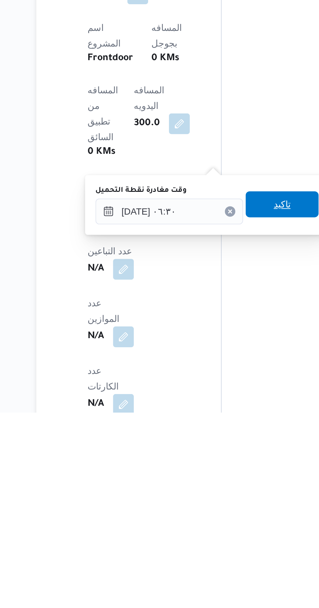
click at [209, 504] on span "تاكيد" at bounding box center [207, 504] width 8 height 8
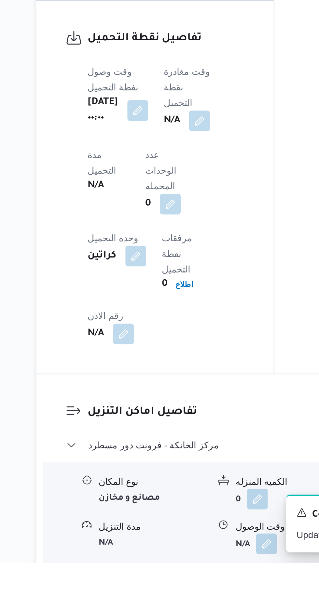
scroll to position [435, 0]
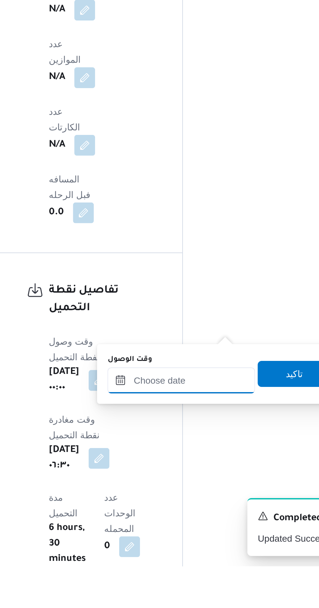
click at [193, 515] on input "وقت الوصول" at bounding box center [177, 515] width 74 height 13
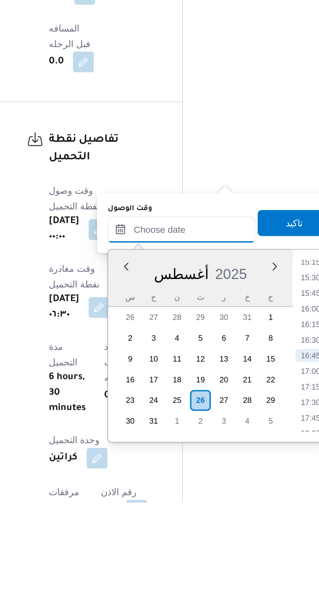
scroll to position [478, 0]
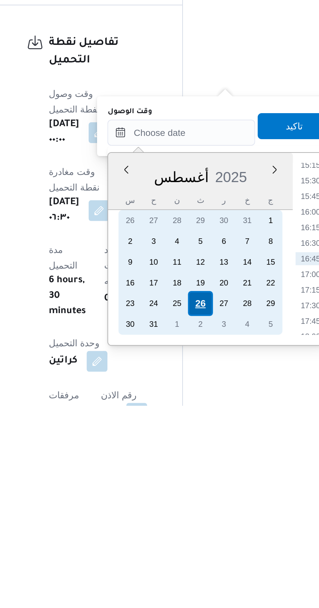
click at [189, 556] on div "26" at bounding box center [186, 557] width 12 height 12
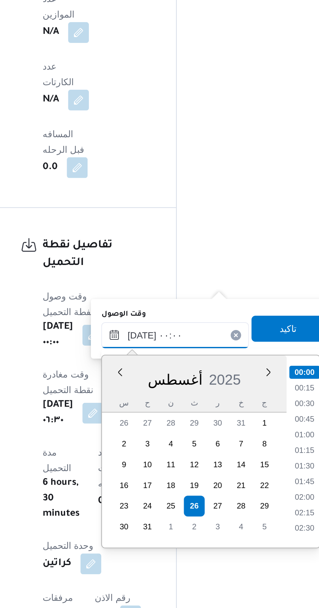
click at [145, 473] on input "٢٦/٠٨/٢٠٢٥ ٠٠:٠٠" at bounding box center [177, 471] width 74 height 13
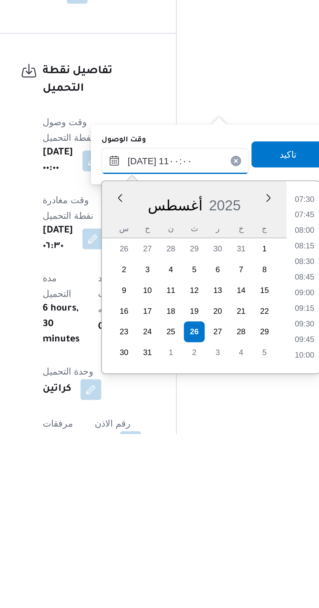
scroll to position [265, 0]
click at [243, 566] on li "11:00" at bounding box center [241, 569] width 15 height 7
type input "٢٦/٠٨/٢٠٢٥ ١١:٠٠"
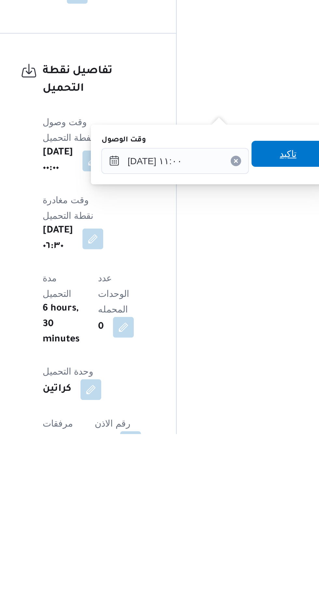
click at [237, 468] on span "تاكيد" at bounding box center [233, 468] width 8 height 8
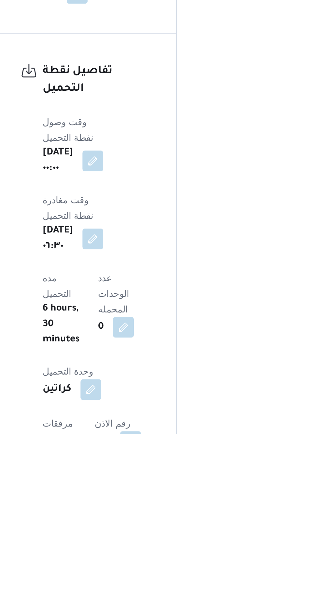
scroll to position [478, 0]
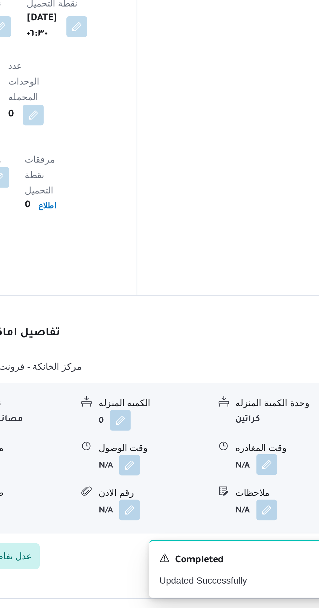
click at [267, 531] on button "button" at bounding box center [268, 536] width 10 height 10
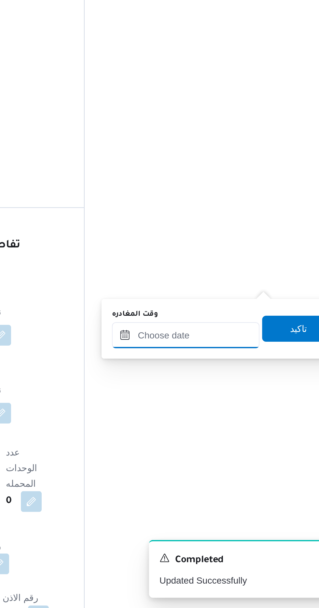
click at [241, 474] on input "وقت المغادره" at bounding box center [228, 471] width 74 height 13
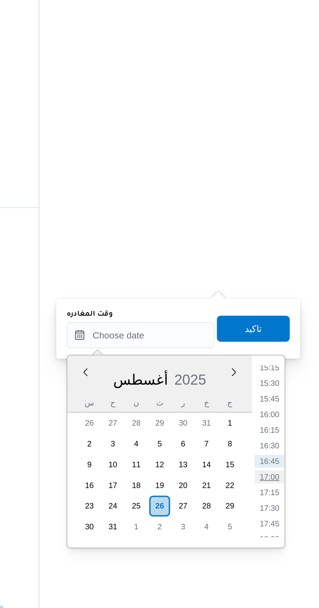
click at [294, 544] on li "17:00" at bounding box center [292, 542] width 15 height 7
type input "٢٦/٠٨/٢٠٢٥ ١٧:٠٠"
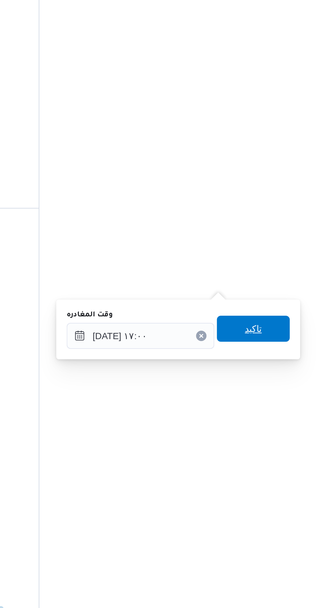
click at [296, 467] on span "تاكيد" at bounding box center [284, 468] width 36 height 13
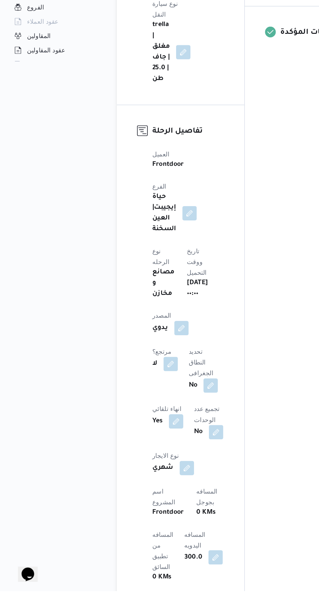
click at [151, 579] on button "button" at bounding box center [156, 584] width 10 height 10
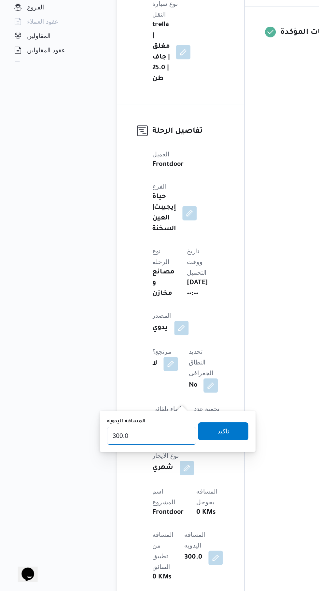
click at [118, 496] on input "300.0" at bounding box center [109, 495] width 65 height 13
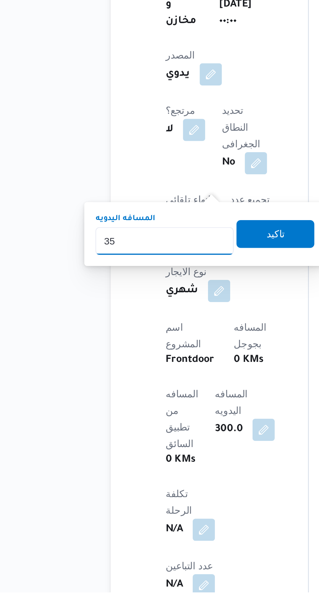
type input "350"
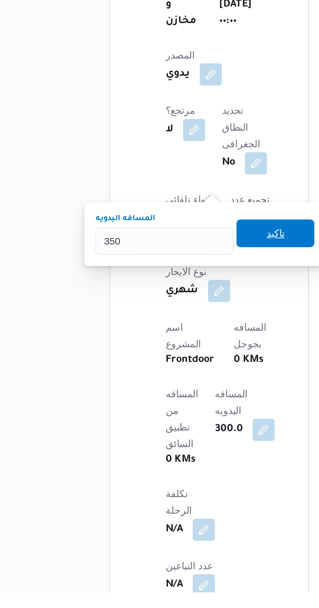
click at [161, 435] on span "تاكيد" at bounding box center [161, 440] width 36 height 13
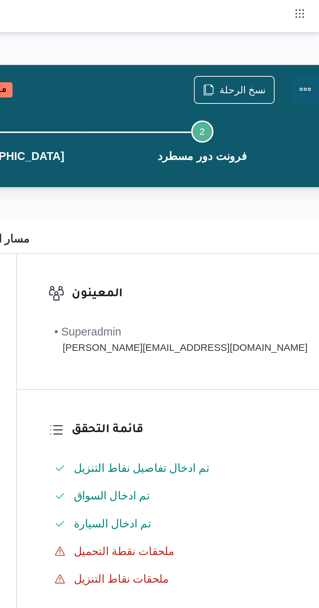
click at [306, 38] on button "Actions" at bounding box center [312, 41] width 13 height 13
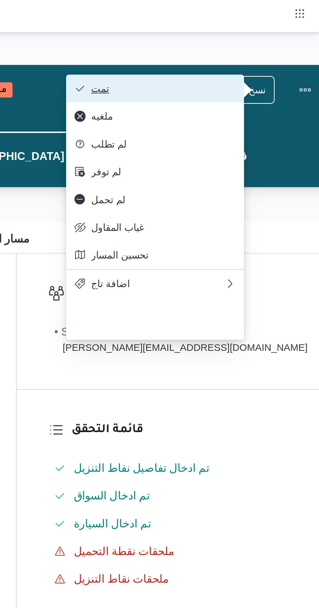
click at [278, 37] on button "تمت" at bounding box center [241, 41] width 83 height 13
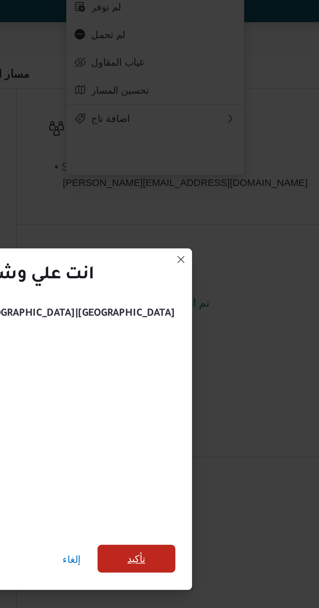
click at [229, 338] on span "تأكيد" at bounding box center [233, 339] width 36 height 13
